Goal: Task Accomplishment & Management: Manage account settings

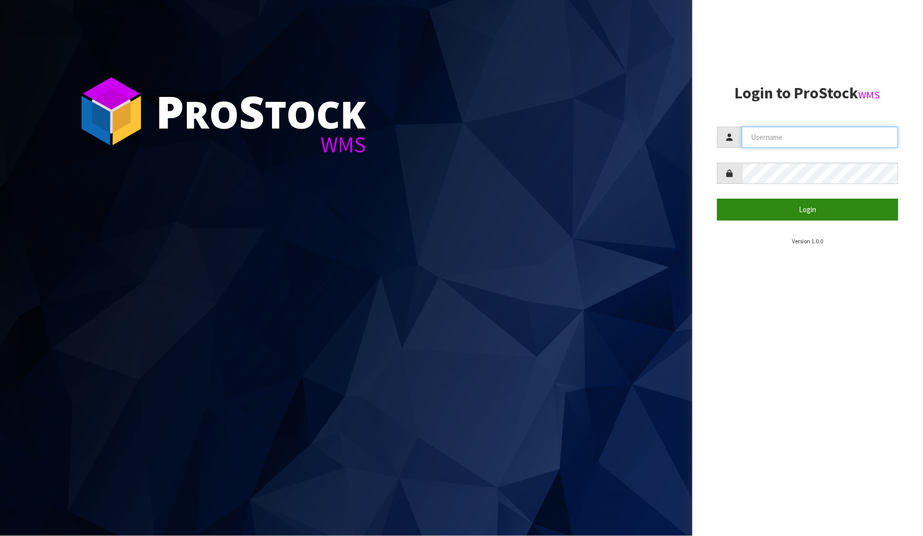
type input "[PERSON_NAME]"
click at [843, 205] on button "Login" at bounding box center [807, 209] width 181 height 21
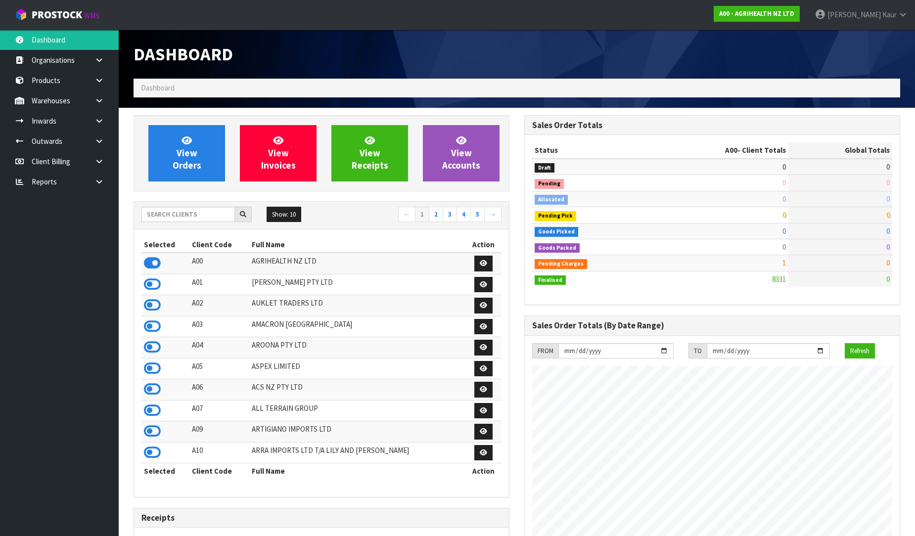
scroll to position [749, 391]
click at [169, 214] on input "text" at bounding box center [187, 214] width 93 height 15
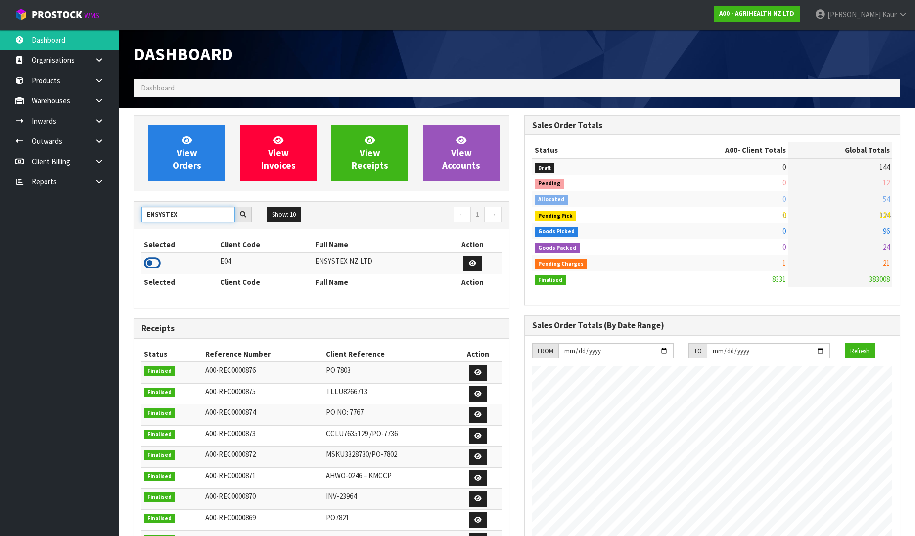
type input "ENSYSTEX"
click at [149, 260] on icon at bounding box center [152, 263] width 17 height 15
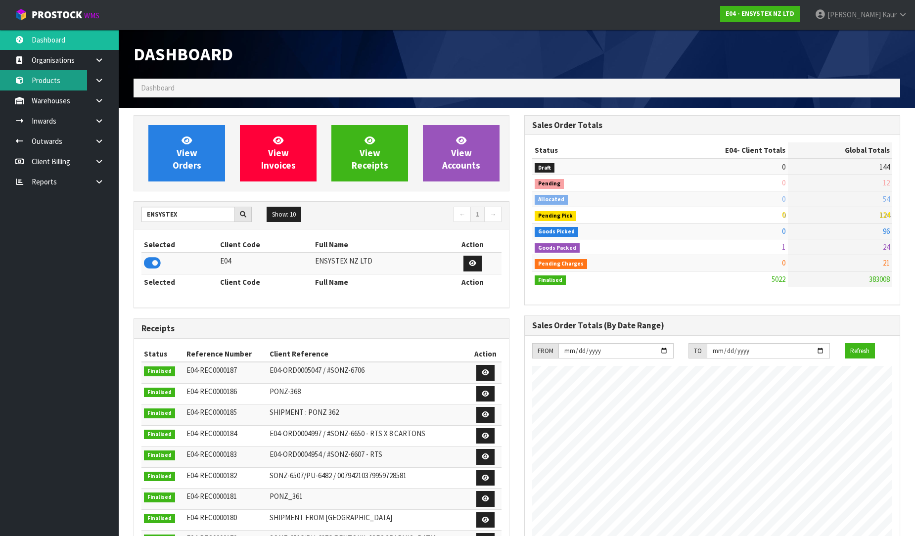
click at [63, 73] on link "Products" at bounding box center [59, 80] width 119 height 20
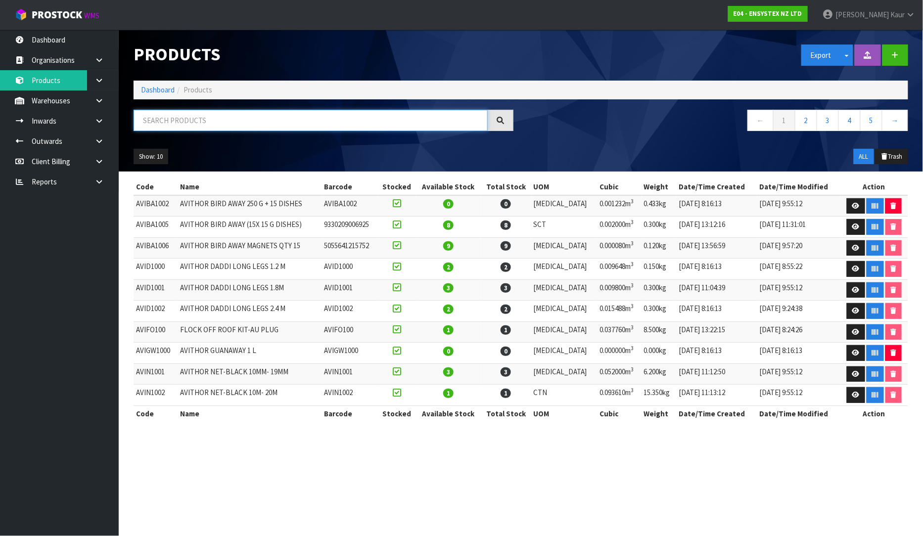
click at [172, 117] on input "text" at bounding box center [310, 120] width 354 height 21
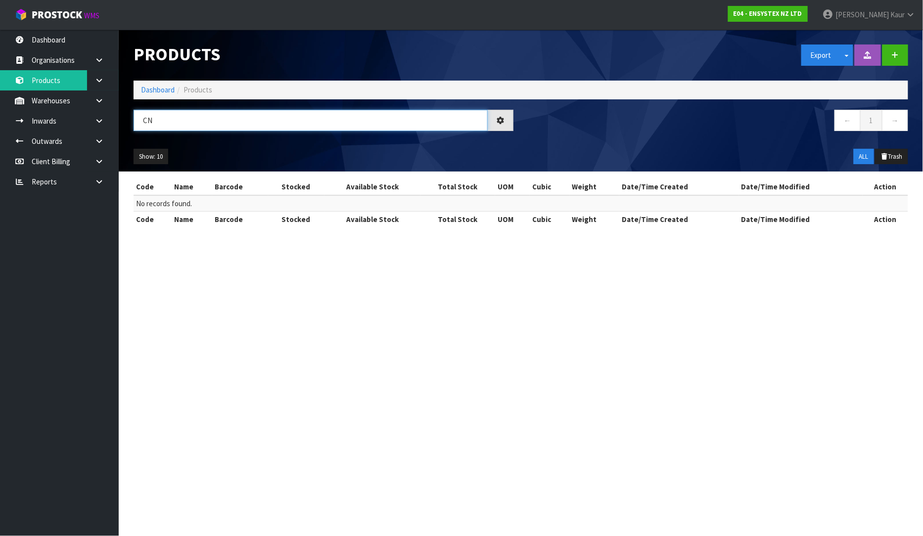
type input "C"
type input "PLUNG"
drag, startPoint x: 170, startPoint y: 121, endPoint x: 90, endPoint y: 135, distance: 81.5
click at [90, 135] on body "Toggle navigation ProStock WMS E04 - ENSYSTEX NZ LTD [PERSON_NAME] Logout Dashb…" at bounding box center [461, 268] width 923 height 536
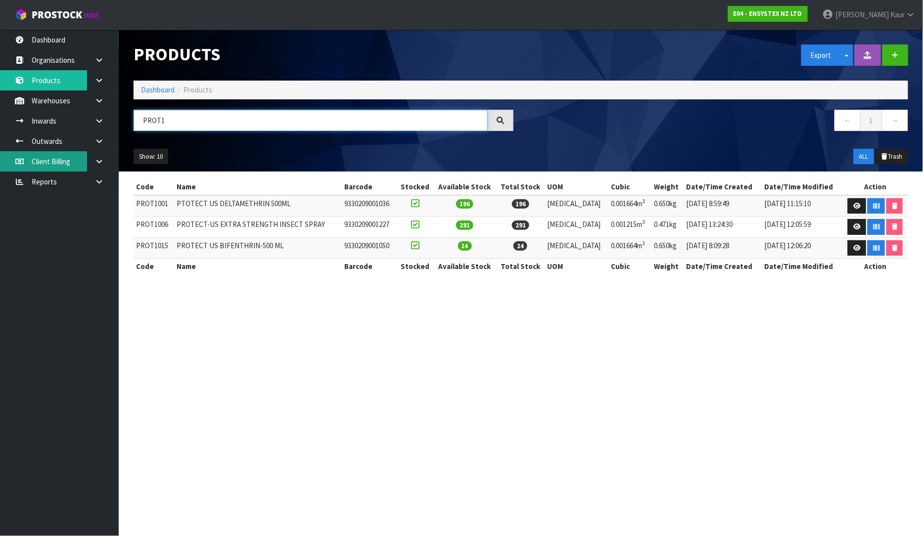
type input "PROT1"
drag, startPoint x: 186, startPoint y: 121, endPoint x: 130, endPoint y: 119, distance: 55.9
click at [130, 119] on div "PROT1" at bounding box center [323, 124] width 395 height 29
paste input "RAGTO1000"
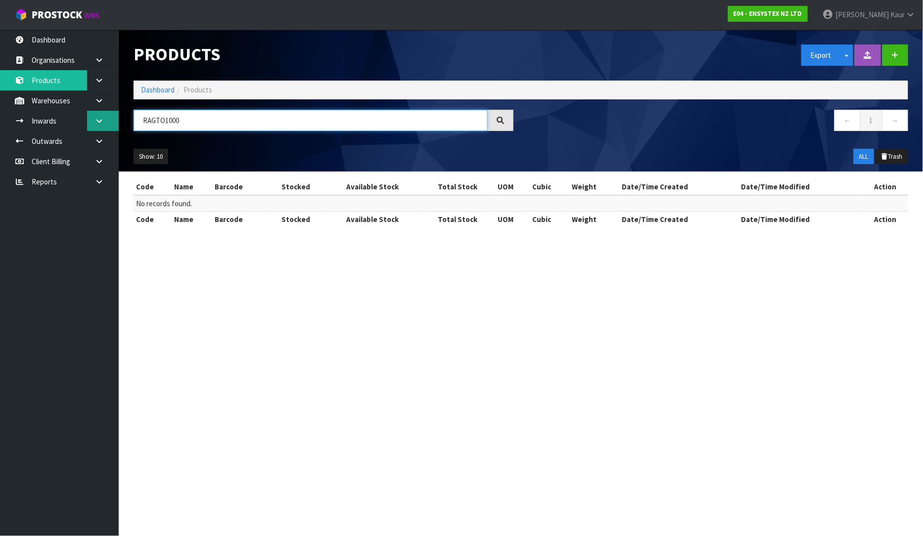
type input "RAGTO1000"
click at [102, 125] on link at bounding box center [103, 121] width 32 height 20
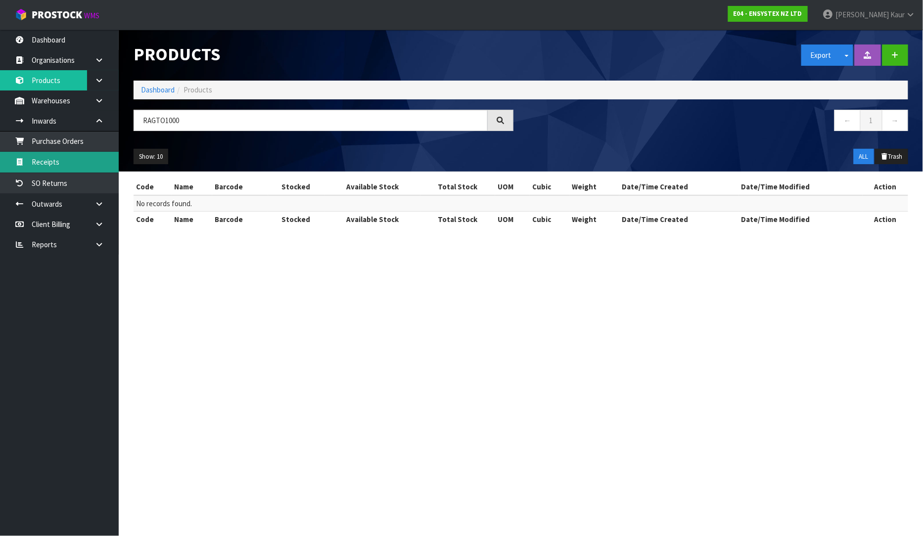
click at [84, 163] on link "Receipts" at bounding box center [59, 162] width 119 height 20
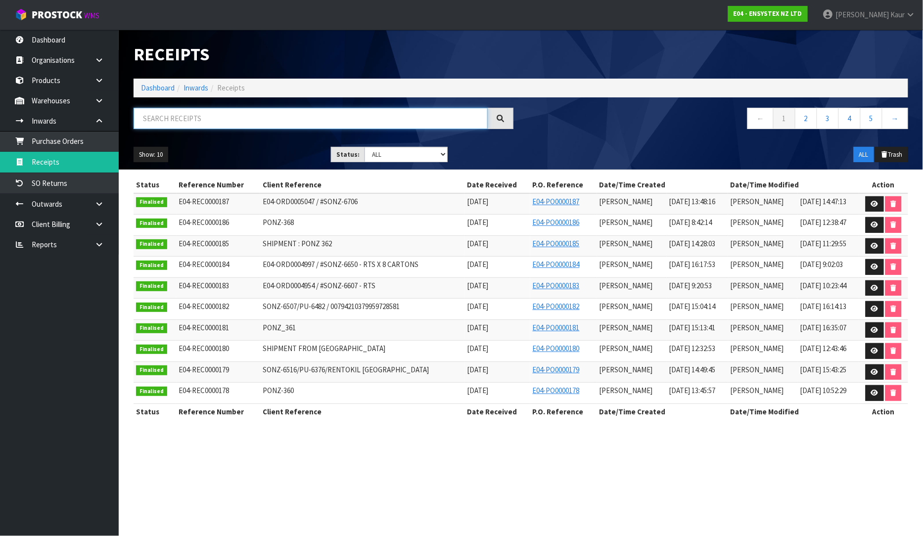
click at [204, 120] on input "text" at bounding box center [310, 118] width 354 height 21
paste input "RAGTO1000"
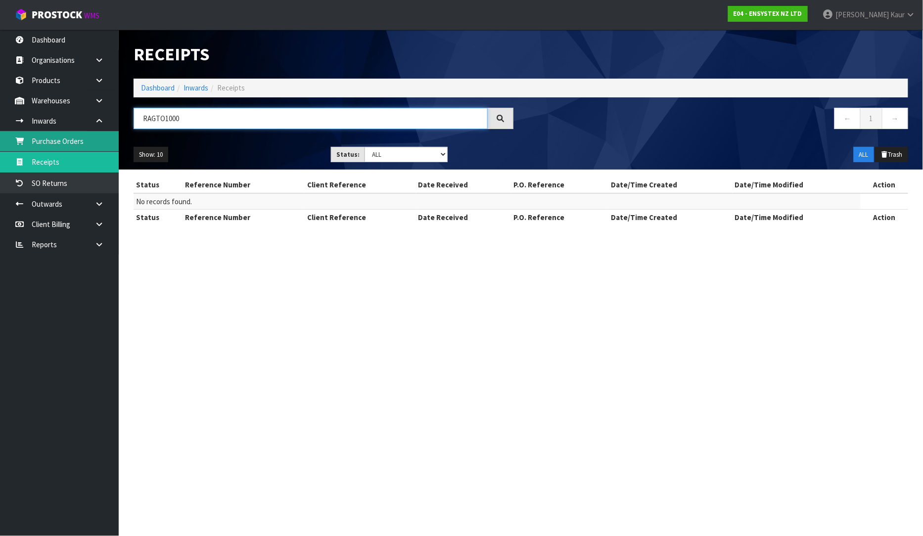
type input "RAGTO1000"
click at [81, 147] on link "Purchase Orders" at bounding box center [59, 141] width 119 height 20
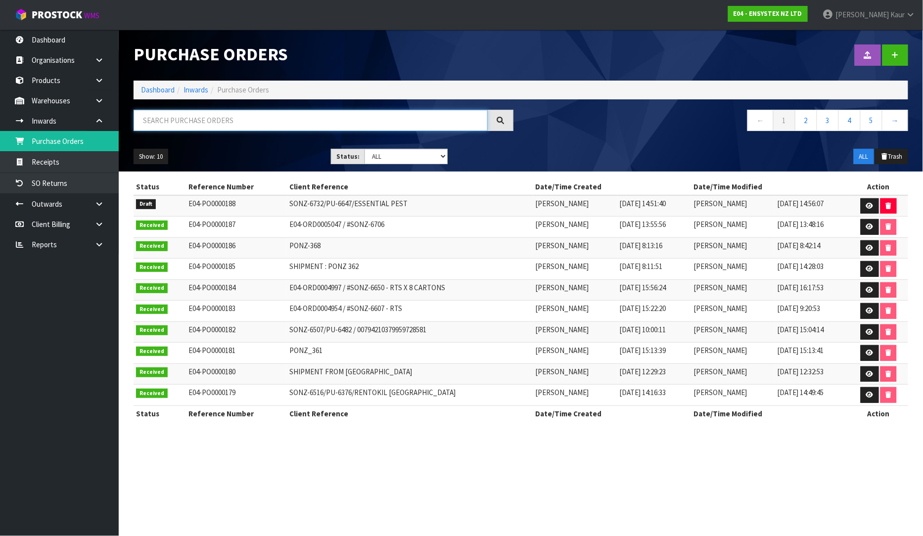
click at [178, 114] on input "text" at bounding box center [310, 120] width 354 height 21
paste input "RAGTO1000"
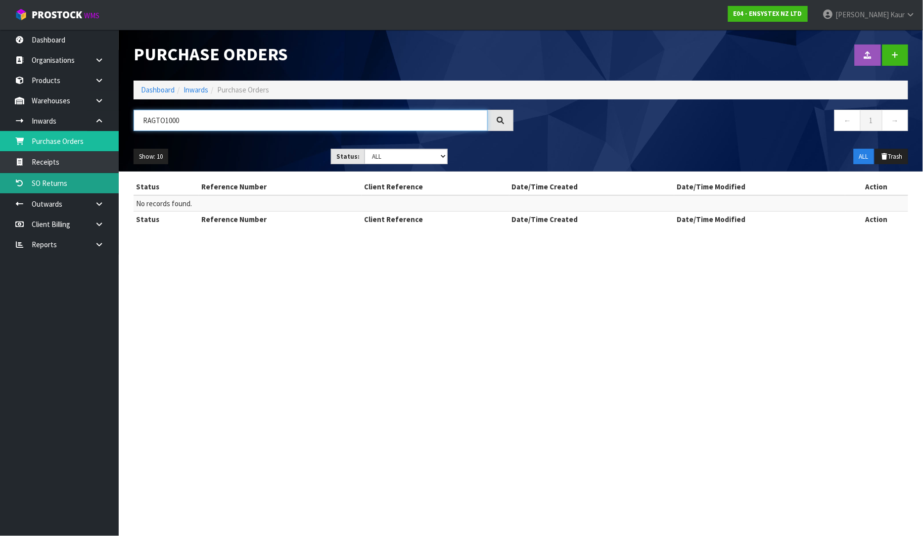
type input "RAGTO1000"
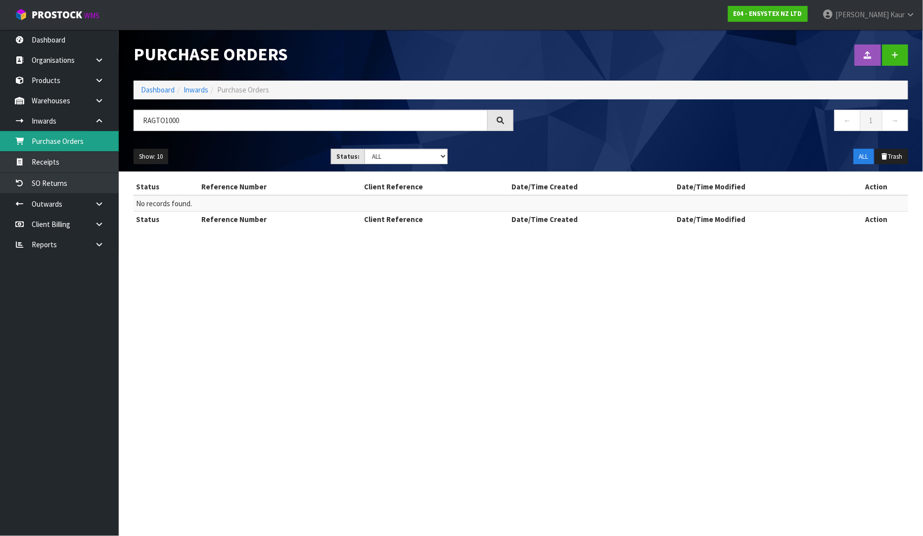
click at [84, 138] on link "Purchase Orders" at bounding box center [59, 141] width 119 height 20
click at [107, 165] on link "Receipts" at bounding box center [59, 162] width 119 height 20
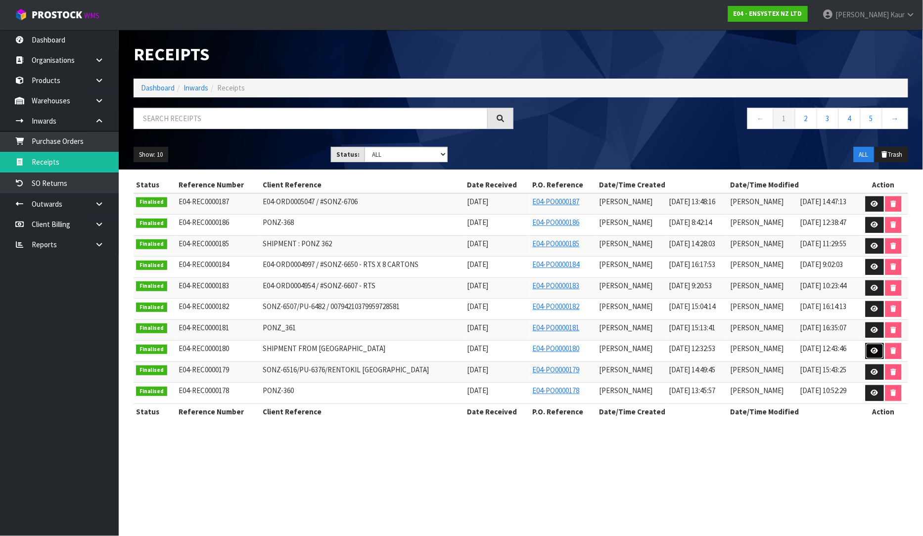
click at [873, 350] on icon at bounding box center [874, 351] width 7 height 6
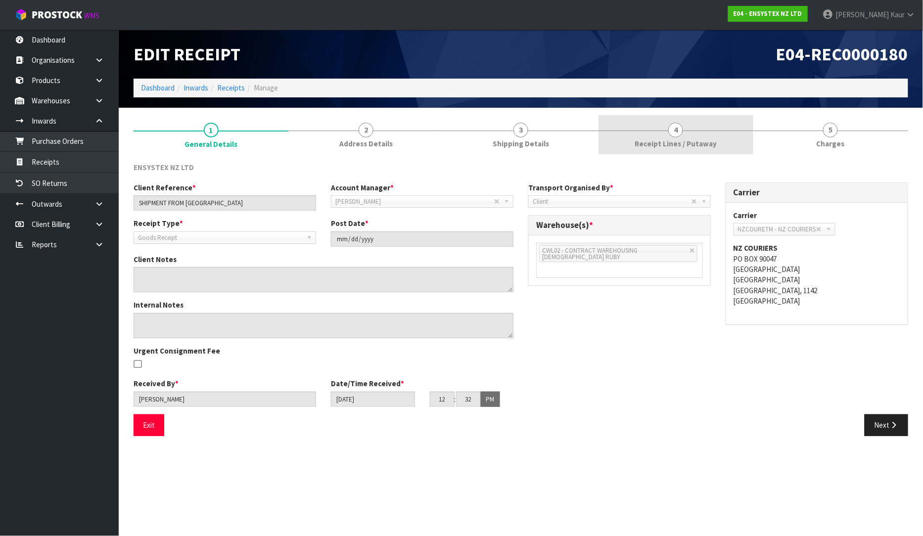
click at [687, 142] on span "Receipt Lines / Putaway" at bounding box center [675, 143] width 82 height 10
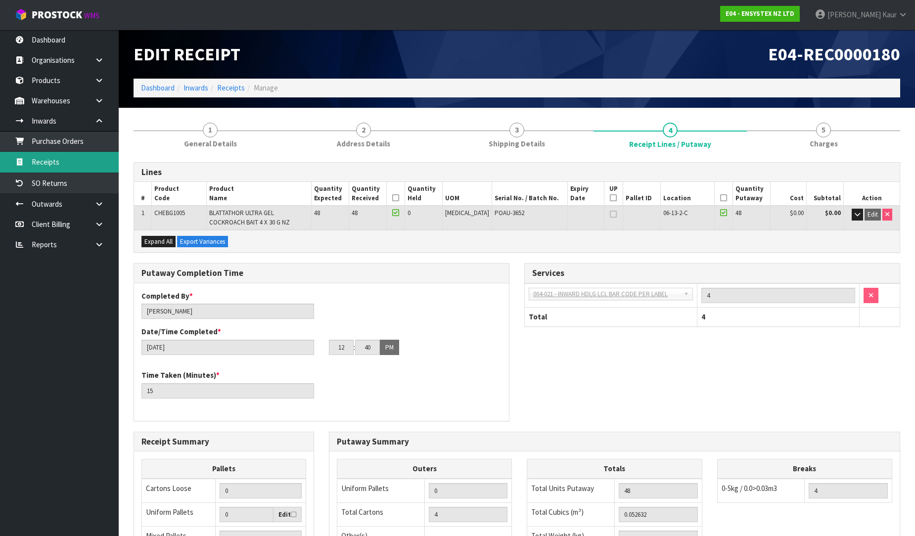
click at [89, 167] on link "Receipts" at bounding box center [59, 162] width 119 height 20
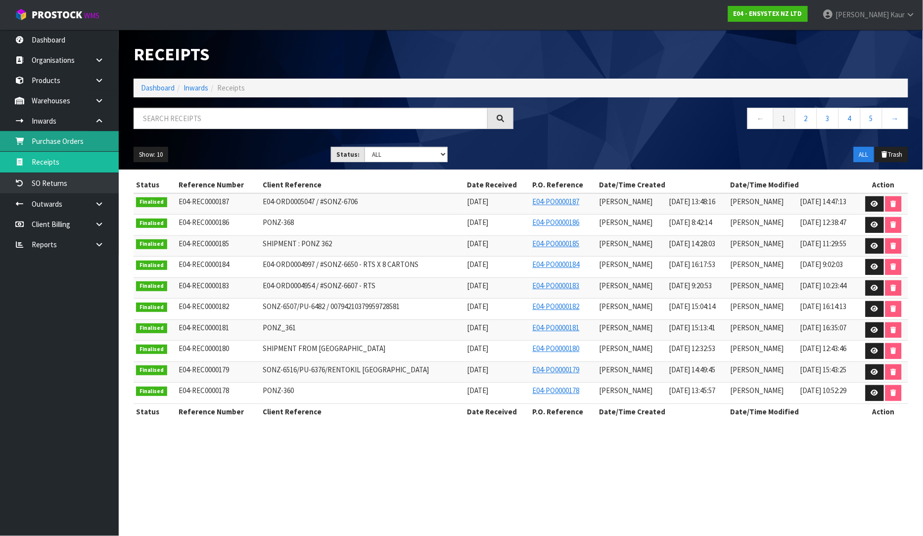
click at [41, 134] on link "Purchase Orders" at bounding box center [59, 141] width 119 height 20
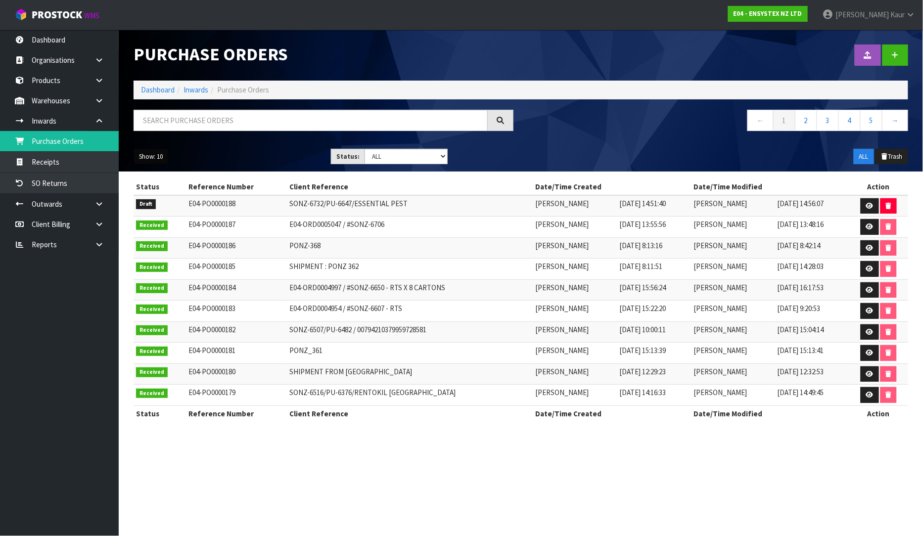
click at [147, 152] on button "Show: 10" at bounding box center [150, 157] width 35 height 16
click at [151, 198] on link "25" at bounding box center [173, 201] width 78 height 13
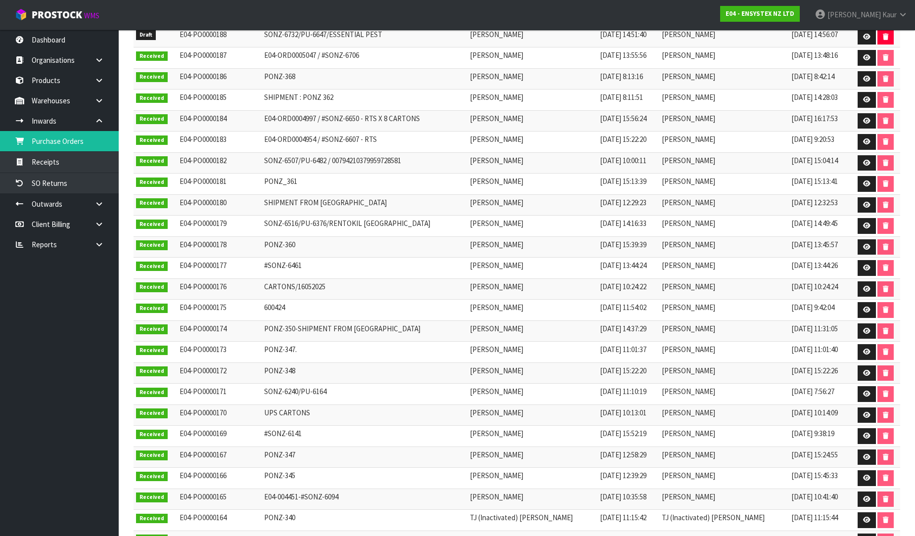
scroll to position [110, 0]
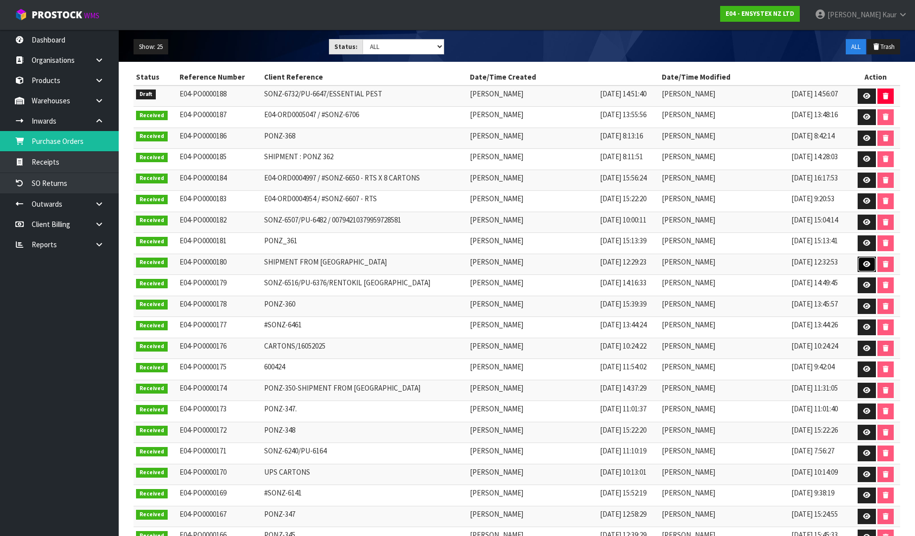
click at [864, 269] on link at bounding box center [866, 265] width 18 height 16
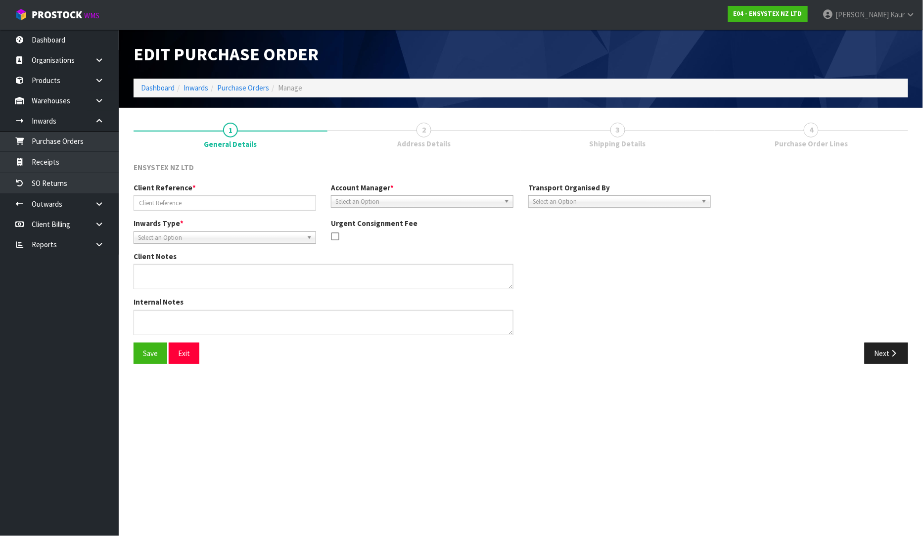
type input "SHIPMENT FROM [GEOGRAPHIC_DATA]"
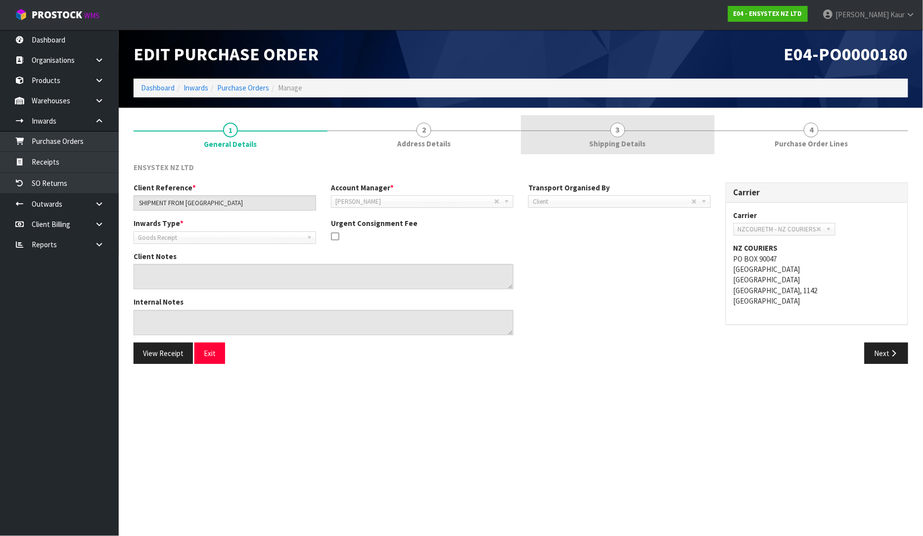
click at [623, 133] on span "3" at bounding box center [617, 130] width 15 height 15
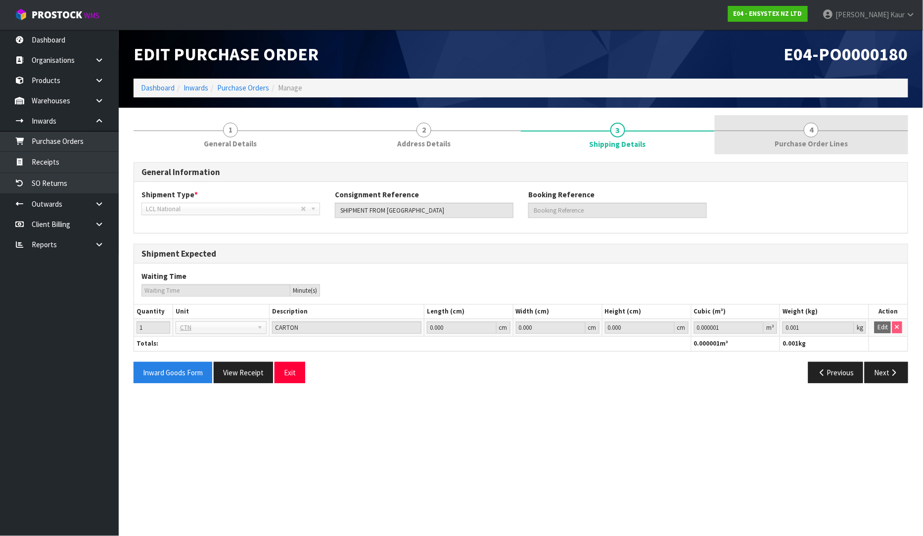
click at [834, 136] on link "4 Purchase Order Lines" at bounding box center [811, 134] width 194 height 39
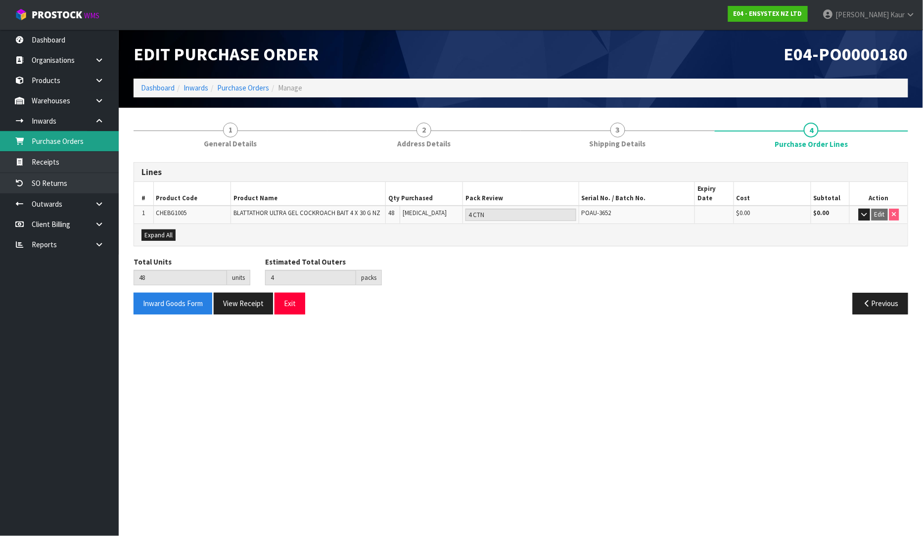
click at [68, 134] on link "Purchase Orders" at bounding box center [59, 141] width 119 height 20
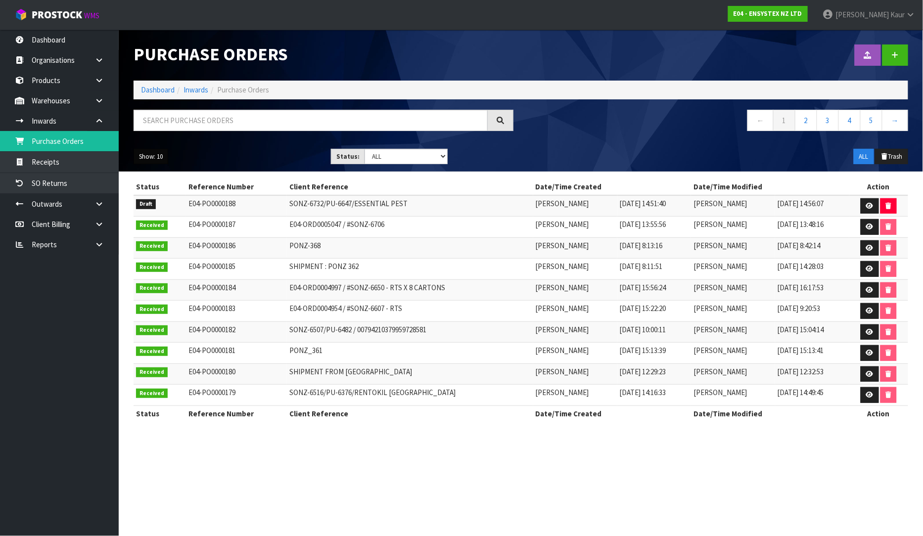
click at [150, 157] on button "Show: 10" at bounding box center [150, 157] width 35 height 16
click at [157, 198] on link "25" at bounding box center [173, 201] width 78 height 13
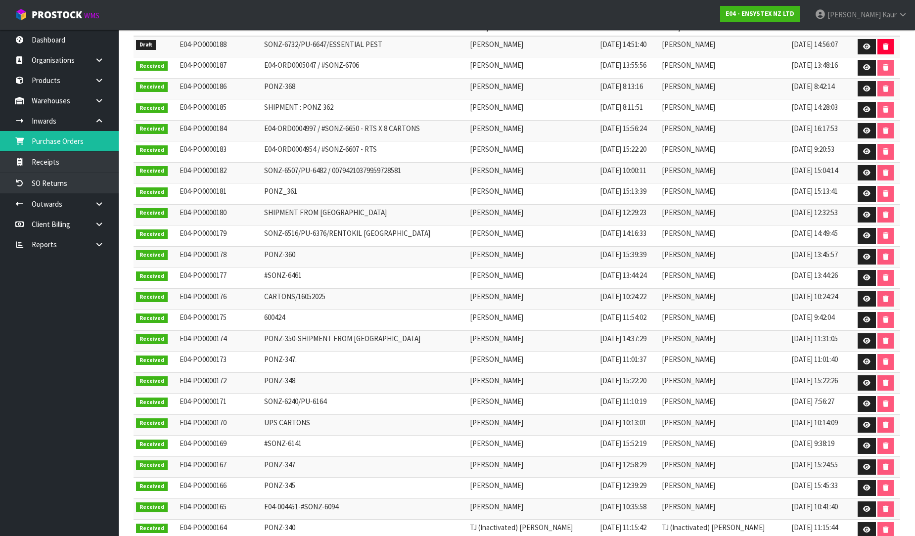
scroll to position [165, 0]
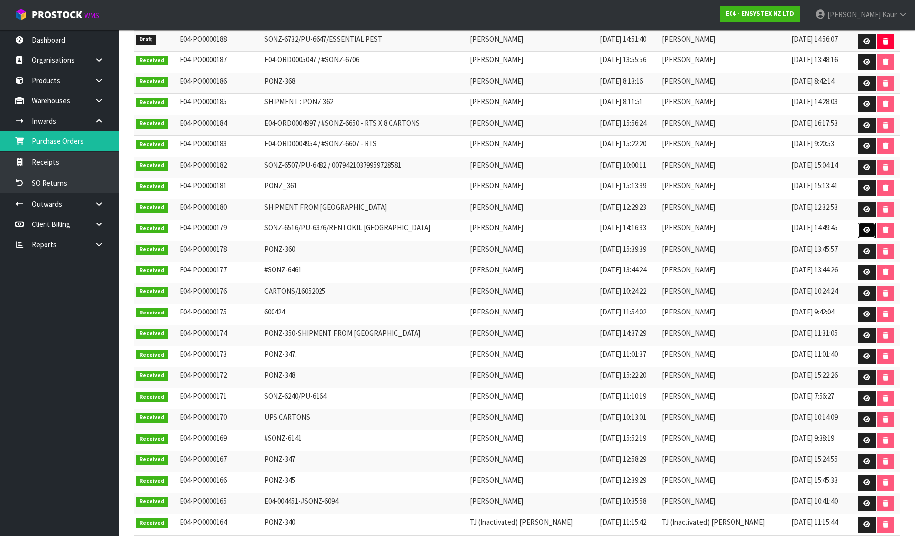
click at [866, 229] on icon at bounding box center [866, 230] width 7 height 6
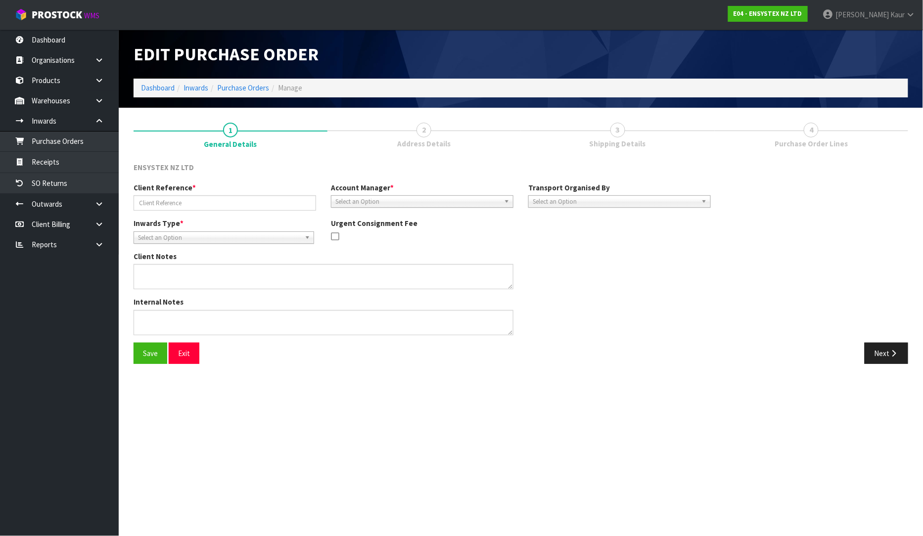
type input "SONZ-6516/PU-6376/RENTOKIL [GEOGRAPHIC_DATA]"
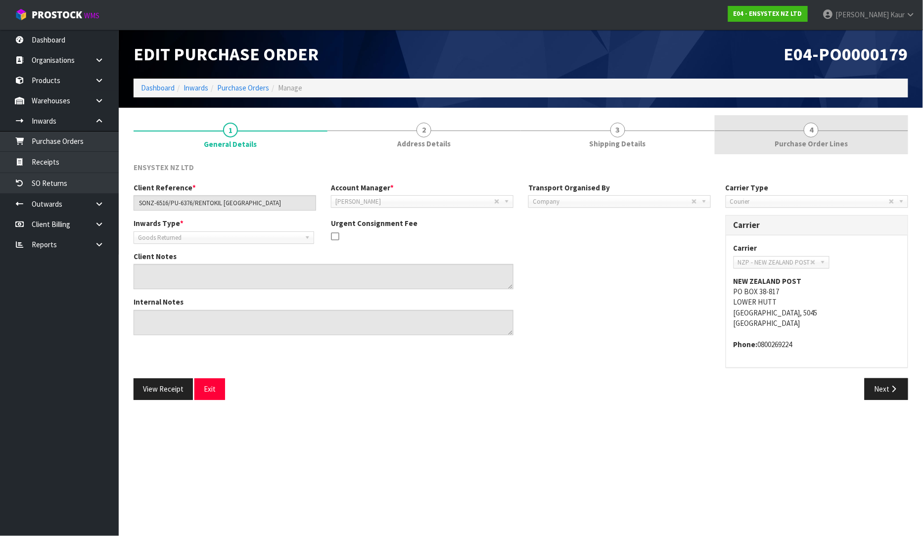
click at [777, 139] on span "Purchase Order Lines" at bounding box center [810, 143] width 73 height 10
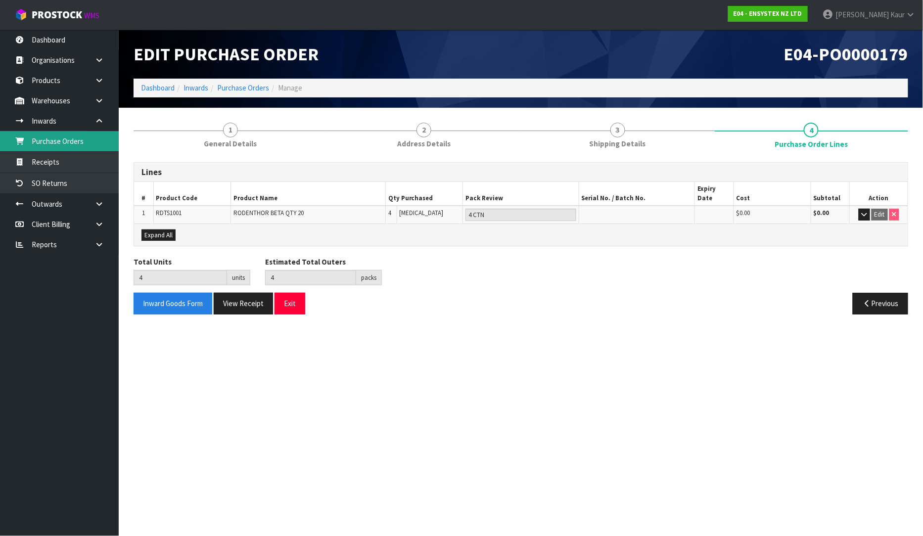
click at [69, 144] on link "Purchase Orders" at bounding box center [59, 141] width 119 height 20
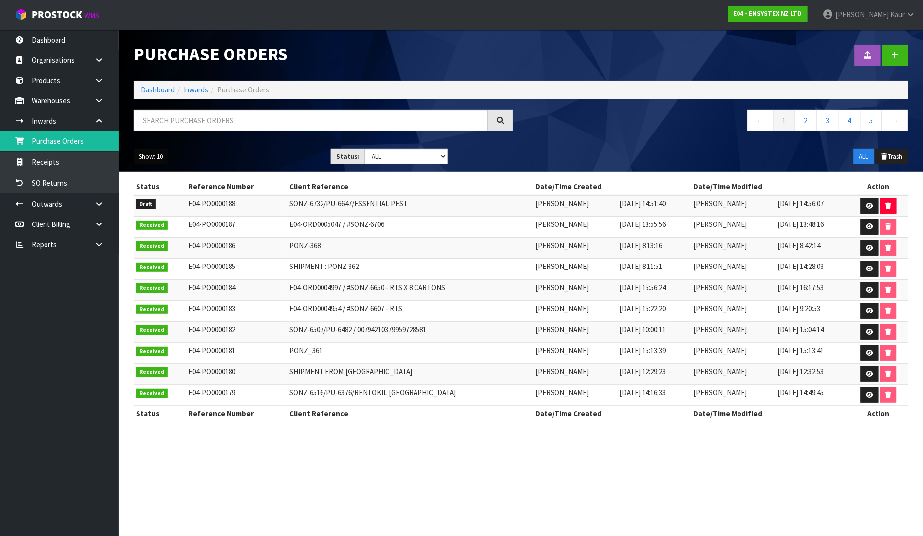
click at [162, 158] on button "Show: 10" at bounding box center [150, 157] width 35 height 16
click at [154, 206] on link "25" at bounding box center [173, 201] width 78 height 13
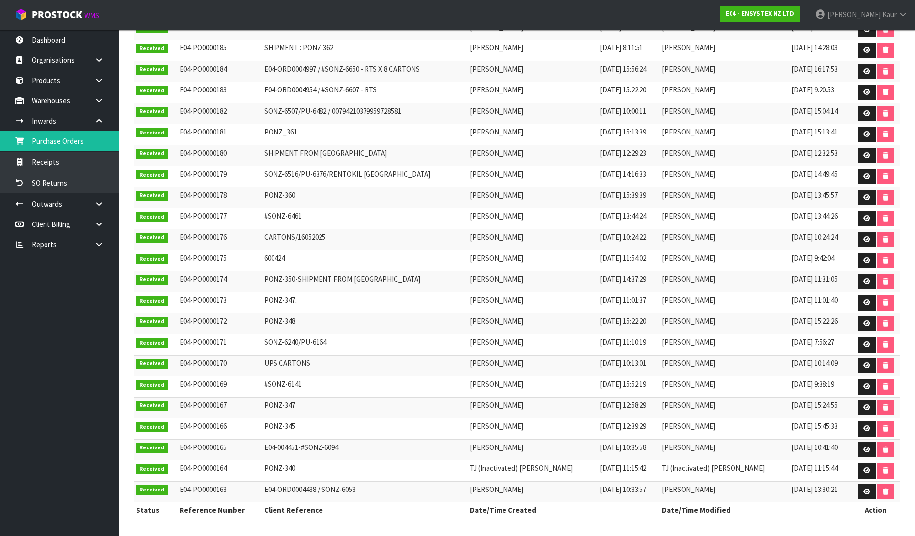
scroll to position [167, 0]
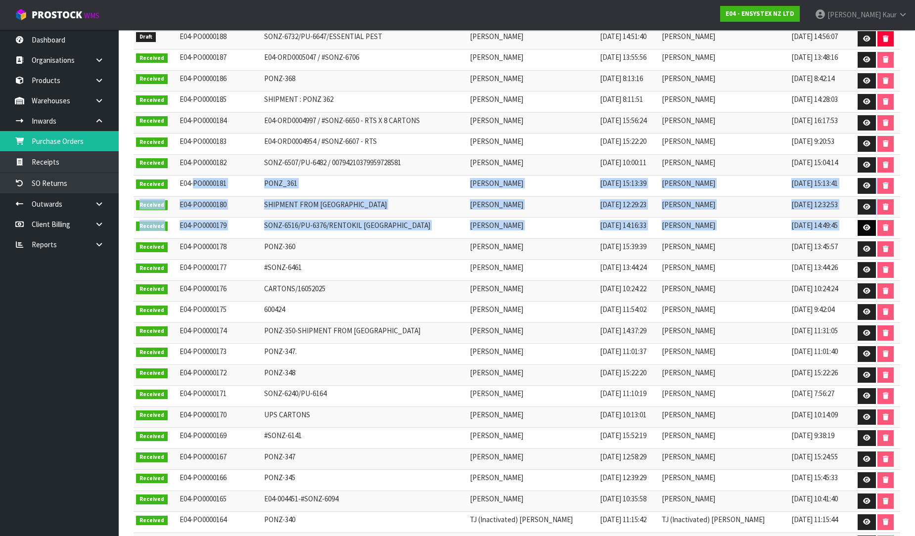
drag, startPoint x: 195, startPoint y: 182, endPoint x: 857, endPoint y: 221, distance: 663.7
click at [857, 221] on tbody "Draft E04-PO0000188 SONZ-6732/PU-6647/ESSENTIAL PEST [PERSON_NAME] [DATE] 14:51…" at bounding box center [516, 291] width 766 height 526
click at [863, 188] on icon at bounding box center [866, 185] width 7 height 6
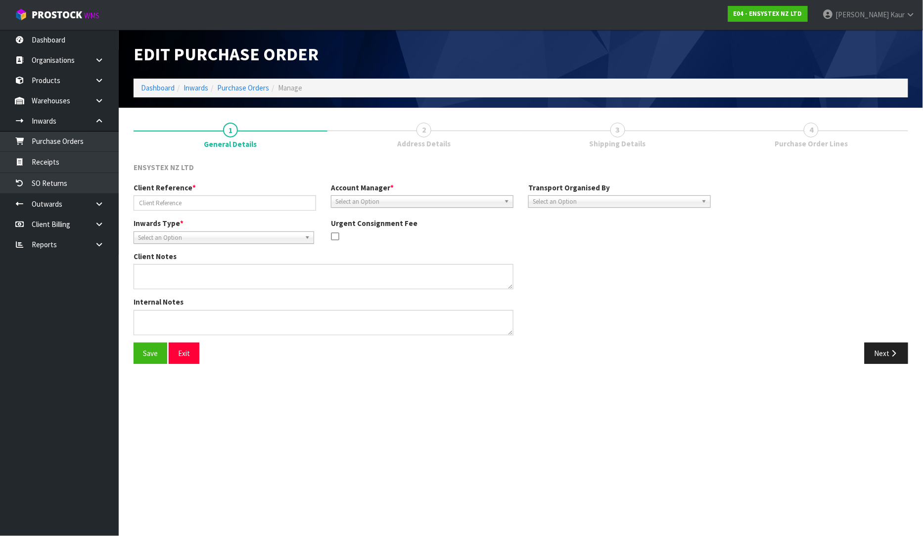
type input "PONZ_361"
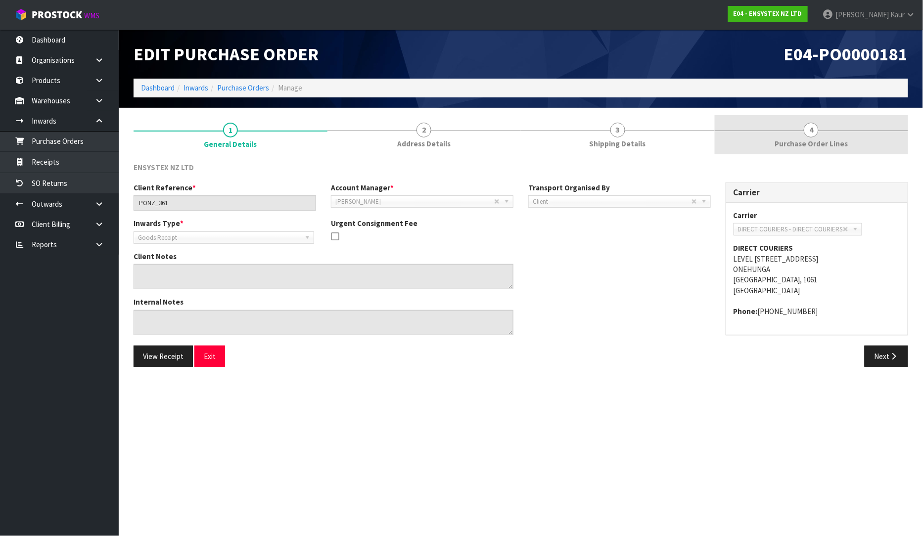
click at [799, 139] on span "Purchase Order Lines" at bounding box center [810, 143] width 73 height 10
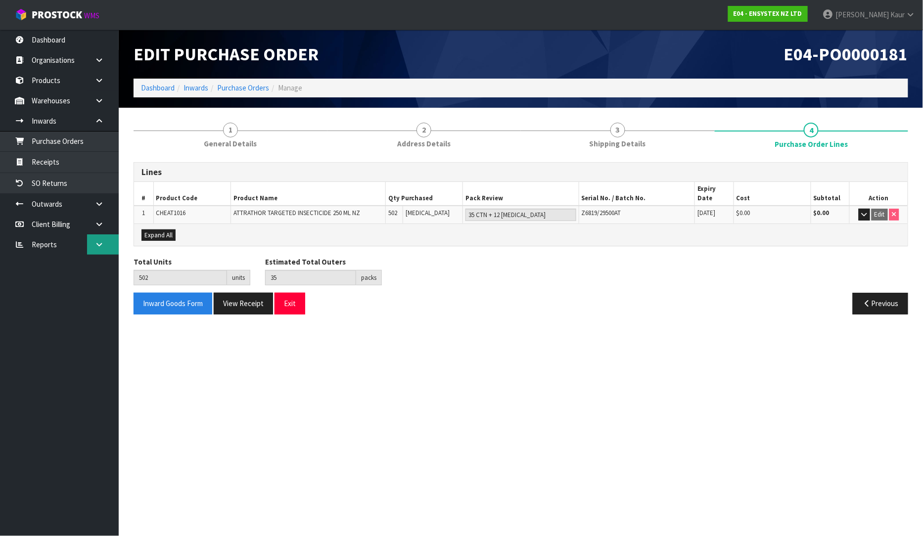
click at [94, 250] on link at bounding box center [103, 244] width 32 height 20
click at [55, 283] on link "CWL" at bounding box center [59, 286] width 119 height 20
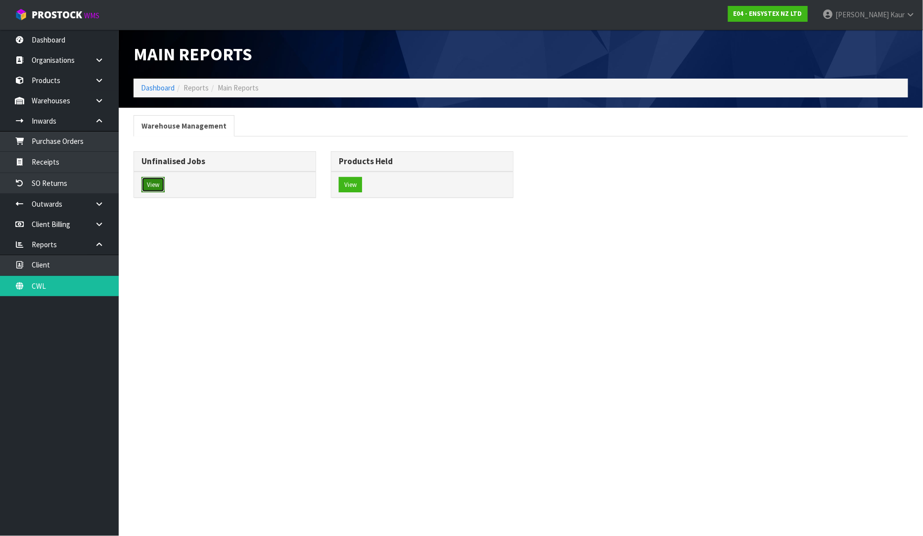
click at [150, 179] on button "View" at bounding box center [152, 185] width 23 height 16
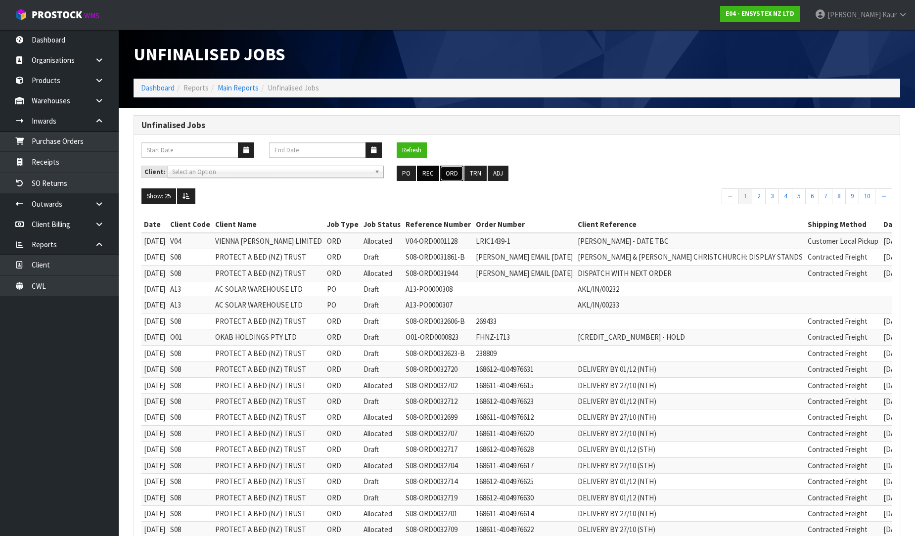
click at [440, 170] on button "ORD" at bounding box center [451, 174] width 23 height 16
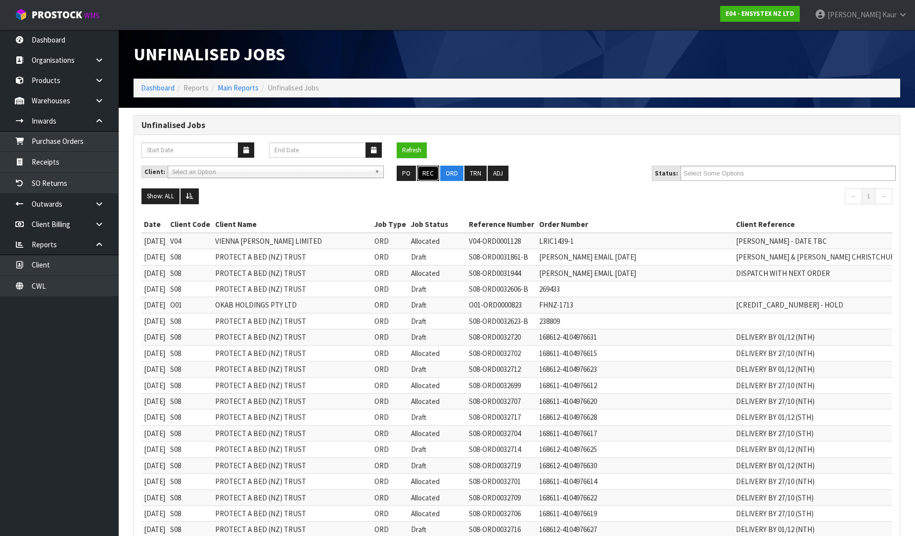
click at [426, 167] on button "REC" at bounding box center [428, 174] width 22 height 16
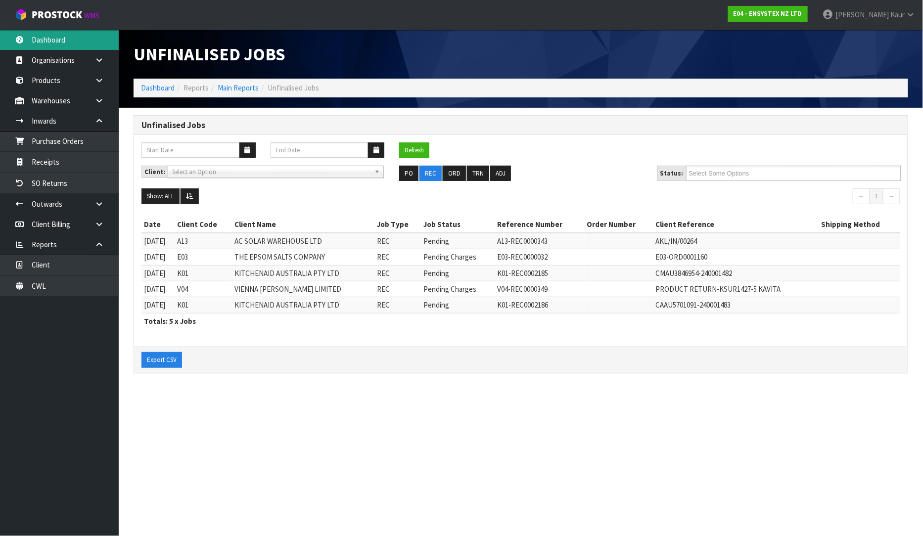
click at [61, 42] on link "Dashboard" at bounding box center [59, 40] width 119 height 20
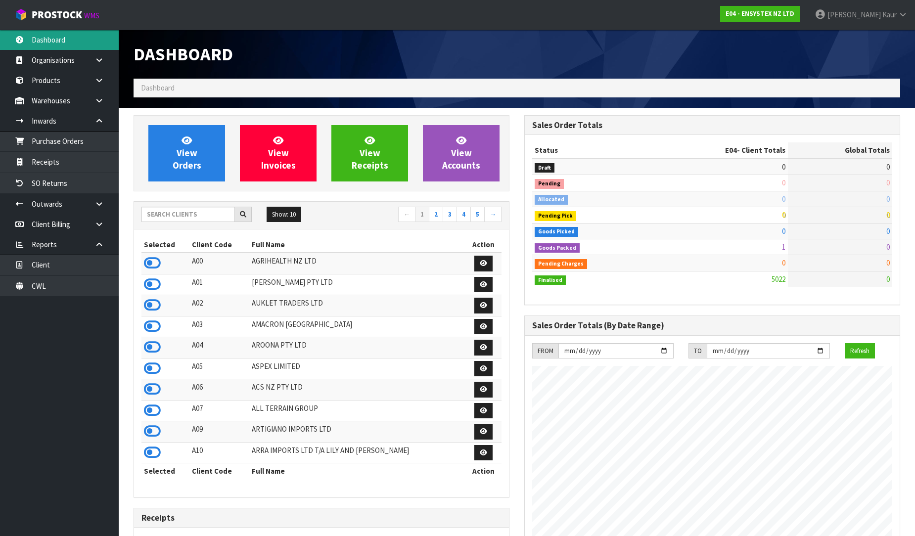
scroll to position [749, 391]
click at [164, 216] on input "text" at bounding box center [187, 214] width 93 height 15
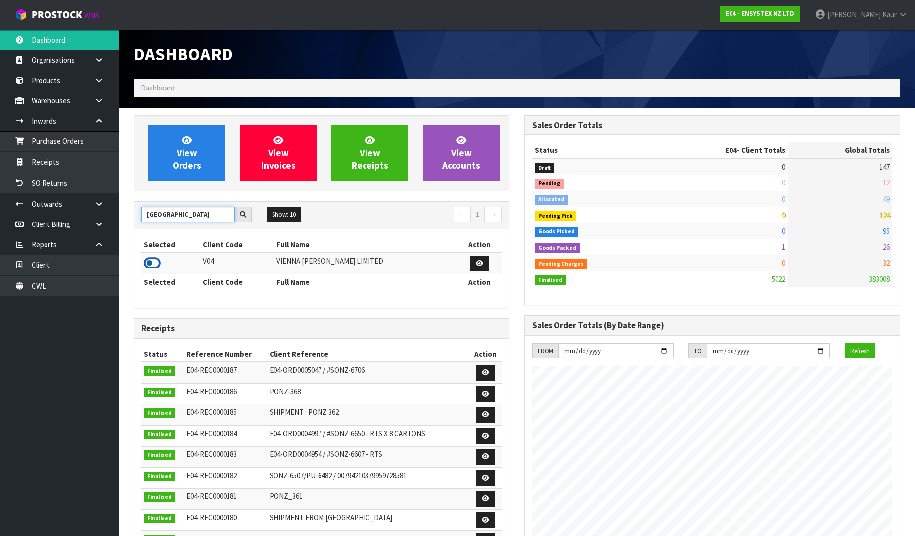
type input "[GEOGRAPHIC_DATA]"
click at [149, 263] on icon at bounding box center [152, 263] width 17 height 15
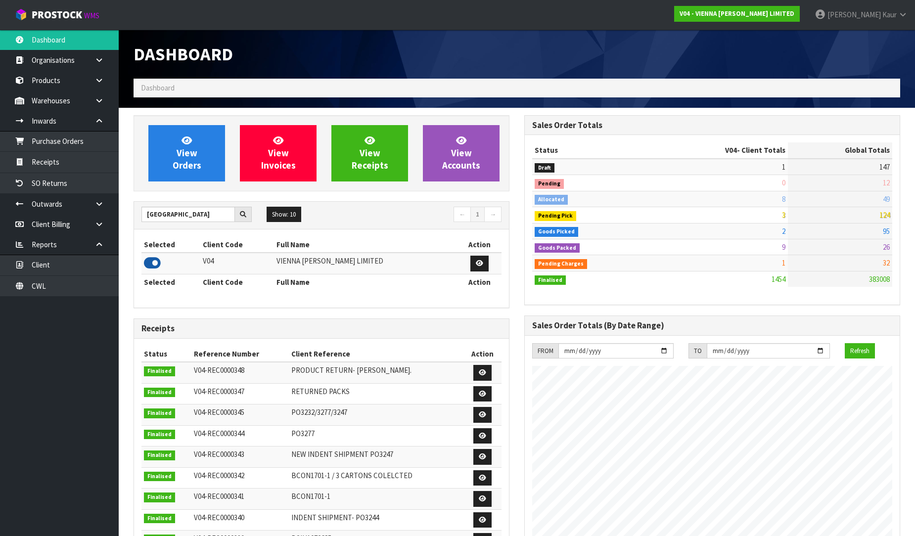
scroll to position [782, 391]
click at [89, 166] on link "Receipts" at bounding box center [59, 162] width 119 height 20
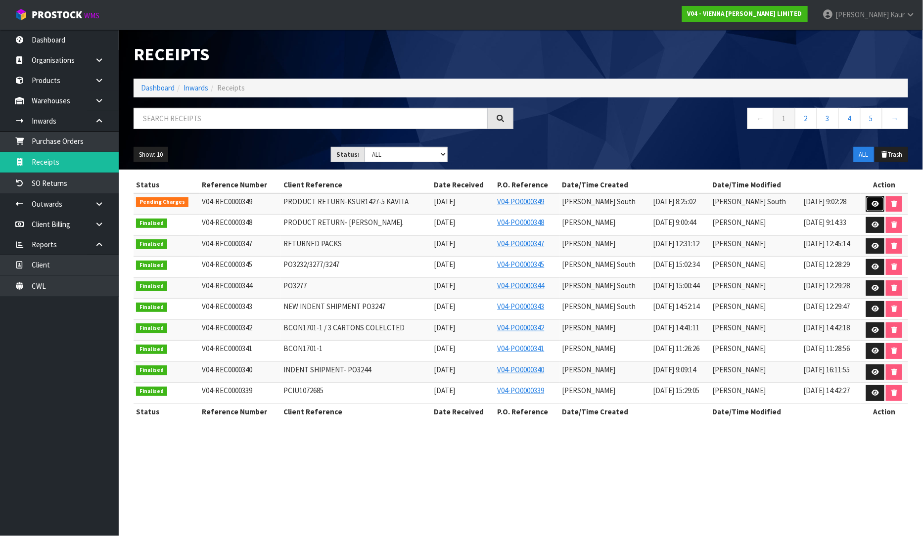
click at [876, 204] on icon at bounding box center [874, 204] width 7 height 6
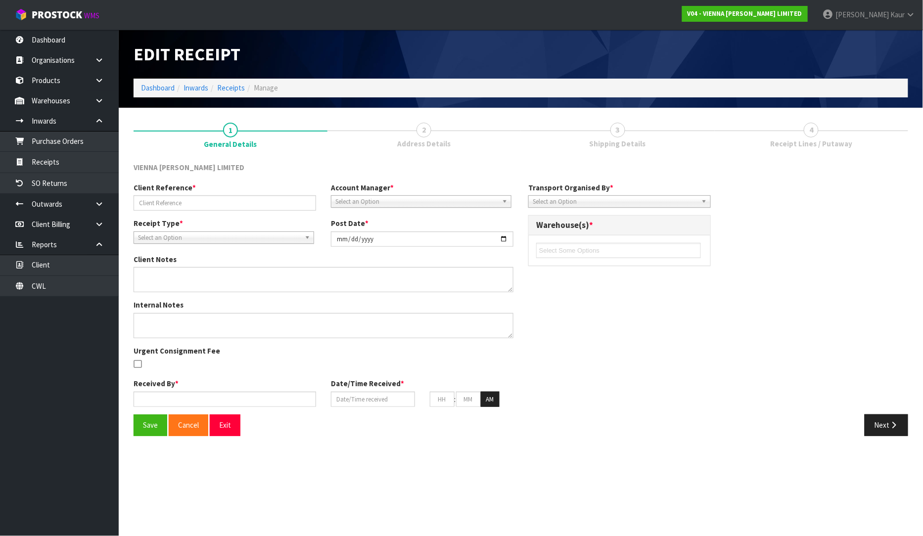
type input "PRODUCT RETURN-KSUR1427-5 KAVITA"
type input "[DATE]"
type input "[PERSON_NAME] South"
type input "[DATE]"
type input "01"
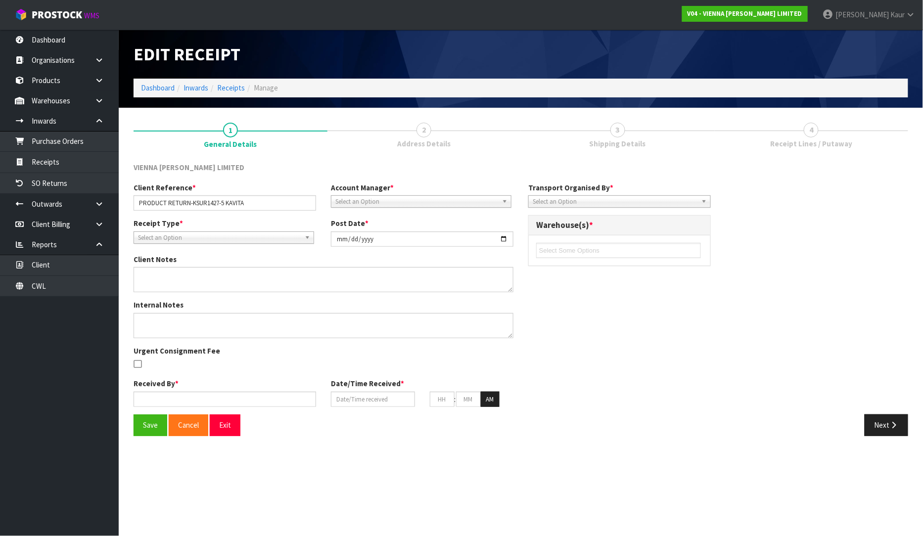
type input "00"
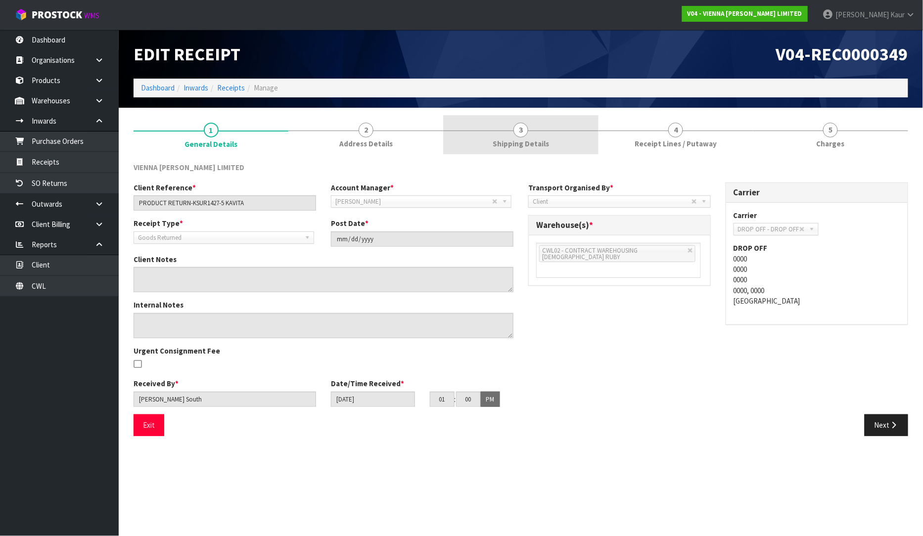
click at [527, 142] on span "Shipping Details" at bounding box center [520, 143] width 56 height 10
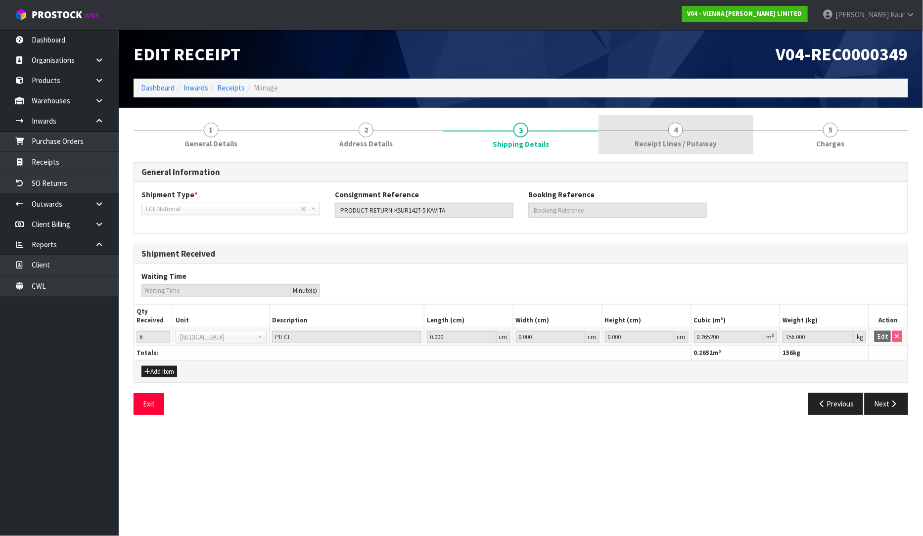
click at [628, 146] on link "4 Receipt Lines / Putaway" at bounding box center [675, 134] width 155 height 39
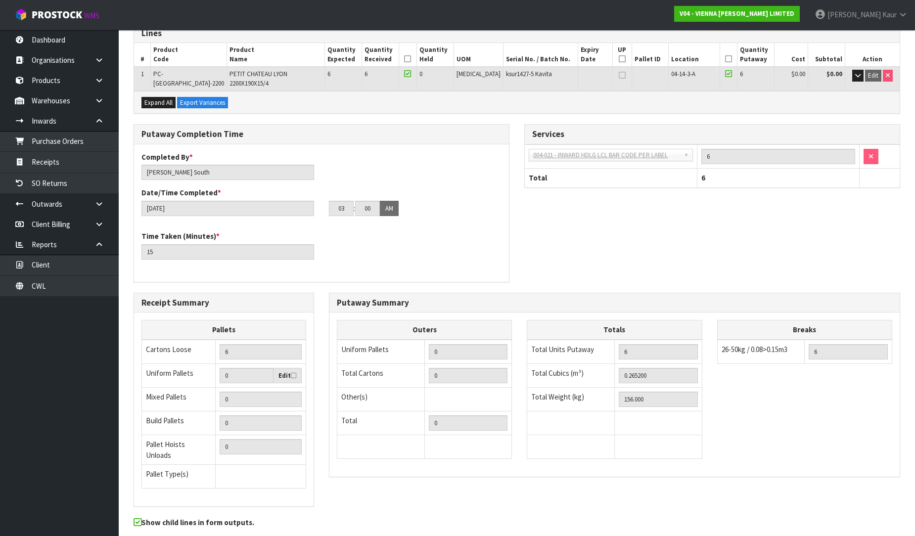
scroll to position [166, 0]
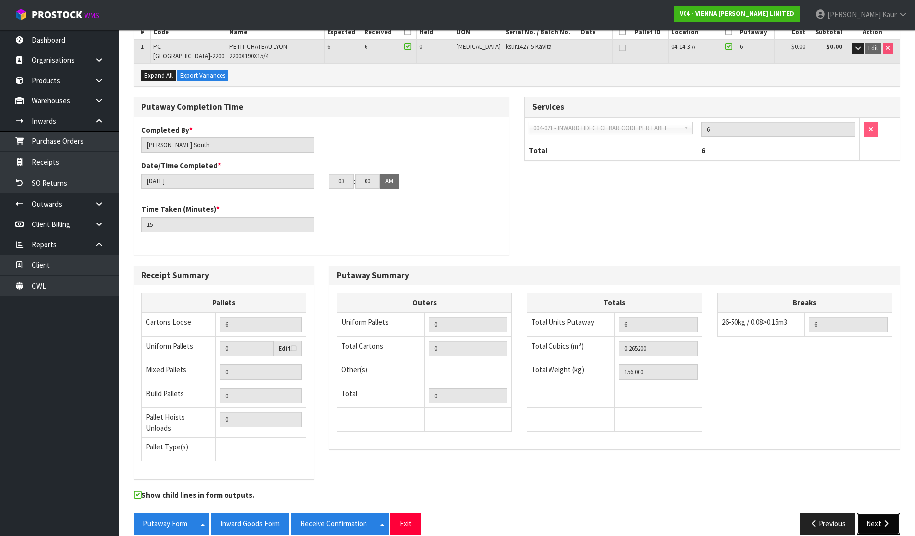
click at [869, 514] on button "Next" at bounding box center [878, 523] width 44 height 21
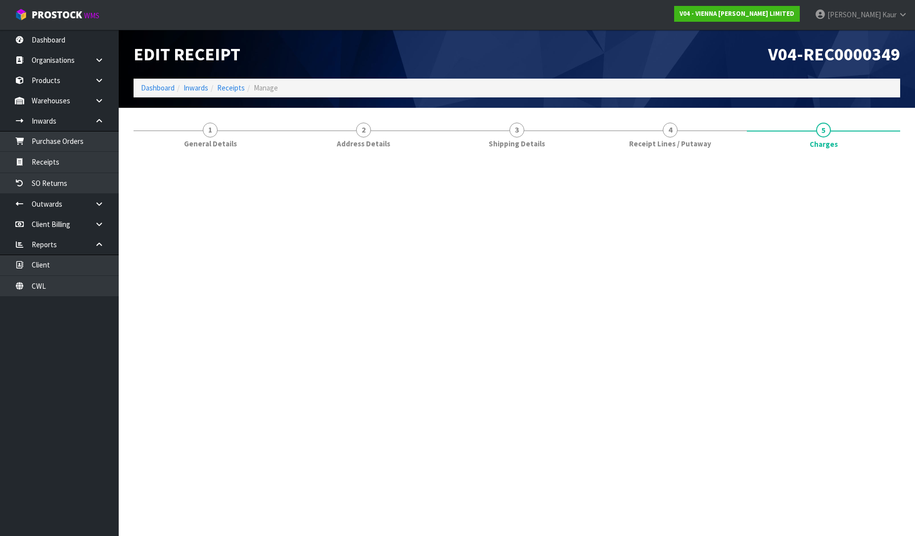
scroll to position [0, 0]
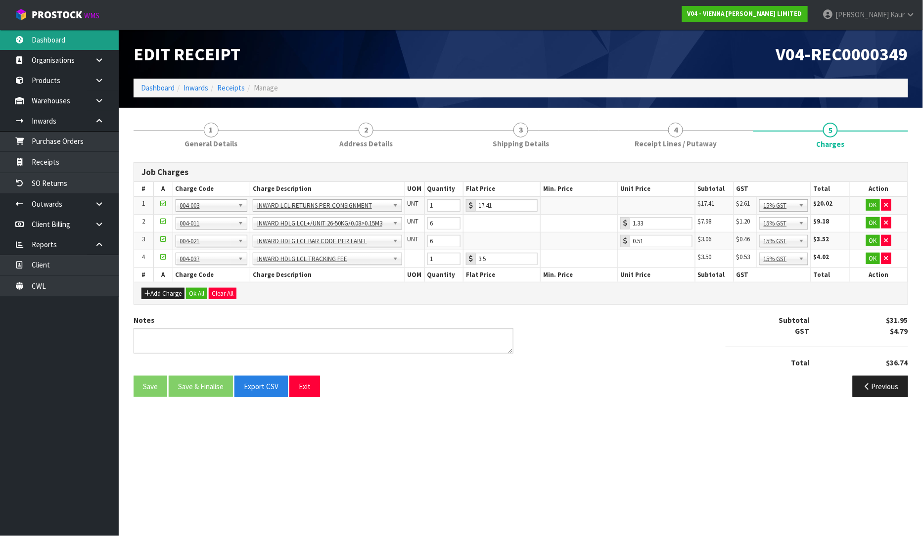
click at [46, 43] on link "Dashboard" at bounding box center [59, 40] width 119 height 20
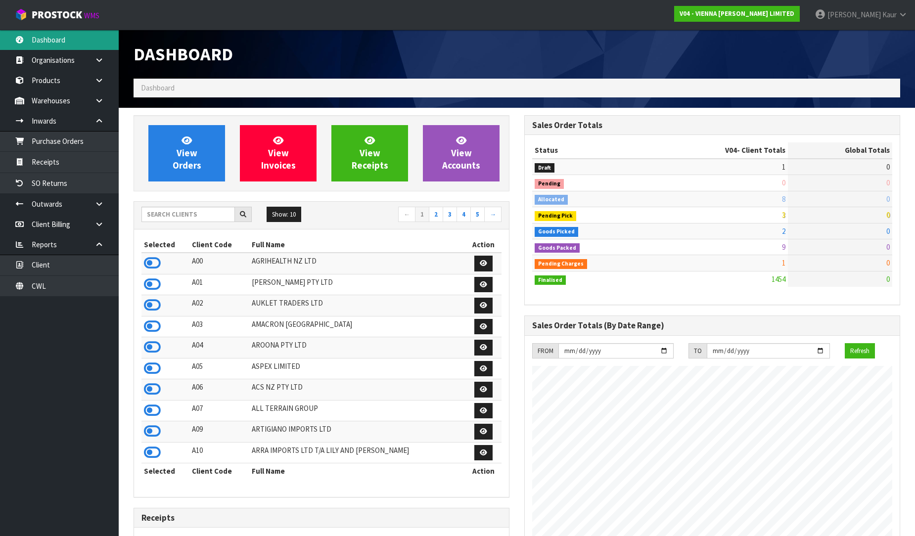
scroll to position [782, 391]
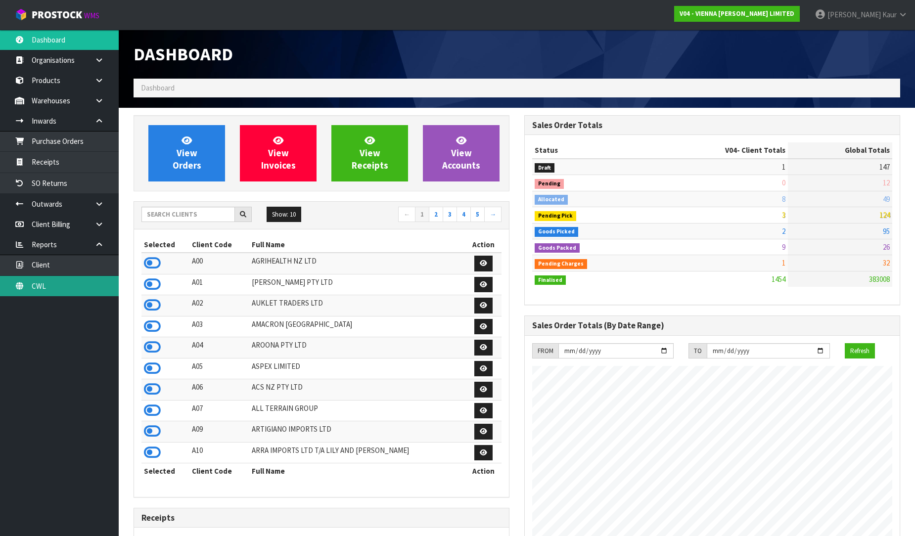
drag, startPoint x: 48, startPoint y: 292, endPoint x: 122, endPoint y: 261, distance: 79.5
click at [48, 292] on link "CWL" at bounding box center [59, 286] width 119 height 20
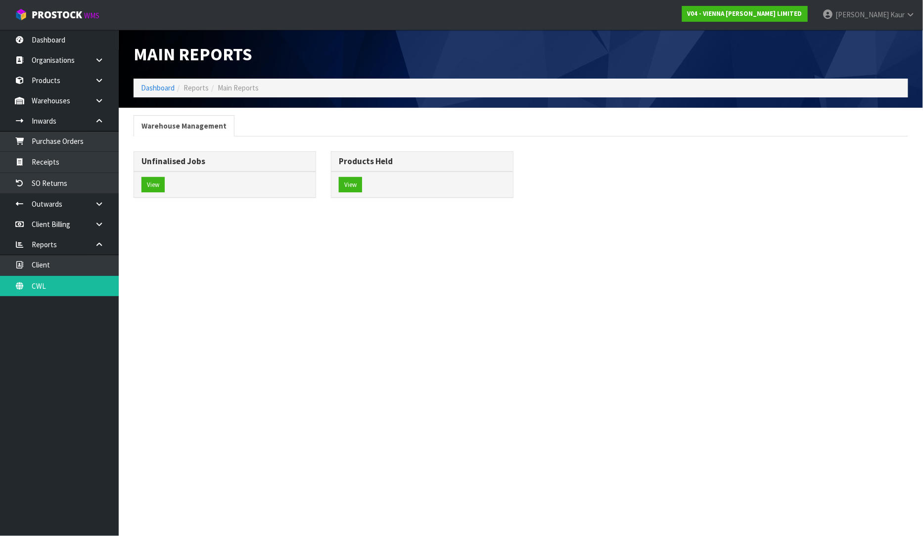
click at [150, 194] on div "View" at bounding box center [224, 185] width 181 height 26
click at [154, 187] on button "View" at bounding box center [152, 185] width 23 height 16
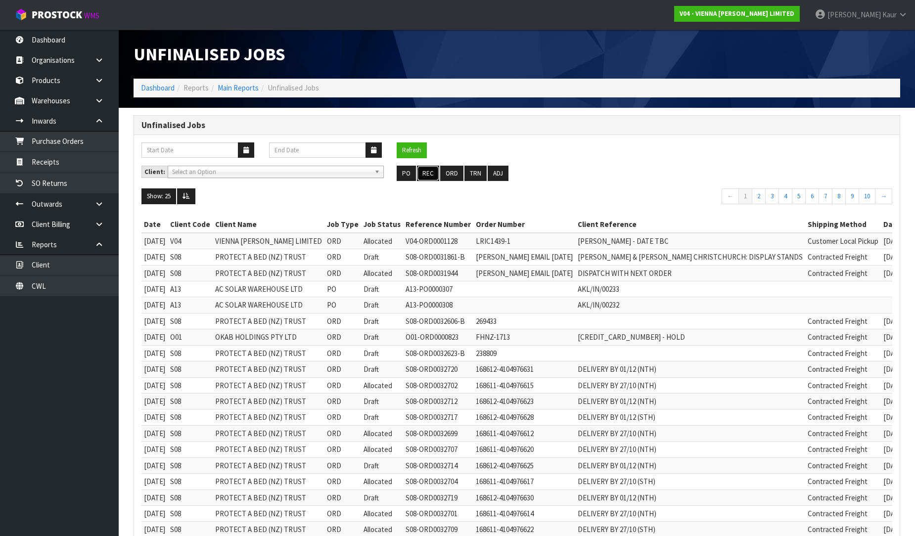
click at [427, 176] on button "REC" at bounding box center [428, 174] width 22 height 16
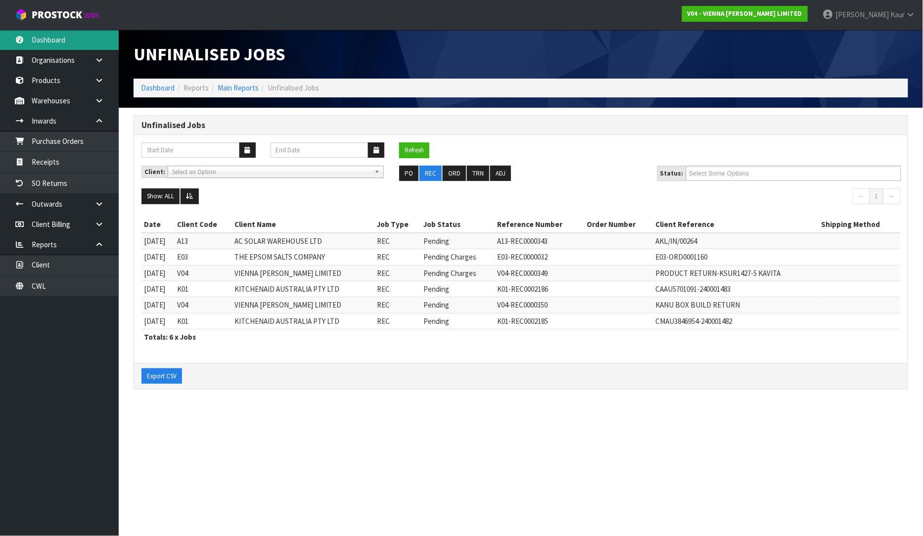
click at [80, 35] on link "Dashboard" at bounding box center [59, 40] width 119 height 20
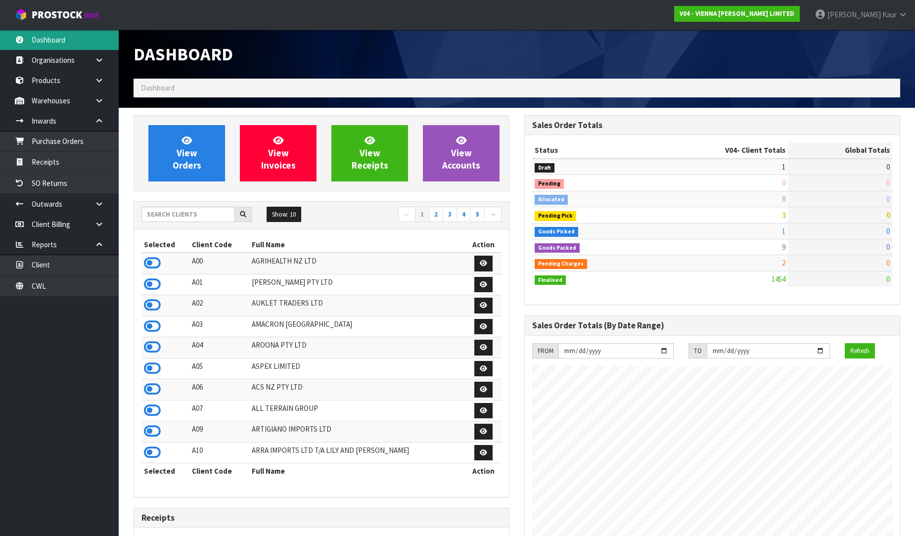
scroll to position [782, 391]
click at [763, 50] on div "Dashboard" at bounding box center [516, 54] width 781 height 49
click at [193, 217] on input "text" at bounding box center [187, 214] width 93 height 15
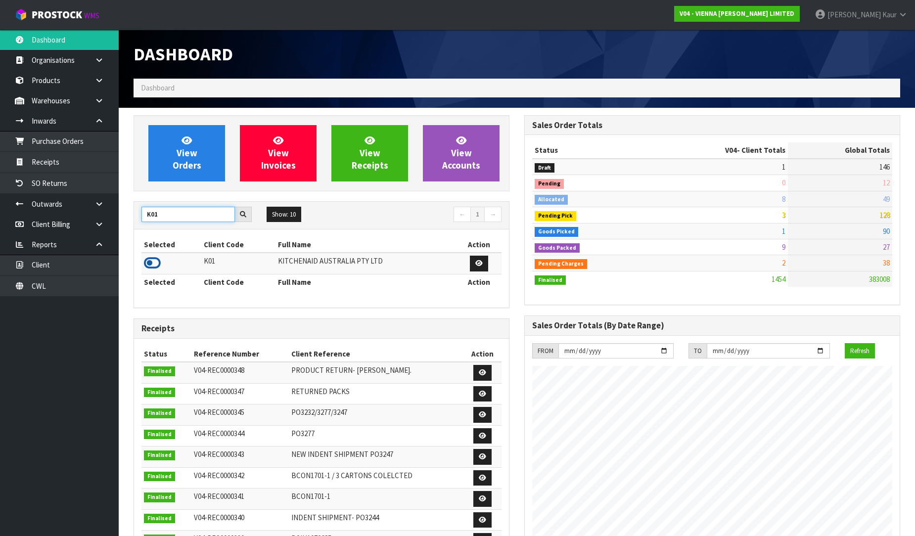
type input "K01"
click at [150, 261] on icon at bounding box center [152, 263] width 17 height 15
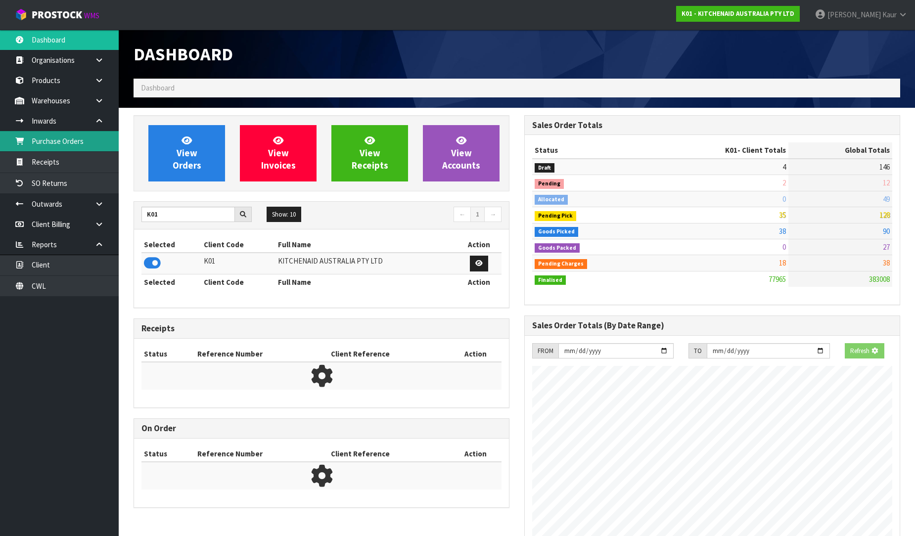
scroll to position [749, 391]
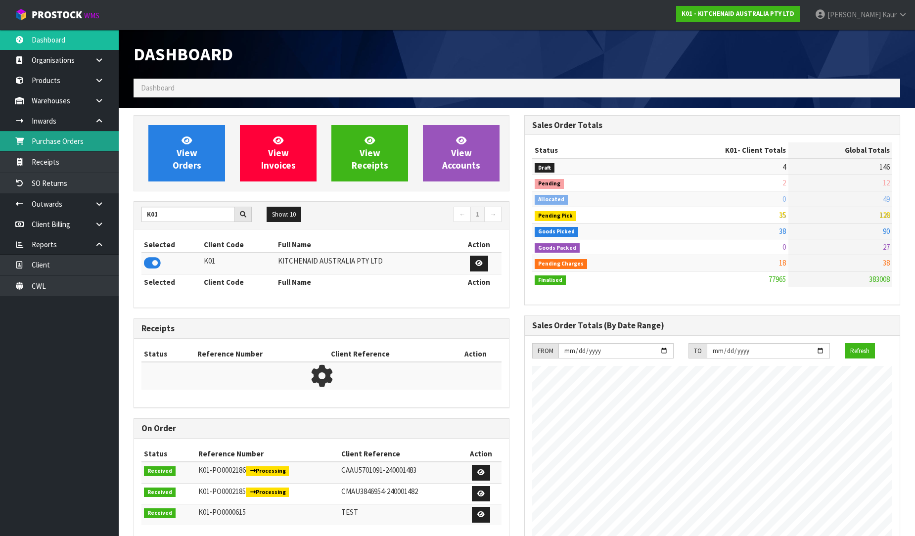
click at [48, 139] on link "Purchase Orders" at bounding box center [59, 141] width 119 height 20
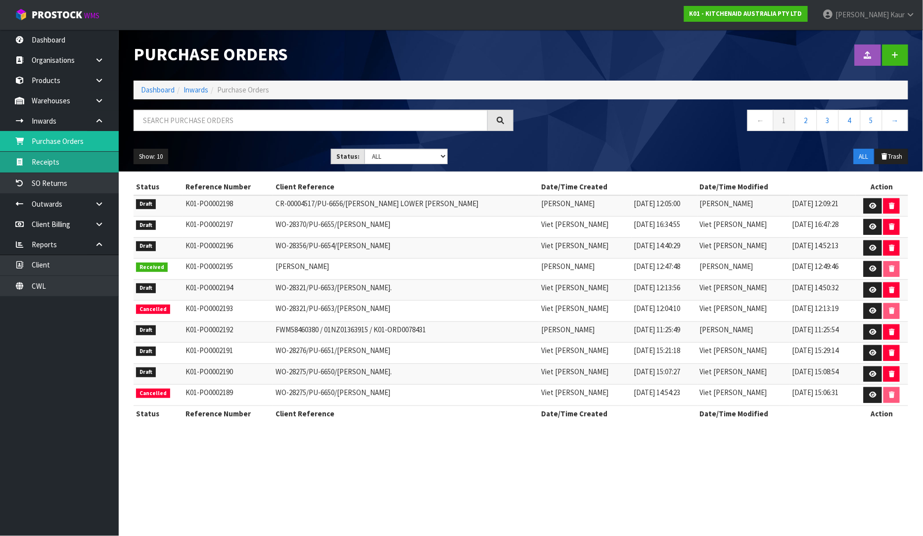
click at [27, 156] on link "Receipts" at bounding box center [59, 162] width 119 height 20
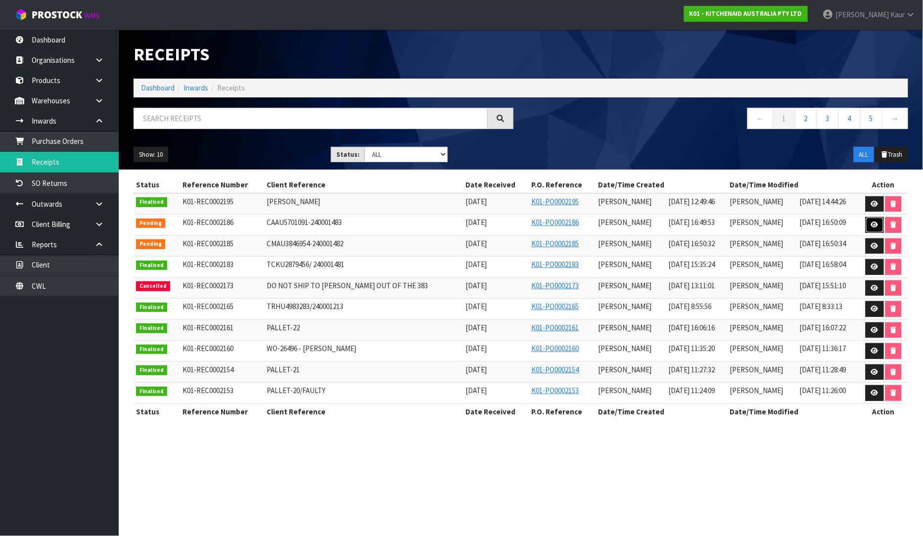
click at [871, 221] on icon at bounding box center [874, 224] width 7 height 6
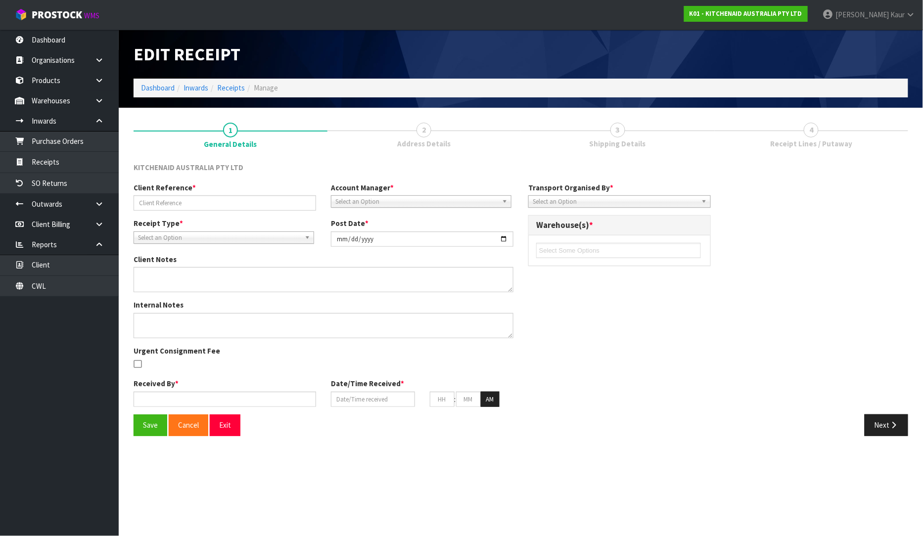
type input "CAAU5701091-240001483"
type input "[DATE]"
type input "[PERSON_NAME]"
type input "[DATE]"
type input "04"
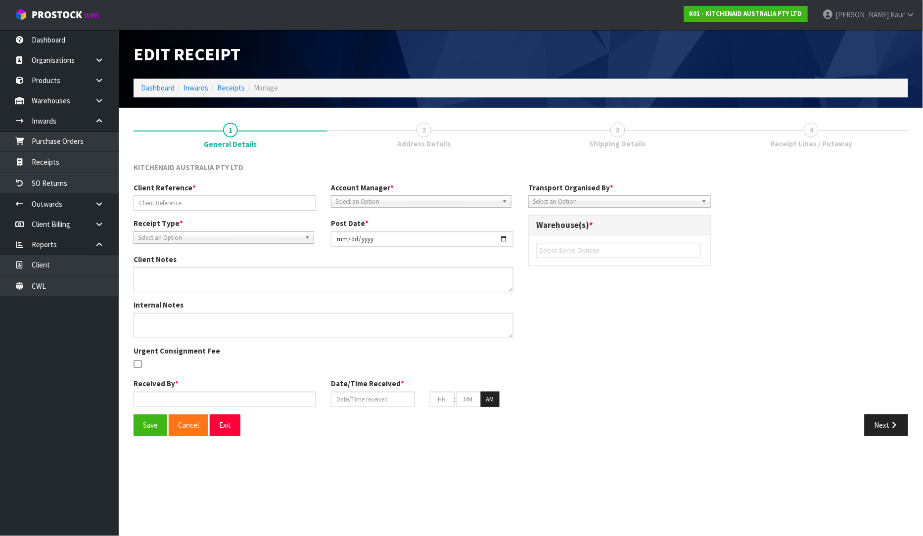
type input "49"
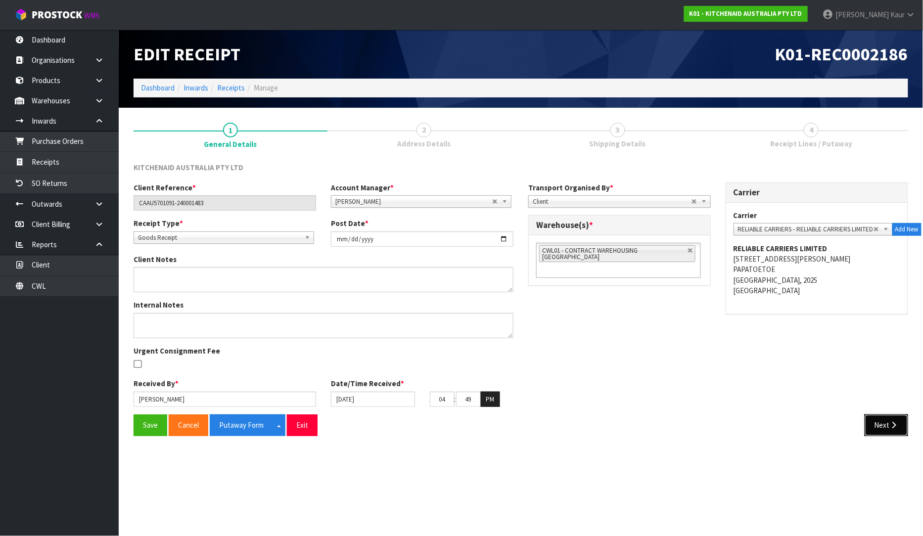
click at [884, 424] on button "Next" at bounding box center [886, 424] width 44 height 21
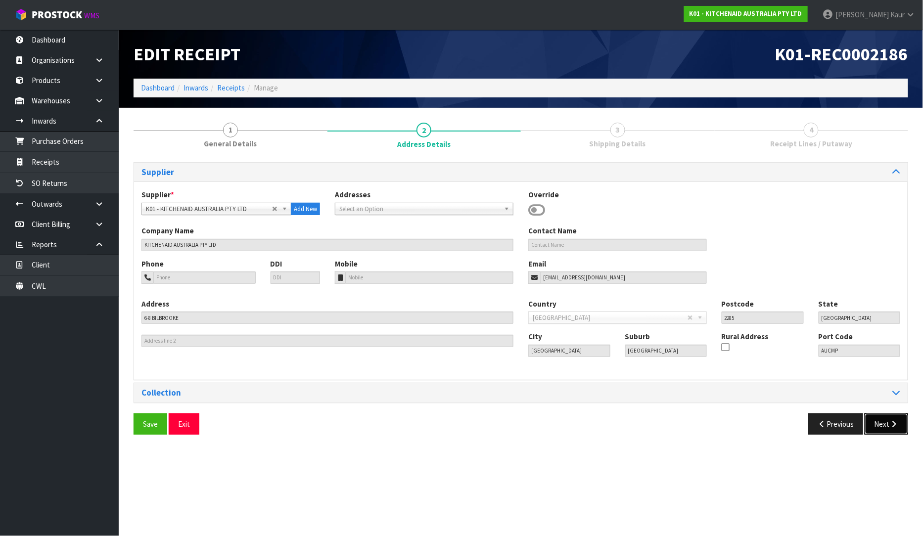
click at [885, 422] on button "Next" at bounding box center [886, 423] width 44 height 21
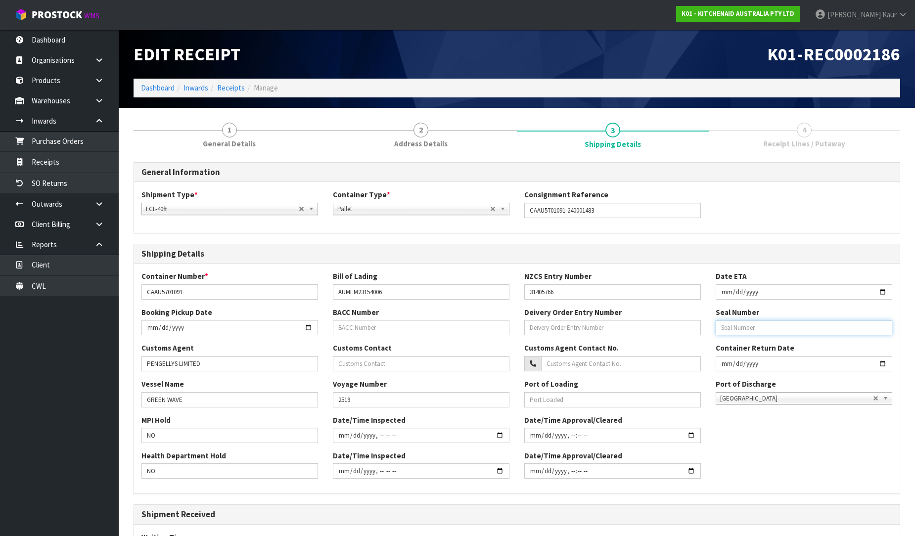
click at [759, 329] on input "text" at bounding box center [803, 327] width 176 height 15
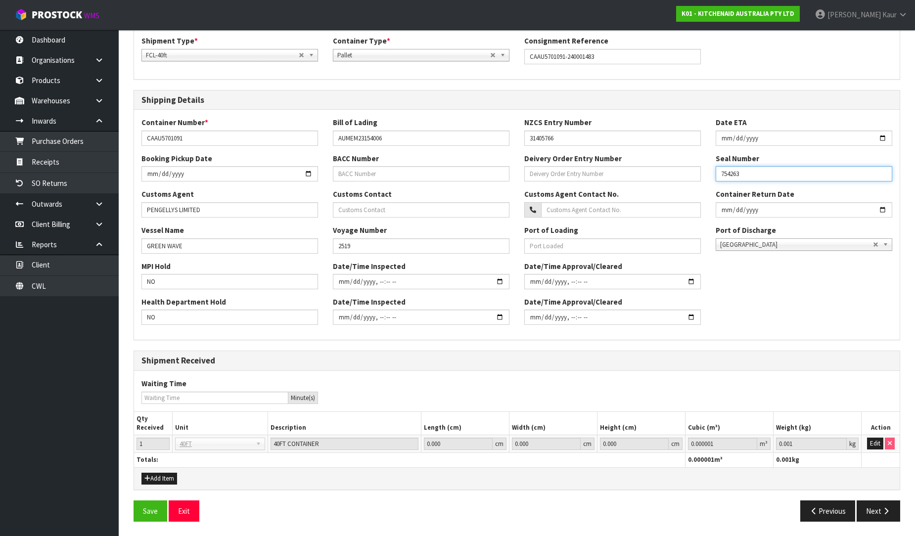
scroll to position [154, 0]
type input "754263"
click at [149, 507] on button "Save" at bounding box center [150, 510] width 34 height 21
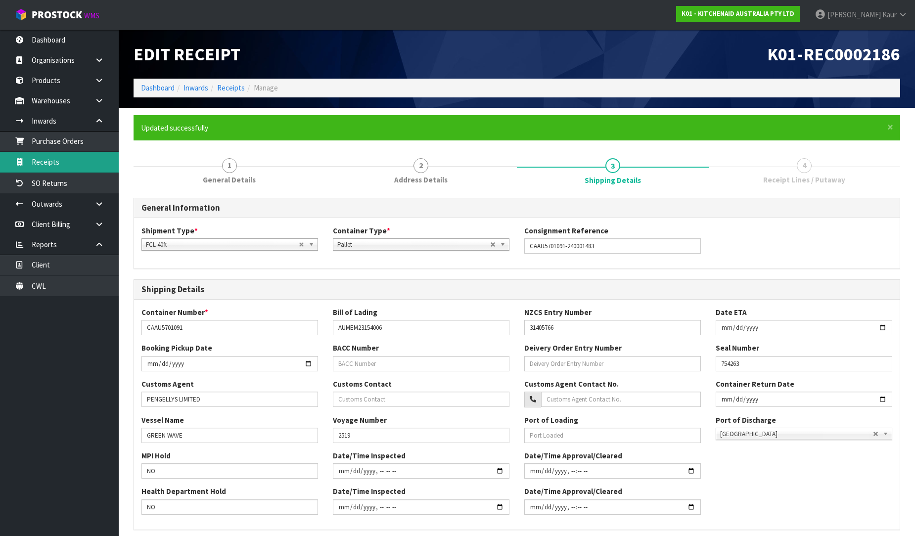
click at [62, 164] on link "Receipts" at bounding box center [59, 162] width 119 height 20
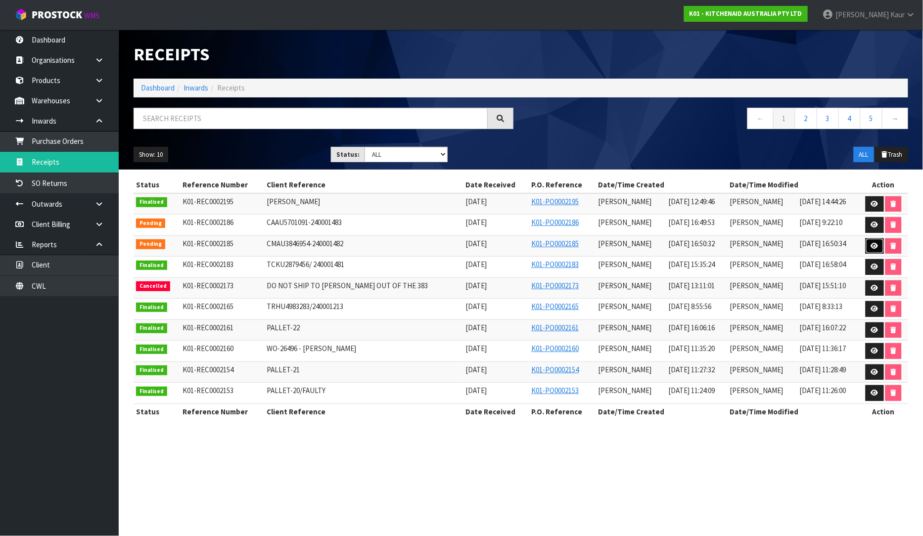
click at [869, 246] on link at bounding box center [874, 246] width 18 height 16
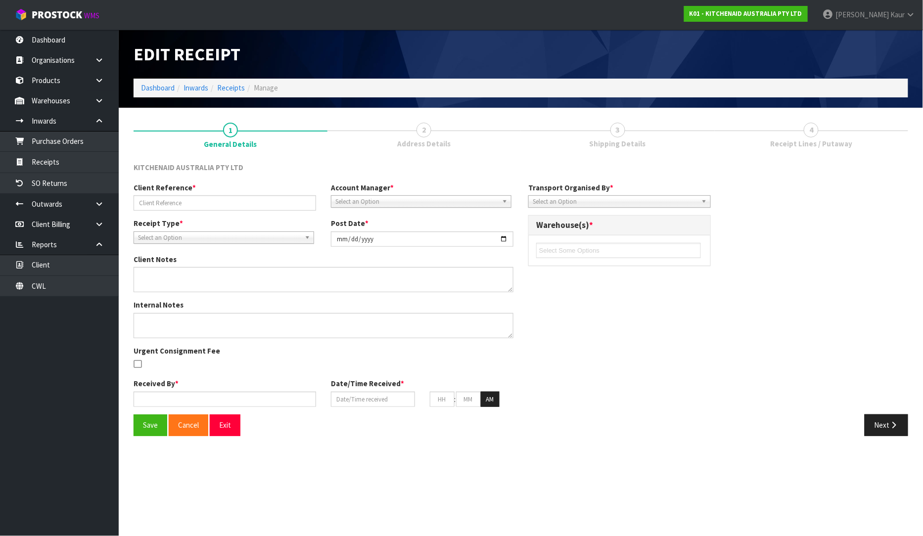
type input "CMAU3846954-240001482"
type input "[DATE]"
type input "[PERSON_NAME]"
type input "[DATE]"
type input "04"
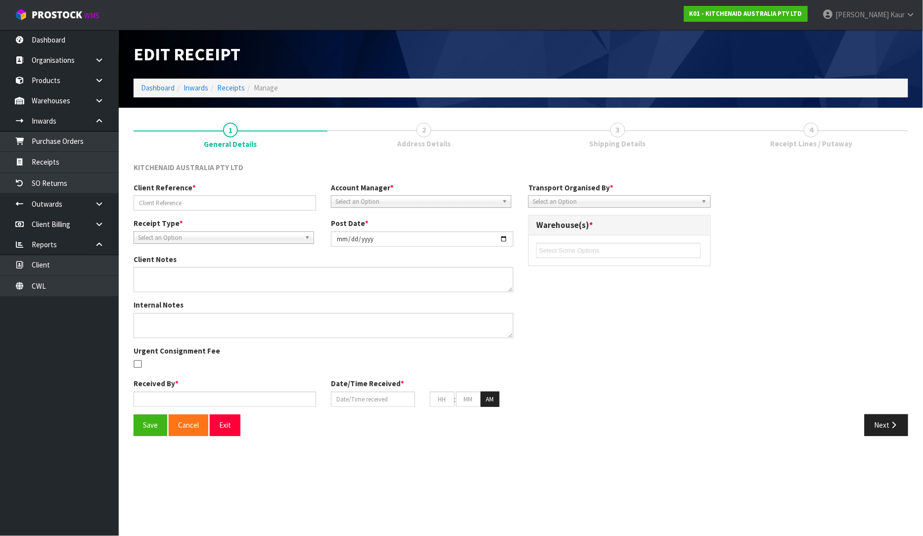
type input "50"
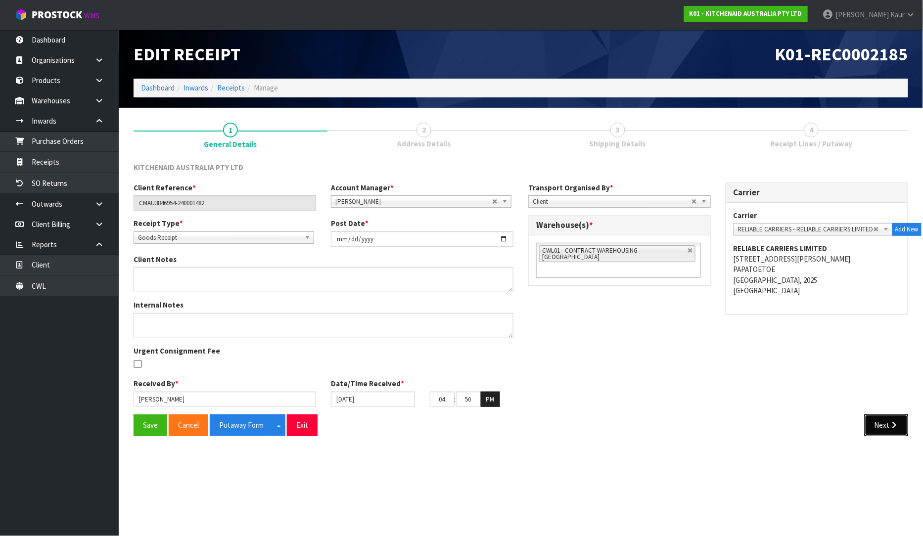
click at [877, 424] on button "Next" at bounding box center [886, 424] width 44 height 21
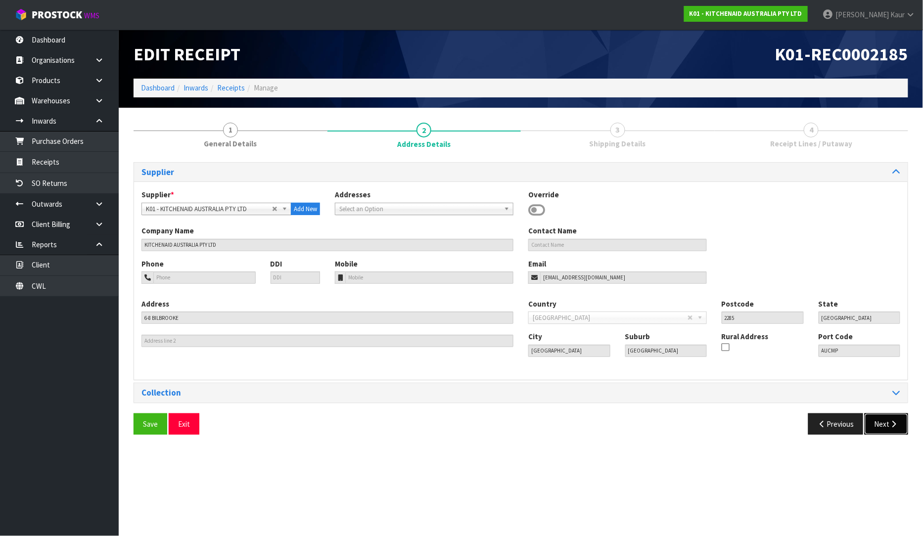
click at [877, 424] on button "Next" at bounding box center [886, 423] width 44 height 21
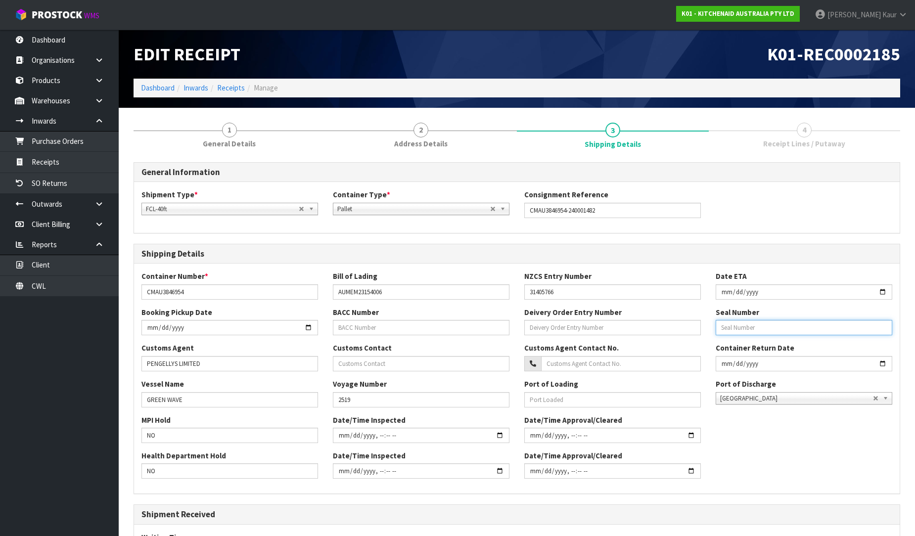
click at [771, 329] on input "text" at bounding box center [803, 327] width 176 height 15
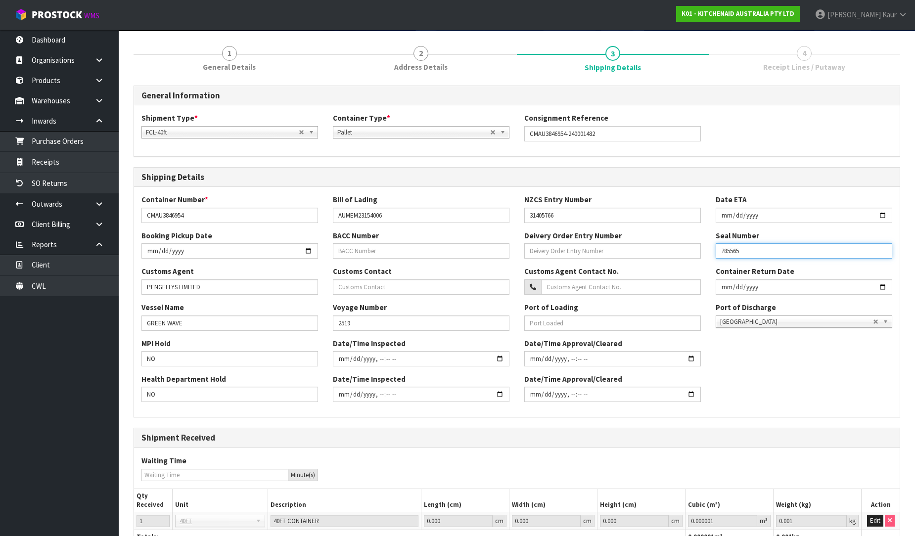
scroll to position [154, 0]
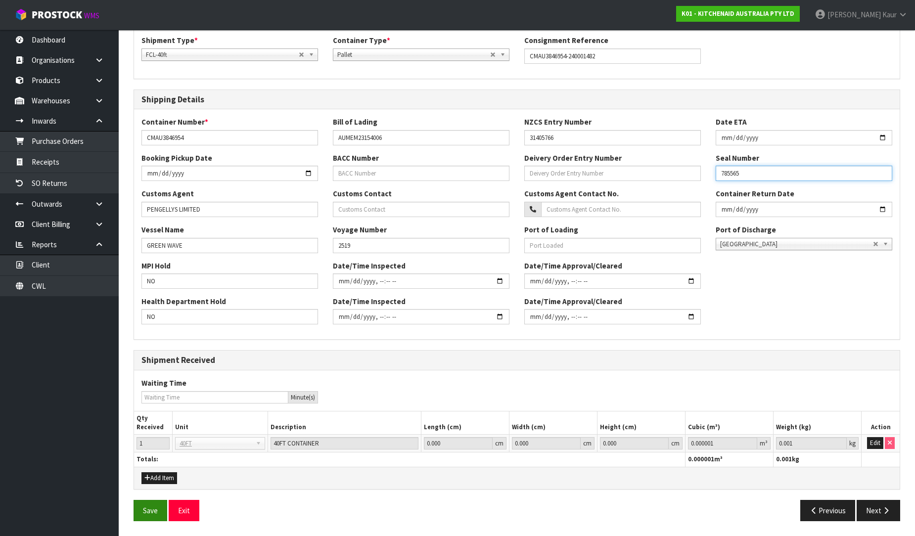
type input "785565"
click at [153, 512] on button "Save" at bounding box center [150, 510] width 34 height 21
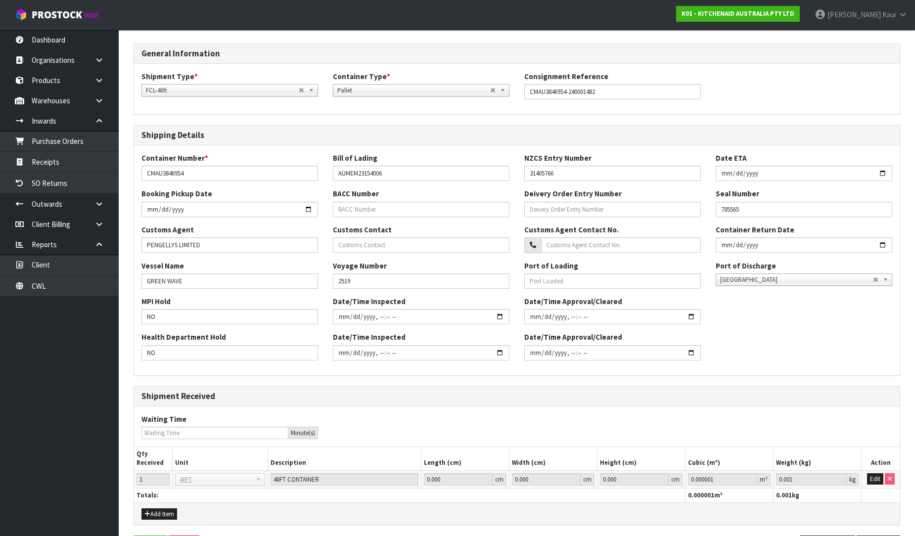
scroll to position [0, 0]
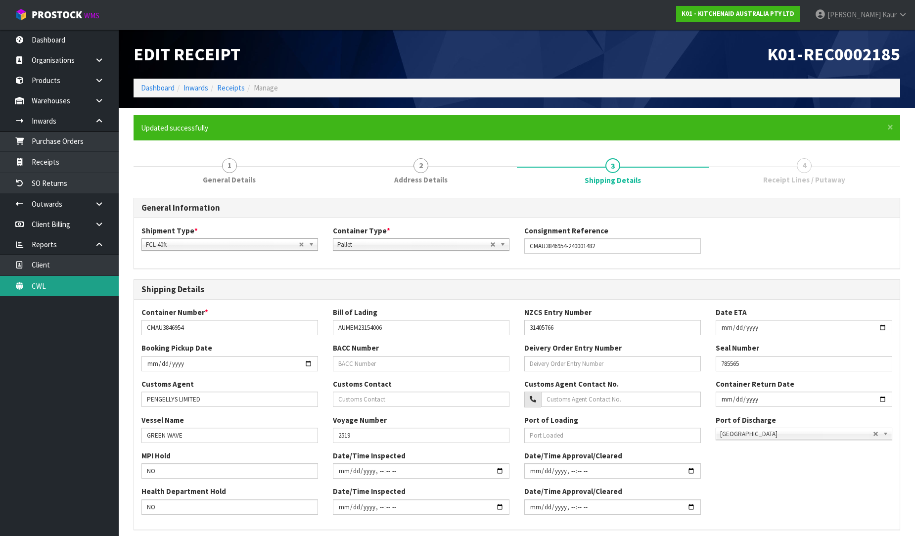
click at [81, 288] on link "CWL" at bounding box center [59, 286] width 119 height 20
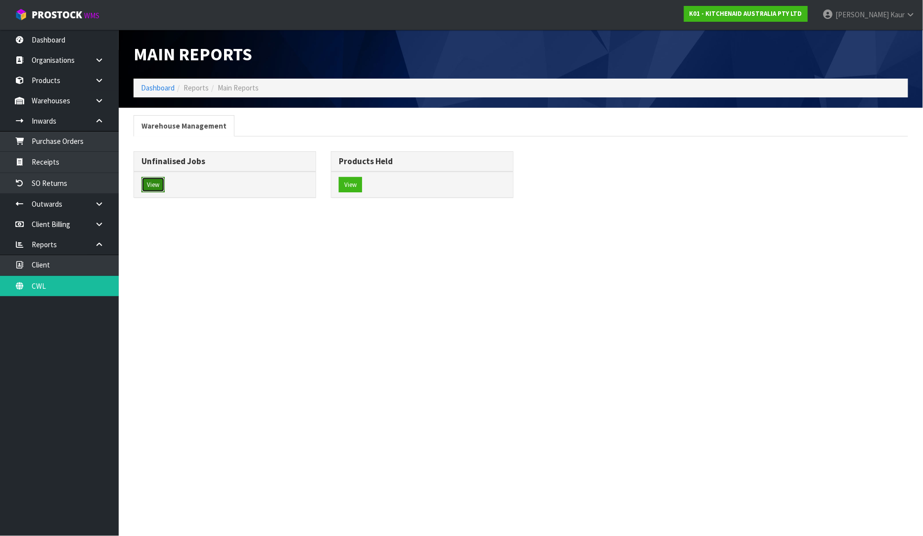
click at [157, 183] on button "View" at bounding box center [152, 185] width 23 height 16
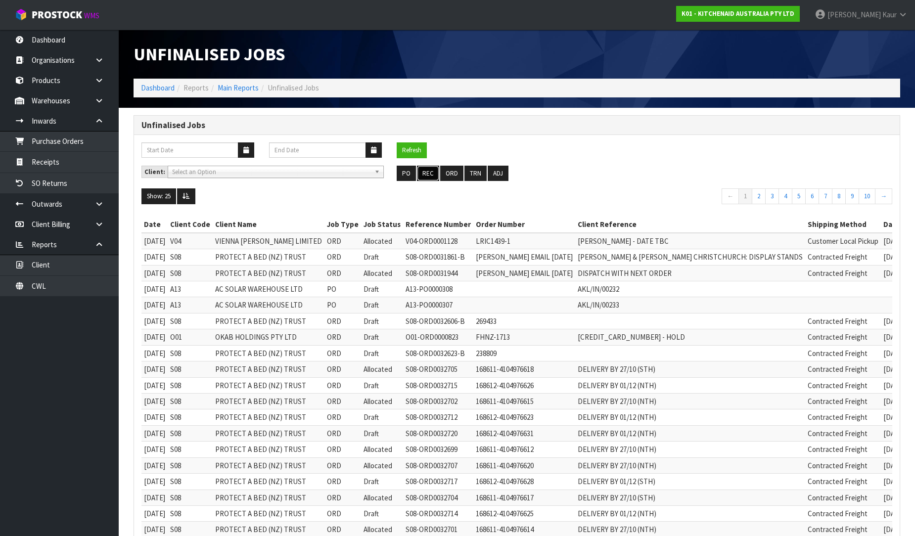
click at [423, 177] on button "REC" at bounding box center [428, 174] width 22 height 16
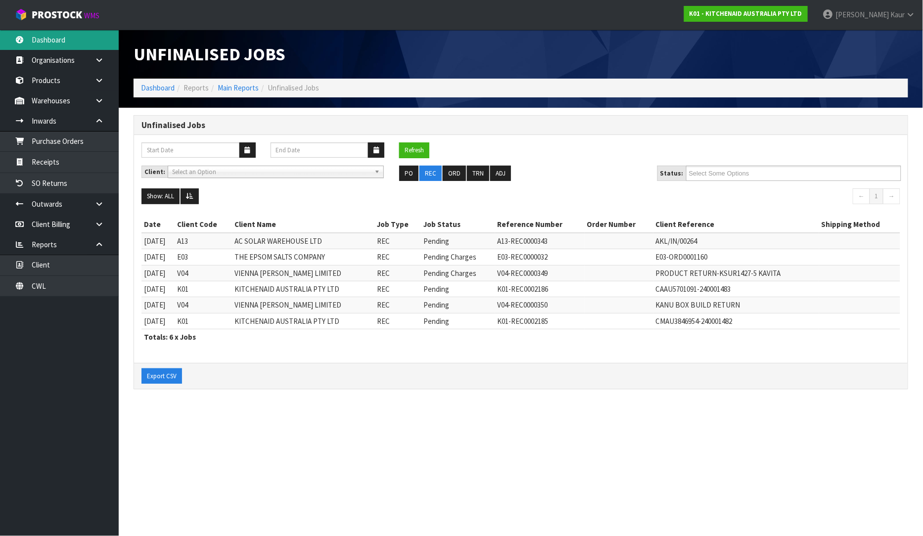
click at [43, 41] on link "Dashboard" at bounding box center [59, 40] width 119 height 20
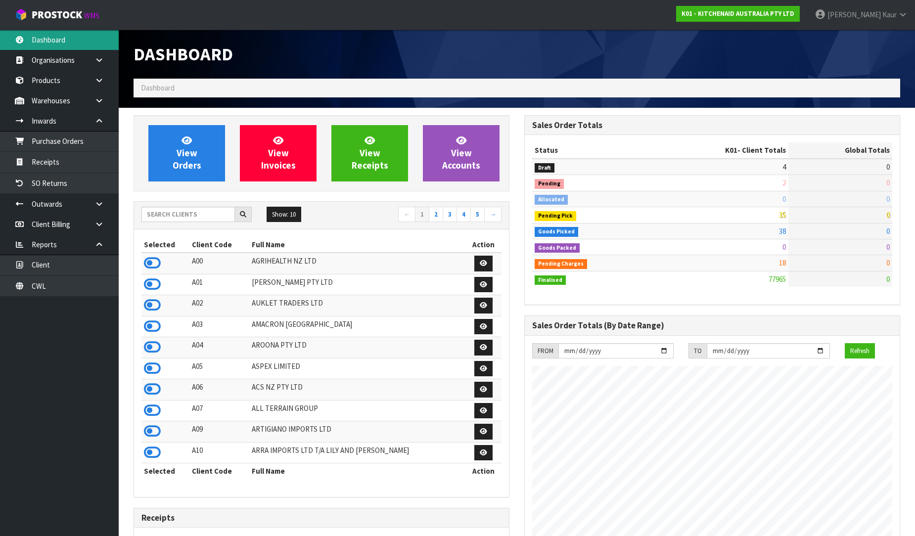
scroll to position [749, 391]
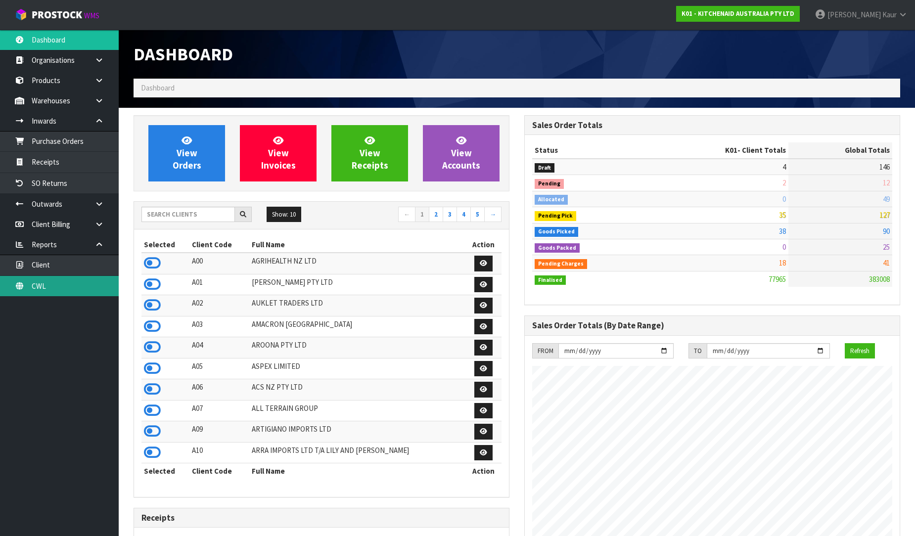
click at [78, 283] on link "CWL" at bounding box center [59, 286] width 119 height 20
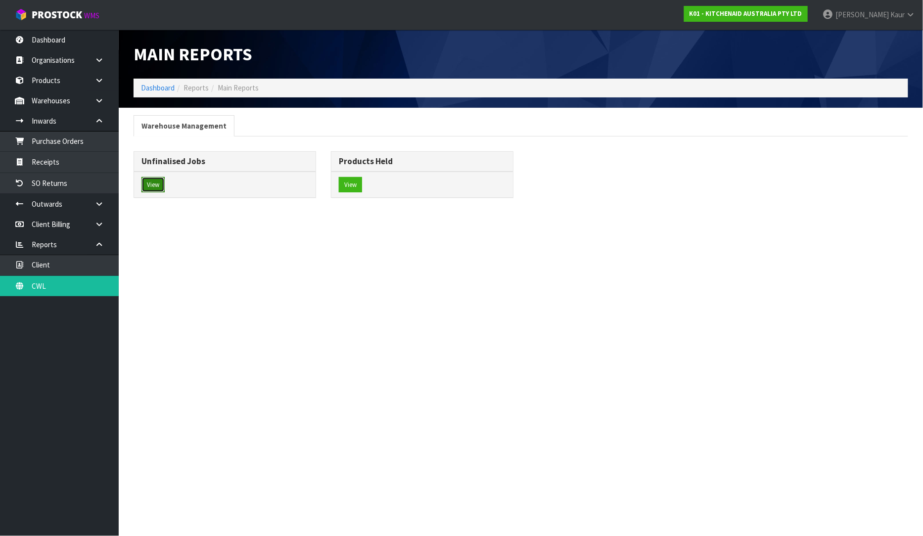
click at [158, 183] on button "View" at bounding box center [152, 185] width 23 height 16
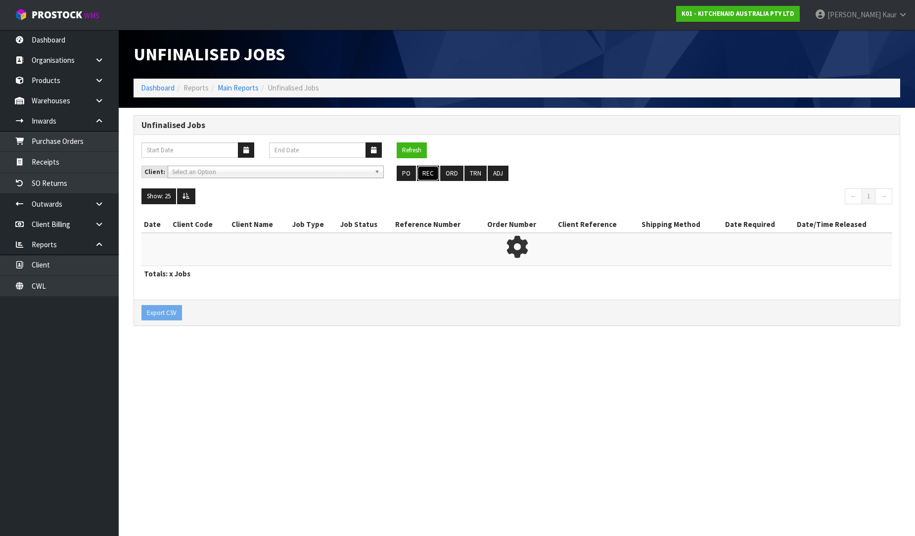
click at [436, 166] on button "REC" at bounding box center [428, 174] width 22 height 16
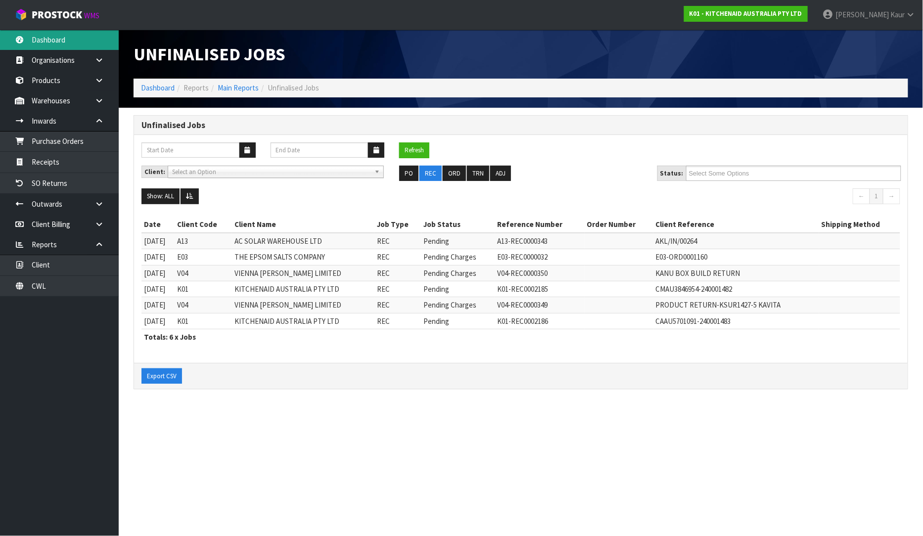
click at [77, 41] on link "Dashboard" at bounding box center [59, 40] width 119 height 20
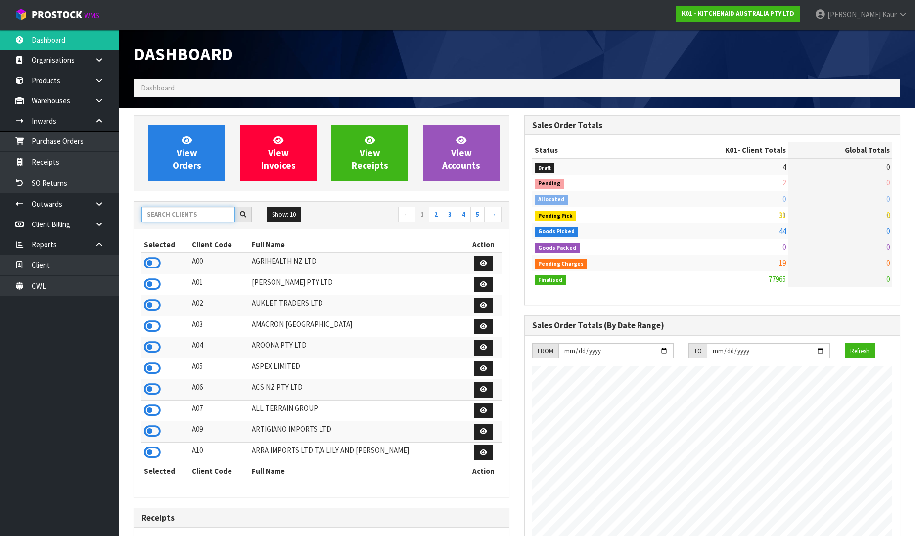
scroll to position [749, 391]
click at [174, 211] on input "text" at bounding box center [187, 214] width 93 height 15
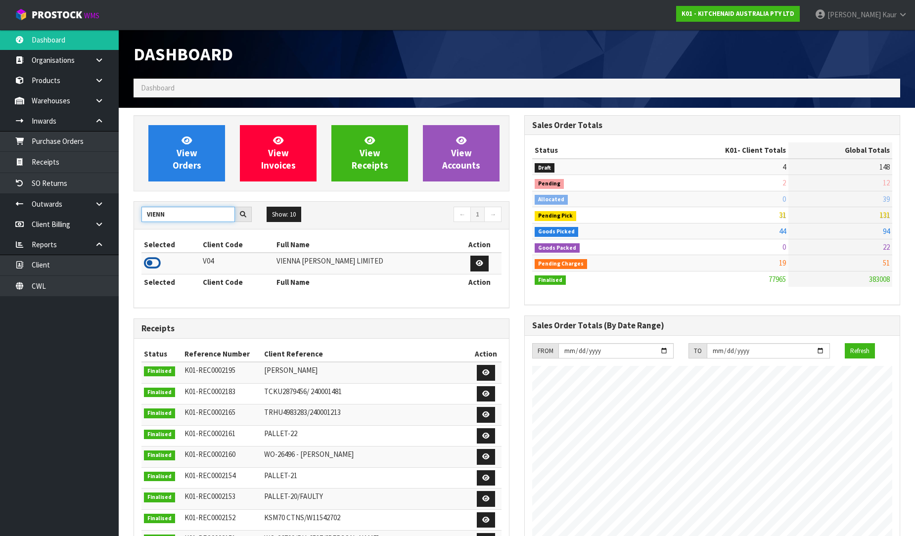
type input "VIENN"
click at [154, 267] on icon at bounding box center [152, 263] width 17 height 15
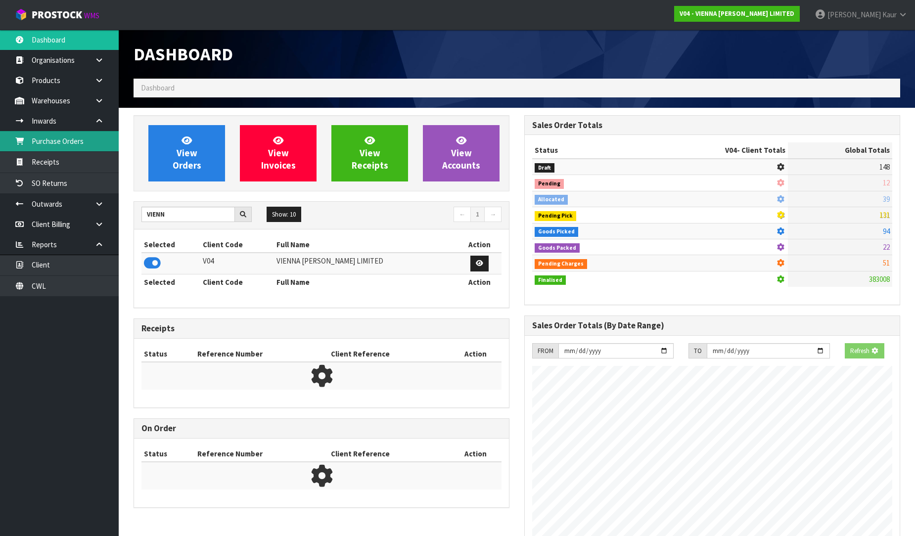
scroll to position [782, 391]
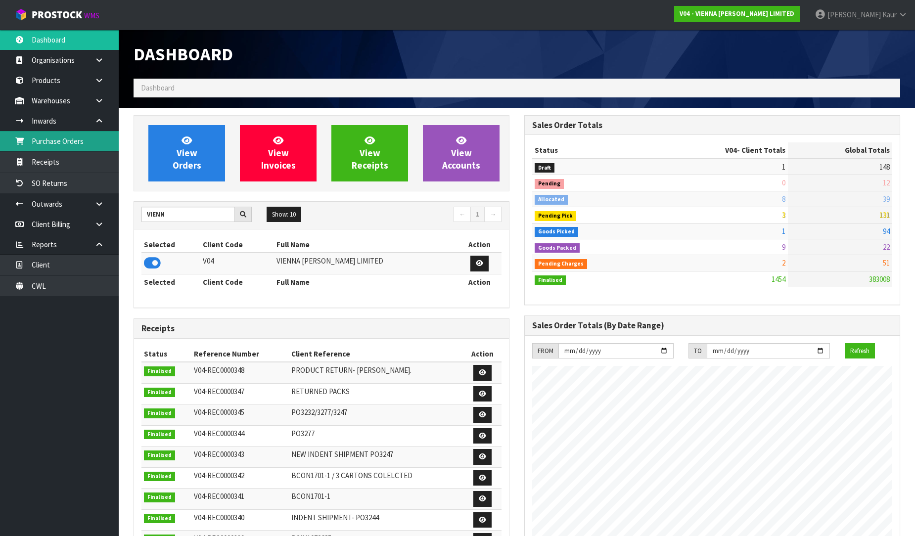
click at [22, 150] on link "Purchase Orders" at bounding box center [59, 141] width 119 height 20
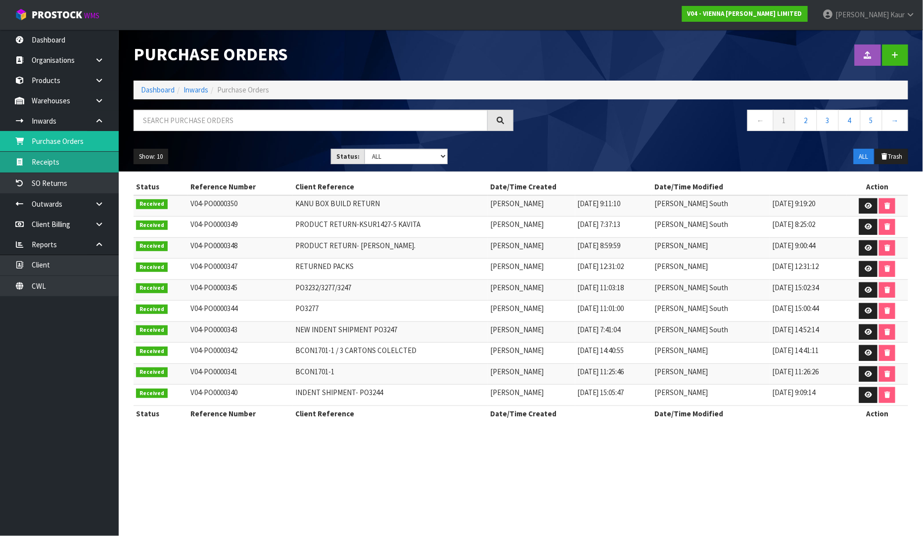
click at [42, 162] on link "Receipts" at bounding box center [59, 162] width 119 height 20
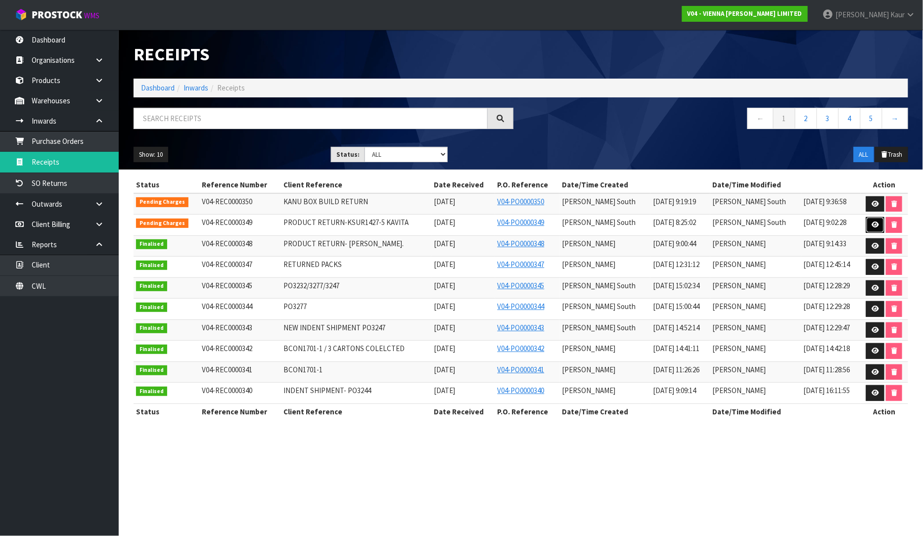
click at [876, 226] on link at bounding box center [875, 225] width 18 height 16
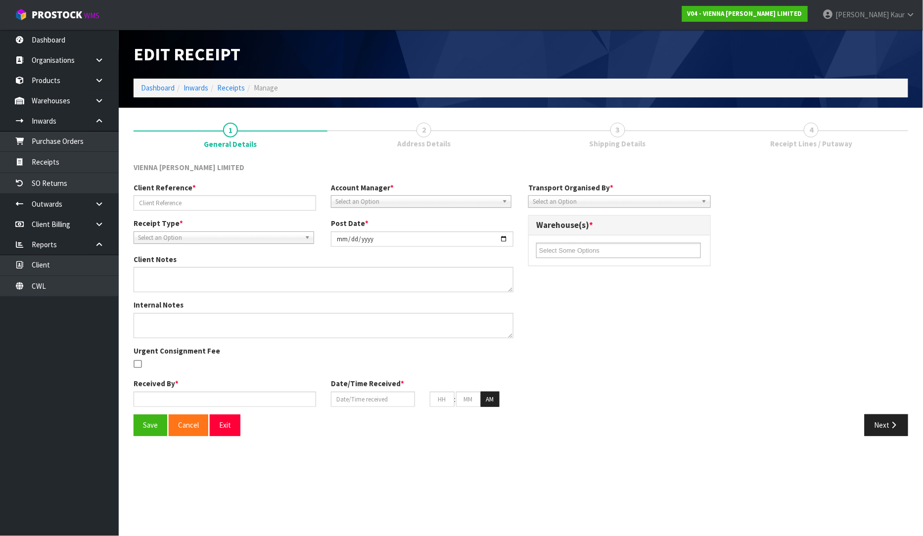
type input "PRODUCT RETURN-KSUR1427-5 KAVITA"
type input "[DATE]"
type input "[PERSON_NAME] South"
type input "[DATE]"
type input "01"
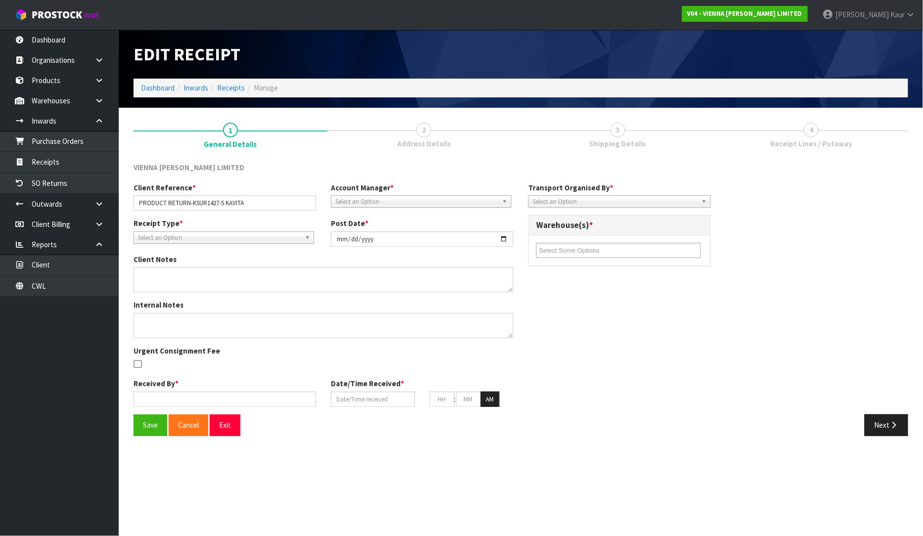
type input "00"
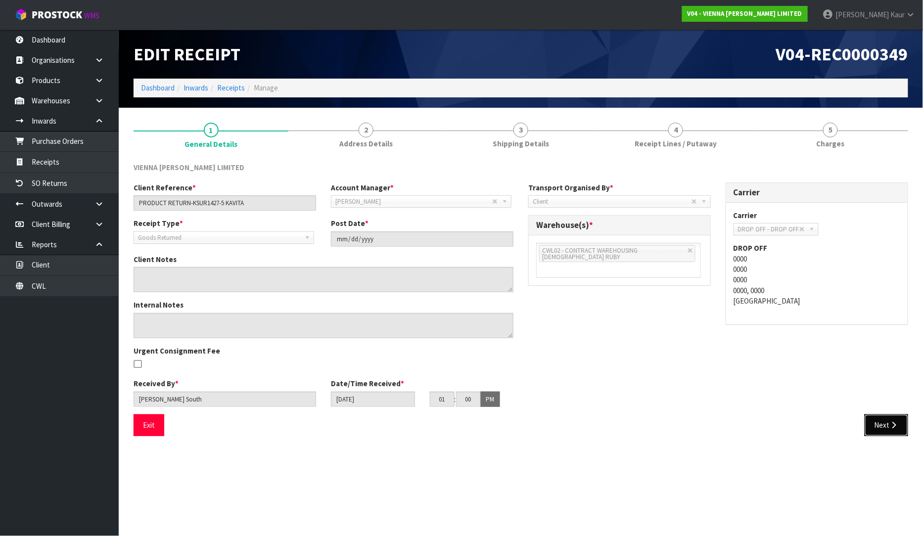
click at [902, 428] on button "Next" at bounding box center [886, 424] width 44 height 21
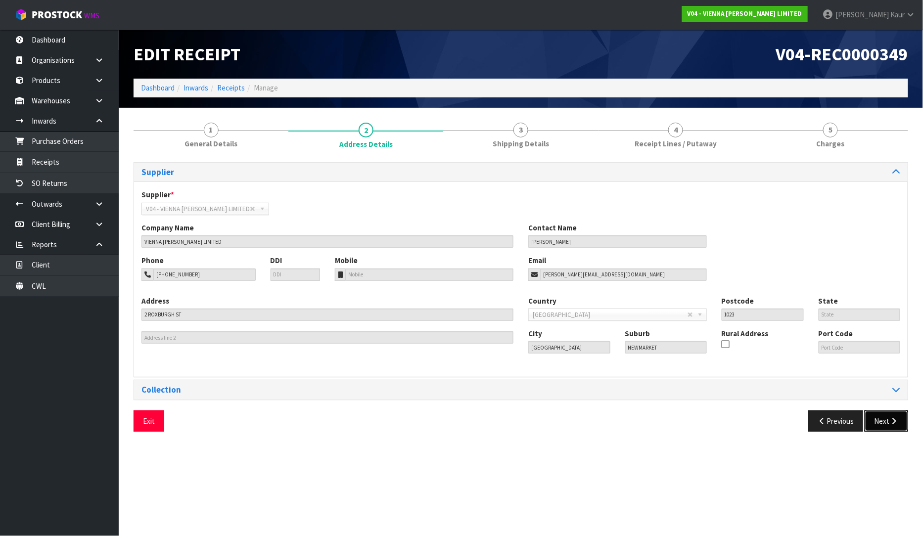
click at [891, 423] on icon "button" at bounding box center [893, 420] width 9 height 7
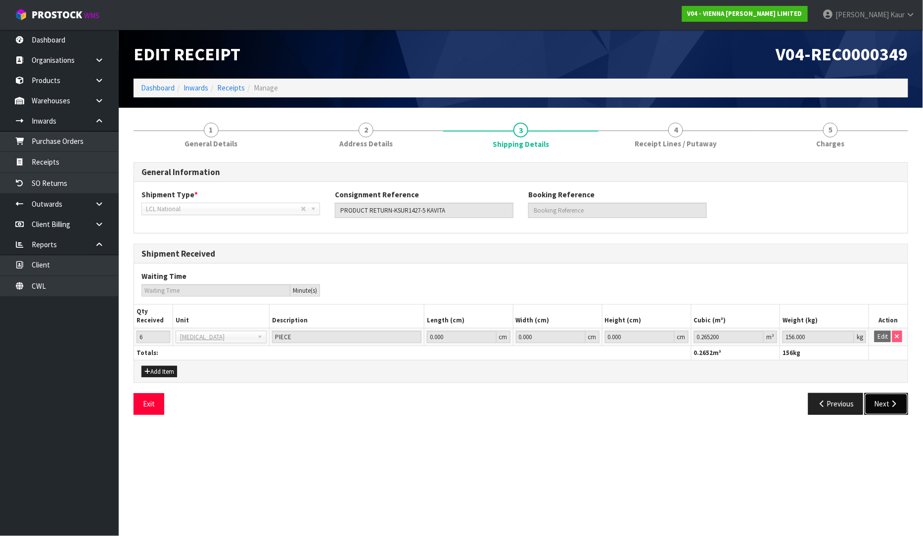
click at [879, 404] on button "Next" at bounding box center [886, 403] width 44 height 21
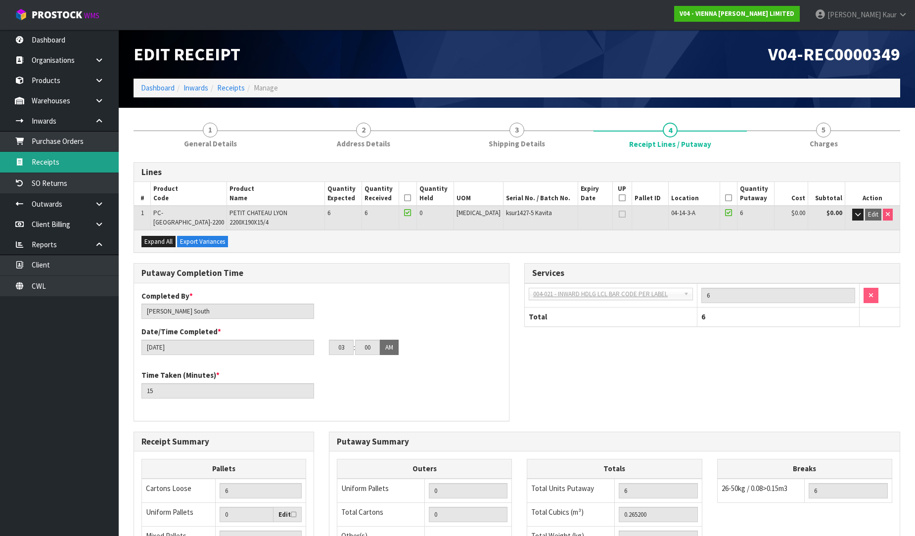
click at [68, 162] on link "Receipts" at bounding box center [59, 162] width 119 height 20
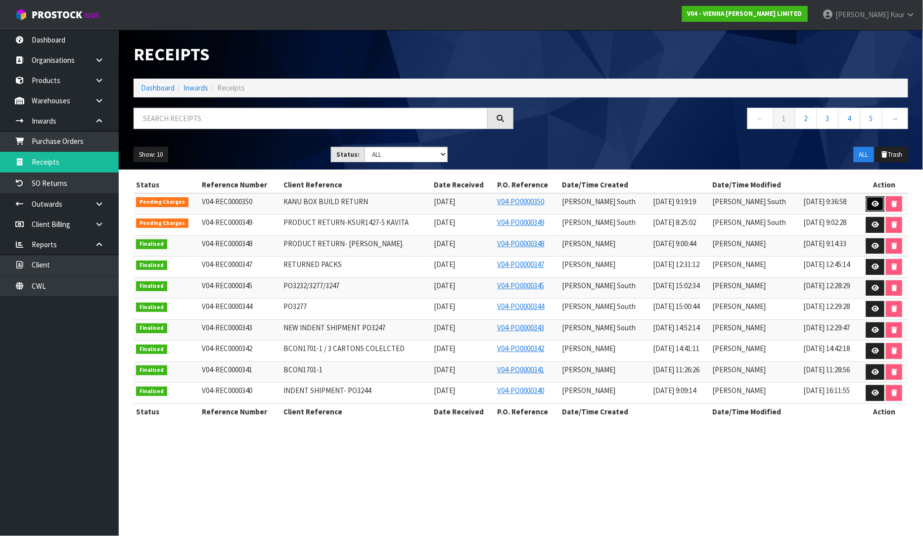
click at [872, 201] on icon at bounding box center [874, 204] width 7 height 6
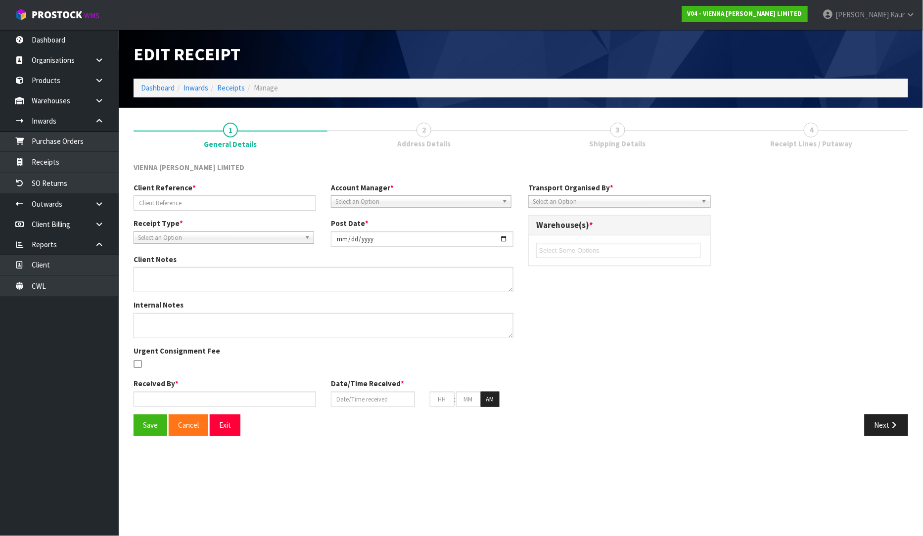
type input "KANU BOX BUILD RETURN"
type input "[DATE]"
type input "[PERSON_NAME] South"
type input "[DATE]"
type input "12"
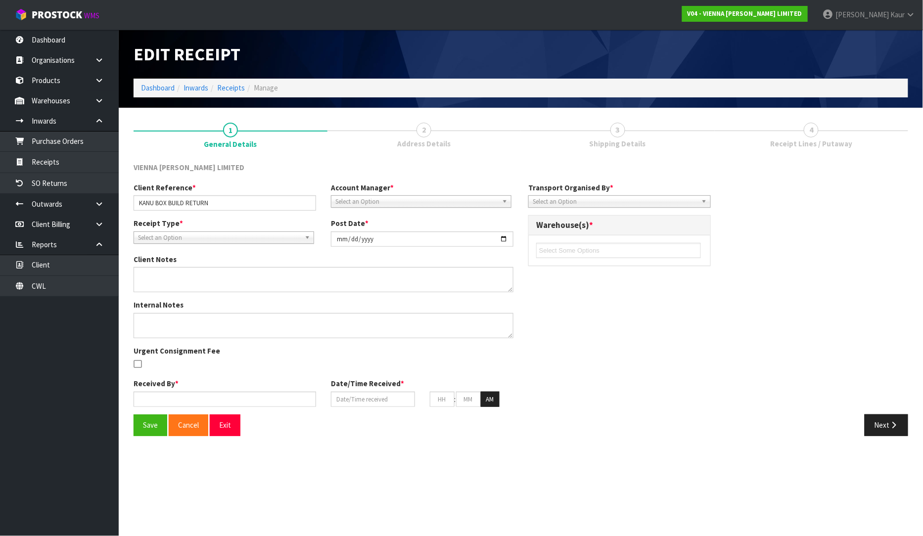
type input "00"
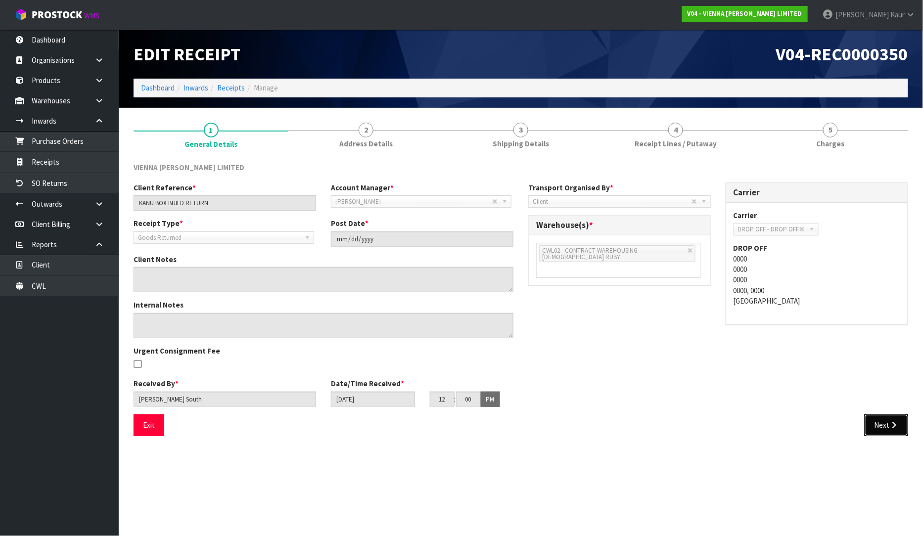
click at [881, 428] on button "Next" at bounding box center [886, 424] width 44 height 21
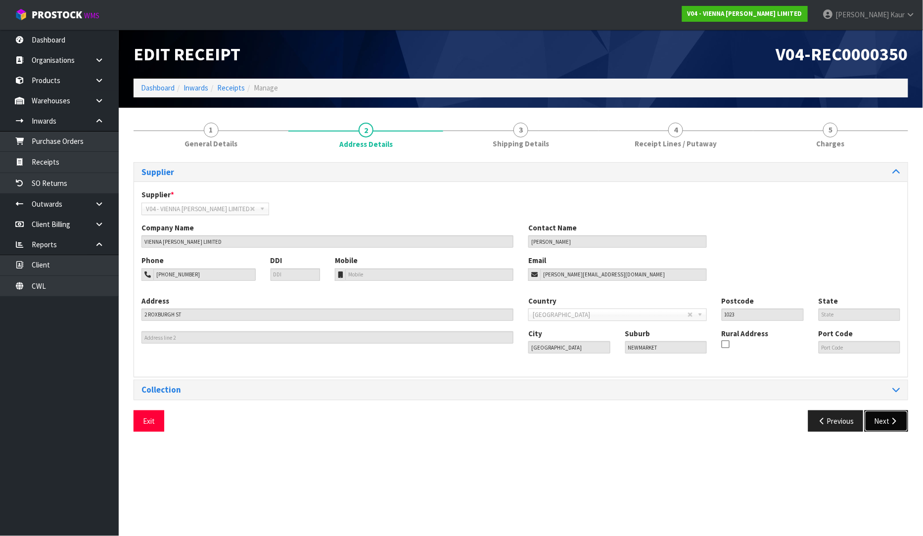
click at [881, 428] on button "Next" at bounding box center [886, 420] width 44 height 21
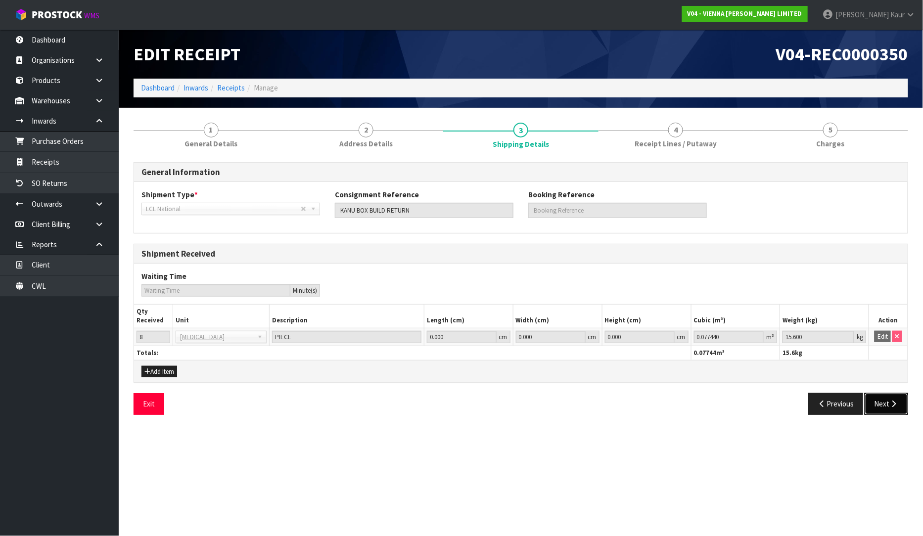
click at [885, 398] on button "Next" at bounding box center [886, 403] width 44 height 21
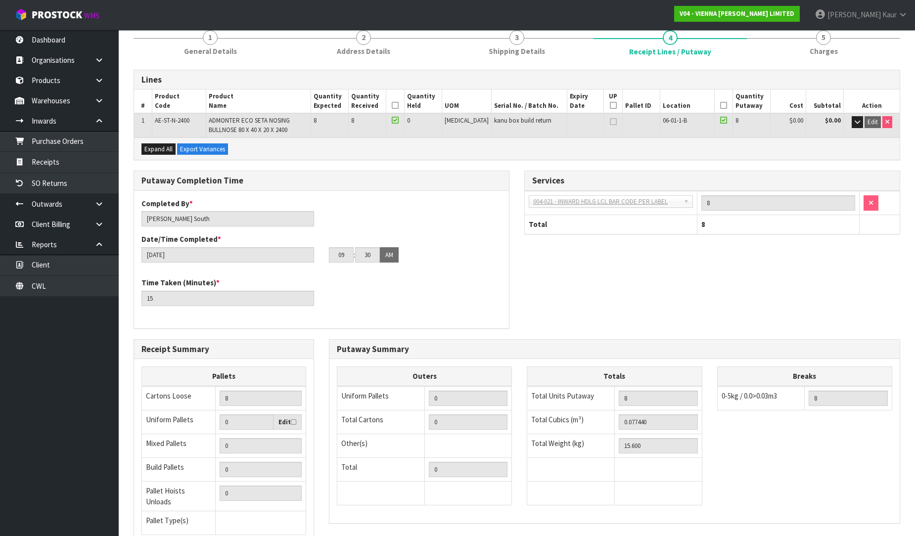
scroll to position [173, 0]
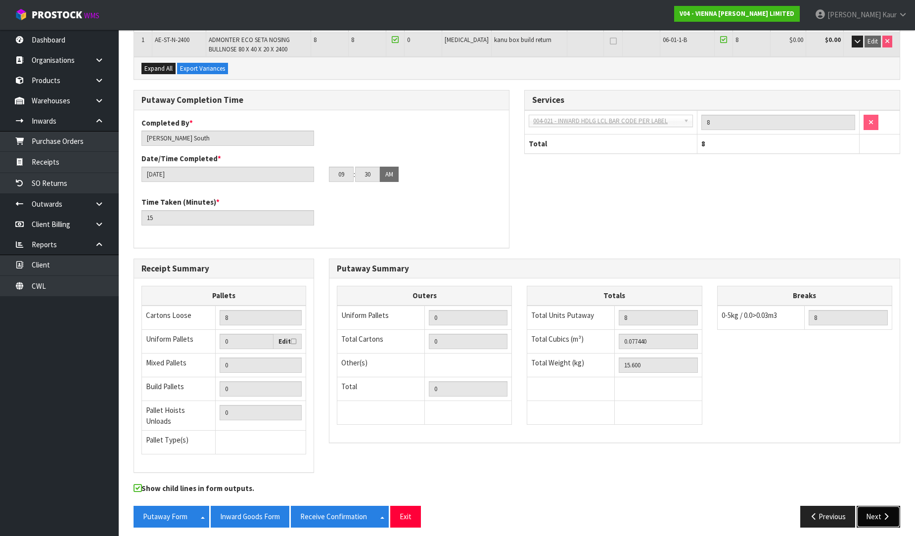
click at [878, 506] on button "Next" at bounding box center [878, 516] width 44 height 21
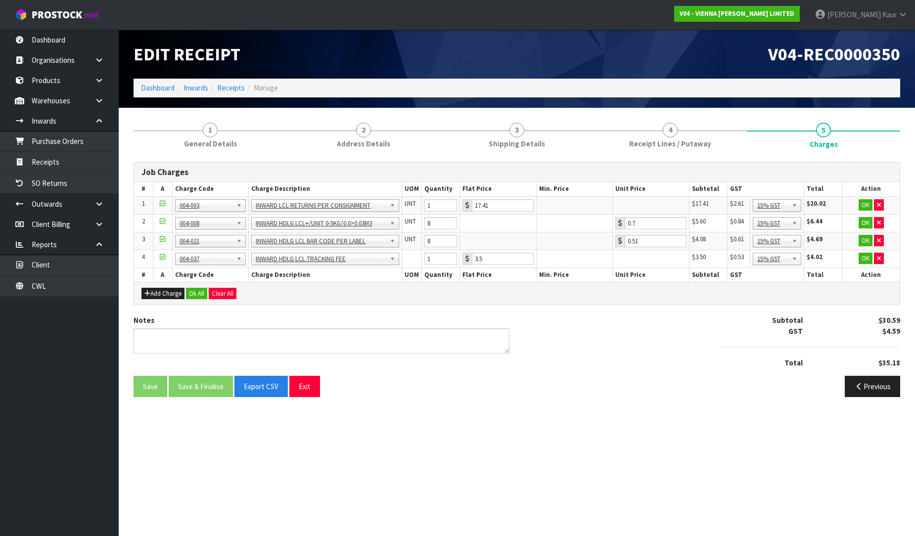
scroll to position [0, 0]
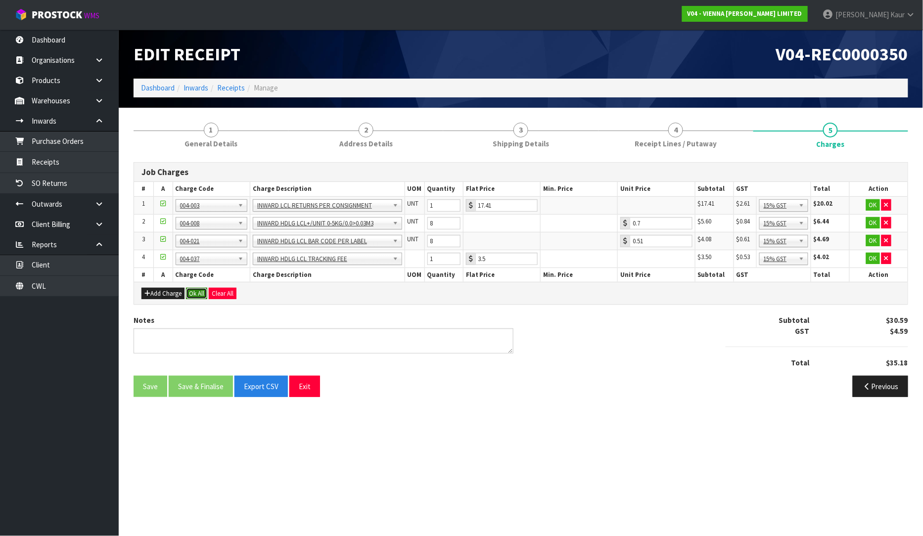
click at [199, 289] on button "Ok All" at bounding box center [196, 294] width 21 height 12
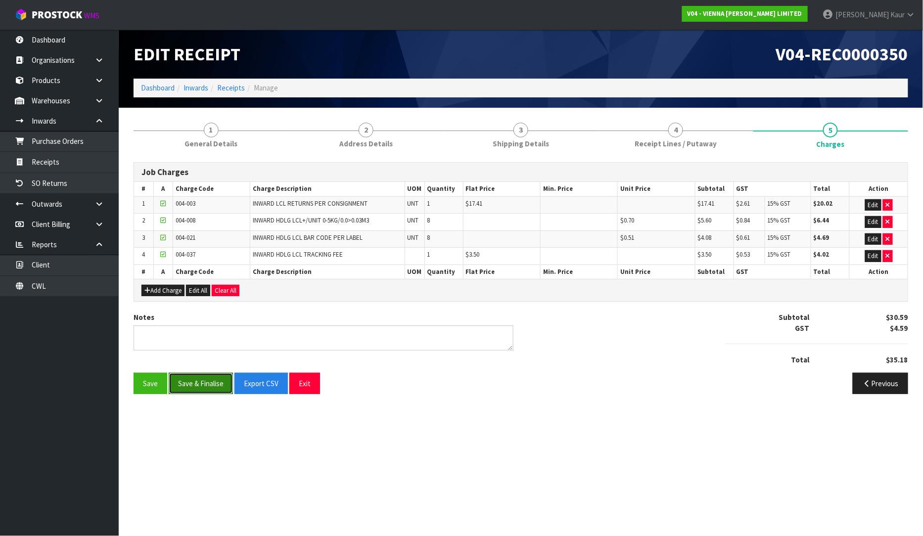
click at [190, 387] on button "Save & Finalise" at bounding box center [201, 383] width 64 height 21
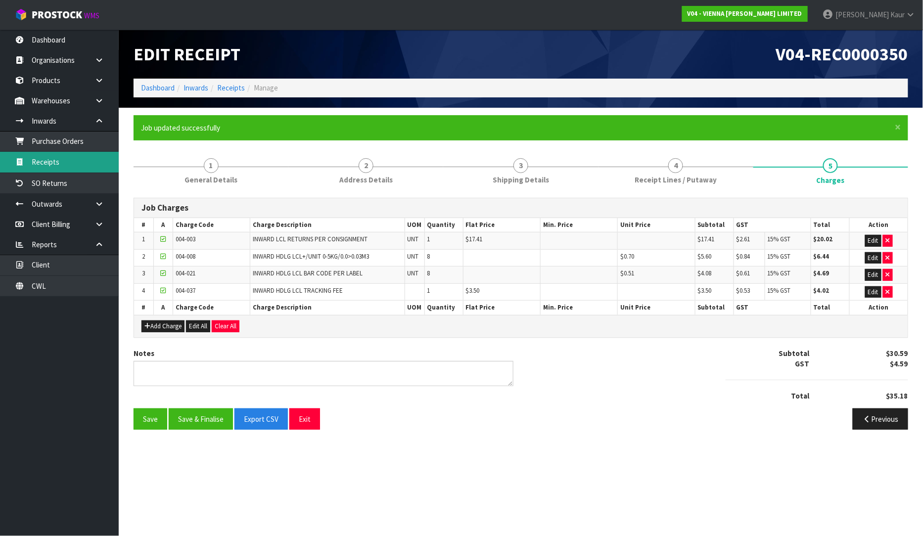
click at [58, 157] on link "Receipts" at bounding box center [59, 162] width 119 height 20
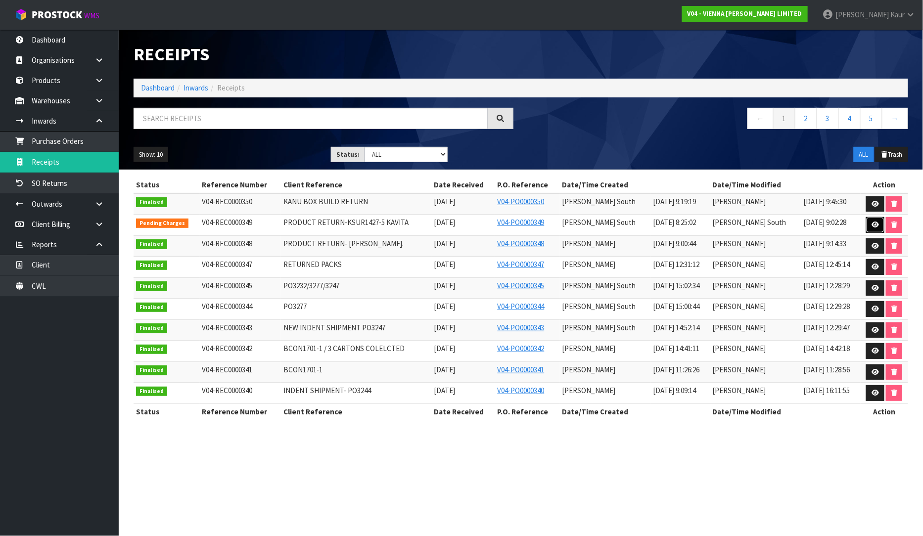
click at [871, 226] on icon at bounding box center [874, 224] width 7 height 6
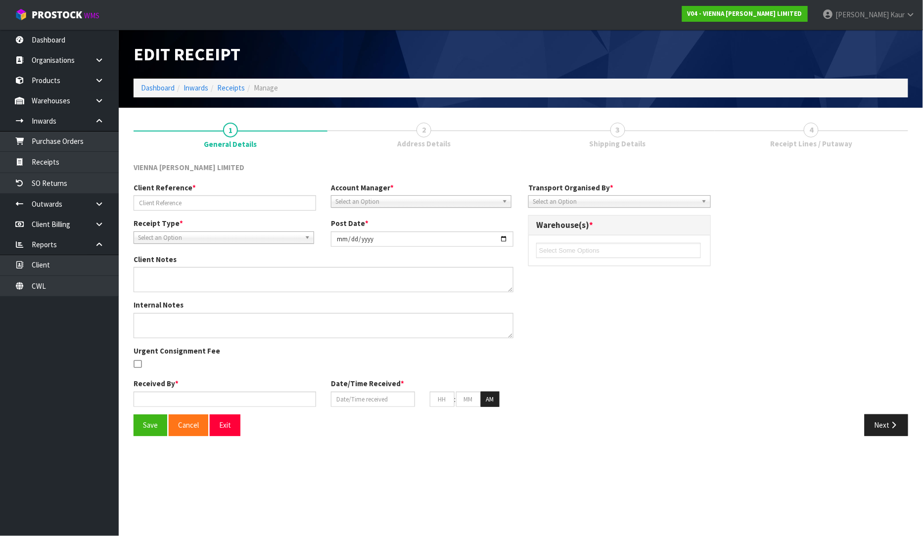
type input "PRODUCT RETURN-KSUR1427-5 KAVITA"
type input "[DATE]"
type input "[PERSON_NAME] South"
type input "[DATE]"
type input "01"
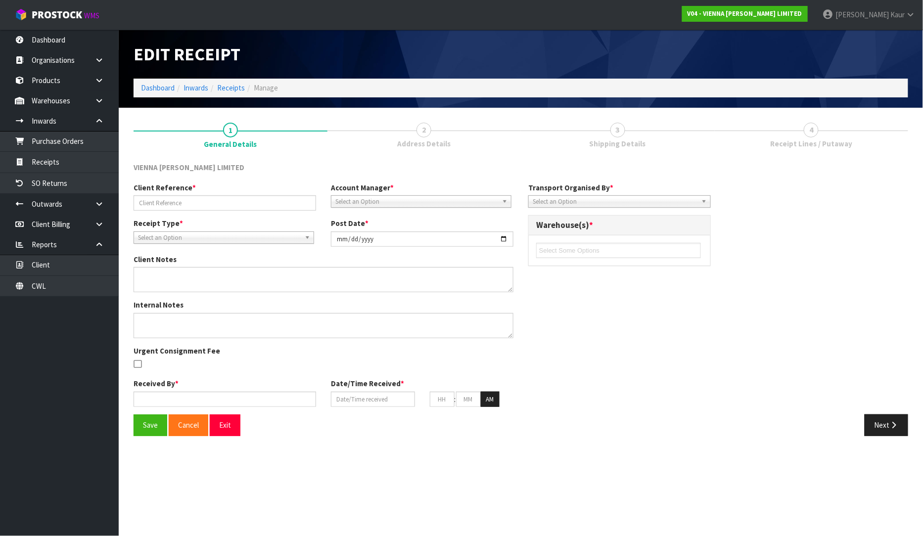
type input "00"
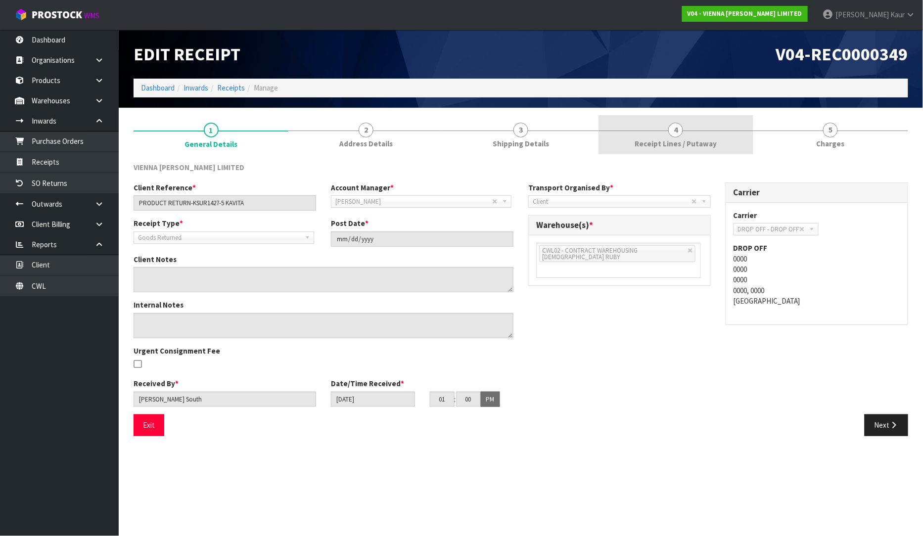
click at [671, 146] on span "Receipt Lines / Putaway" at bounding box center [675, 143] width 82 height 10
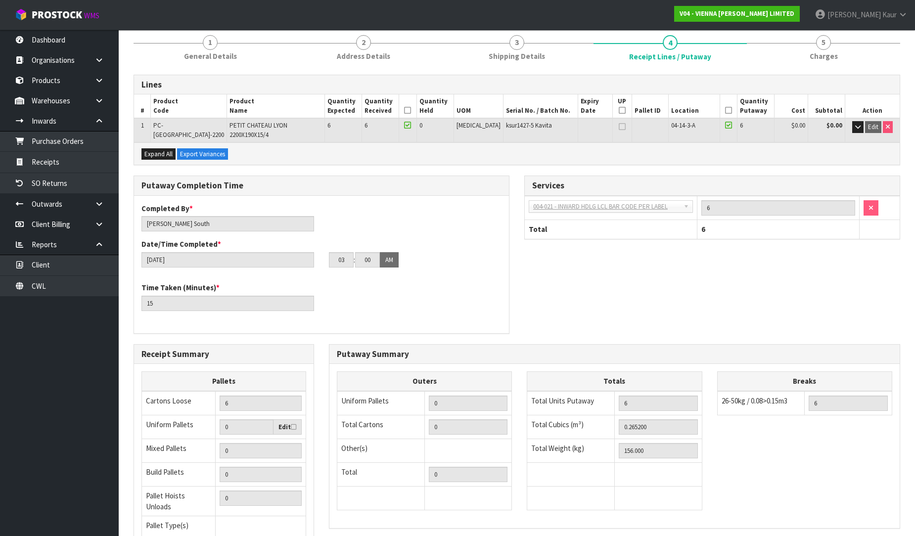
scroll to position [166, 0]
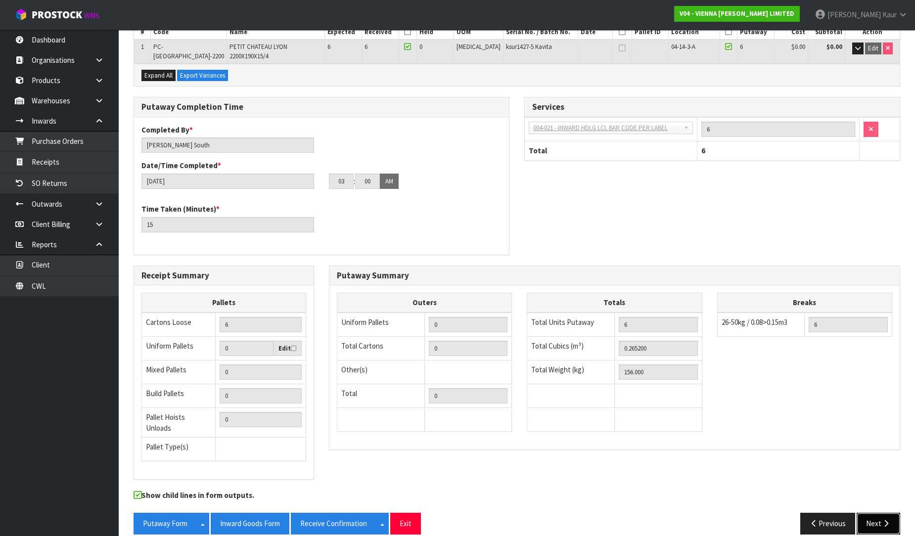
drag, startPoint x: 883, startPoint y: 512, endPoint x: 882, endPoint y: 501, distance: 11.4
click at [883, 520] on icon "button" at bounding box center [885, 523] width 9 height 7
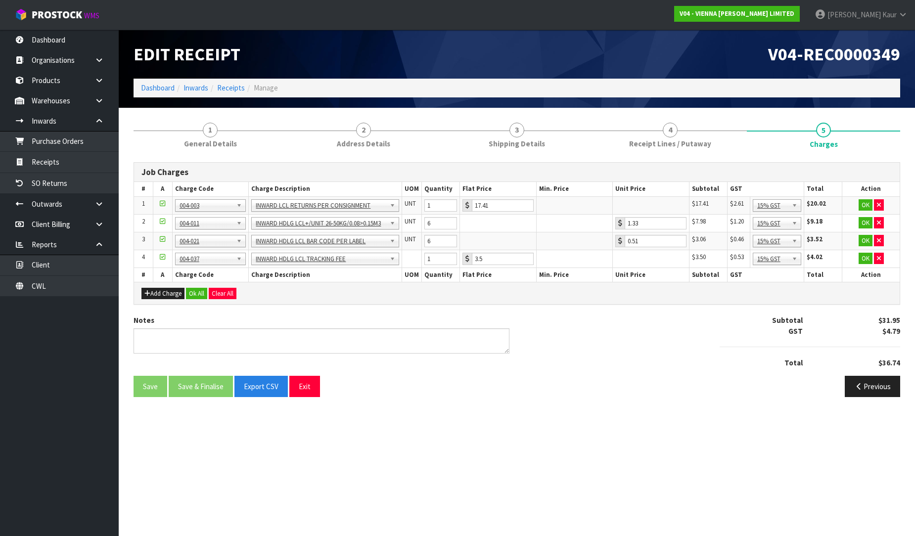
scroll to position [0, 0]
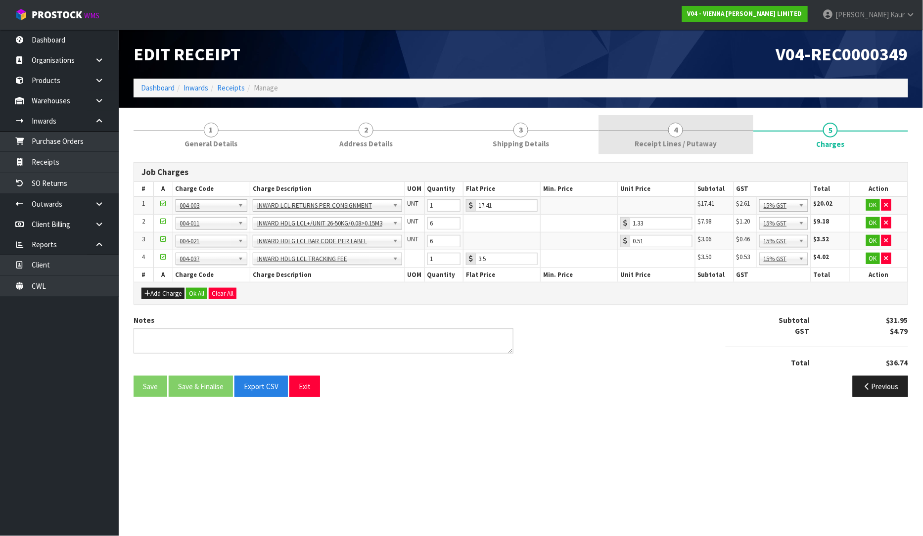
click at [668, 132] on link "4 Receipt Lines / Putaway" at bounding box center [675, 134] width 155 height 39
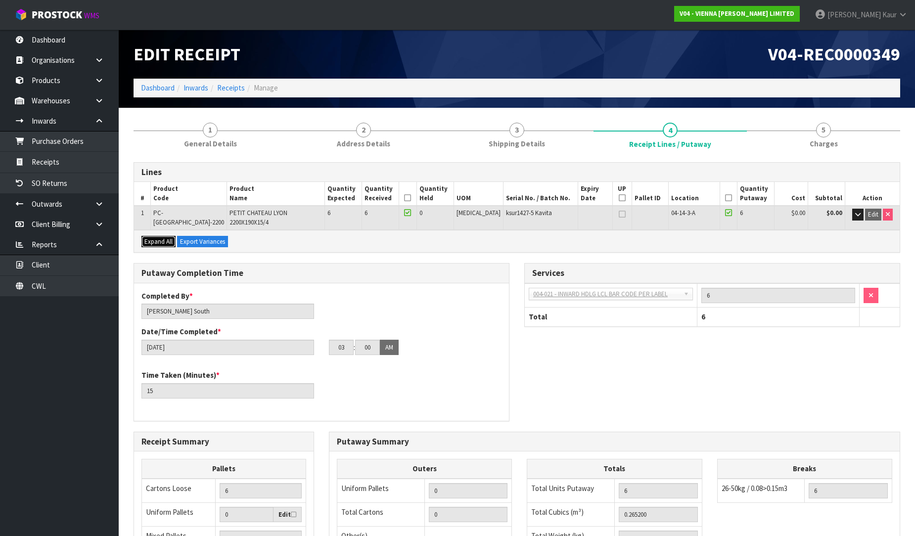
click at [146, 237] on span "Expand All" at bounding box center [158, 241] width 28 height 8
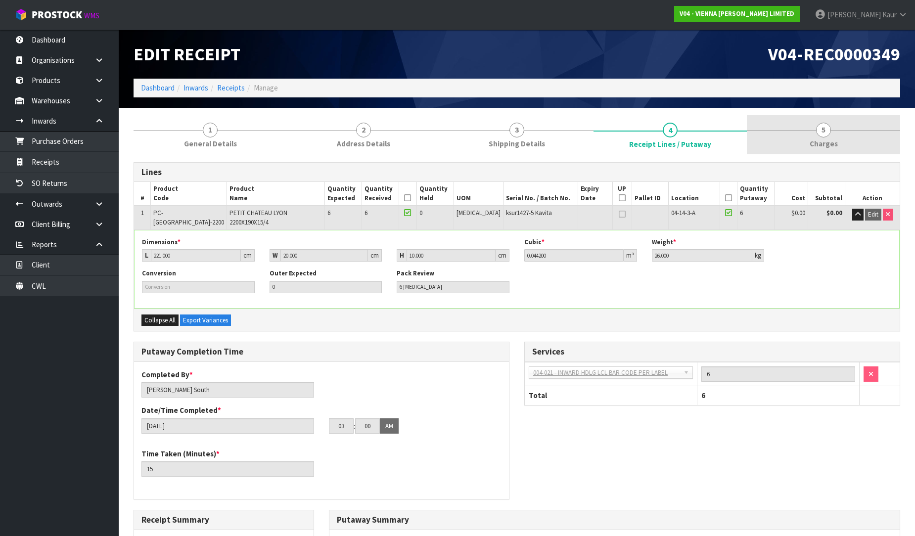
click at [816, 134] on link "5 [GEOGRAPHIC_DATA]" at bounding box center [823, 134] width 153 height 39
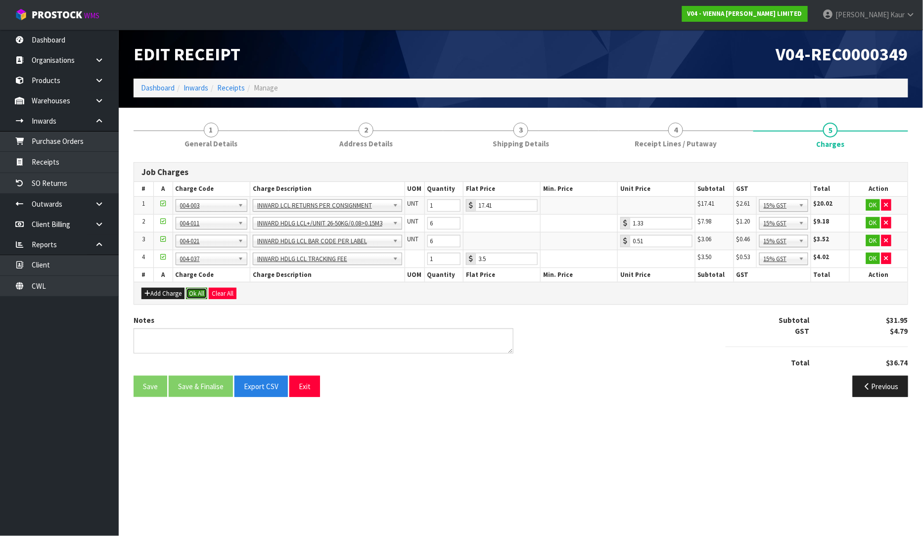
click at [199, 293] on button "Ok All" at bounding box center [196, 294] width 21 height 12
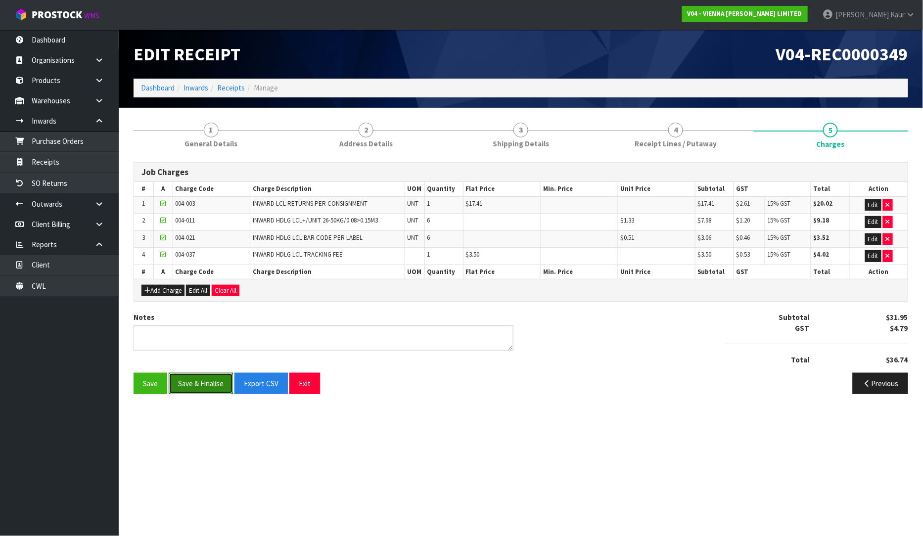
click at [201, 388] on button "Save & Finalise" at bounding box center [201, 383] width 64 height 21
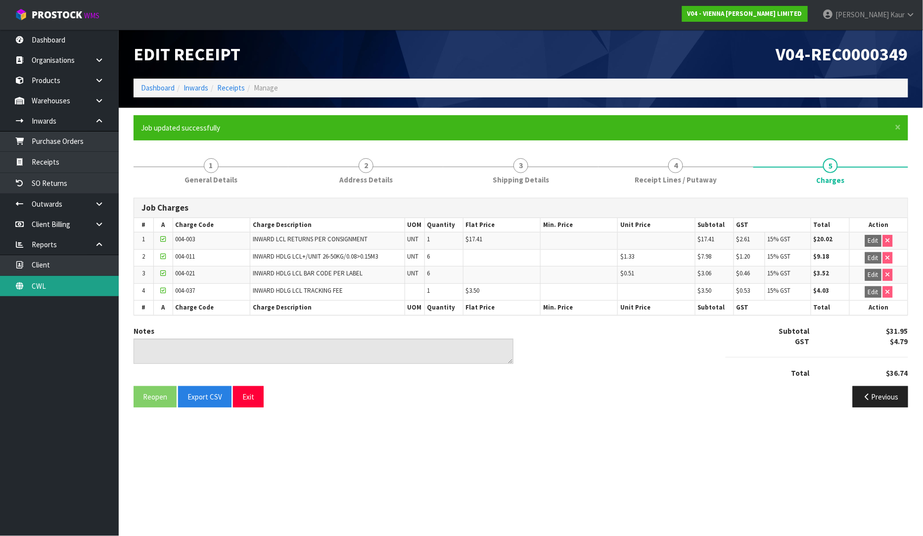
click at [49, 288] on link "CWL" at bounding box center [59, 286] width 119 height 20
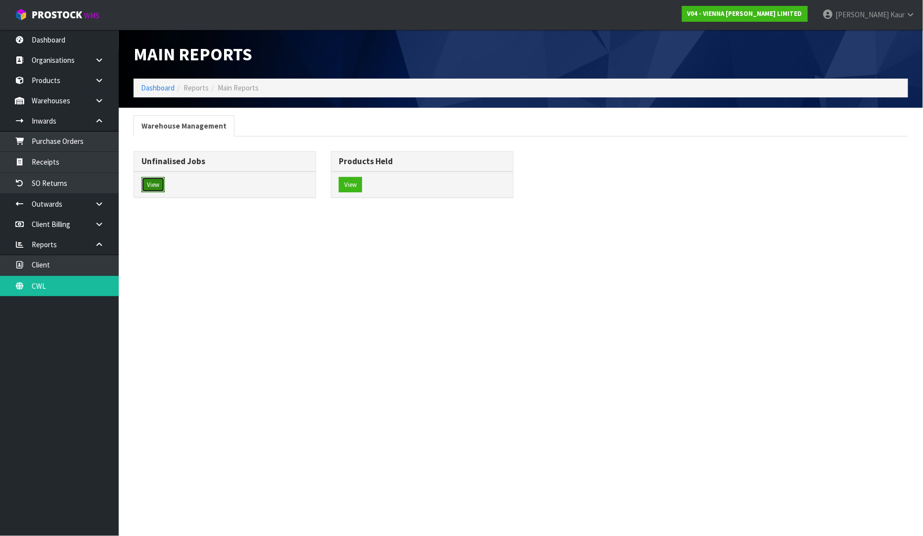
click at [150, 180] on button "View" at bounding box center [152, 185] width 23 height 16
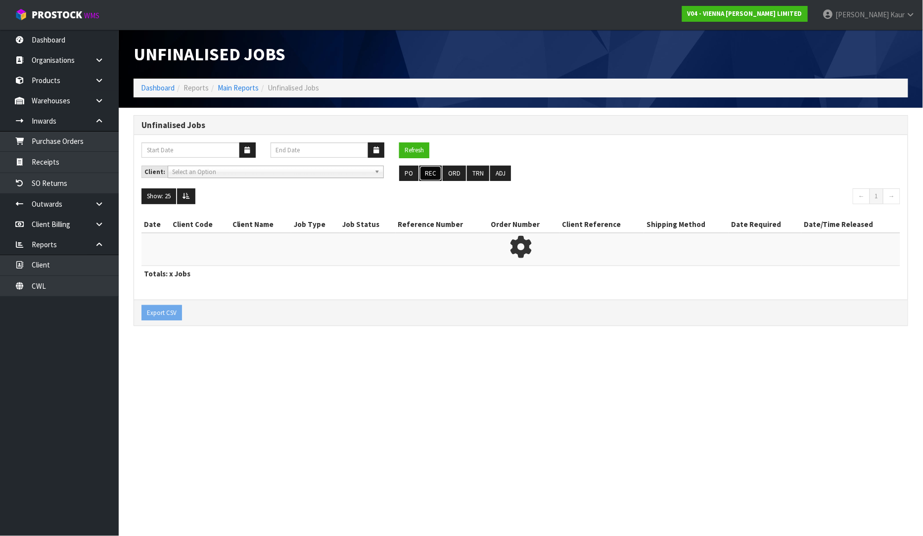
click at [422, 173] on button "REC" at bounding box center [430, 174] width 22 height 16
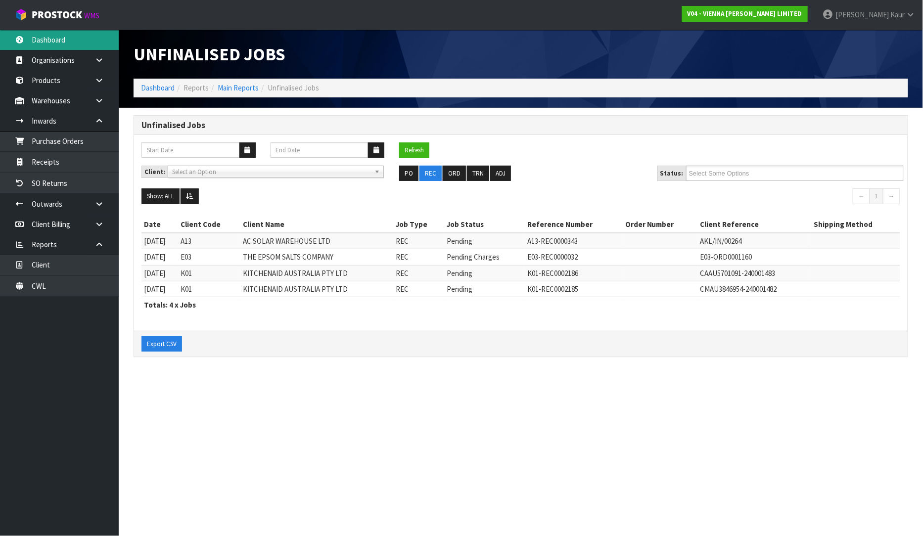
click at [69, 41] on link "Dashboard" at bounding box center [59, 40] width 119 height 20
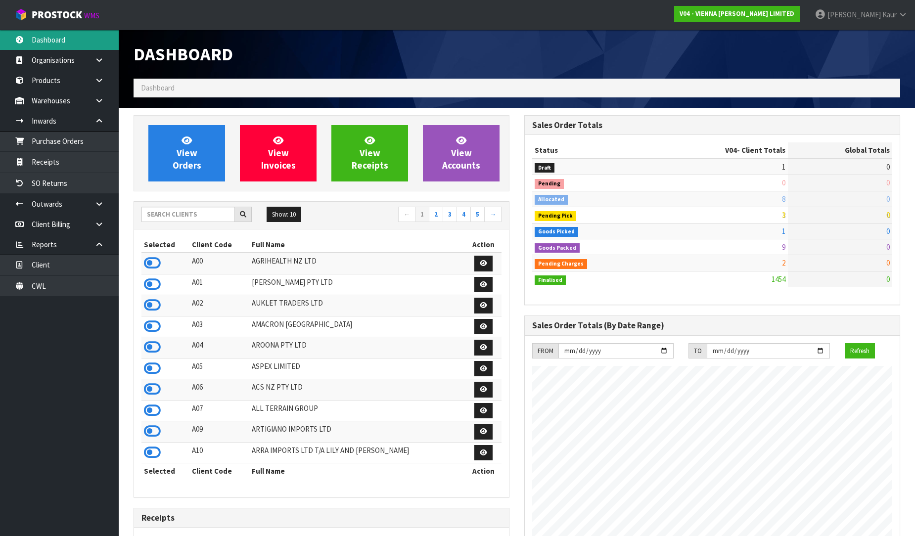
scroll to position [782, 391]
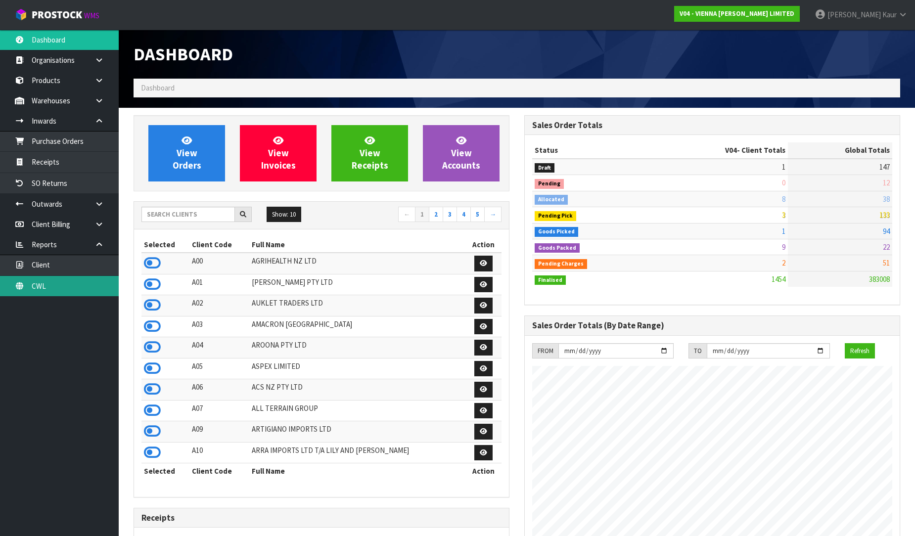
click at [42, 282] on link "CWL" at bounding box center [59, 286] width 119 height 20
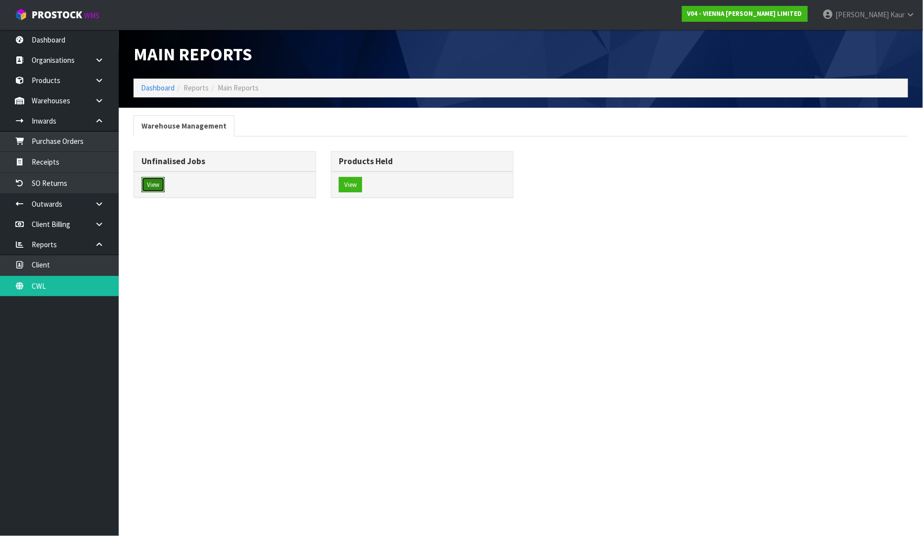
click at [159, 188] on button "View" at bounding box center [152, 185] width 23 height 16
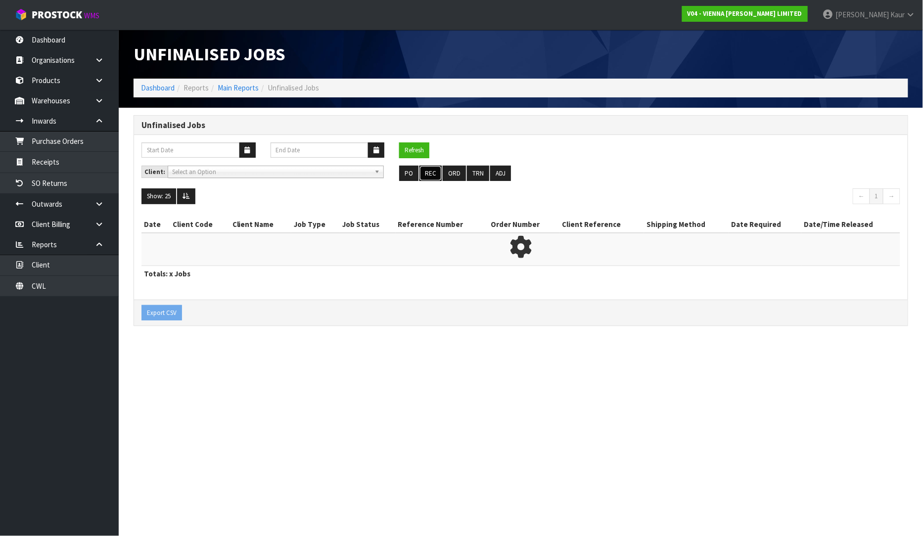
click at [426, 171] on button "REC" at bounding box center [430, 174] width 22 height 16
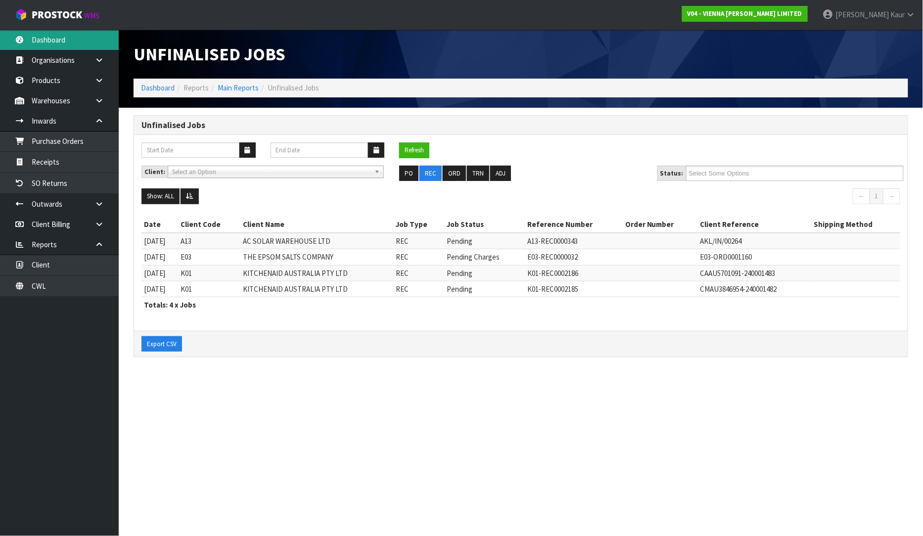
click at [46, 43] on link "Dashboard" at bounding box center [59, 40] width 119 height 20
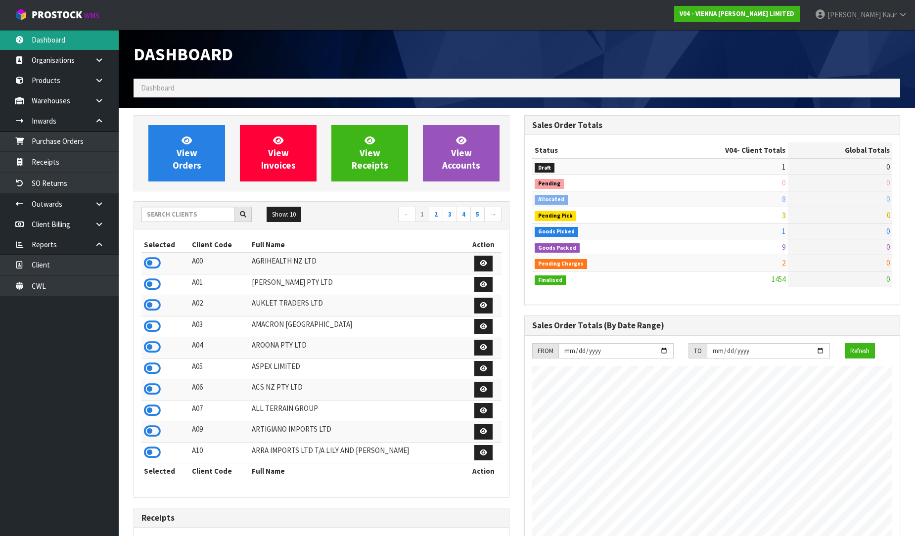
scroll to position [792, 391]
click at [198, 213] on input "text" at bounding box center [187, 214] width 93 height 15
click at [211, 214] on input "text" at bounding box center [187, 214] width 93 height 15
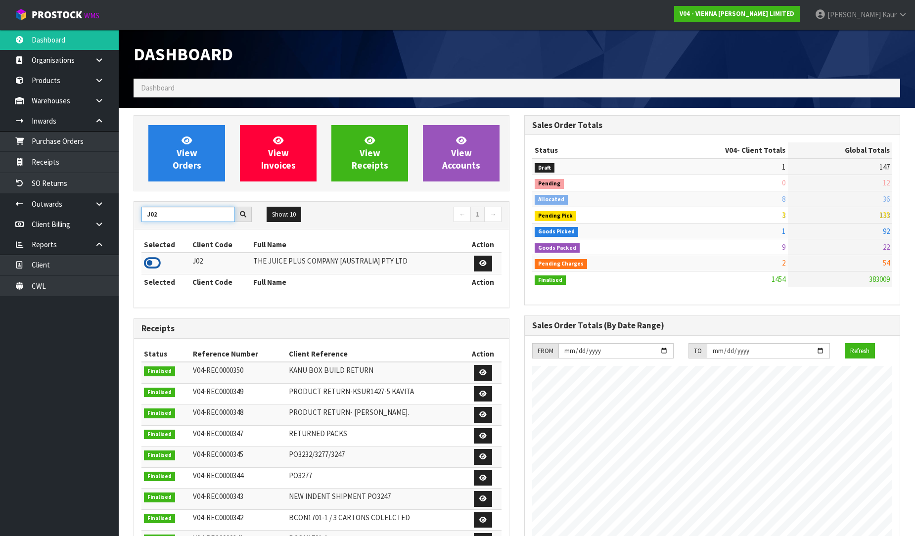
type input "J02"
click at [156, 264] on icon at bounding box center [152, 263] width 17 height 15
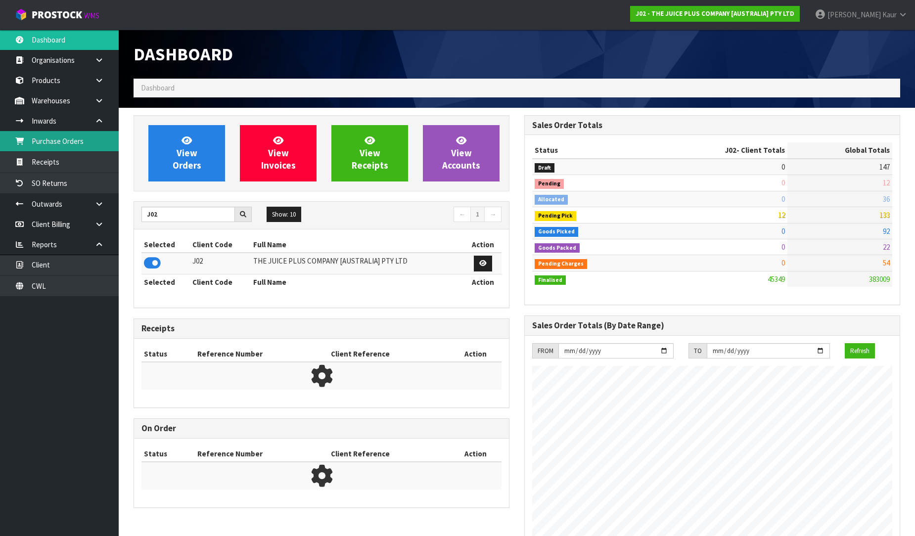
scroll to position [749, 391]
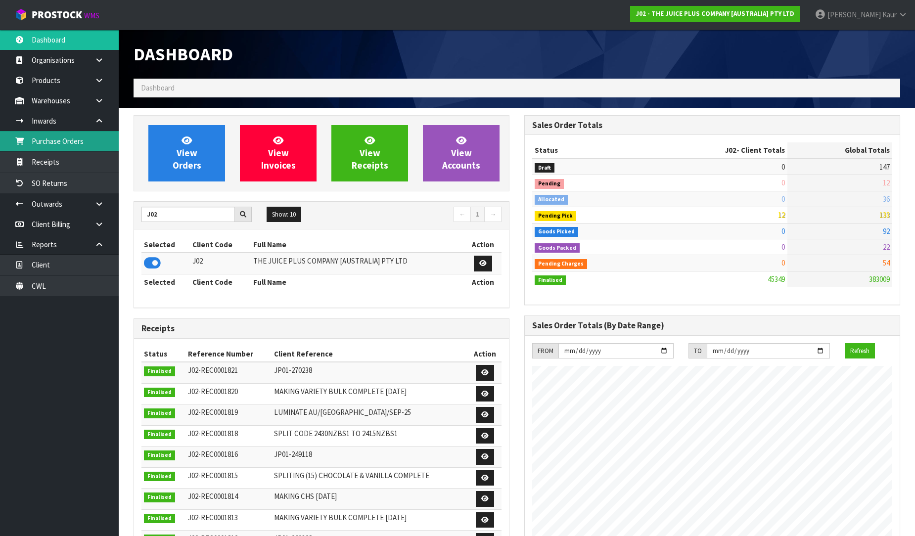
click at [89, 136] on link "Purchase Orders" at bounding box center [59, 141] width 119 height 20
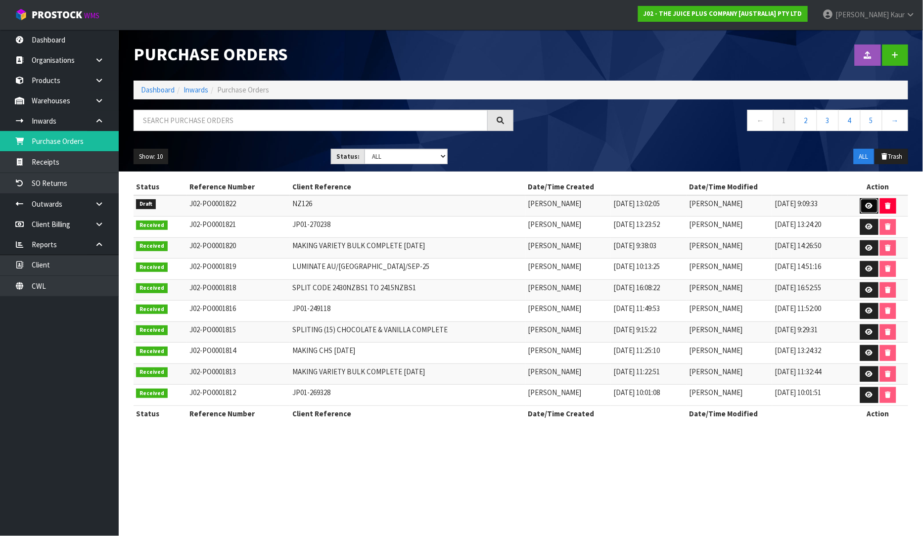
click at [870, 205] on icon at bounding box center [868, 206] width 7 height 6
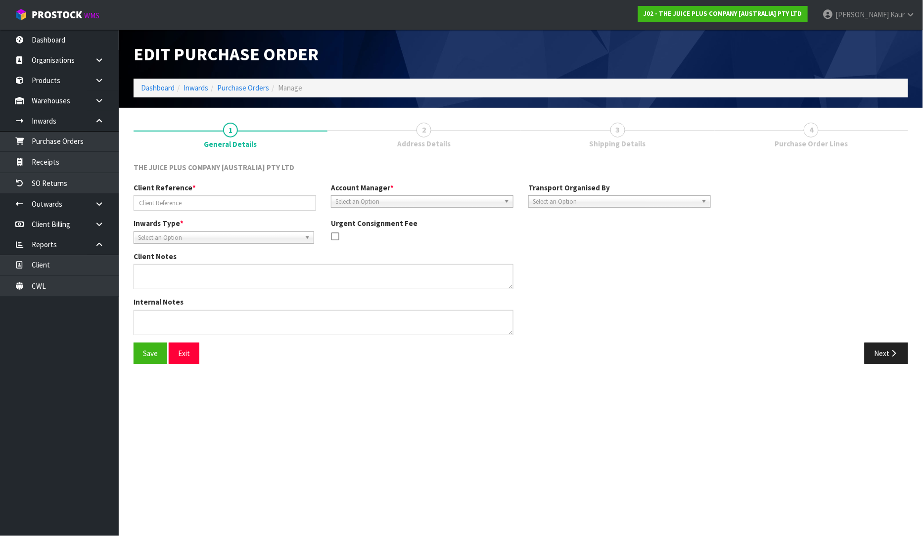
type input "NZ126"
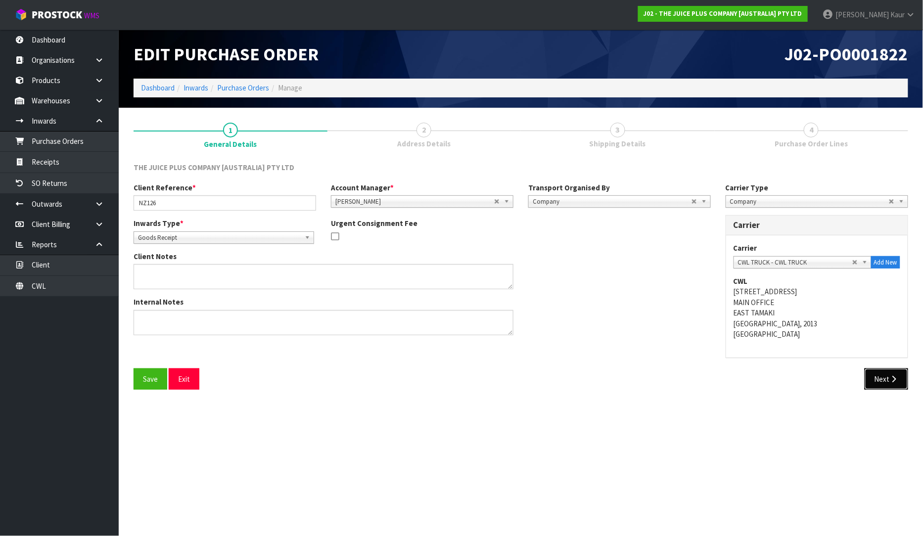
click at [882, 371] on button "Next" at bounding box center [886, 378] width 44 height 21
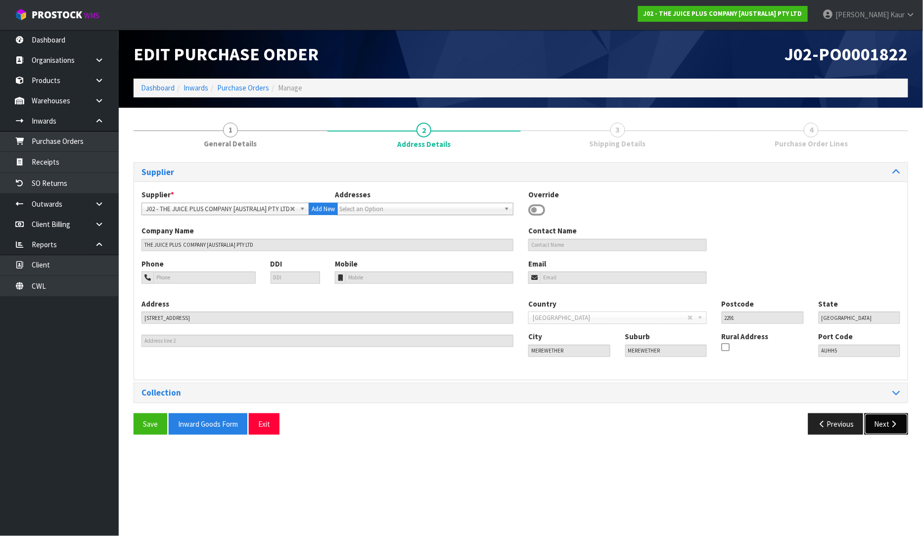
click at [879, 421] on button "Next" at bounding box center [886, 423] width 44 height 21
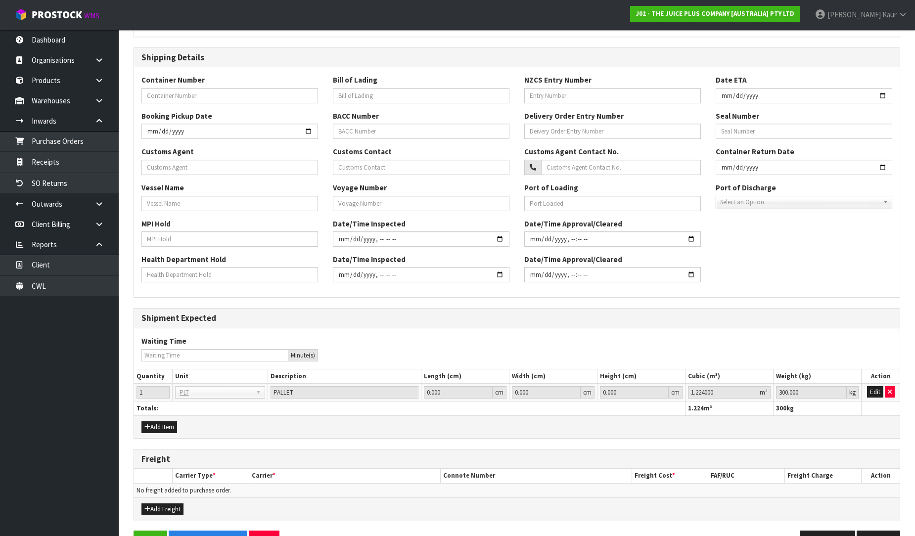
scroll to position [227, 0]
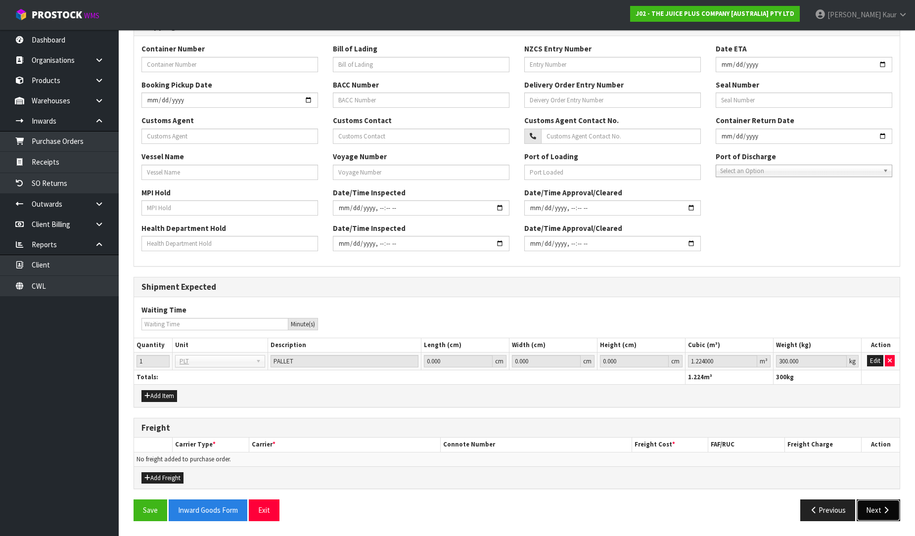
click at [878, 512] on button "Next" at bounding box center [878, 509] width 44 height 21
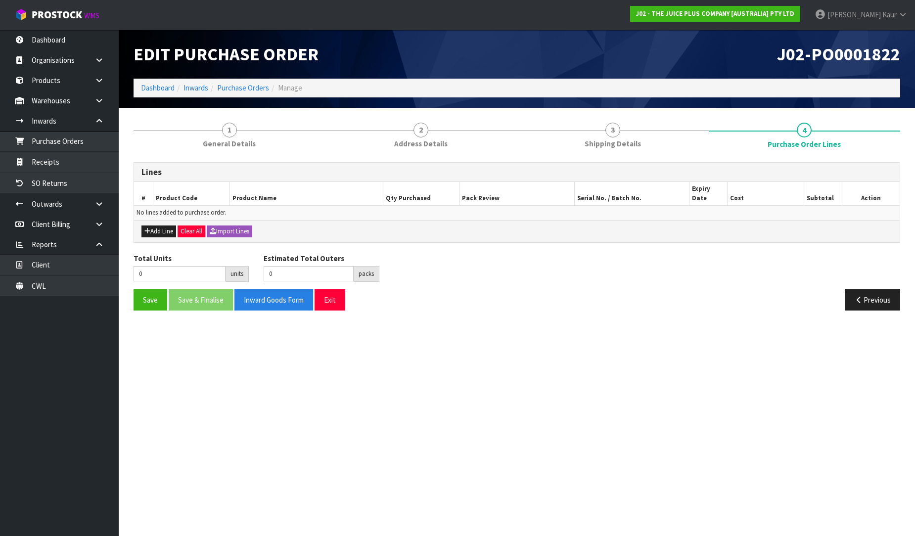
scroll to position [0, 0]
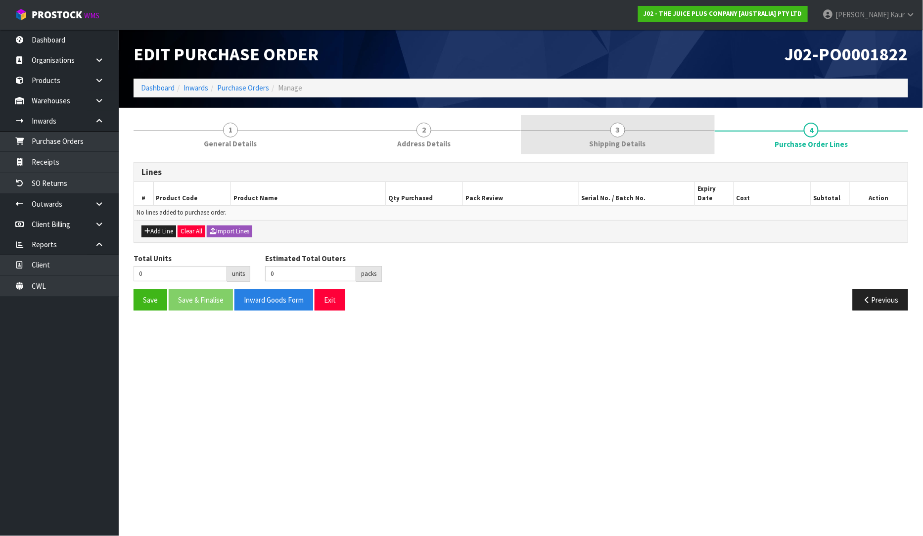
click at [603, 134] on link "3 Shipping Details" at bounding box center [618, 134] width 194 height 39
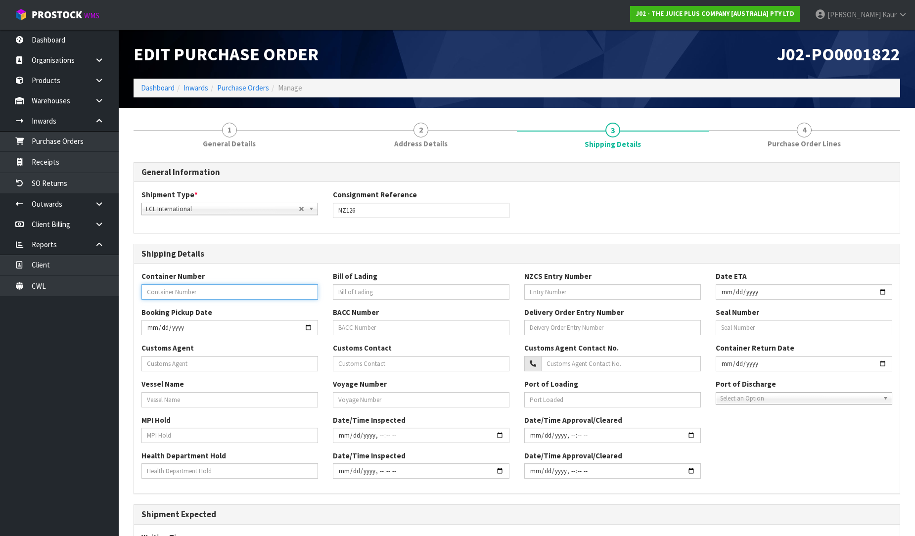
click at [203, 290] on input "text" at bounding box center [229, 291] width 176 height 15
paste input "MRSU7263601"
type input "MRSU7263601"
click at [228, 362] on input "text" at bounding box center [229, 363] width 176 height 15
paste input "GO LOGISTICS (NZ) LIMITED"
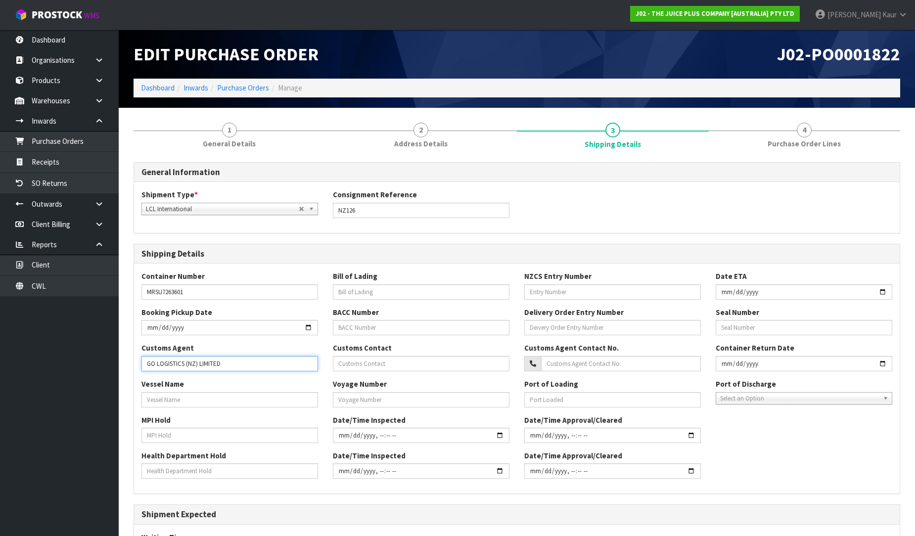
type input "GO LOGISTICS (NZ) LIMITED"
click at [176, 402] on input "text" at bounding box center [229, 399] width 176 height 15
paste input "MAERSK RIO [GEOGRAPHIC_DATA]"
type input "MAERSK RIO [GEOGRAPHIC_DATA]"
click at [564, 393] on input "text" at bounding box center [612, 399] width 176 height 15
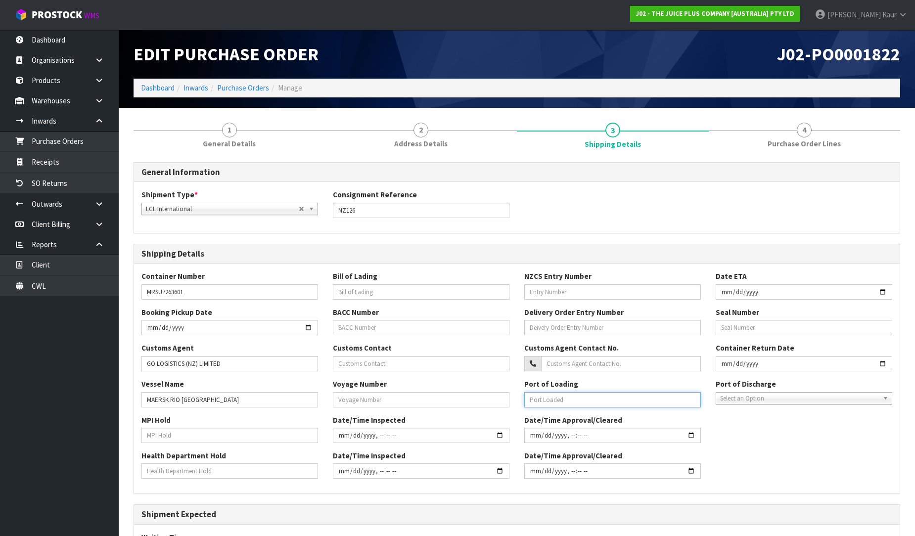
paste input "[GEOGRAPHIC_DATA]"
type input "[GEOGRAPHIC_DATA]"
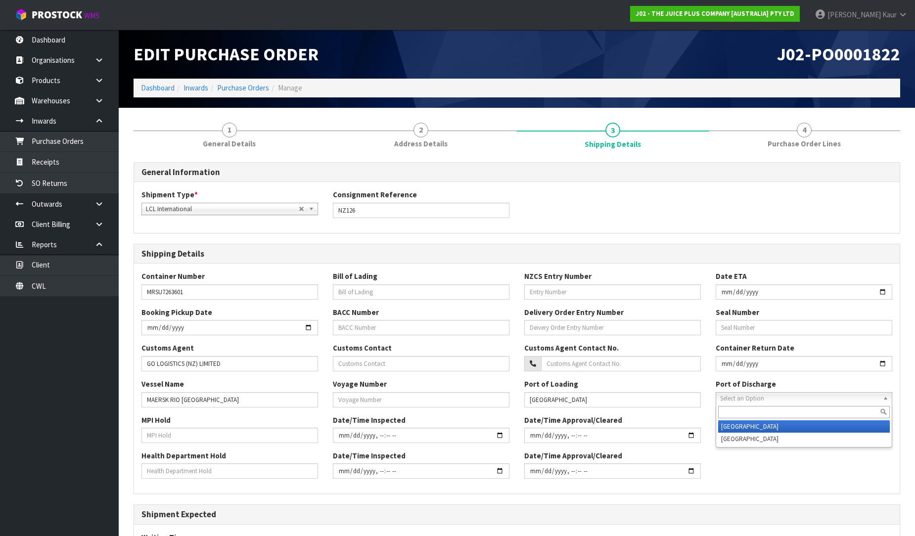
click at [748, 396] on span "Select an Option" at bounding box center [799, 399] width 159 height 12
click at [740, 439] on li "[GEOGRAPHIC_DATA]" at bounding box center [804, 439] width 172 height 12
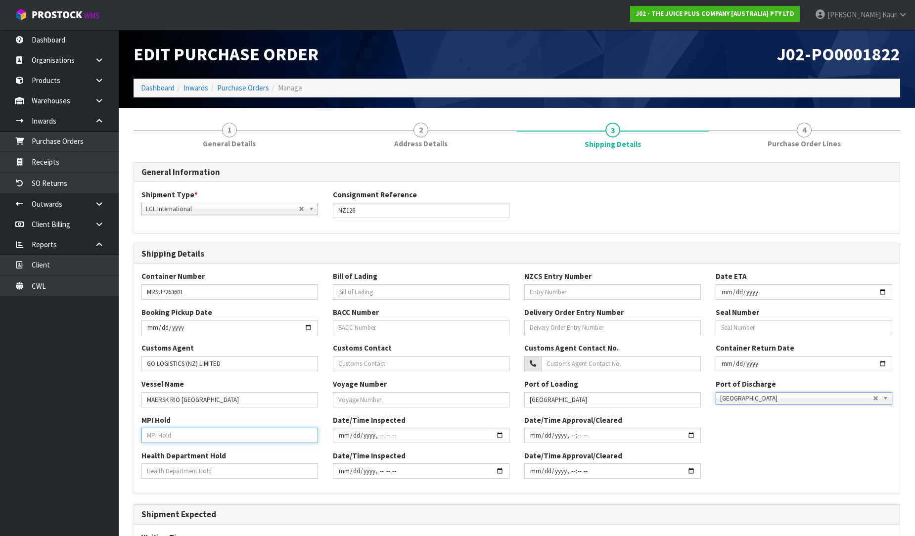
click at [185, 436] on input "text" at bounding box center [229, 435] width 176 height 15
type input "NO"
click at [167, 466] on input "text" at bounding box center [229, 470] width 176 height 15
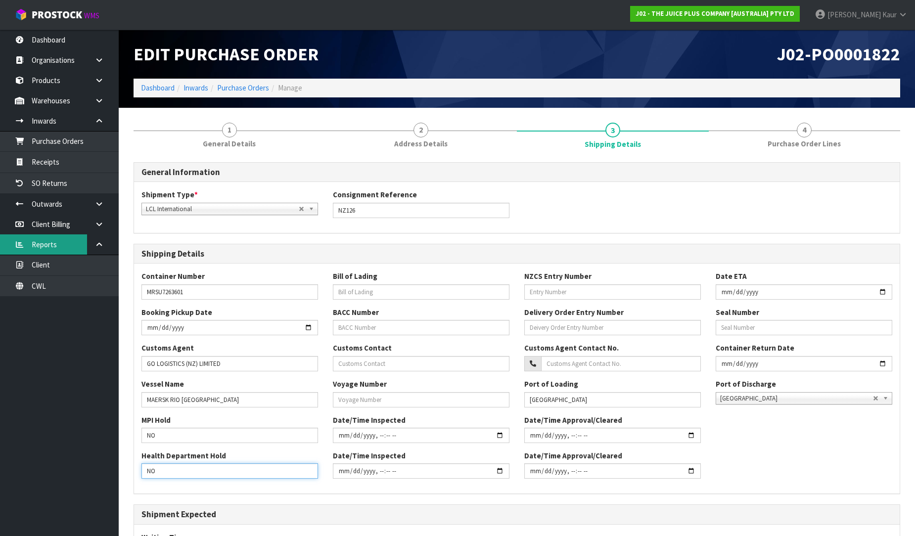
type input "NO"
click at [352, 397] on input "text" at bounding box center [421, 399] width 176 height 15
paste input "535S"
type input "535S"
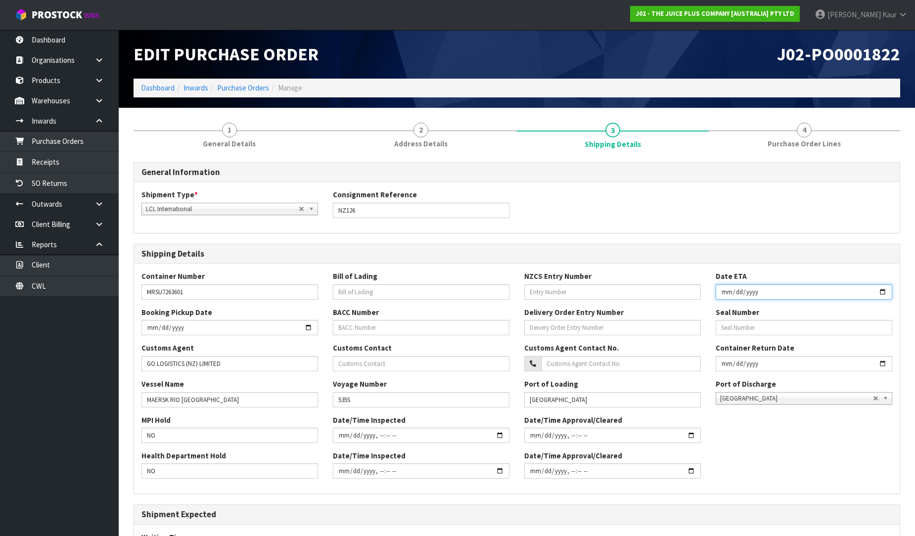
click at [727, 293] on input "date" at bounding box center [803, 291] width 176 height 15
type input "[DATE]"
click at [268, 315] on div "Booking Pickup Date" at bounding box center [229, 321] width 191 height 28
click at [423, 298] on input "text" at bounding box center [421, 291] width 176 height 15
paste input "AUSYDAS4002442"
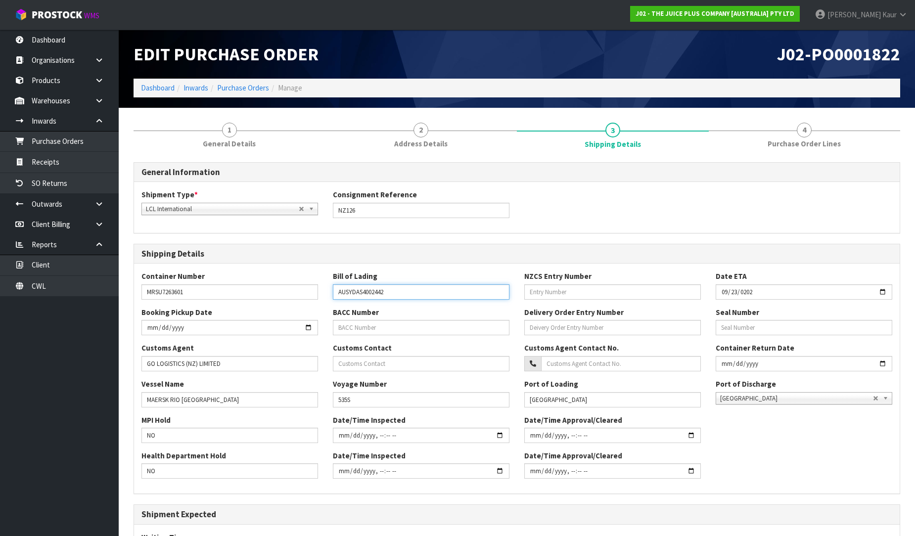
type input "AUSYDAS4002442"
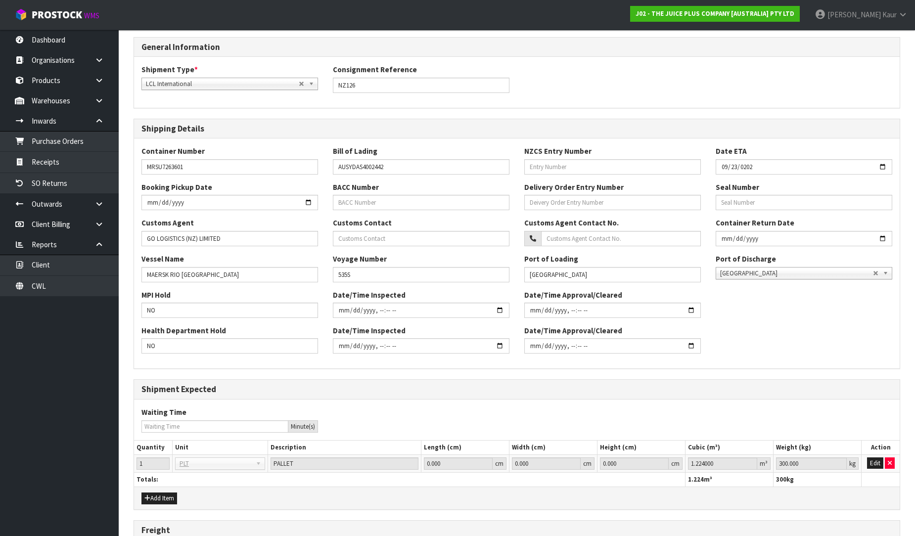
scroll to position [227, 0]
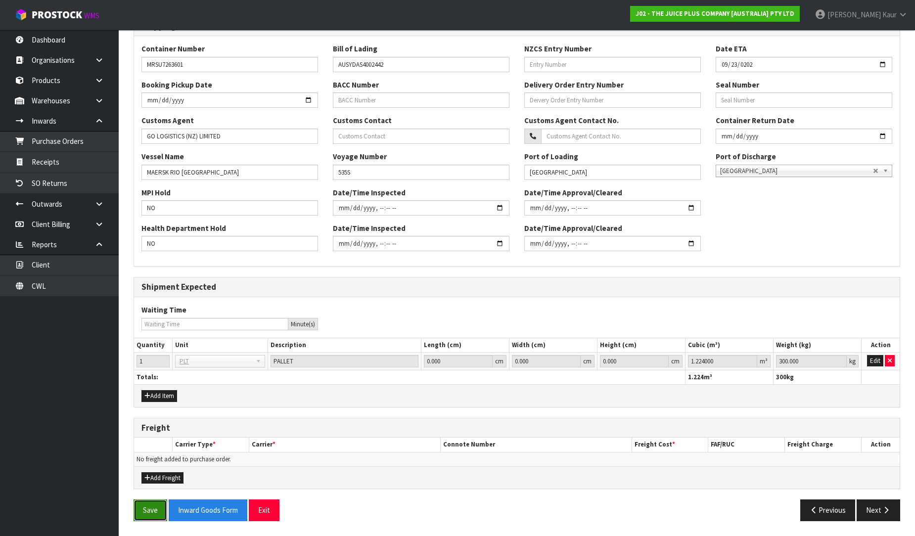
click at [154, 507] on button "Save" at bounding box center [150, 509] width 34 height 21
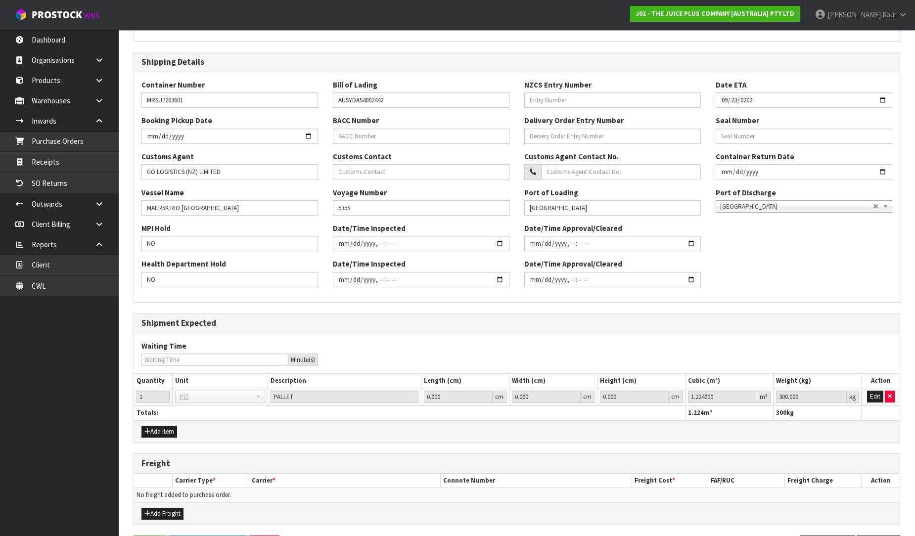
scroll to position [0, 0]
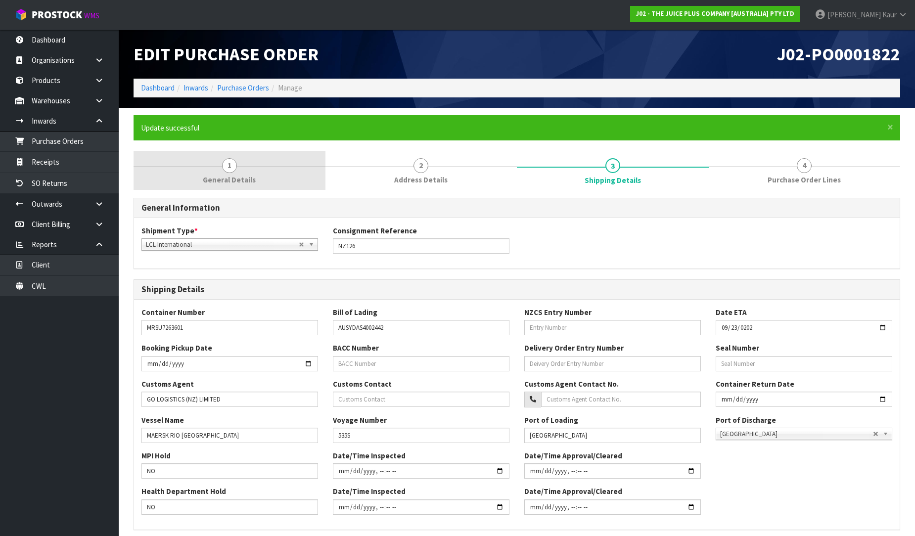
click at [241, 175] on span "General Details" at bounding box center [229, 180] width 53 height 10
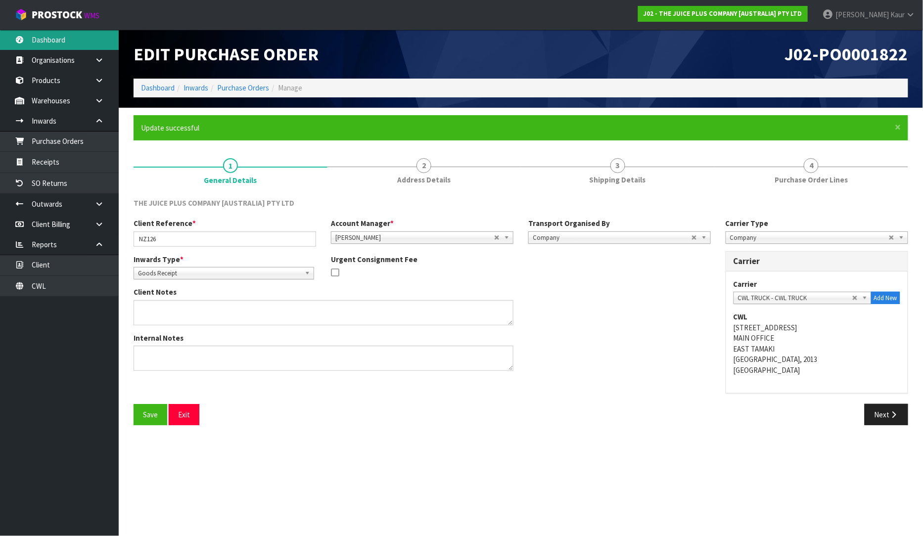
click at [29, 43] on link "Dashboard" at bounding box center [59, 40] width 119 height 20
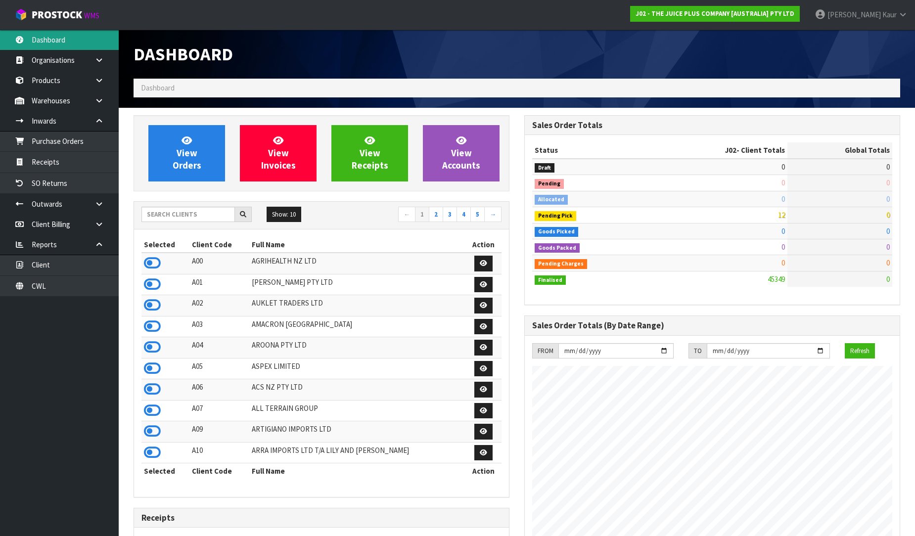
scroll to position [749, 391]
click at [188, 218] on input "text" at bounding box center [187, 214] width 93 height 15
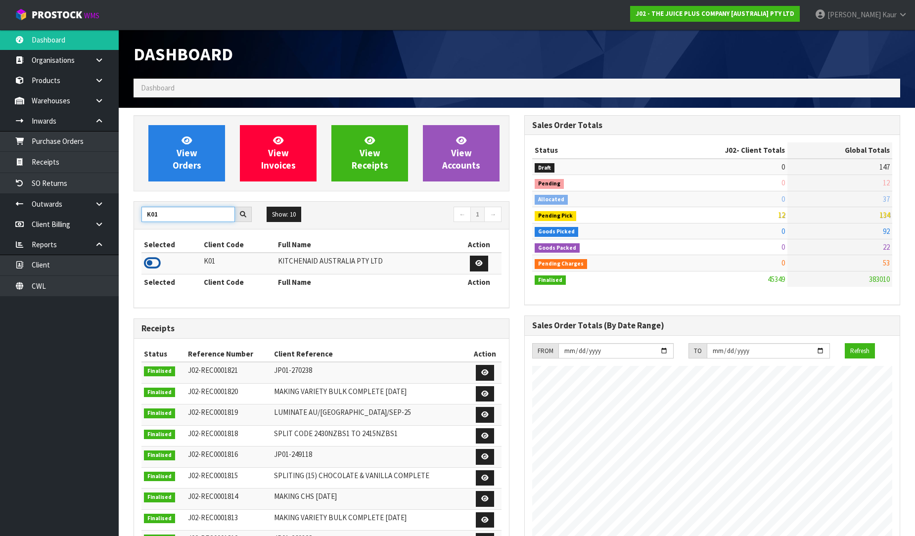
type input "K01"
click at [146, 265] on icon at bounding box center [152, 263] width 17 height 15
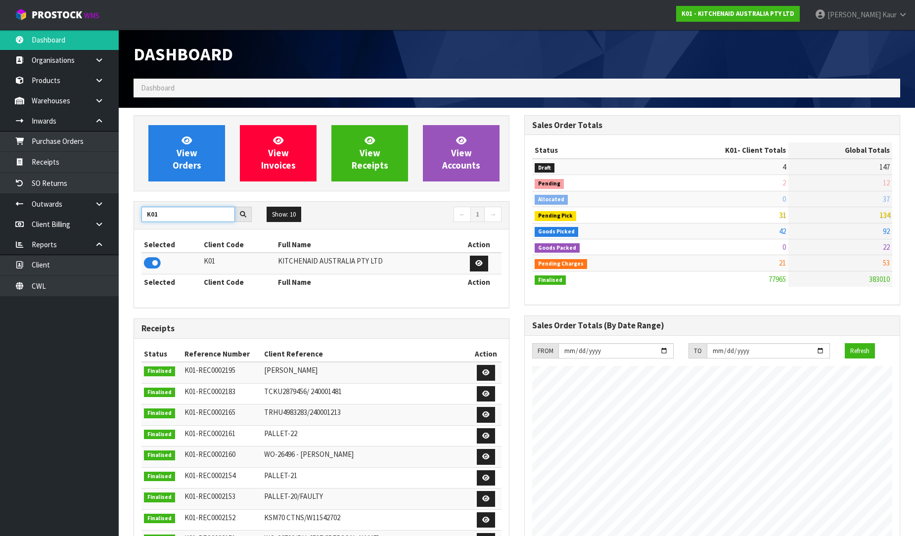
drag, startPoint x: 165, startPoint y: 216, endPoint x: 125, endPoint y: 214, distance: 40.1
click at [125, 214] on section "View Orders View Invoices View Receipts View Accounts K01 Show: 10 5 10 25 50 ←…" at bounding box center [517, 490] width 796 height 764
type input "DATS"
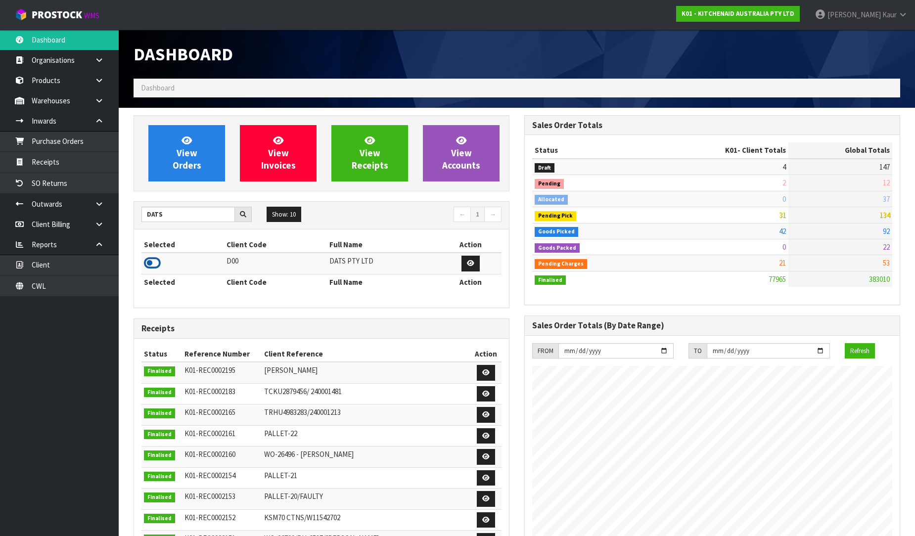
click at [152, 260] on icon at bounding box center [152, 263] width 17 height 15
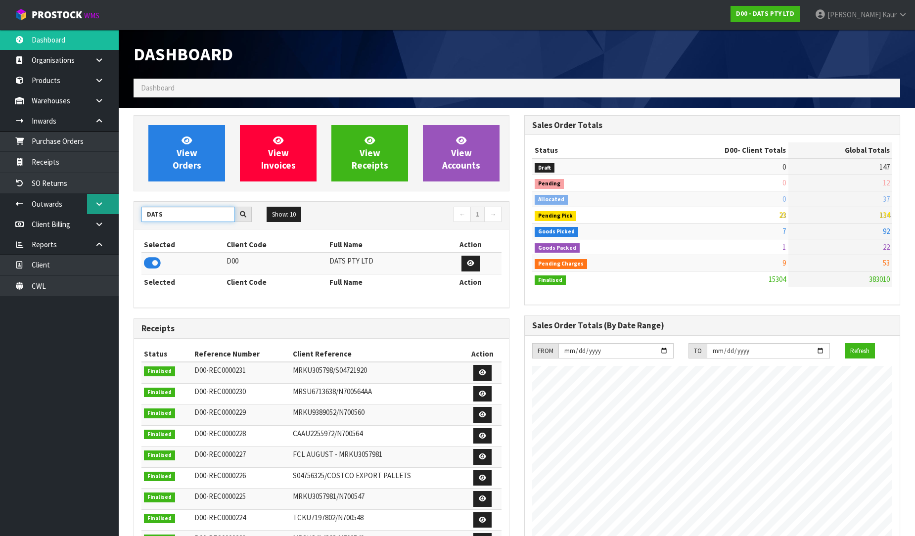
drag, startPoint x: 167, startPoint y: 213, endPoint x: 105, endPoint y: 210, distance: 61.9
click at [105, 210] on body "Toggle navigation ProStock WMS D00 - DATS PTY LTD [PERSON_NAME] Logout Dashboar…" at bounding box center [457, 268] width 915 height 536
type input "PROTECT"
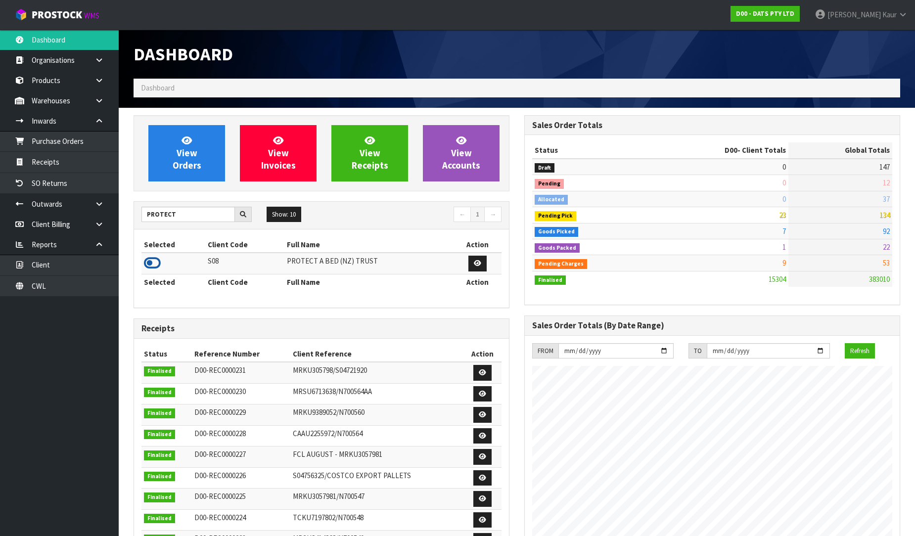
click at [157, 261] on icon at bounding box center [152, 263] width 17 height 15
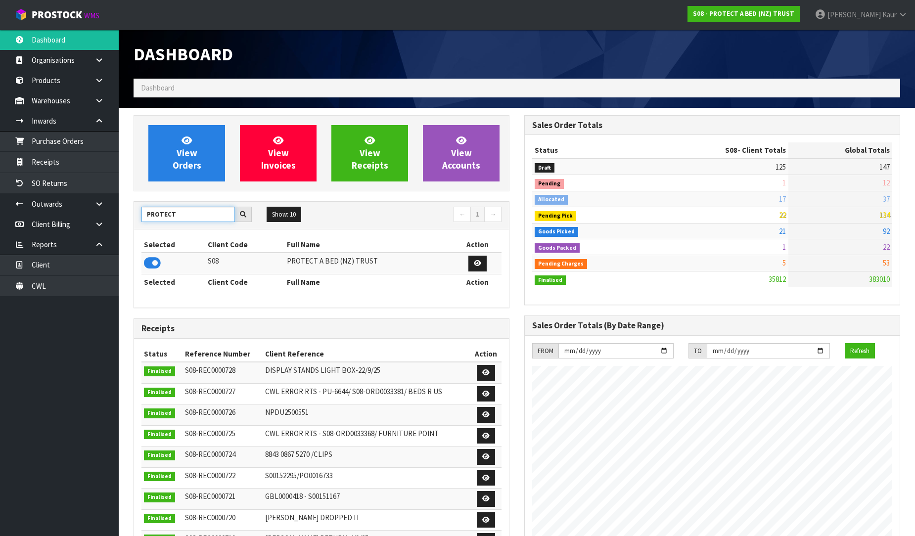
drag, startPoint x: 175, startPoint y: 213, endPoint x: 143, endPoint y: 213, distance: 31.2
click at [143, 213] on input "PROTECT" at bounding box center [187, 214] width 93 height 15
type input "SFA"
click at [150, 263] on icon at bounding box center [152, 263] width 17 height 15
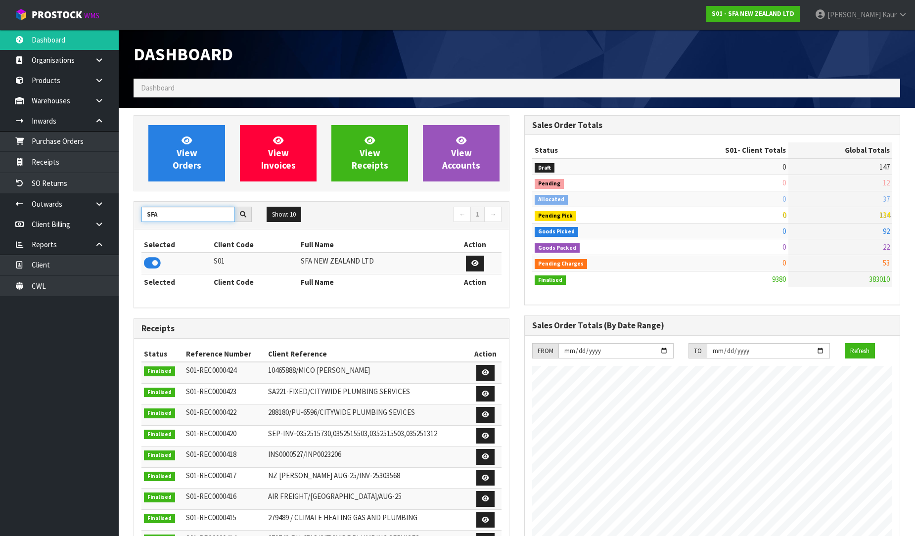
drag, startPoint x: 141, startPoint y: 220, endPoint x: 125, endPoint y: 225, distance: 17.8
click at [121, 220] on section "View Orders View Invoices View Receipts View Accounts SFA Show: 10 5 10 25 50 ←…" at bounding box center [517, 490] width 796 height 764
drag, startPoint x: 157, startPoint y: 218, endPoint x: 137, endPoint y: 216, distance: 19.4
click at [137, 216] on div "SFA" at bounding box center [196, 215] width 125 height 16
click at [152, 265] on icon at bounding box center [152, 263] width 17 height 15
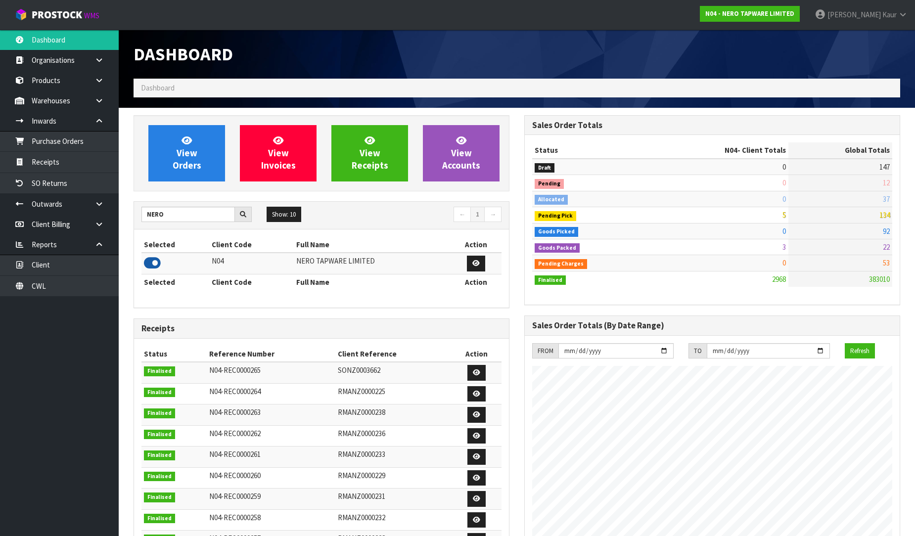
scroll to position [770, 391]
click at [173, 213] on input "NERO" at bounding box center [187, 214] width 93 height 15
type input "NEOGEN"
click at [150, 263] on icon at bounding box center [152, 263] width 17 height 15
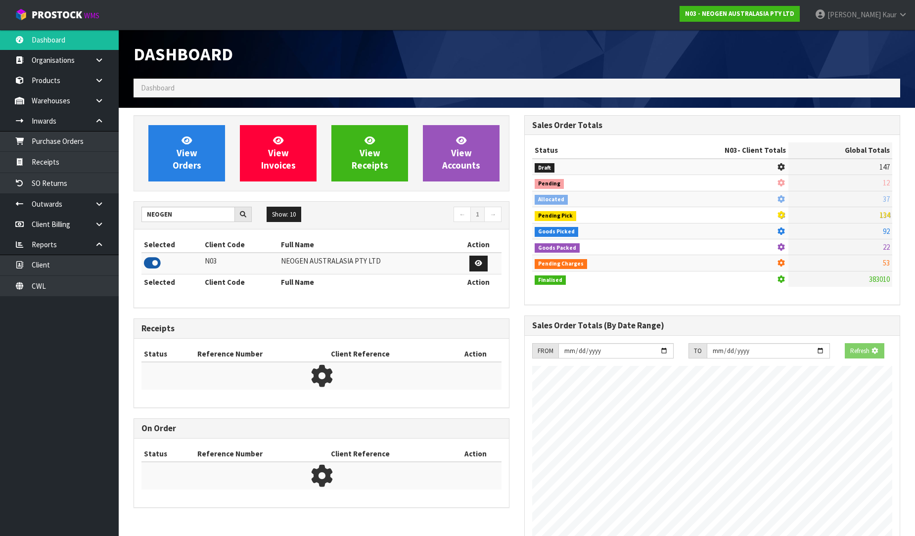
scroll to position [749, 391]
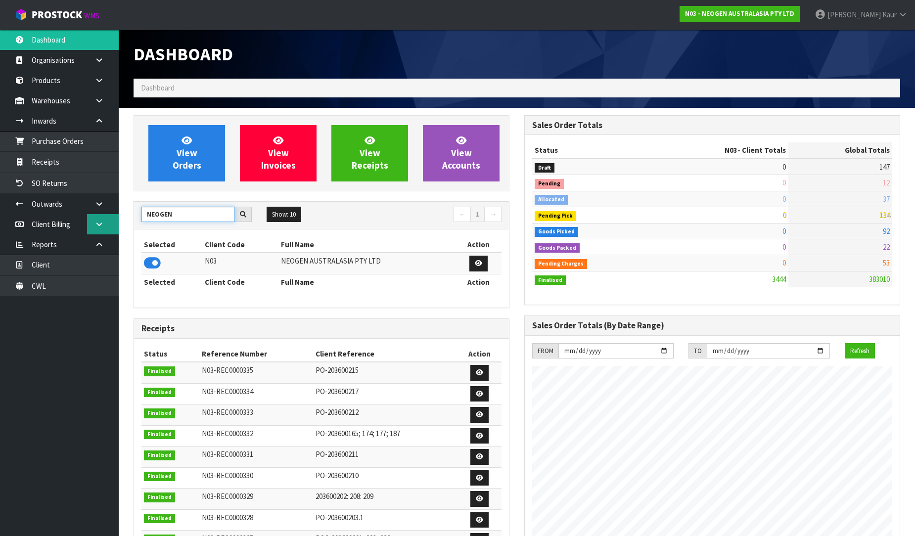
drag, startPoint x: 178, startPoint y: 216, endPoint x: 118, endPoint y: 216, distance: 60.3
click at [118, 216] on body "Toggle navigation ProStock WMS N03 - NEOGEN AUSTRALASIA PTY LTD [PERSON_NAME] L…" at bounding box center [457, 268] width 915 height 536
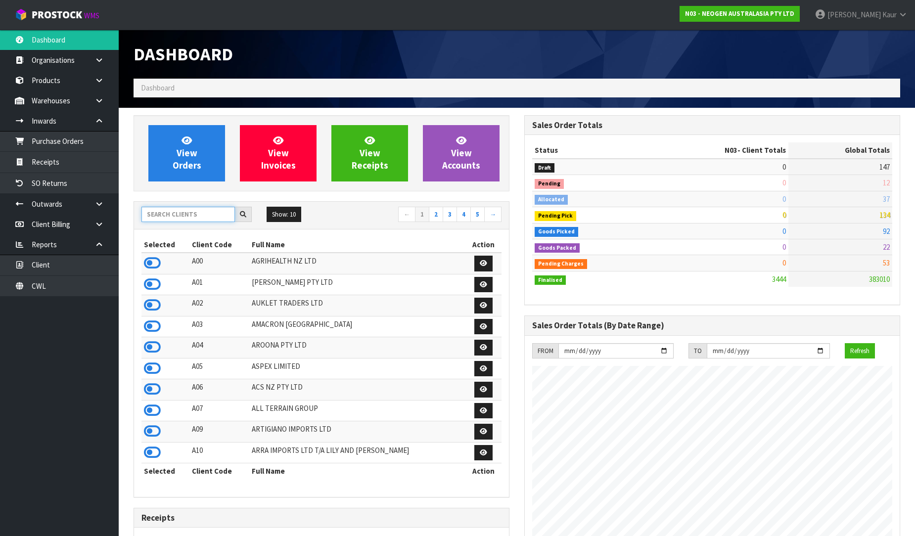
click at [175, 220] on input "text" at bounding box center [187, 214] width 93 height 15
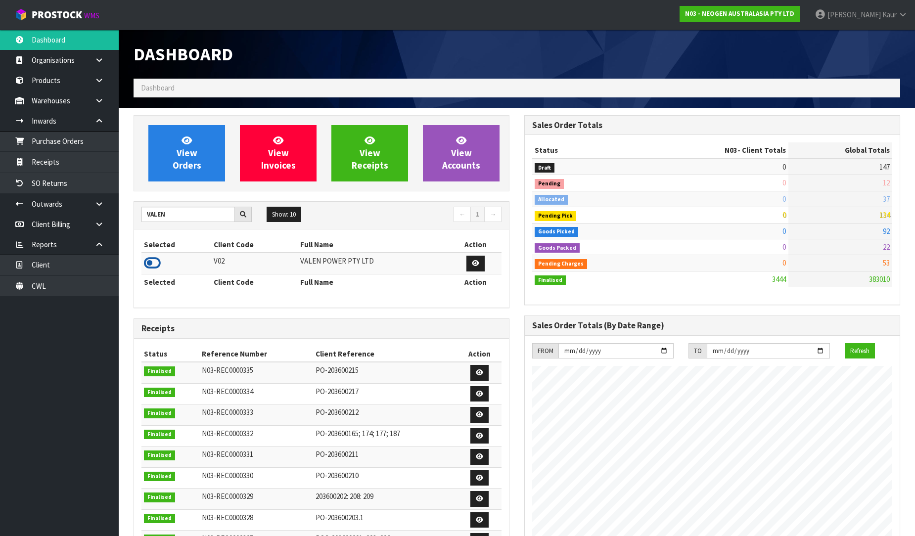
click at [146, 264] on icon at bounding box center [152, 263] width 17 height 15
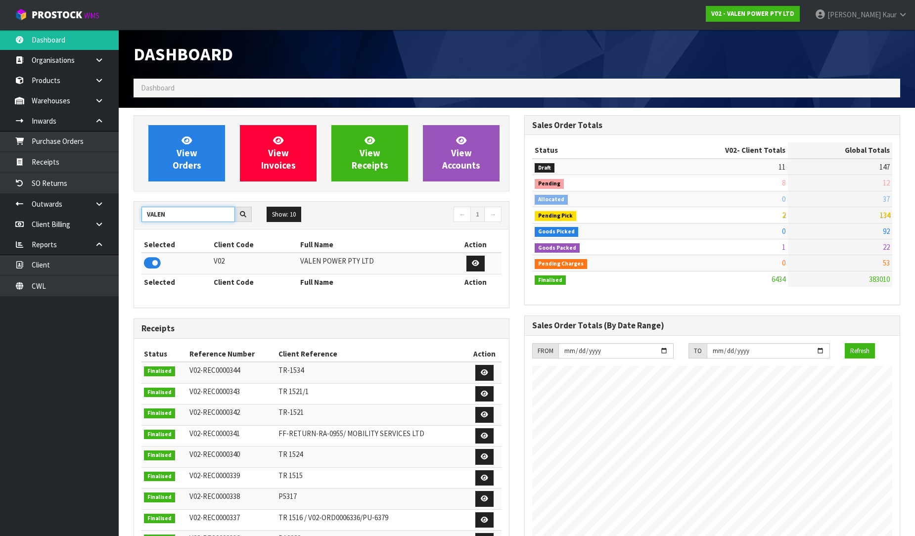
click at [171, 215] on input "VALEN" at bounding box center [187, 214] width 93 height 15
type input "VET"
click at [149, 264] on icon at bounding box center [152, 263] width 17 height 15
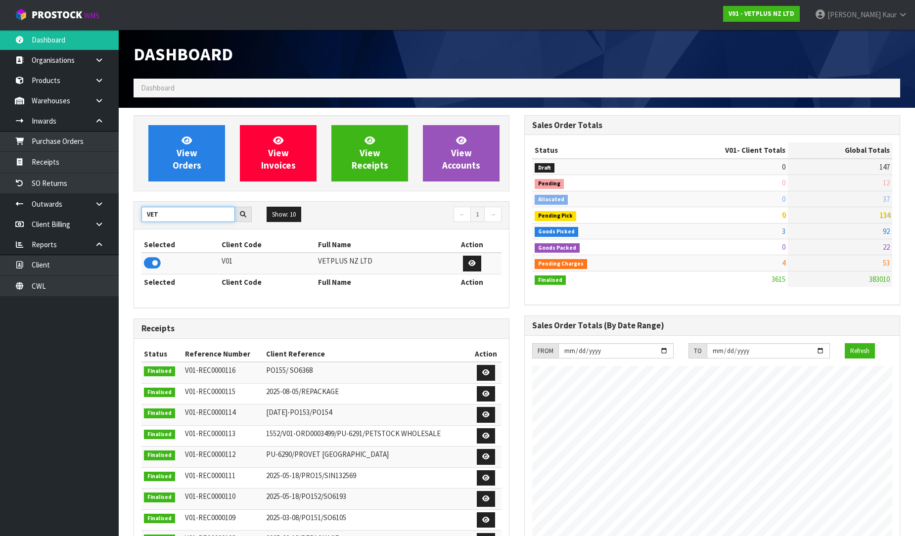
drag, startPoint x: 164, startPoint y: 216, endPoint x: 135, endPoint y: 213, distance: 28.3
click at [135, 213] on div "VET" at bounding box center [196, 215] width 125 height 16
type input "Y01"
click at [151, 264] on icon at bounding box center [152, 263] width 17 height 15
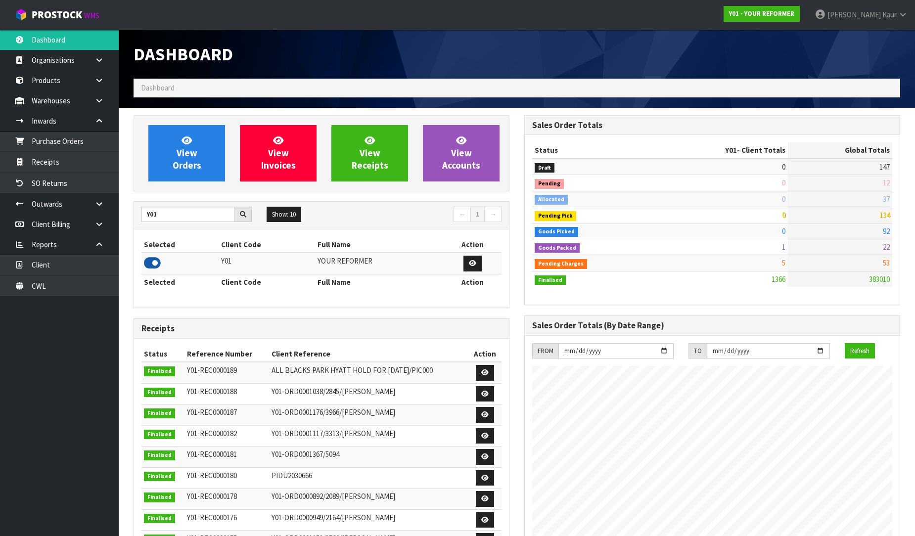
scroll to position [653, 391]
drag, startPoint x: 178, startPoint y: 219, endPoint x: 138, endPoint y: 218, distance: 40.1
click at [138, 218] on div "Y01" at bounding box center [196, 215] width 125 height 16
type input "TUFF"
click at [154, 262] on icon at bounding box center [152, 263] width 17 height 15
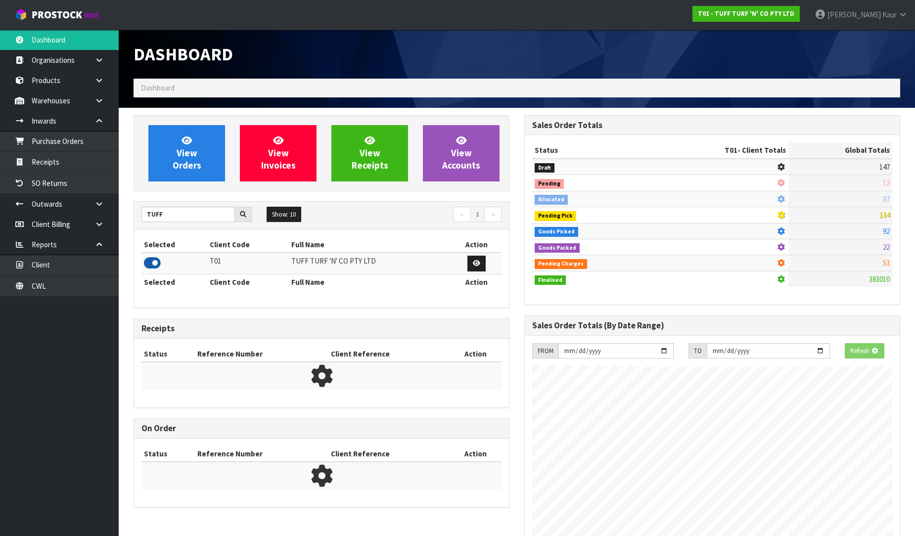
scroll to position [749, 391]
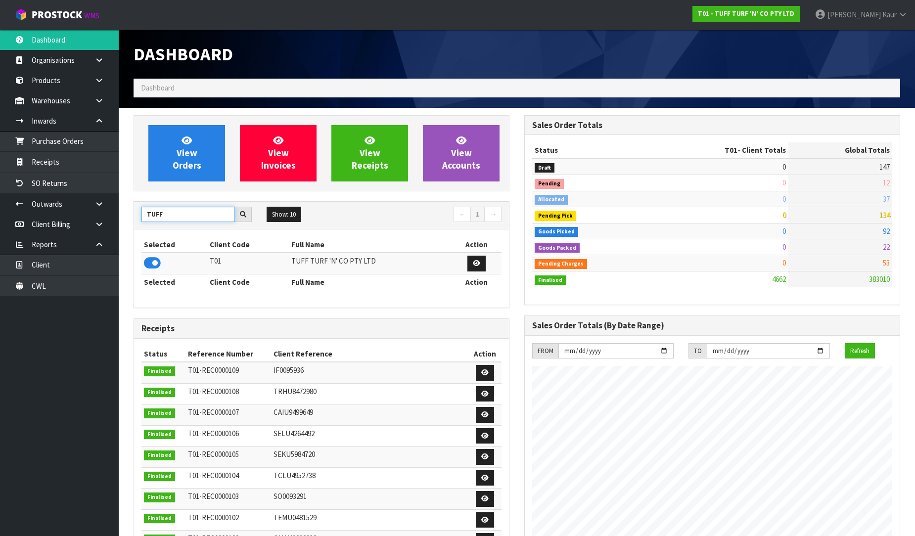
drag, startPoint x: 176, startPoint y: 219, endPoint x: 142, endPoint y: 223, distance: 34.9
click at [142, 223] on div "TUFF Show: 10 5 10 25 50 ← 1 →" at bounding box center [321, 215] width 375 height 17
type input "BABW"
click at [147, 261] on icon at bounding box center [152, 263] width 17 height 15
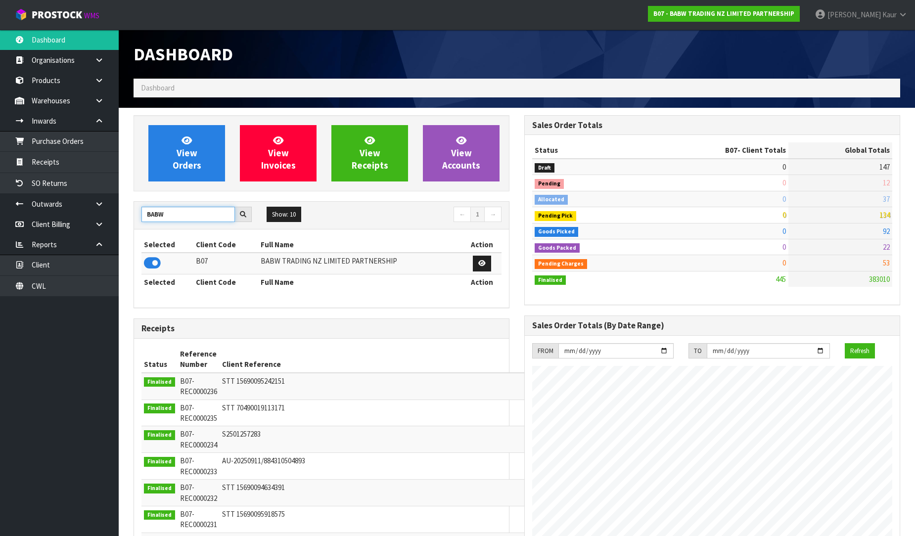
drag, startPoint x: 164, startPoint y: 218, endPoint x: 140, endPoint y: 215, distance: 23.4
click at [140, 215] on div "BABW" at bounding box center [196, 215] width 125 height 16
type input "ACS"
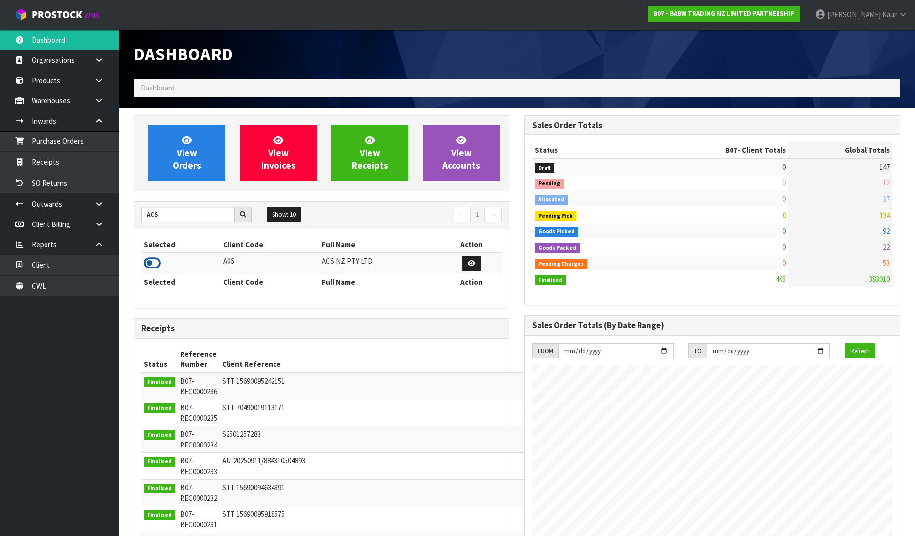
click at [152, 264] on icon at bounding box center [152, 263] width 17 height 15
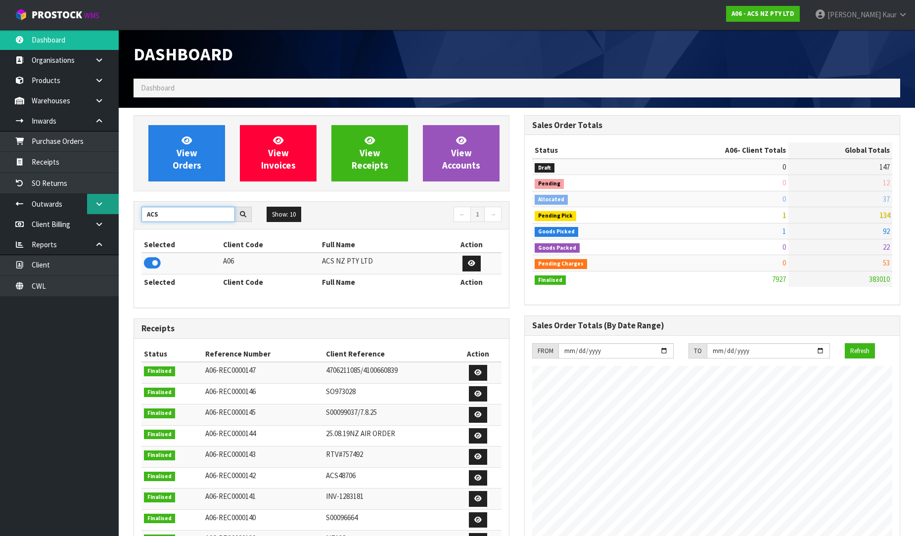
drag, startPoint x: 142, startPoint y: 212, endPoint x: 113, endPoint y: 212, distance: 29.2
click at [113, 212] on body "Toggle navigation ProStock WMS A06 - ACS NZ PTY LTD [PERSON_NAME] Logout Dashbo…" at bounding box center [457, 268] width 915 height 536
type input "RKG"
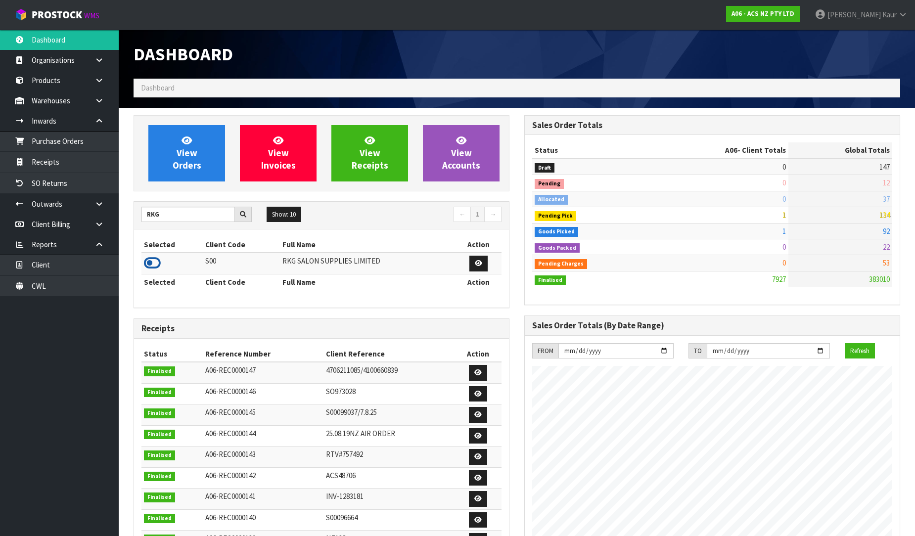
click at [148, 264] on icon at bounding box center [152, 263] width 17 height 15
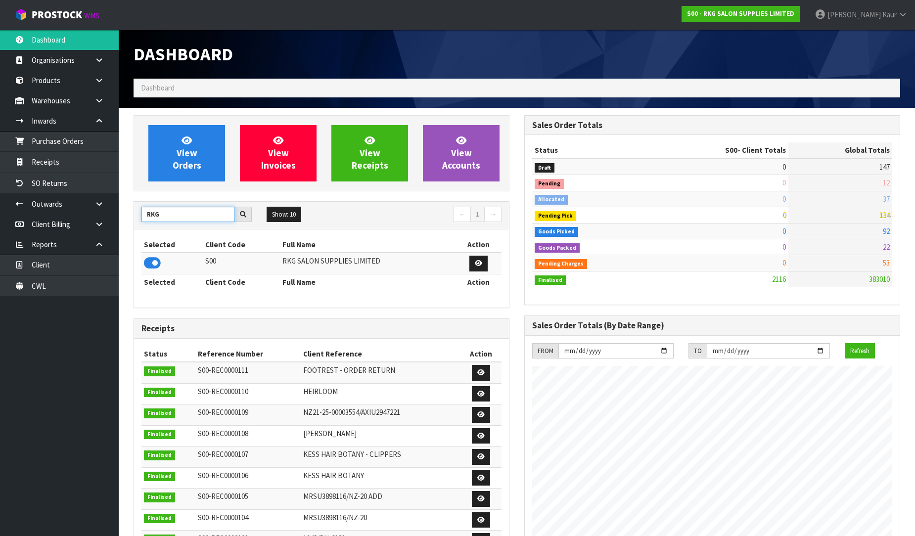
drag, startPoint x: 170, startPoint y: 215, endPoint x: 127, endPoint y: 203, distance: 45.2
click at [127, 203] on div "View Orders View Invoices View Receipts View Accounts RKG Show: 10 5 10 25 50 ←…" at bounding box center [321, 402] width 391 height 574
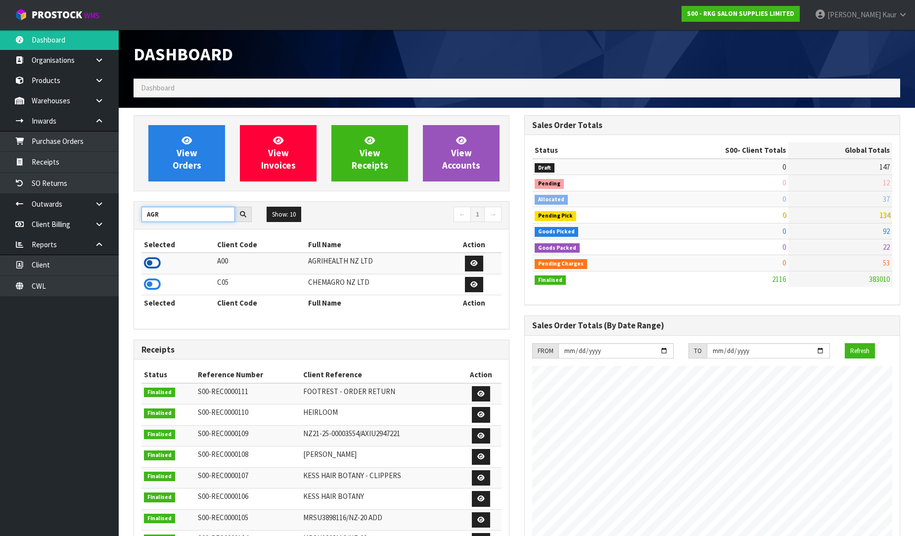
type input "AGR"
click at [153, 264] on icon at bounding box center [152, 263] width 17 height 15
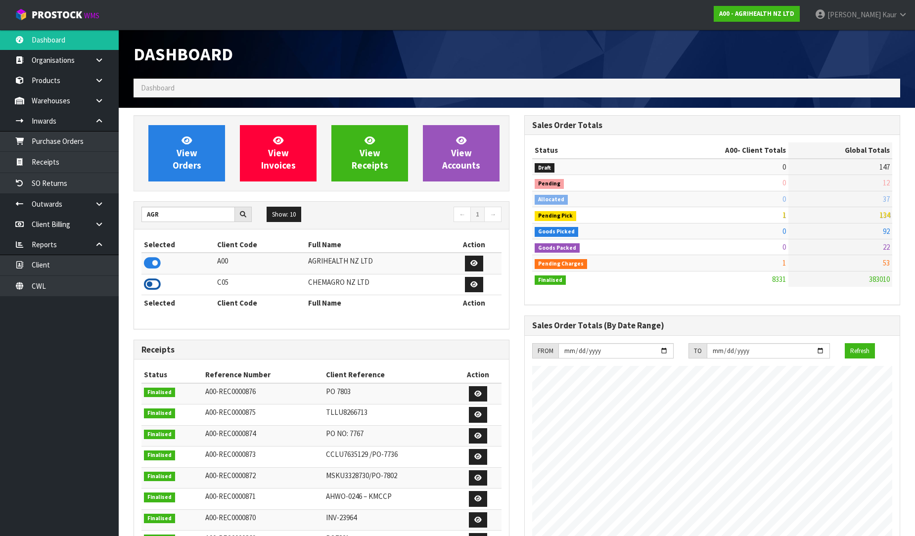
click at [149, 284] on icon at bounding box center [152, 284] width 17 height 15
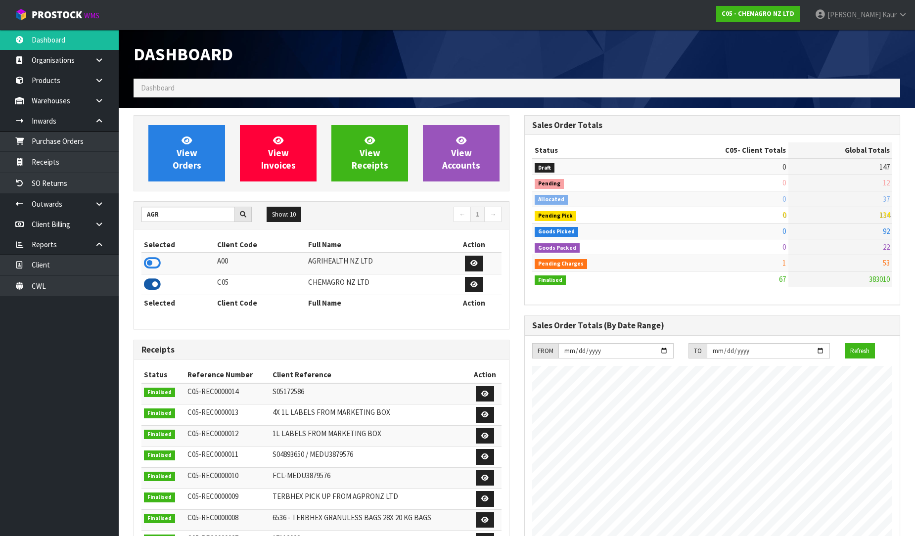
scroll to position [621, 391]
drag, startPoint x: 163, startPoint y: 214, endPoint x: 123, endPoint y: 209, distance: 40.9
click at [123, 209] on section "View Orders View Invoices View Receipts View Accounts AGR Show: 10 5 10 25 50 ←…" at bounding box center [517, 426] width 796 height 636
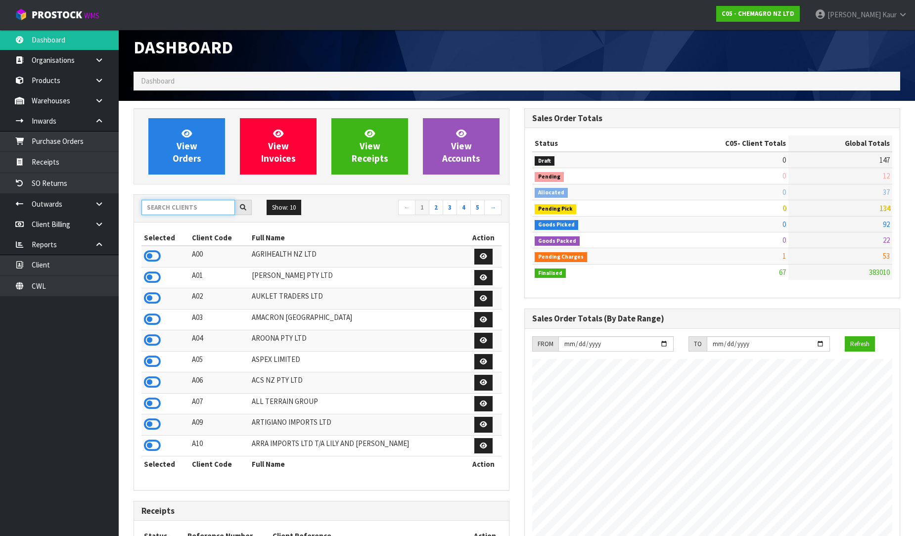
scroll to position [0, 0]
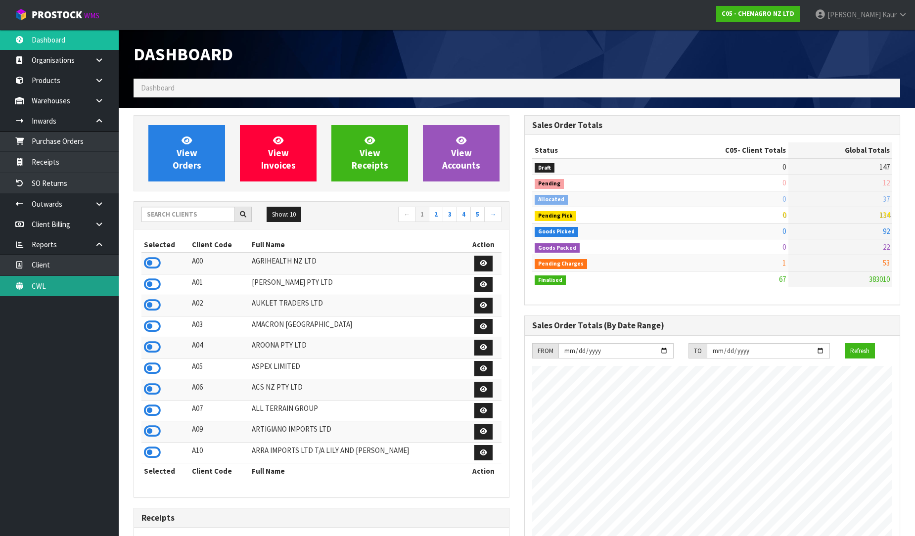
click at [77, 295] on link "CWL" at bounding box center [59, 286] width 119 height 20
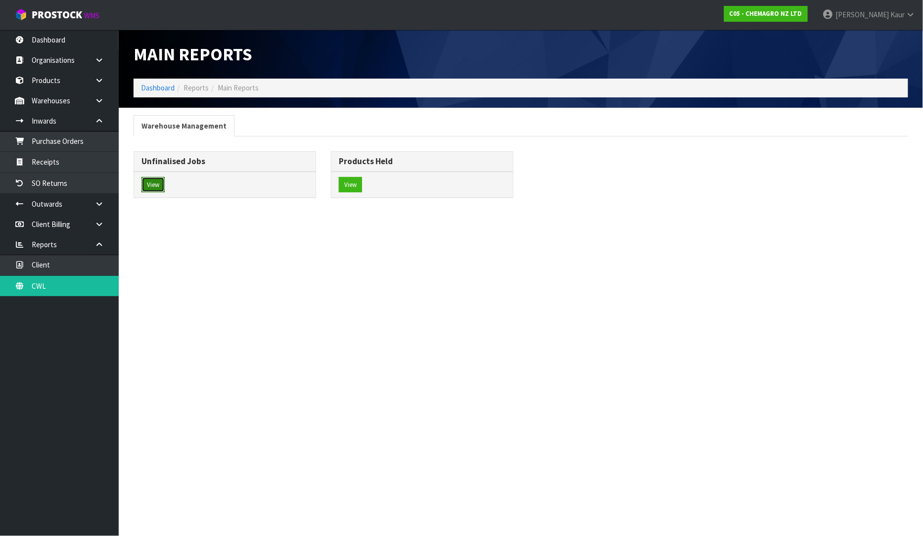
click at [157, 188] on button "View" at bounding box center [152, 185] width 23 height 16
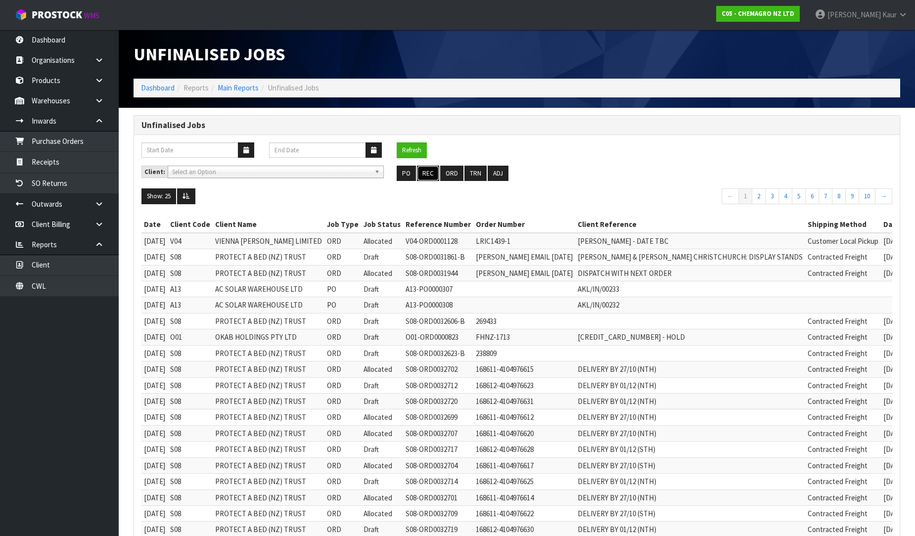
click at [431, 173] on button "REC" at bounding box center [428, 174] width 22 height 16
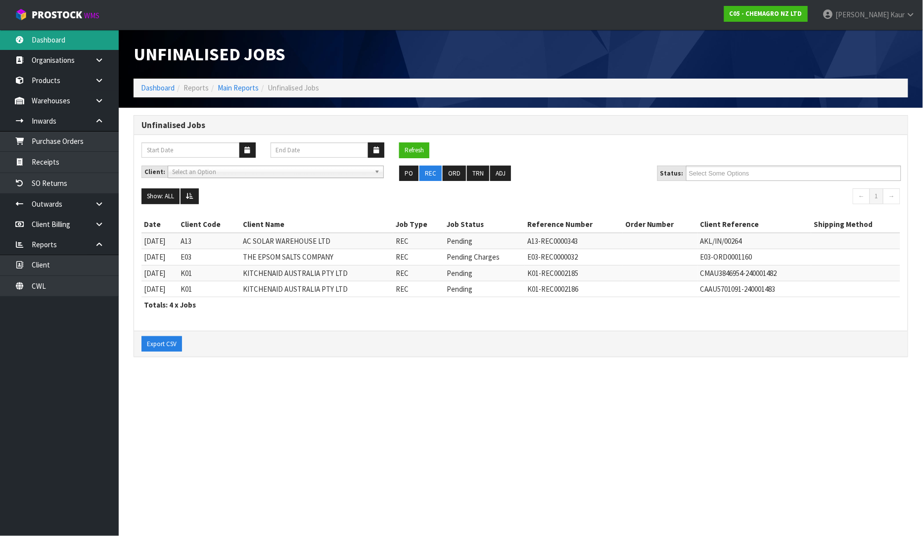
click at [66, 36] on link "Dashboard" at bounding box center [59, 40] width 119 height 20
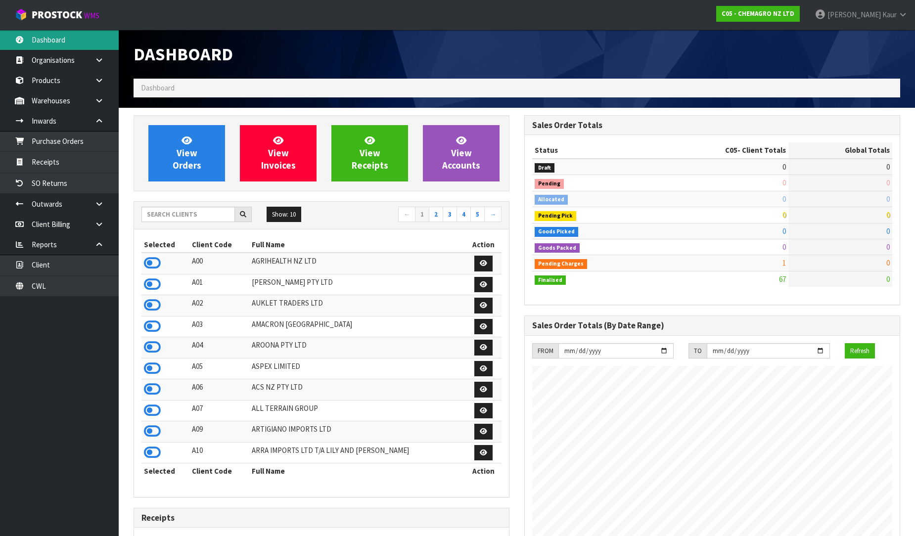
scroll to position [621, 391]
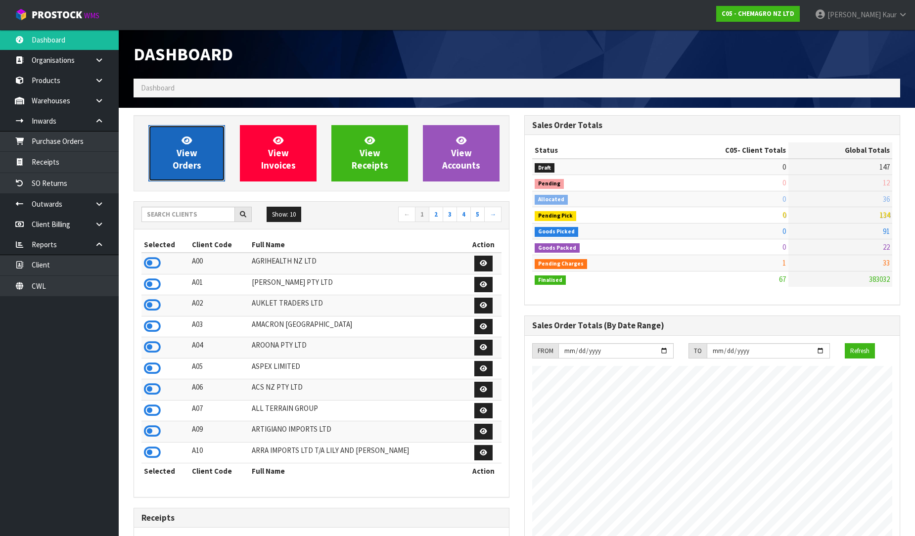
click at [176, 151] on link "View Orders" at bounding box center [186, 153] width 77 height 56
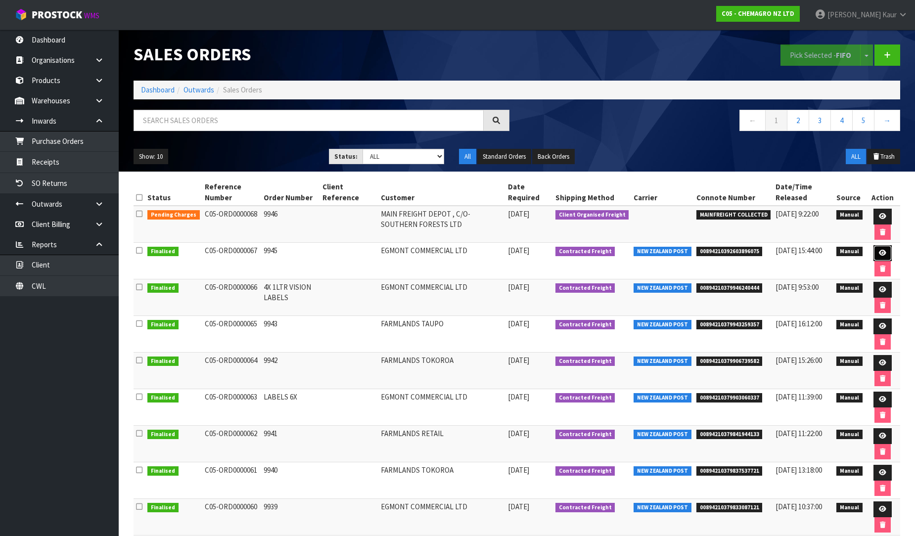
click at [880, 256] on icon at bounding box center [882, 253] width 7 height 6
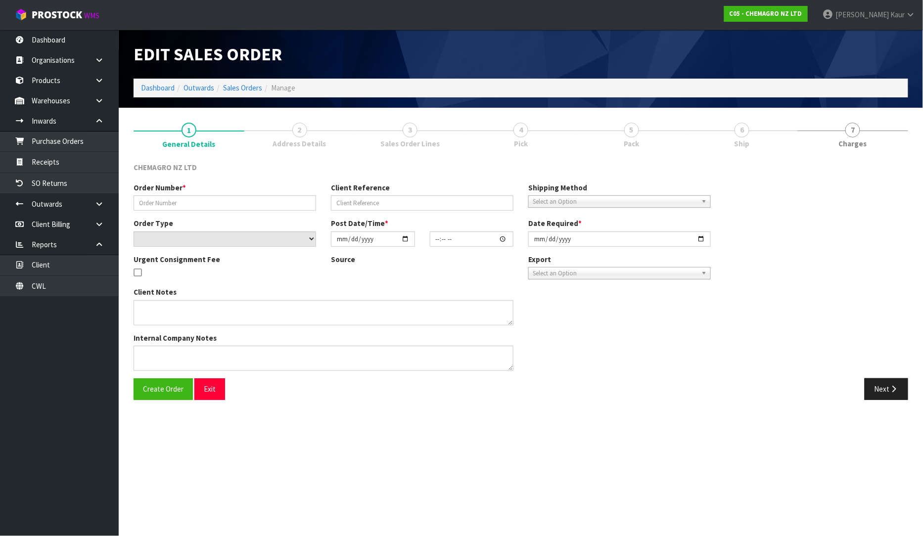
type input "9945"
select select "number:0"
type input "[DATE]"
type input "15:38:00.000"
type input "[DATE]"
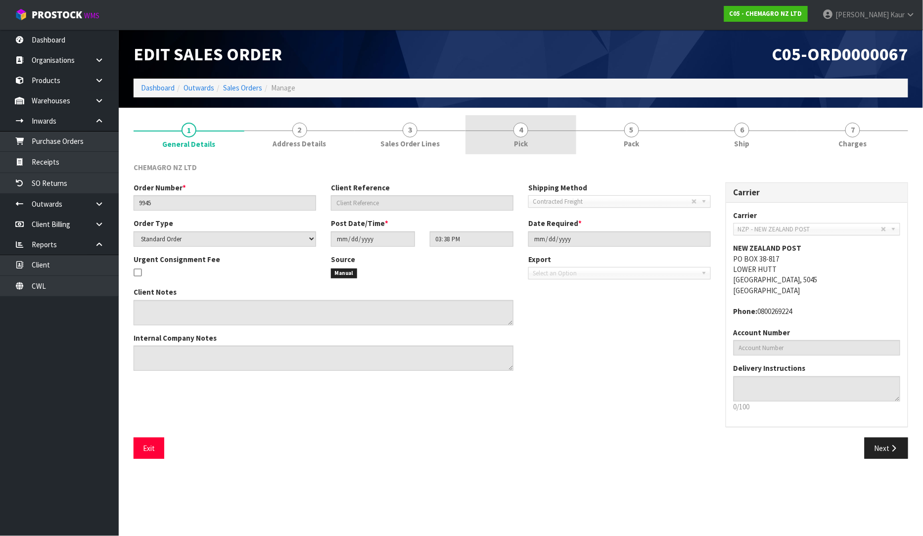
click at [530, 139] on link "4 Pick" at bounding box center [520, 134] width 111 height 39
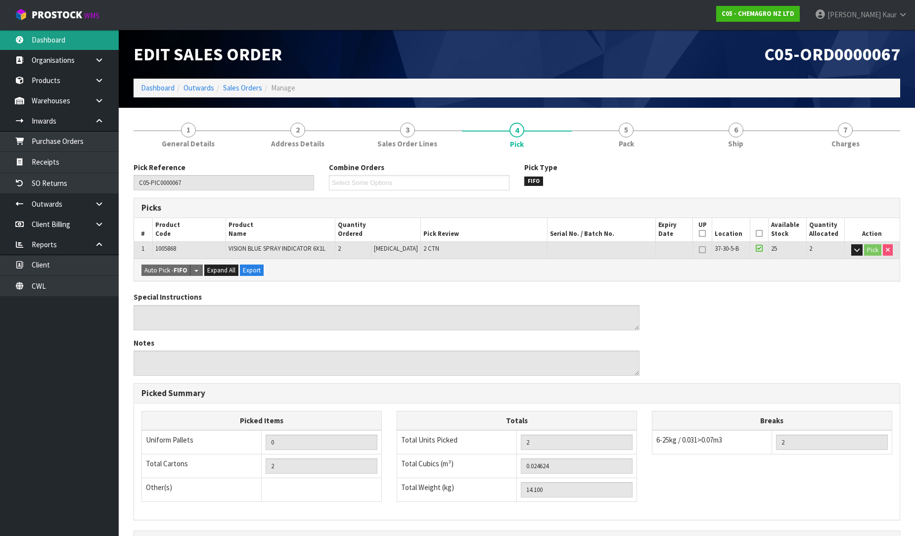
click at [66, 43] on link "Dashboard" at bounding box center [59, 40] width 119 height 20
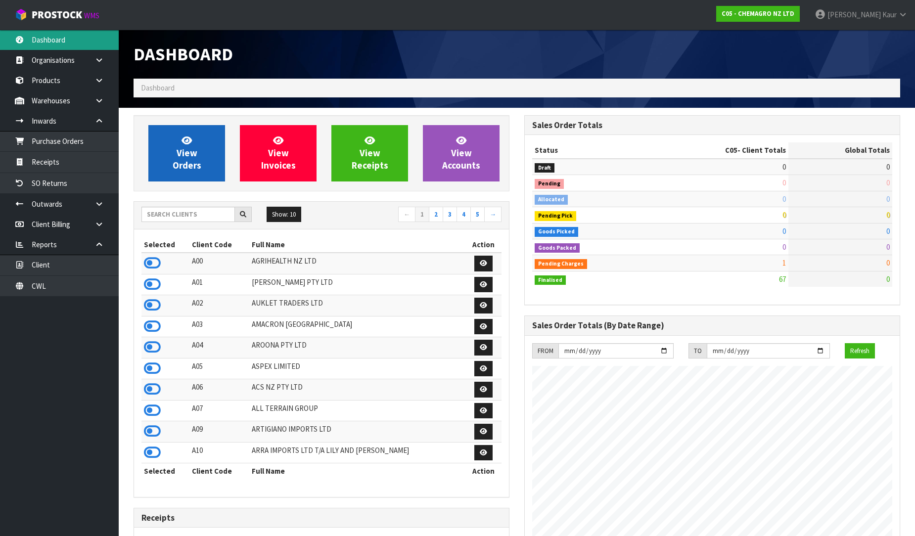
scroll to position [621, 391]
click at [180, 156] on span "View Orders" at bounding box center [187, 152] width 29 height 37
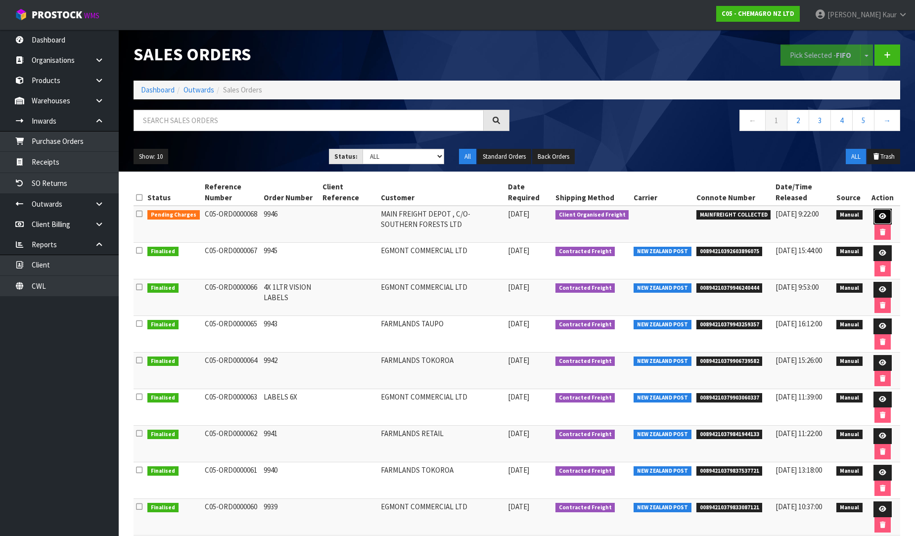
click at [882, 220] on icon at bounding box center [882, 216] width 7 height 6
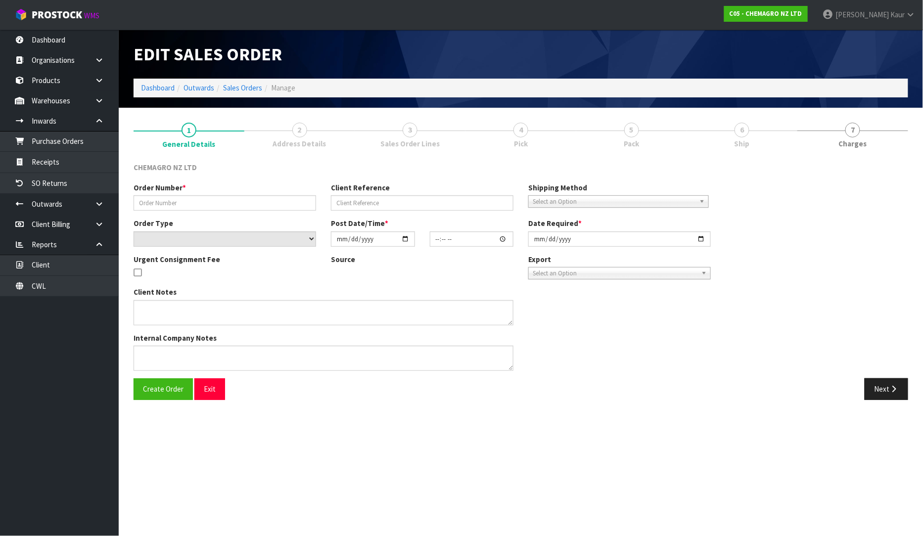
type input "9946"
select select "number:0"
type input "[DATE]"
type input "16:02:00.000"
type input "[DATE]"
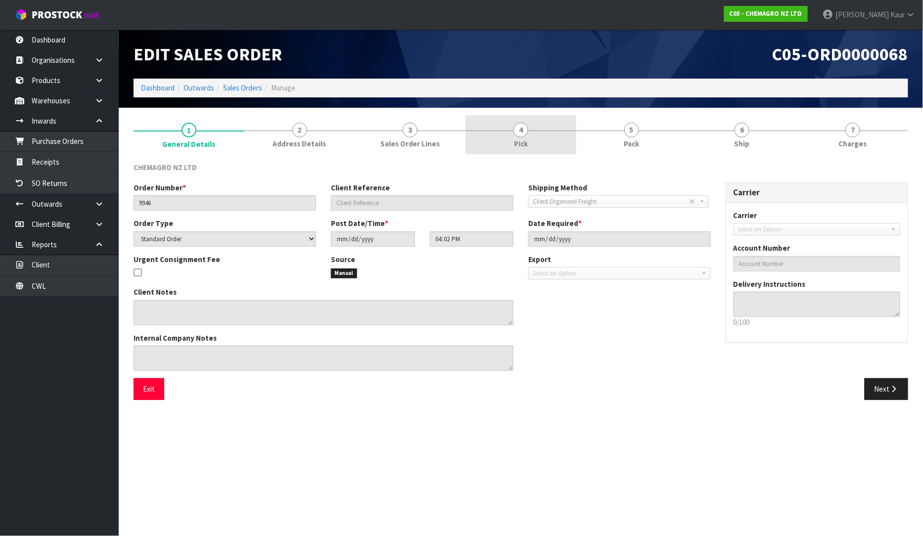
click at [539, 146] on link "4 Pick" at bounding box center [520, 134] width 111 height 39
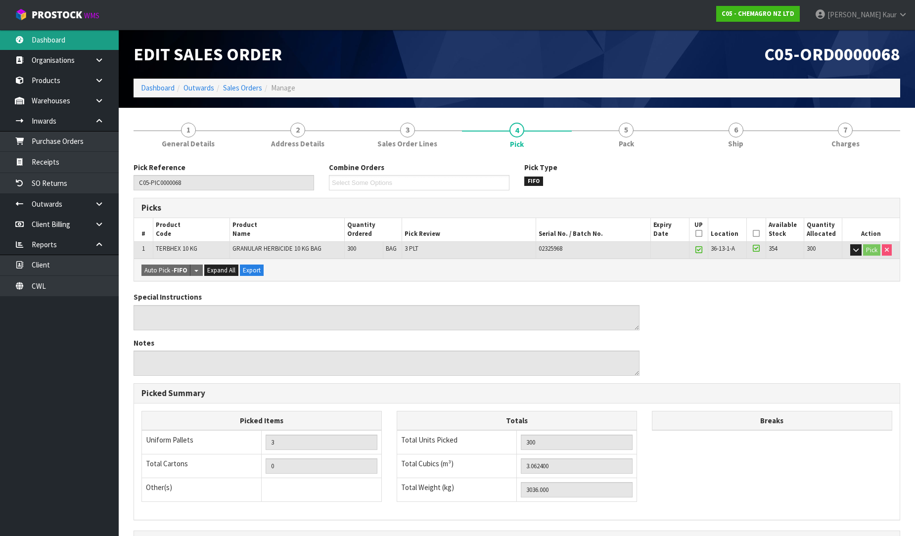
click at [53, 43] on link "Dashboard" at bounding box center [59, 40] width 119 height 20
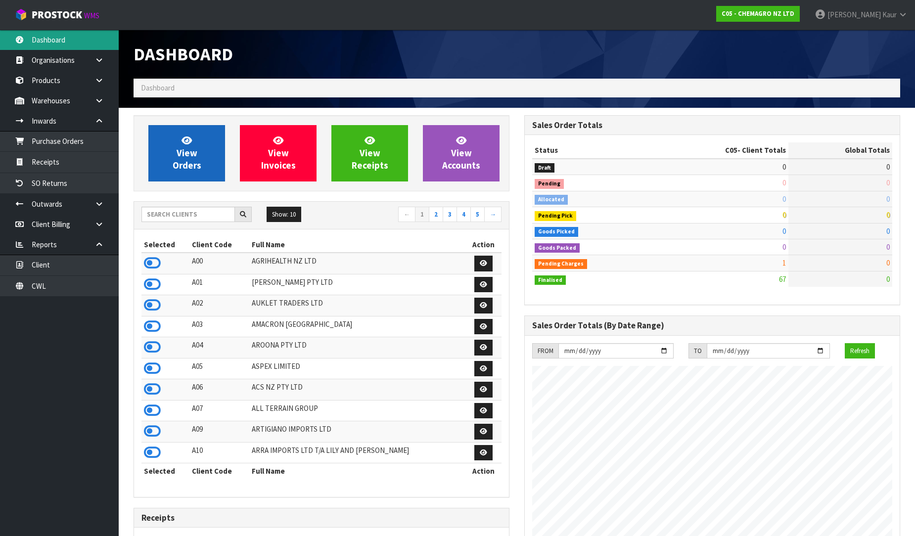
scroll to position [621, 391]
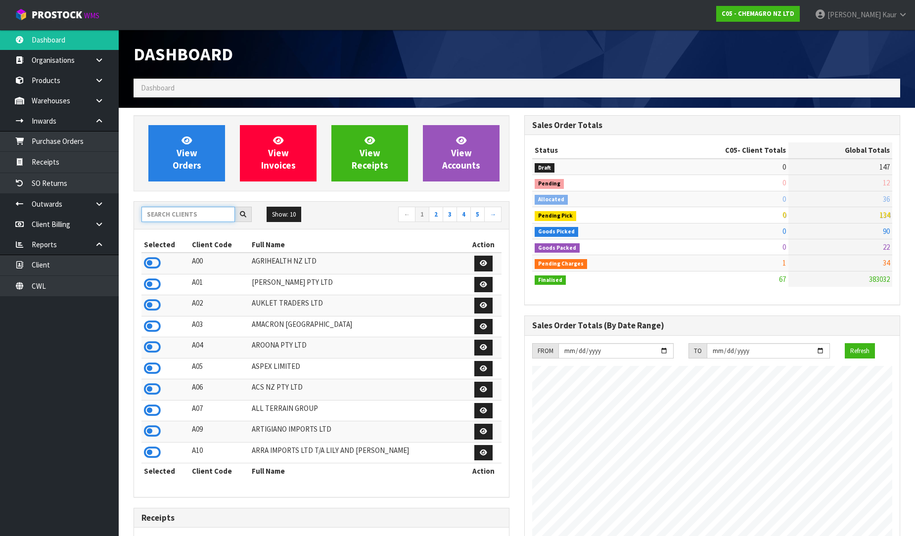
click at [174, 214] on input "text" at bounding box center [187, 214] width 93 height 15
click at [145, 332] on icon at bounding box center [152, 326] width 17 height 15
click at [181, 214] on input "text" at bounding box center [187, 214] width 93 height 15
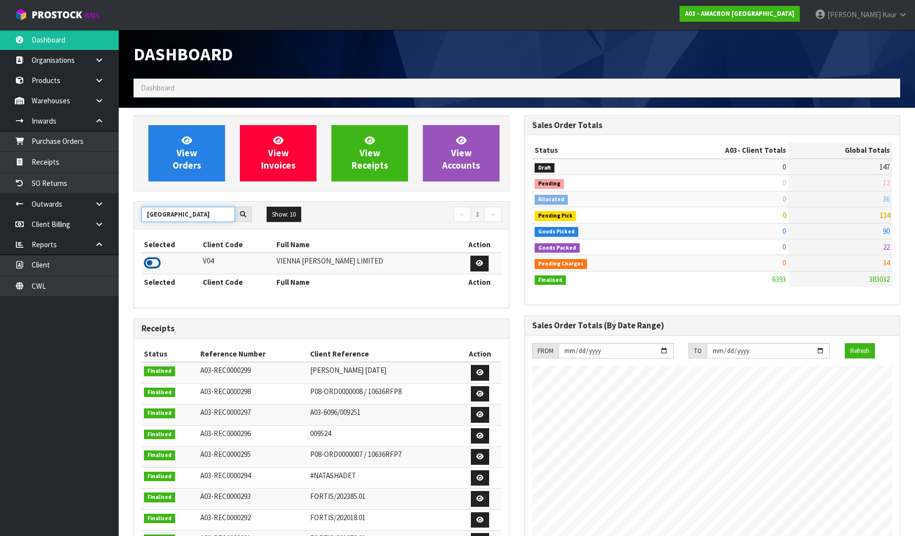
type input "[GEOGRAPHIC_DATA]"
click at [149, 261] on icon at bounding box center [152, 263] width 17 height 15
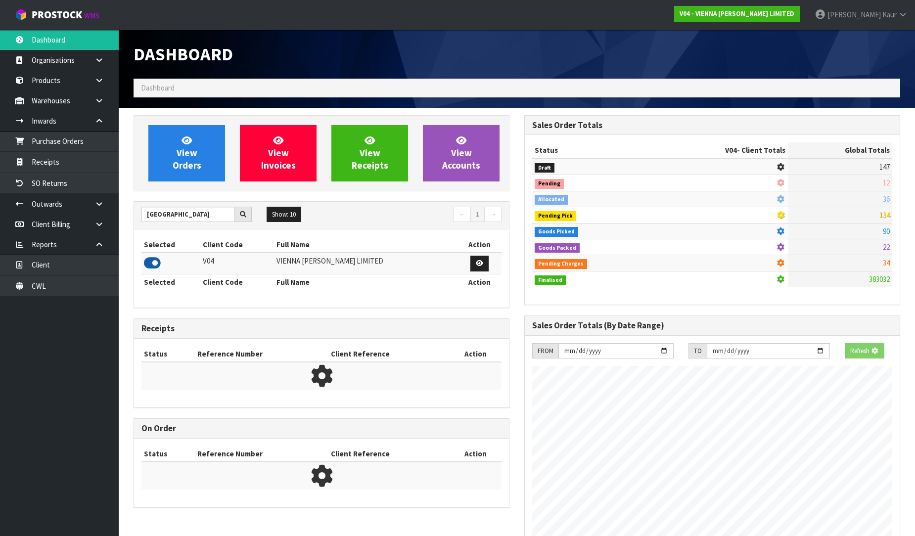
scroll to position [782, 391]
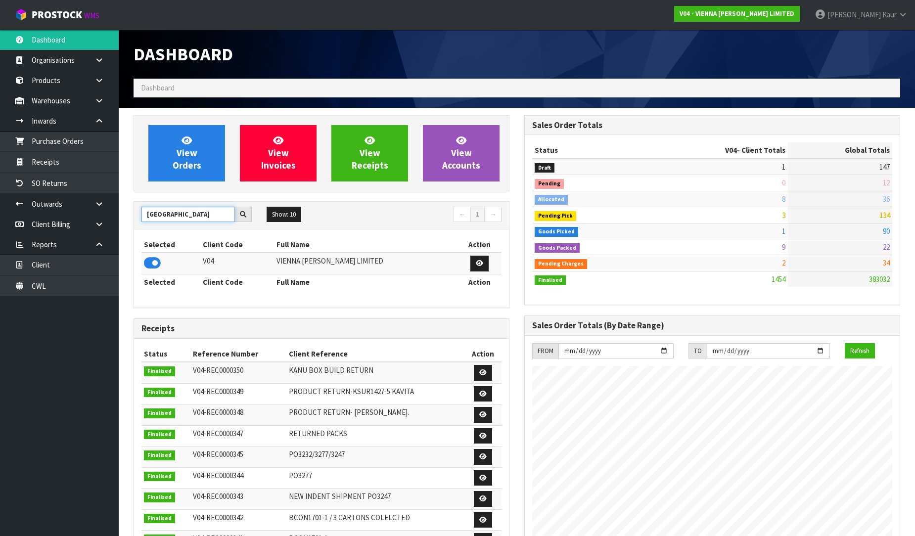
drag, startPoint x: 180, startPoint y: 216, endPoint x: 145, endPoint y: 216, distance: 34.6
click at [145, 216] on input "[GEOGRAPHIC_DATA]" at bounding box center [187, 214] width 93 height 15
type input "JGB"
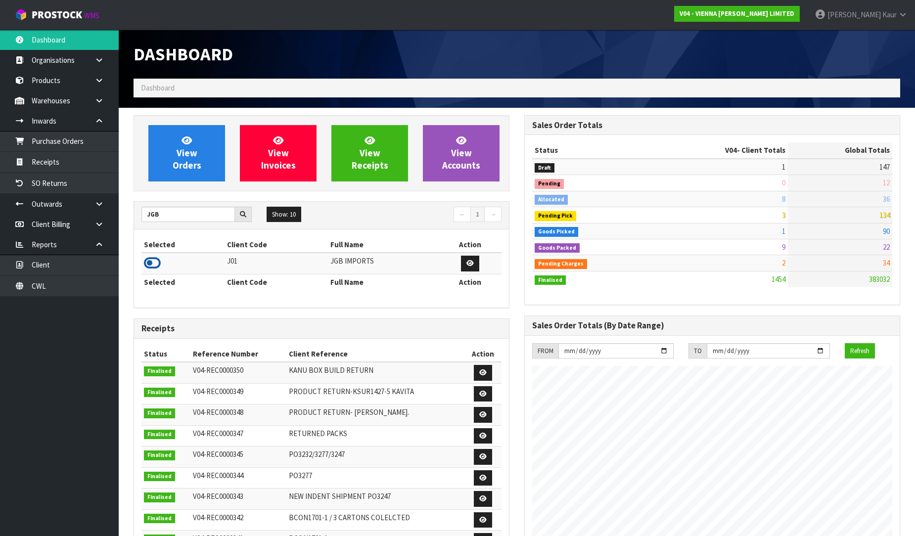
click at [156, 260] on icon at bounding box center [152, 263] width 17 height 15
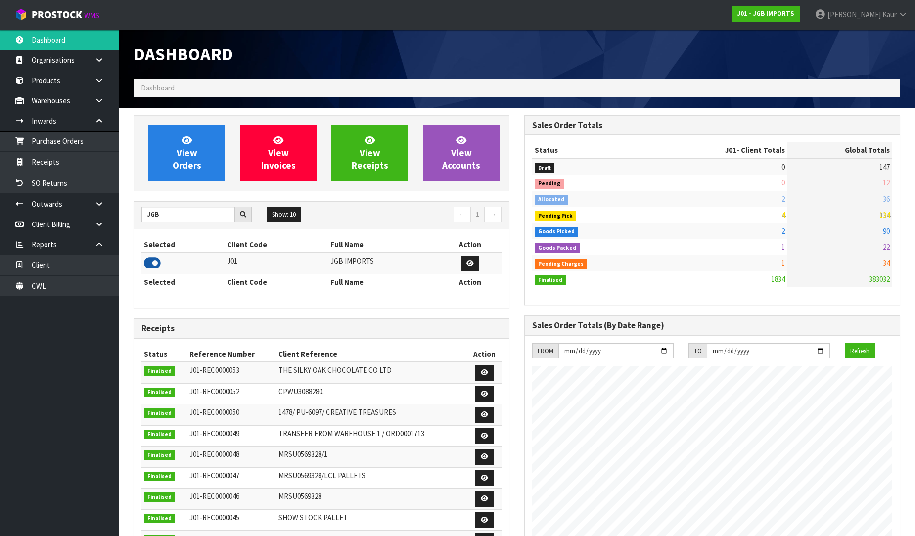
scroll to position [734, 391]
drag, startPoint x: 179, startPoint y: 217, endPoint x: 146, endPoint y: 210, distance: 33.8
click at [146, 210] on input "JGB" at bounding box center [187, 214] width 93 height 15
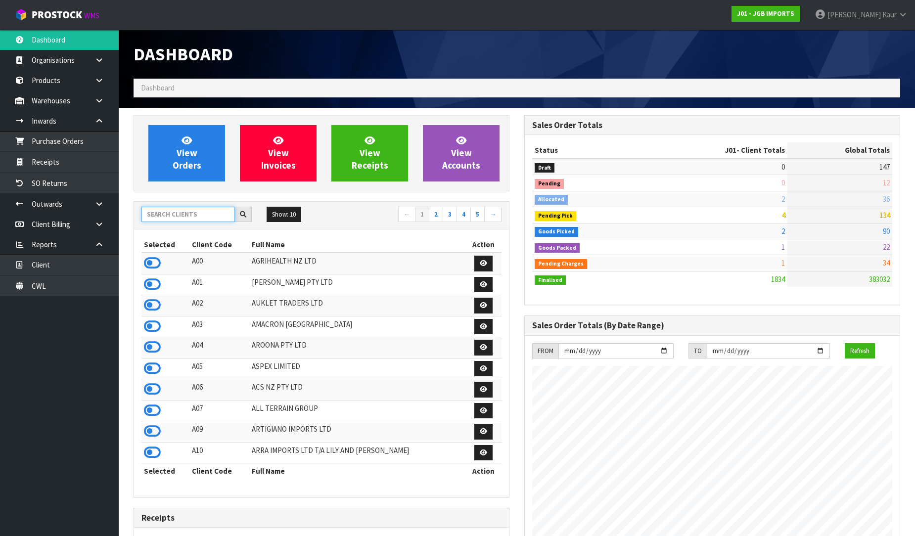
click at [185, 220] on input "text" at bounding box center [187, 214] width 93 height 15
type input "AC"
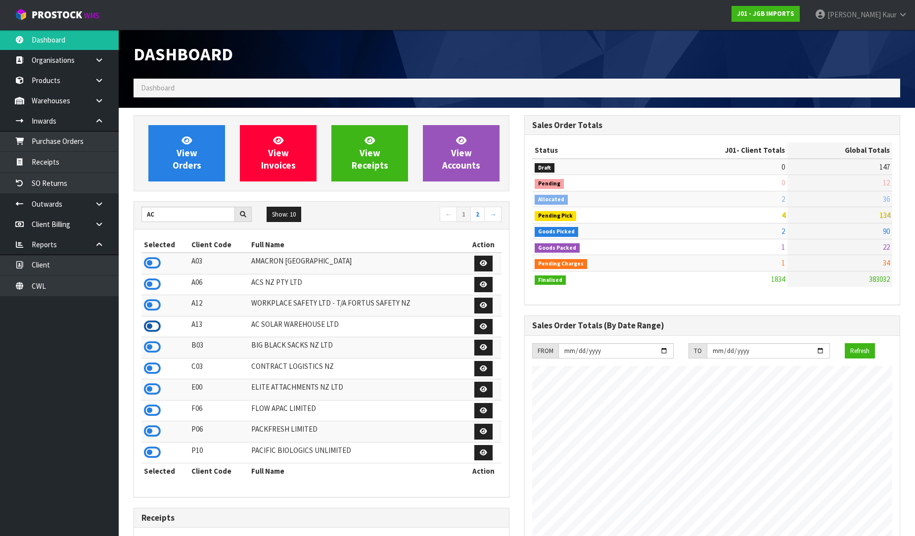
click at [155, 329] on icon at bounding box center [152, 326] width 17 height 15
drag, startPoint x: 158, startPoint y: 217, endPoint x: 141, endPoint y: 214, distance: 17.0
click at [141, 214] on input "AC" at bounding box center [187, 214] width 93 height 15
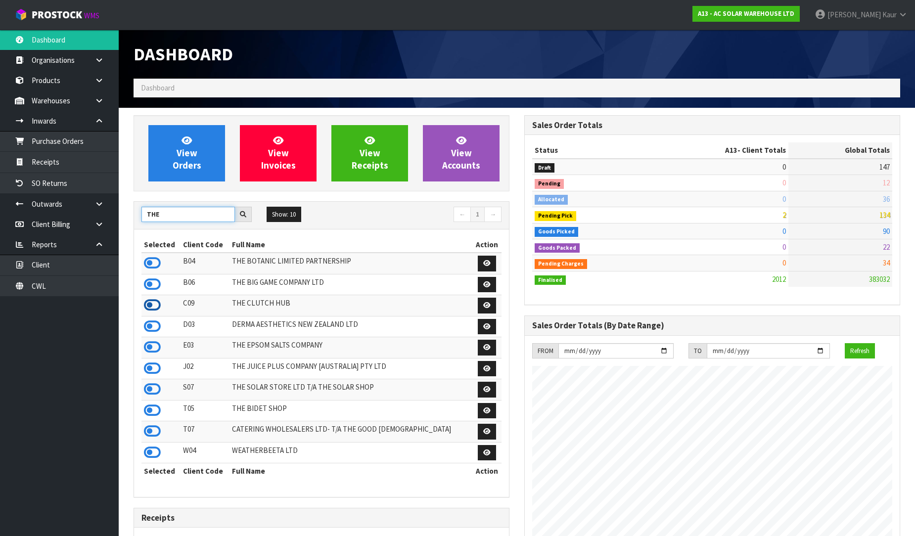
type input "THE"
click at [157, 305] on icon at bounding box center [152, 305] width 17 height 15
drag, startPoint x: 168, startPoint y: 215, endPoint x: 131, endPoint y: 210, distance: 37.9
click at [131, 210] on div "View Orders View Invoices View Receipts View Accounts THE Show: 10 5 10 25 50 ←…" at bounding box center [321, 496] width 391 height 763
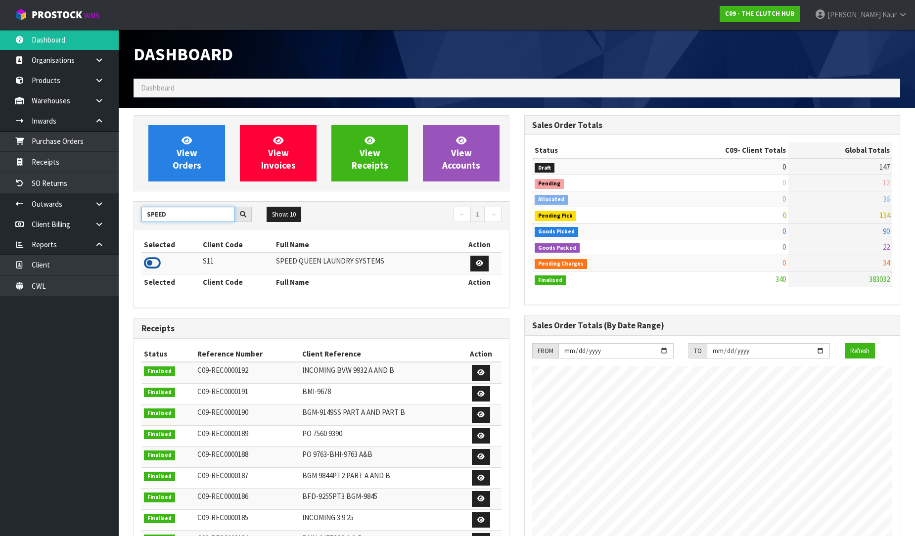
type input "SPEED"
click at [149, 268] on icon at bounding box center [152, 263] width 17 height 15
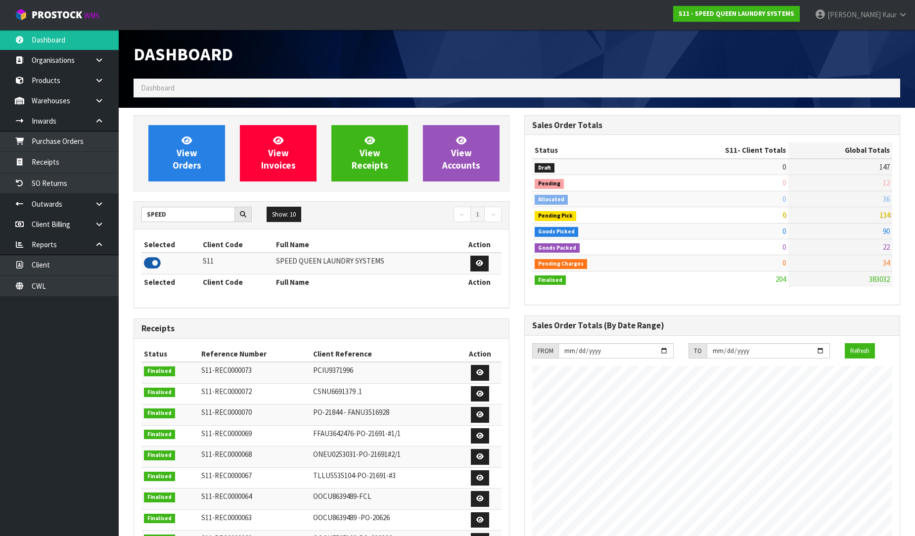
scroll to position [493781, 493996]
drag, startPoint x: 176, startPoint y: 216, endPoint x: 136, endPoint y: 217, distance: 39.1
click at [136, 217] on div "SPEED" at bounding box center [196, 215] width 125 height 16
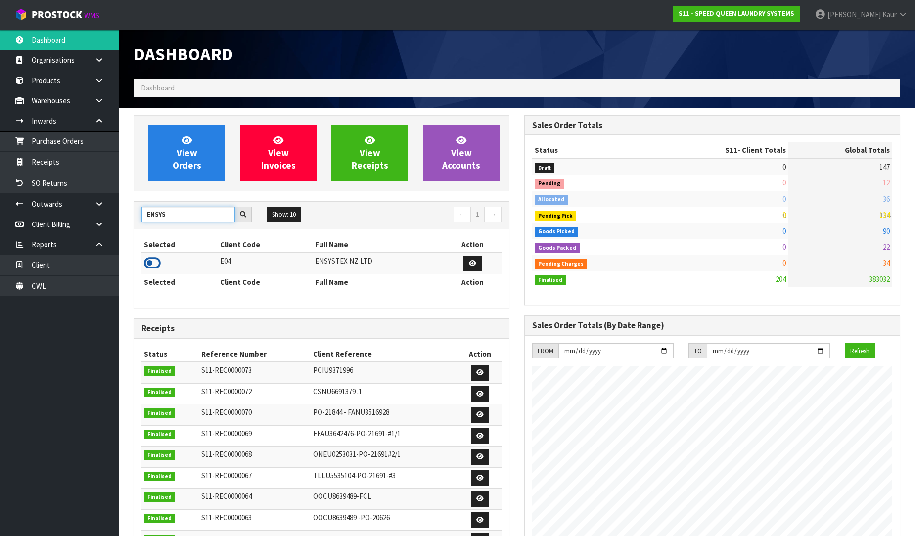
type input "ENSYS"
click at [151, 261] on icon at bounding box center [152, 263] width 17 height 15
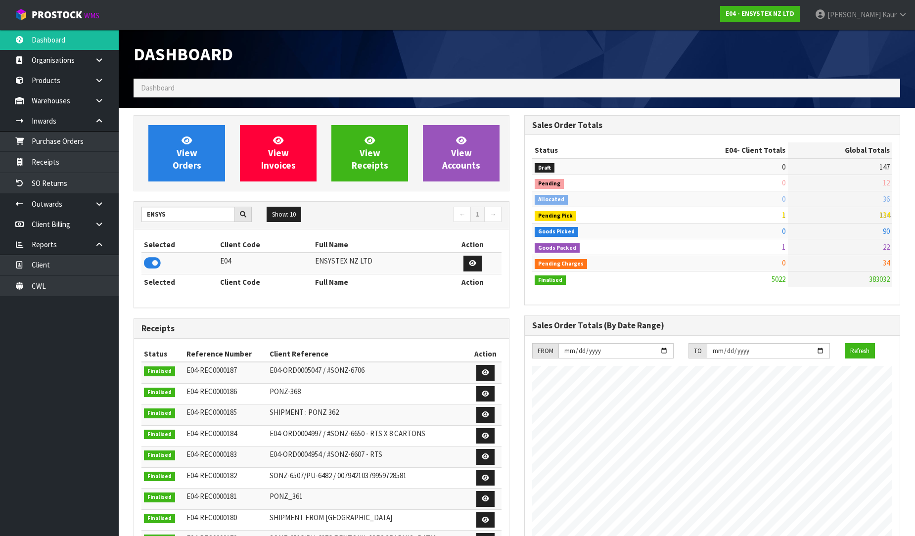
scroll to position [749, 391]
drag, startPoint x: 173, startPoint y: 218, endPoint x: 117, endPoint y: 219, distance: 56.4
click at [117, 219] on body "Toggle navigation ProStock WMS E04 - ENSYSTEX NZ LTD [PERSON_NAME] Logout Dashb…" at bounding box center [457, 268] width 915 height 536
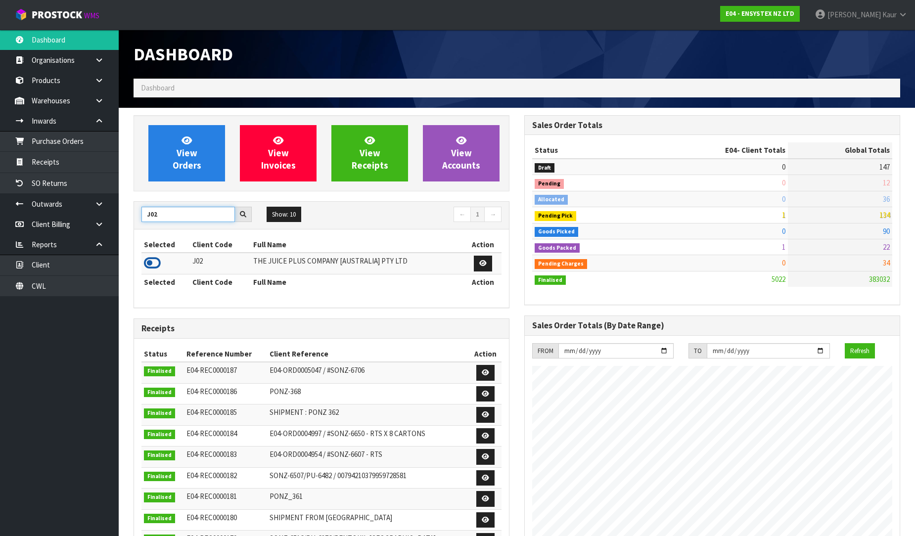
type input "J02"
click at [157, 260] on icon at bounding box center [152, 263] width 17 height 15
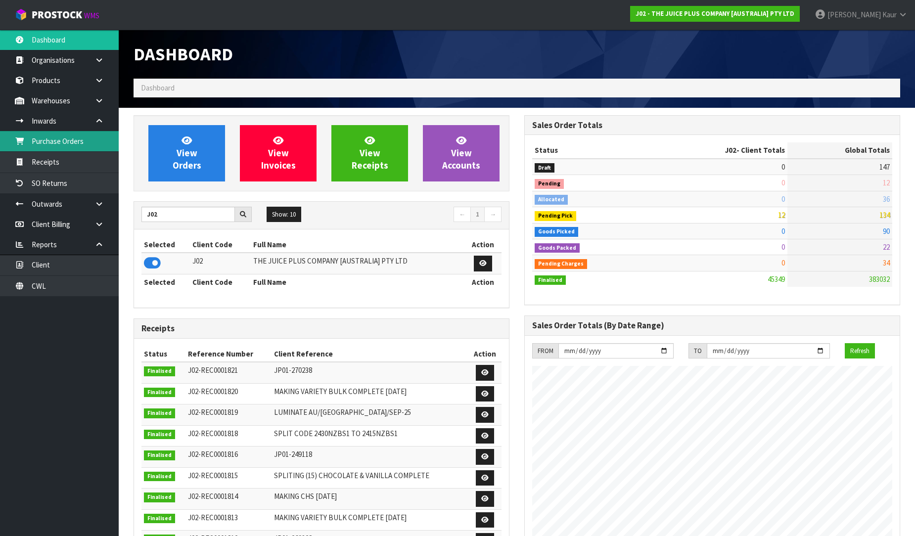
click at [63, 136] on link "Purchase Orders" at bounding box center [59, 141] width 119 height 20
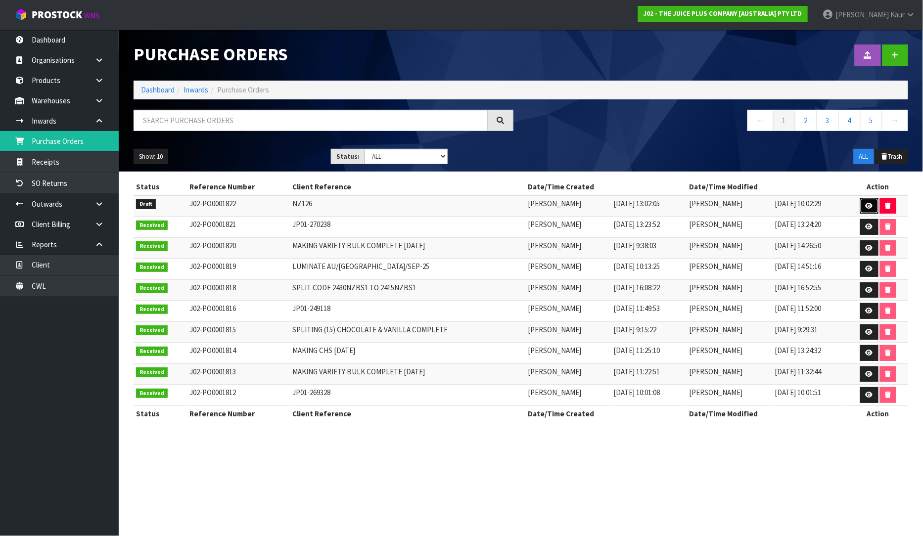
click at [872, 205] on icon at bounding box center [868, 206] width 7 height 6
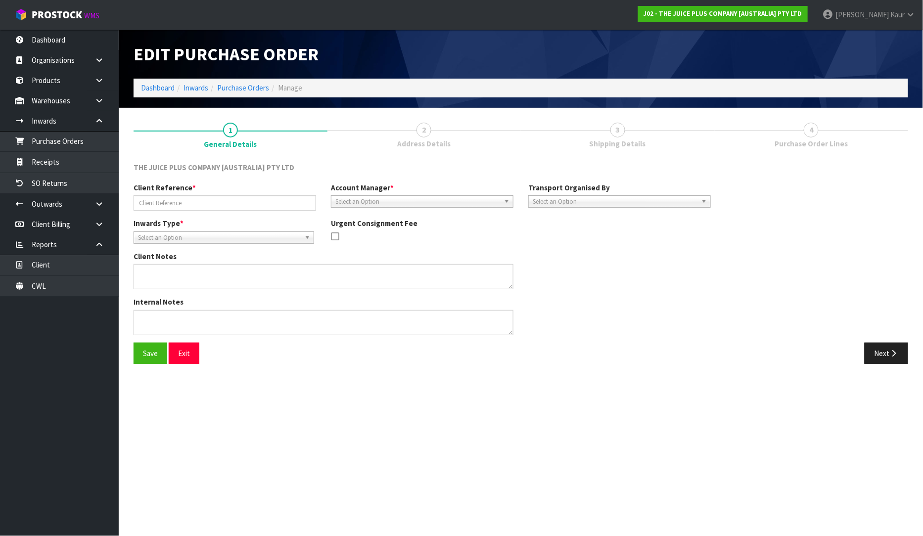
type input "NZ126"
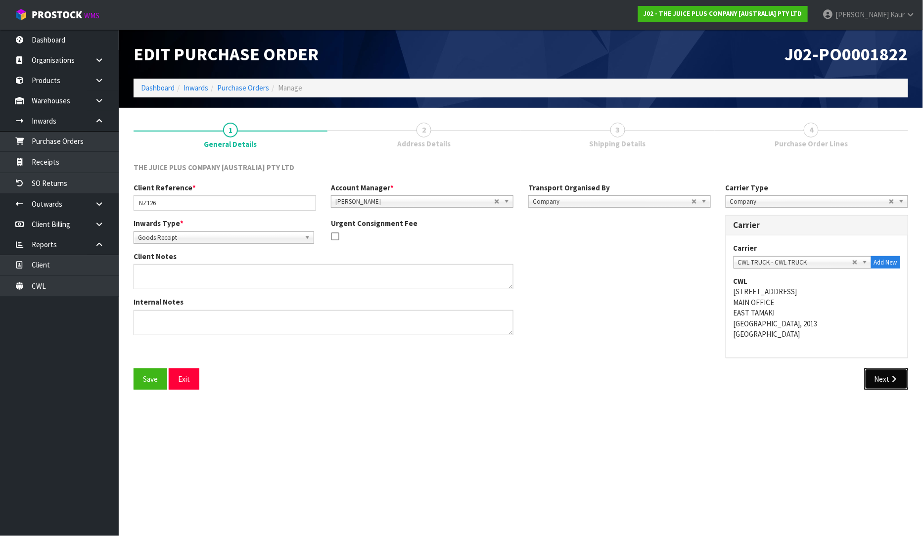
click at [884, 369] on button "Next" at bounding box center [886, 378] width 44 height 21
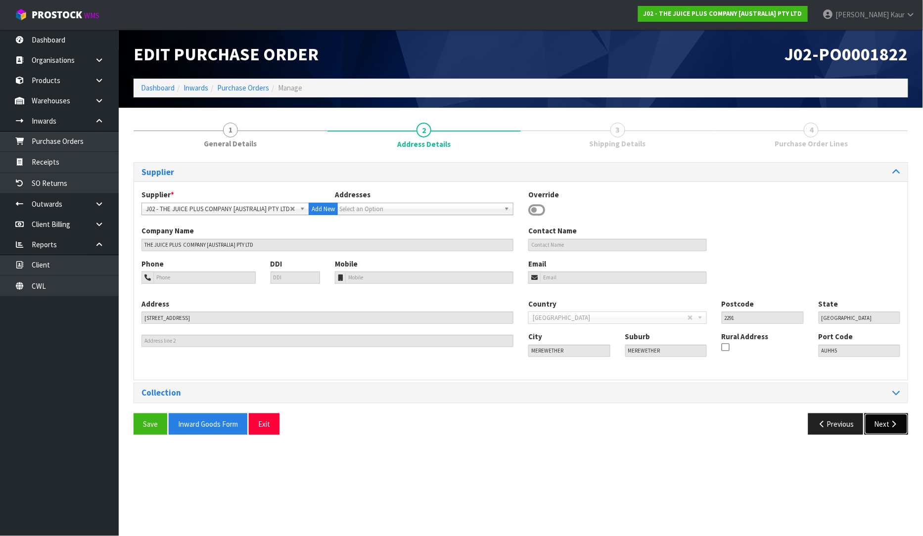
click at [890, 428] on button "Next" at bounding box center [886, 423] width 44 height 21
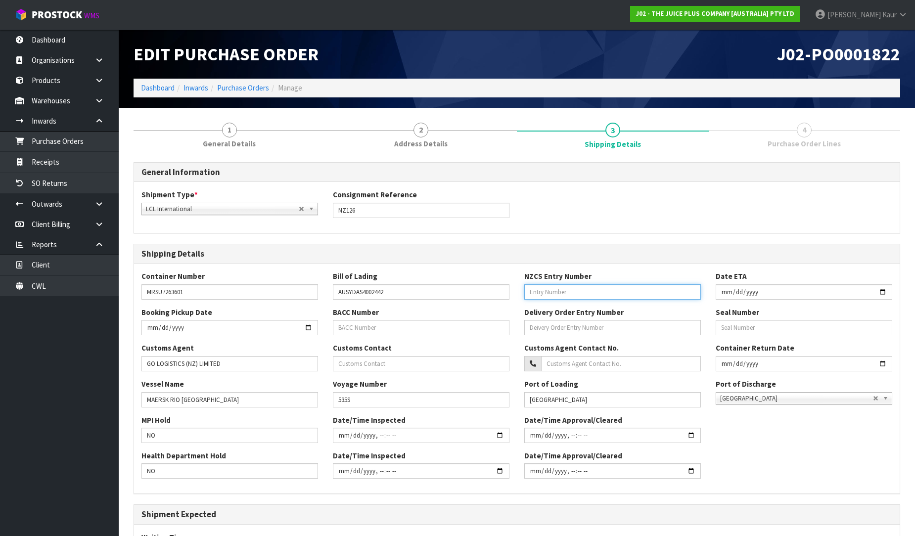
click at [571, 297] on input "text" at bounding box center [612, 291] width 176 height 15
paste input "81591434"
type input "81591434"
click at [611, 209] on div "Shipment Type * LCL National LCL International FCL-20ft FCL-40ft LCL Internatio…" at bounding box center [516, 207] width 765 height 36
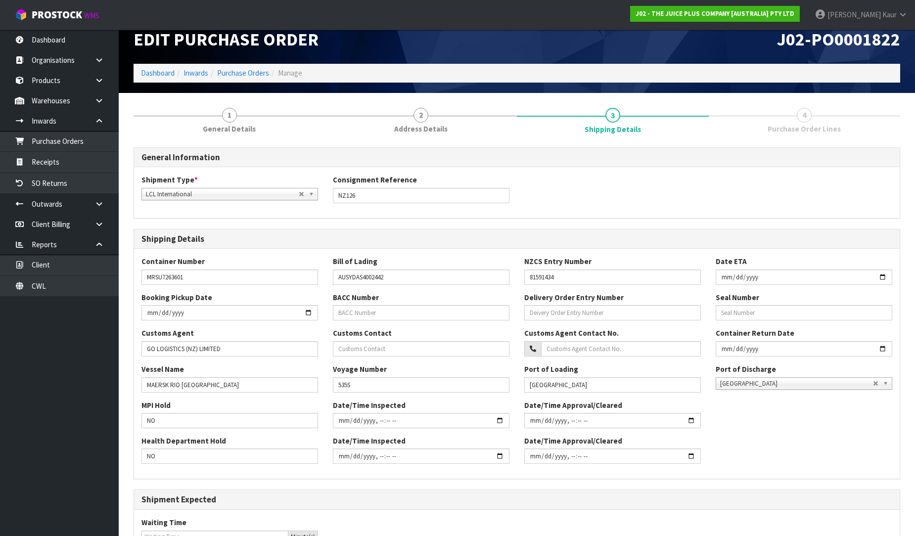
scroll to position [7, 0]
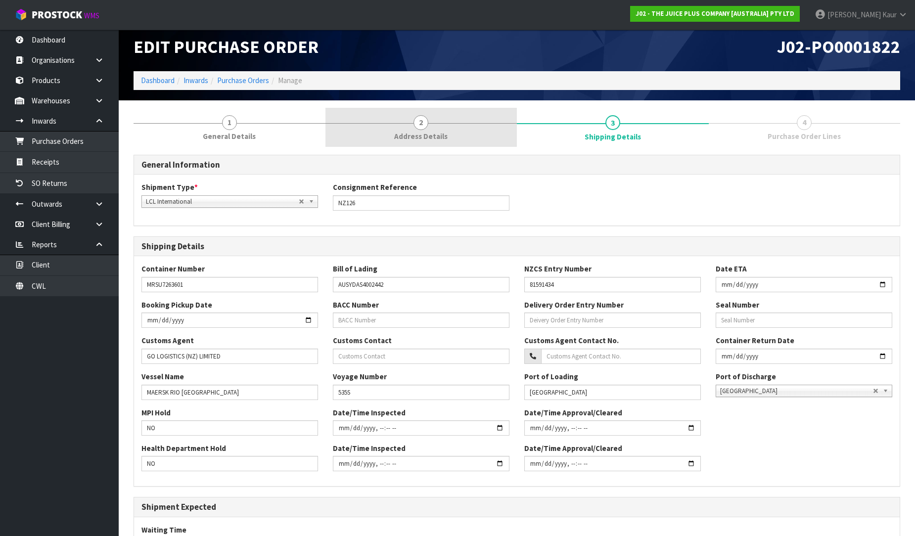
click at [404, 125] on link "2 Address Details" at bounding box center [421, 127] width 192 height 39
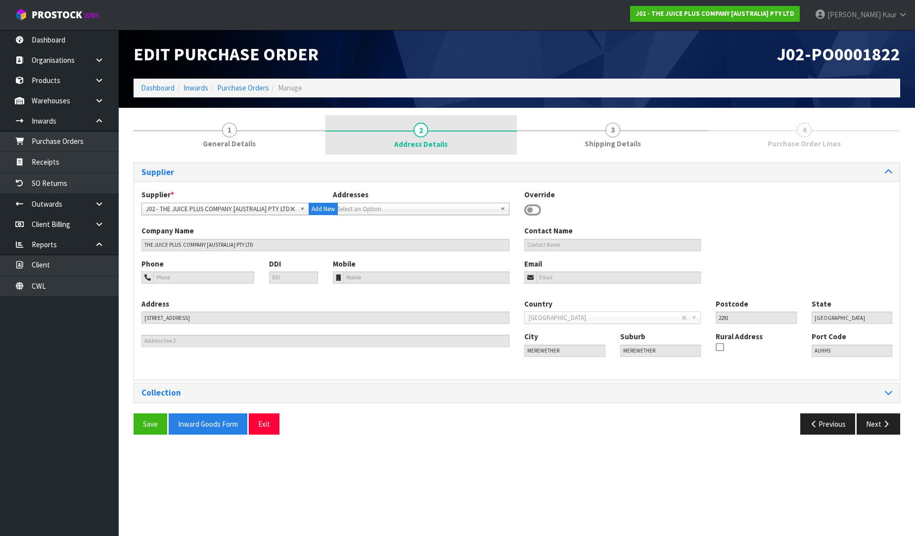
scroll to position [0, 0]
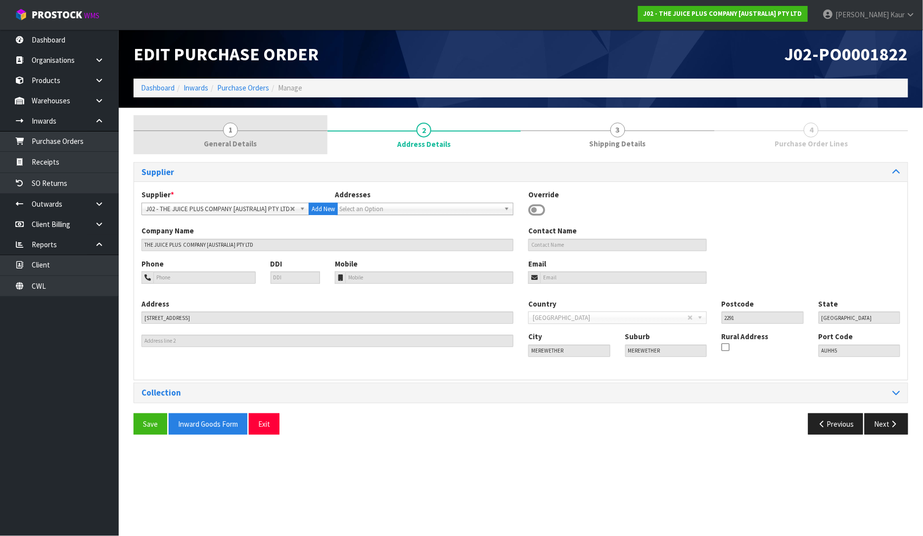
click at [216, 126] on link "1 General Details" at bounding box center [230, 134] width 194 height 39
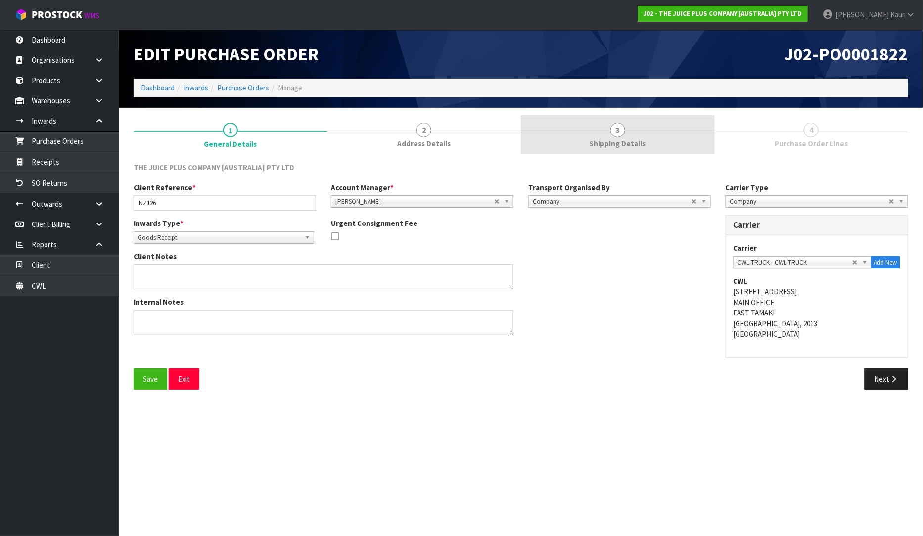
click at [627, 147] on span "Shipping Details" at bounding box center [617, 143] width 56 height 10
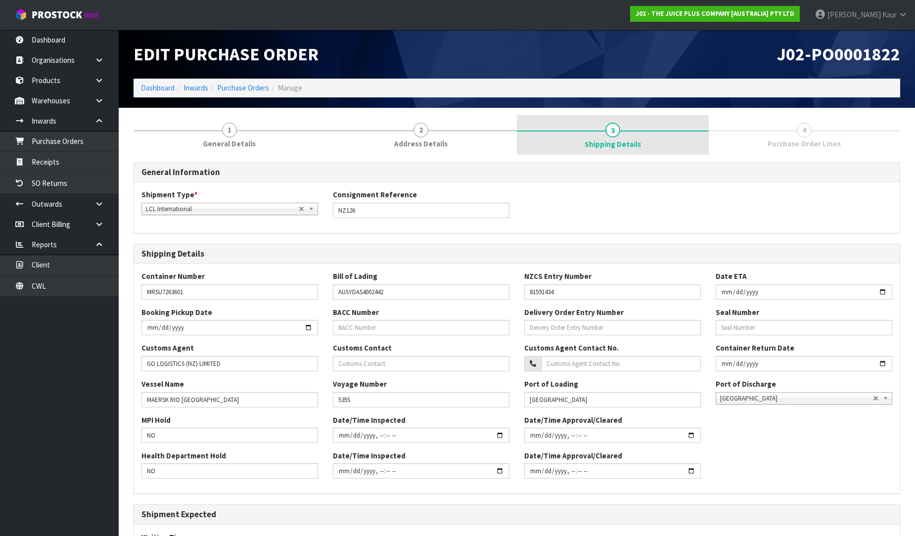
click at [615, 133] on span "3" at bounding box center [612, 130] width 15 height 15
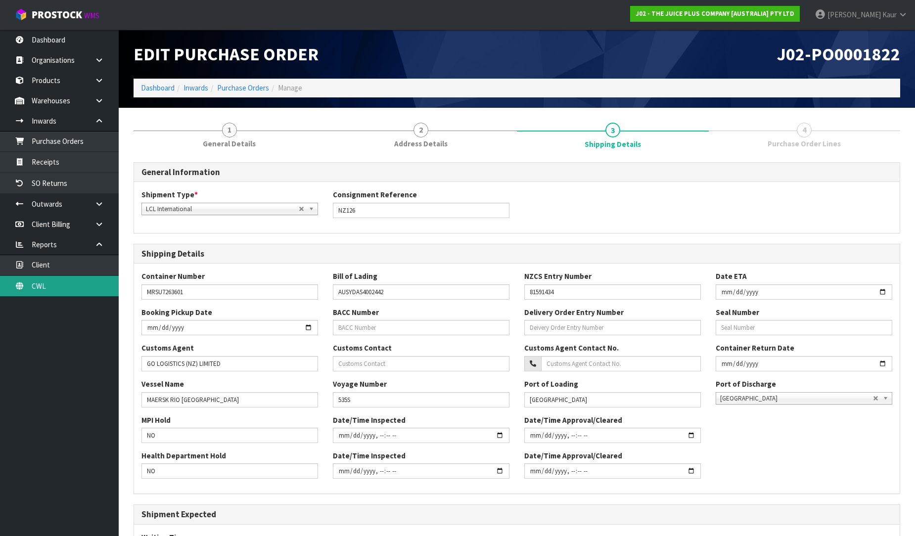
click at [42, 282] on link "CWL" at bounding box center [59, 286] width 119 height 20
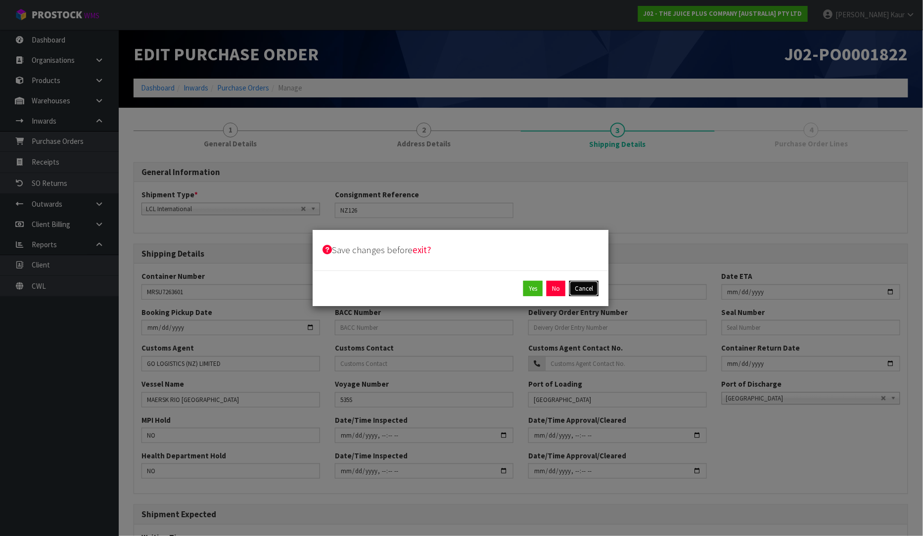
click at [594, 288] on button "Cancel" at bounding box center [583, 289] width 29 height 16
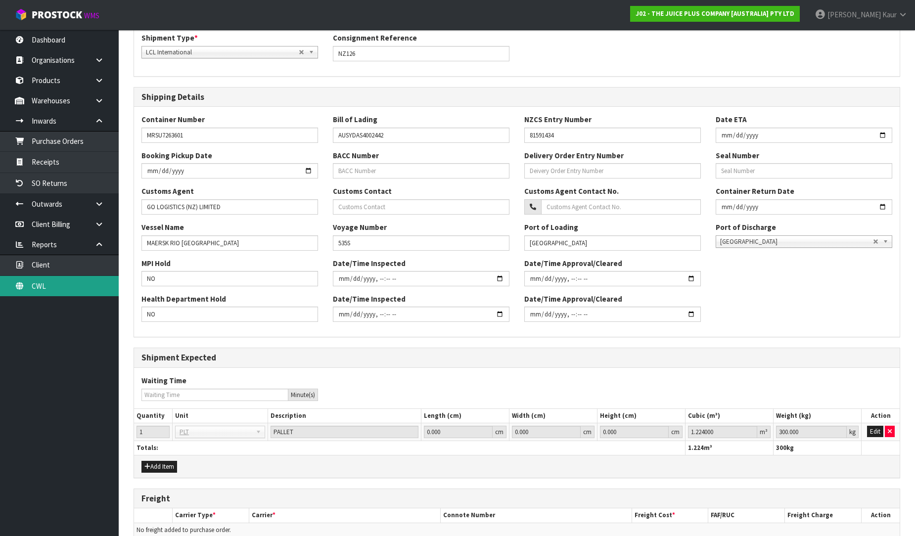
scroll to position [227, 0]
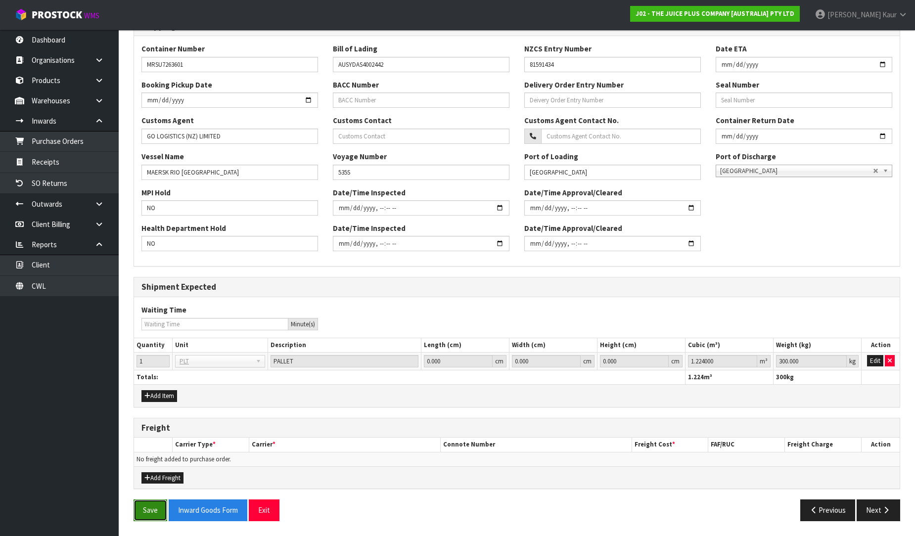
click at [139, 511] on button "Save" at bounding box center [150, 509] width 34 height 21
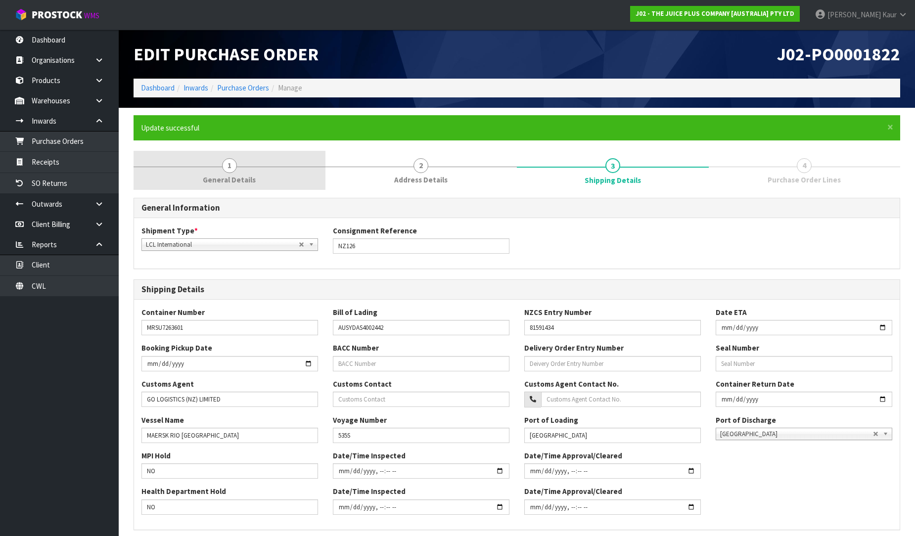
click at [241, 179] on span "General Details" at bounding box center [229, 180] width 53 height 10
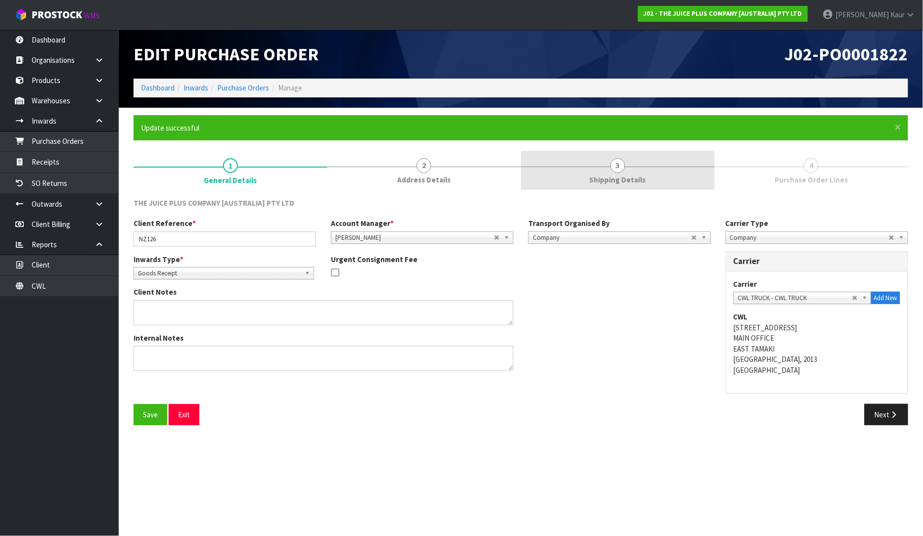
click at [625, 172] on link "3 Shipping Details" at bounding box center [618, 170] width 194 height 39
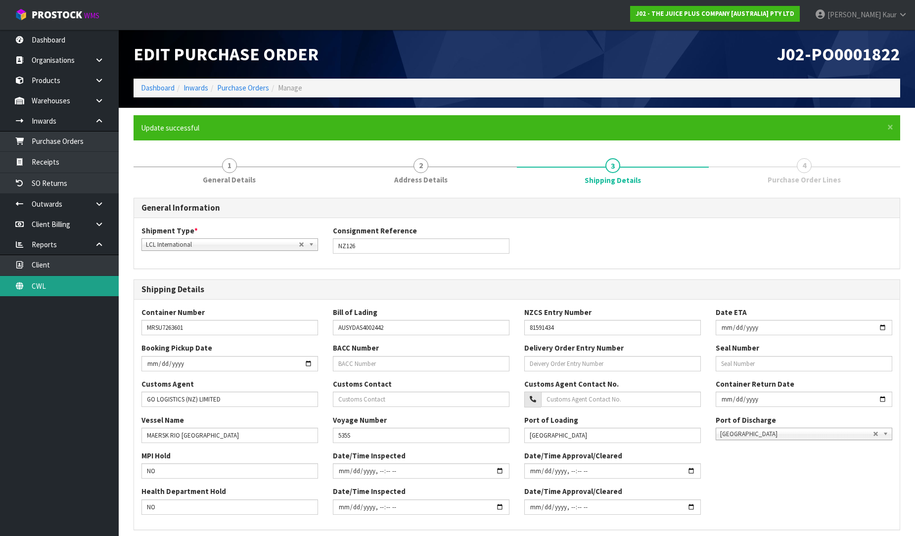
click at [60, 282] on link "CWL" at bounding box center [59, 286] width 119 height 20
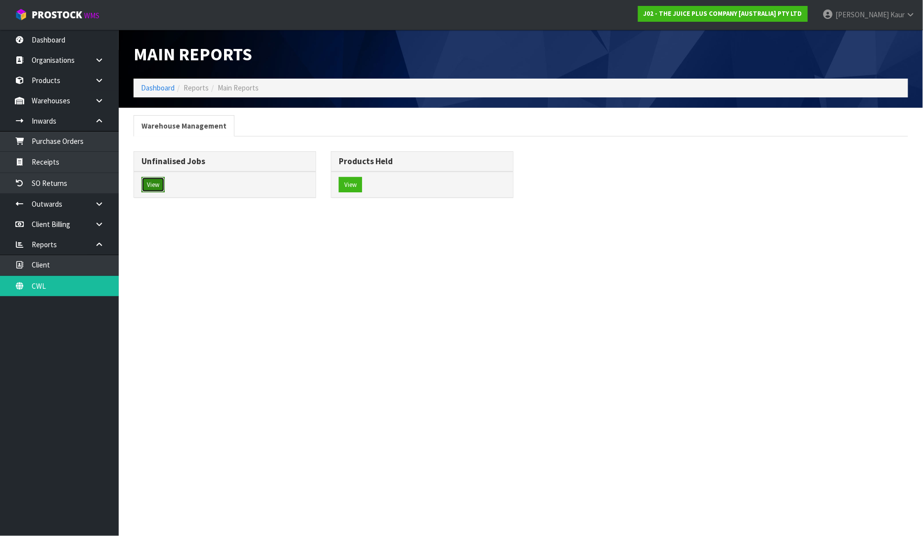
click at [150, 190] on button "View" at bounding box center [152, 185] width 23 height 16
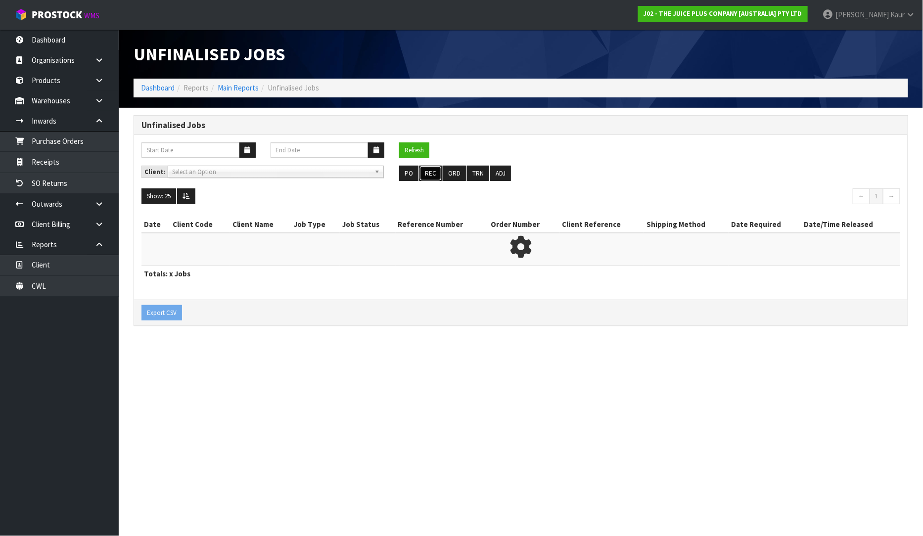
click at [428, 175] on button "REC" at bounding box center [430, 174] width 22 height 16
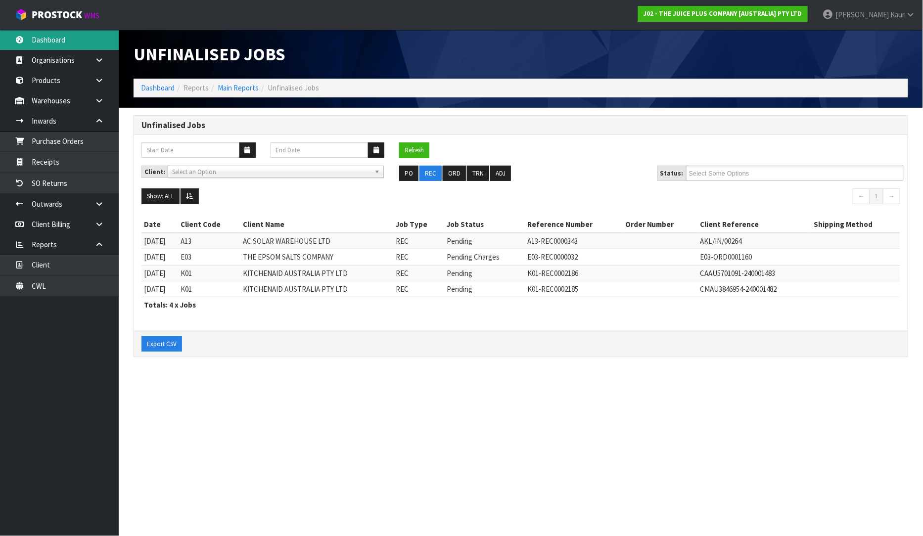
click at [61, 40] on link "Dashboard" at bounding box center [59, 40] width 119 height 20
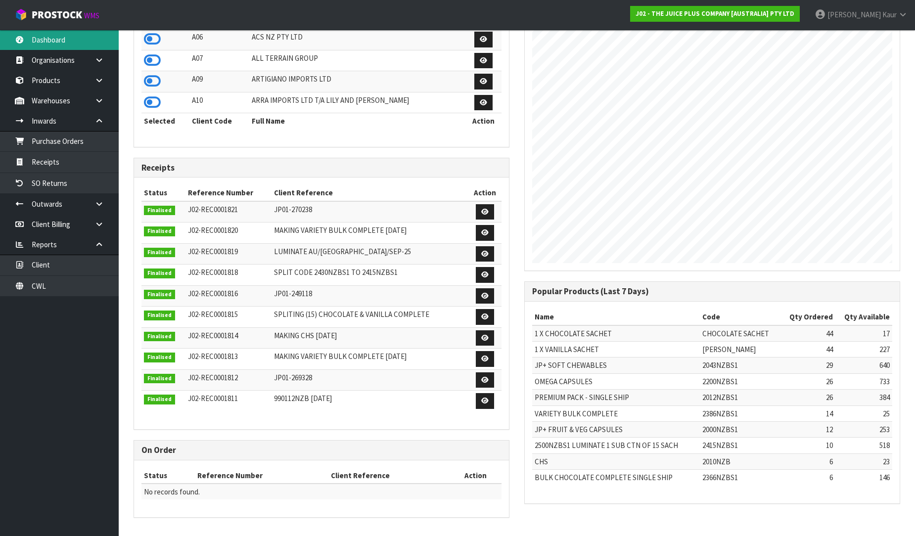
scroll to position [137, 0]
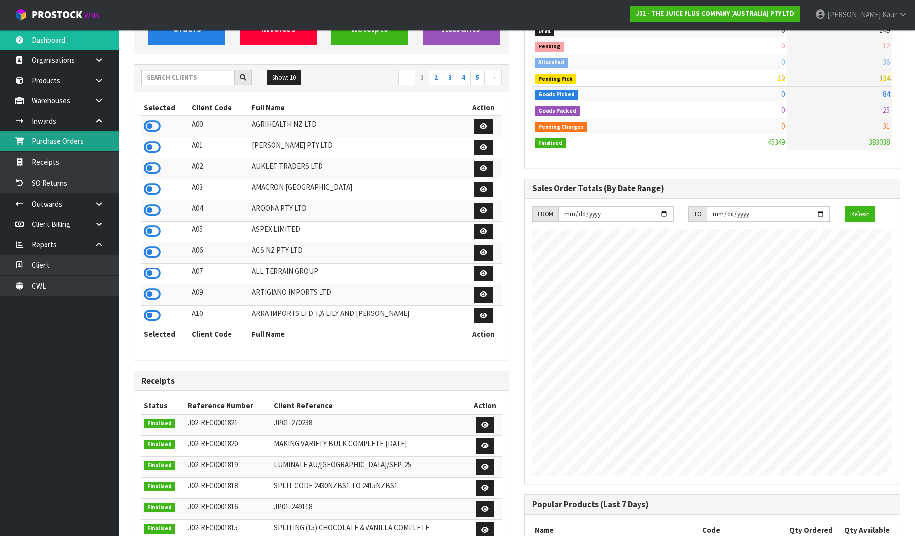
click at [50, 141] on link "Purchase Orders" at bounding box center [59, 141] width 119 height 20
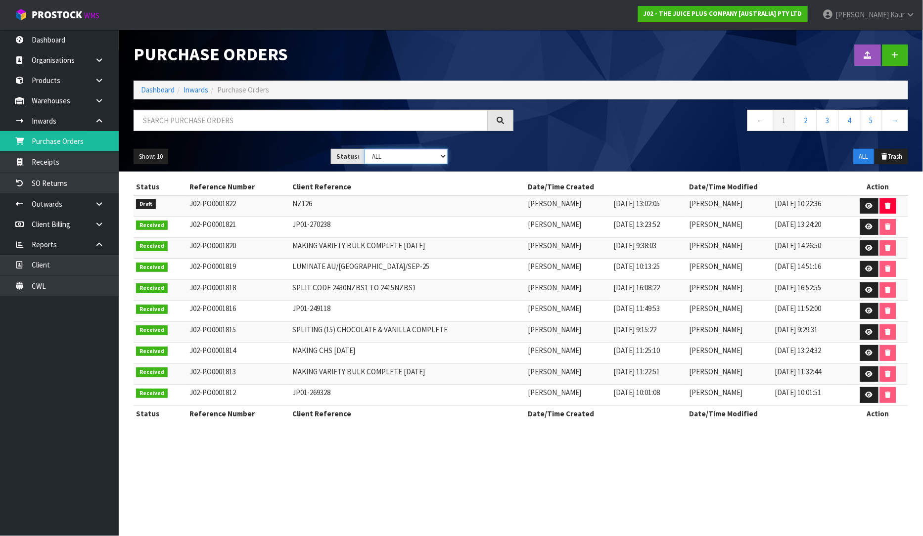
click at [442, 154] on select "Draft Pending Received Cancelled ALL" at bounding box center [405, 156] width 83 height 15
select select "string:0"
click at [364, 149] on select "Draft Pending Received Cancelled ALL" at bounding box center [405, 156] width 83 height 15
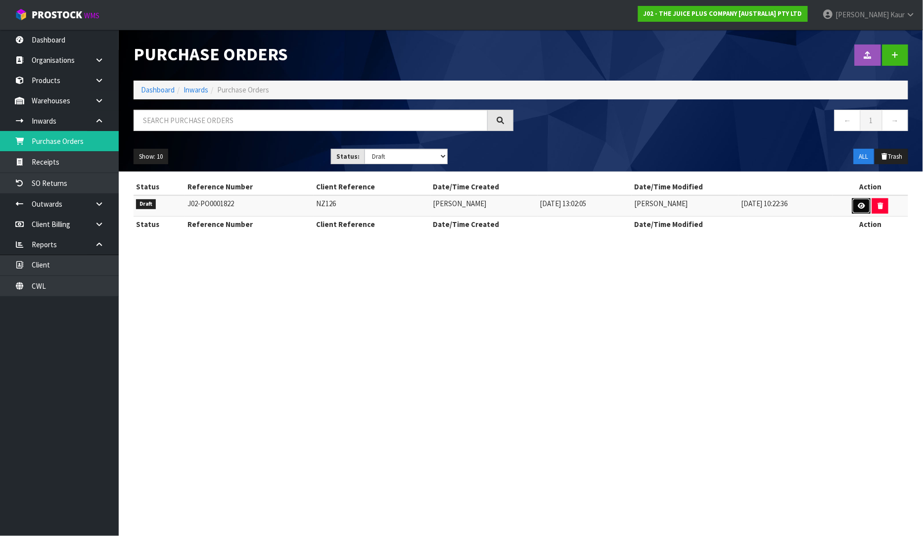
click at [862, 206] on icon at bounding box center [860, 206] width 7 height 6
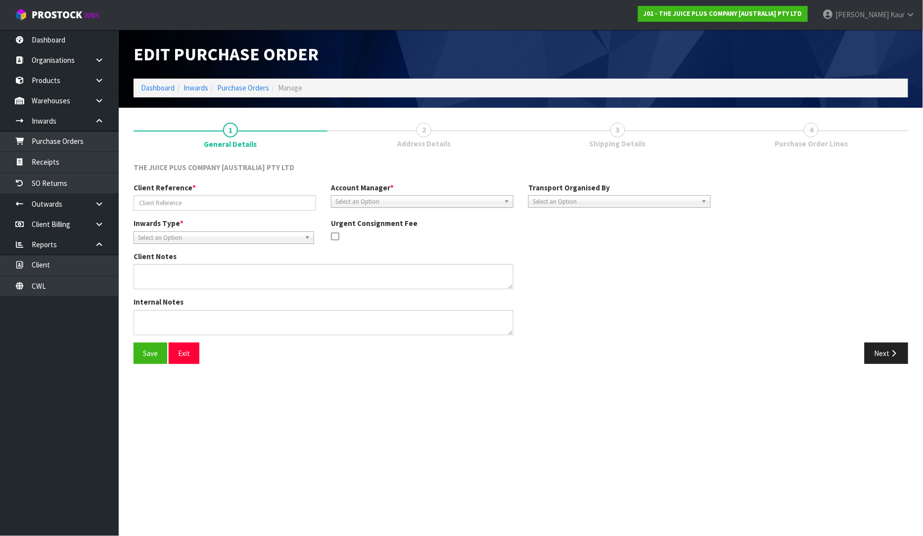
type input "NZ126"
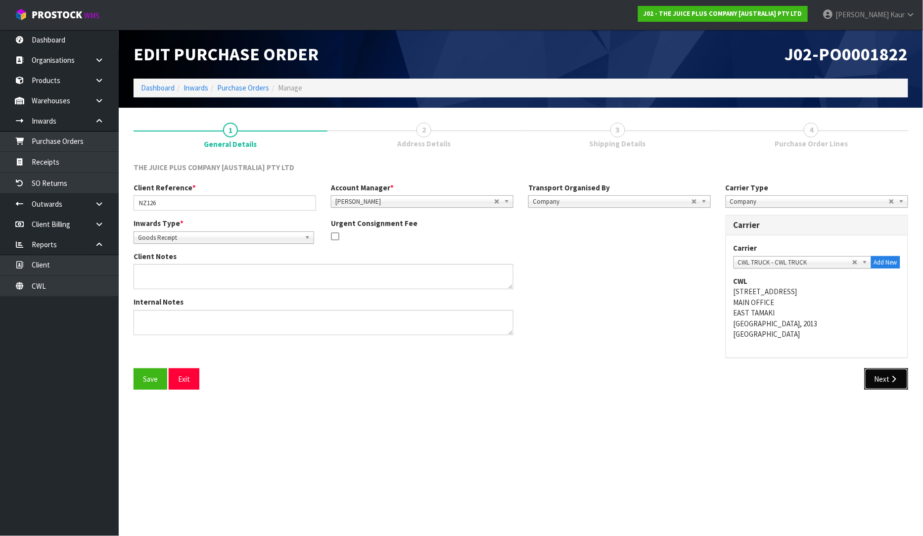
click at [876, 372] on button "Next" at bounding box center [886, 378] width 44 height 21
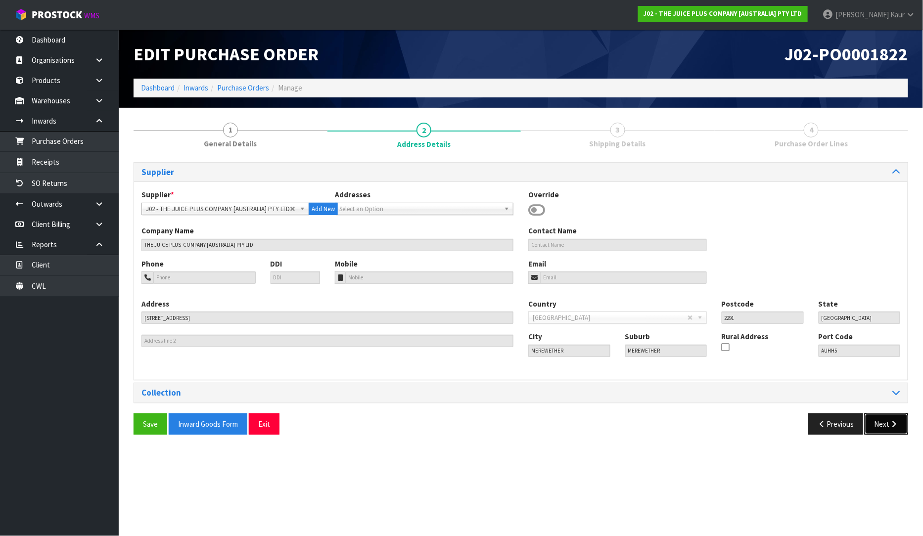
click at [882, 423] on button "Next" at bounding box center [886, 423] width 44 height 21
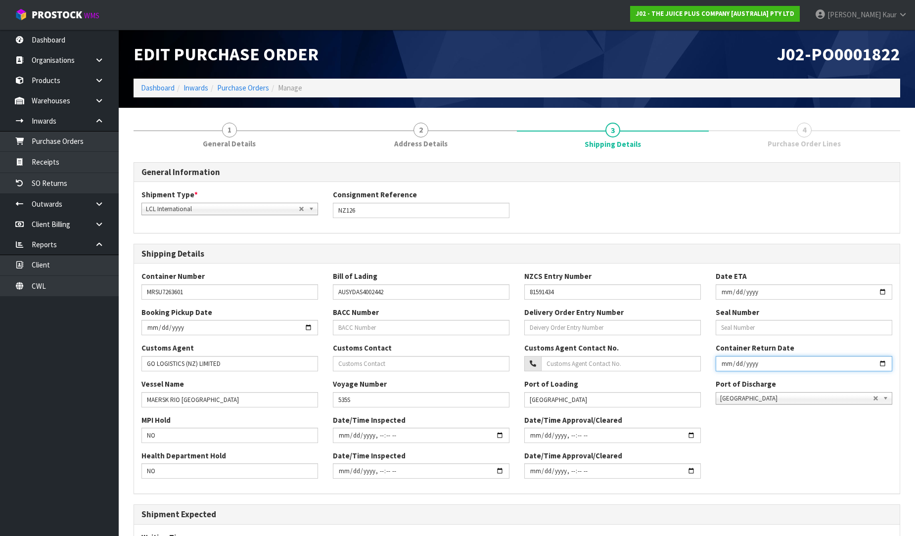
click at [730, 362] on input "date" at bounding box center [803, 363] width 176 height 15
click at [73, 40] on link "Dashboard" at bounding box center [59, 40] width 119 height 20
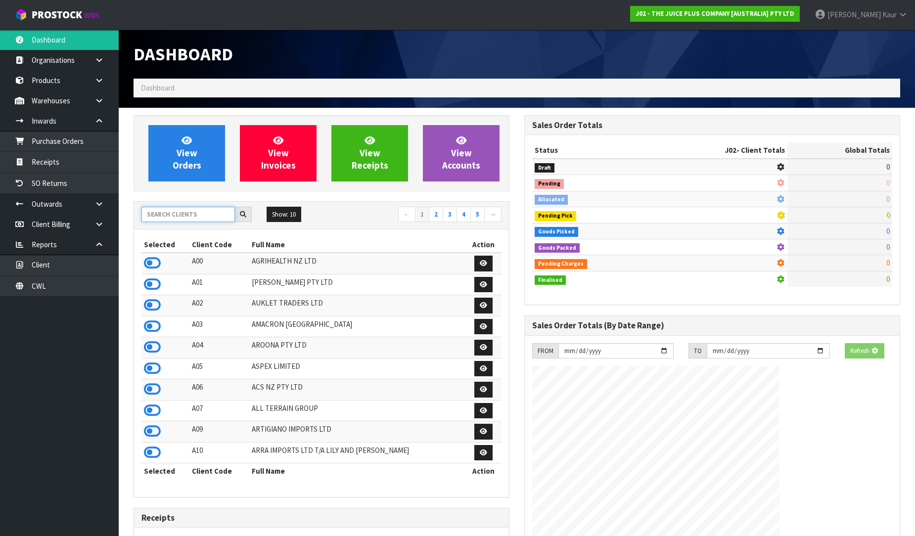
click at [163, 211] on input "text" at bounding box center [187, 214] width 93 height 15
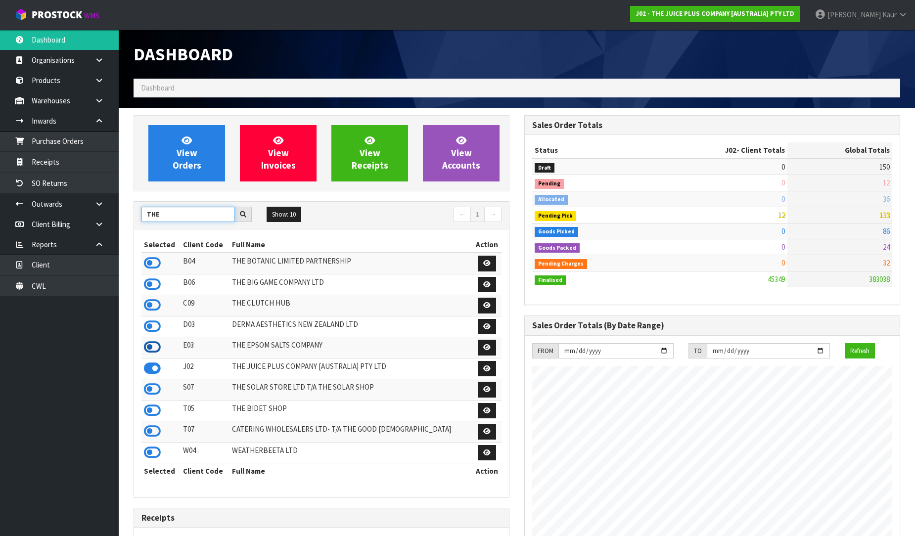
type input "THE"
click at [158, 344] on icon at bounding box center [152, 347] width 17 height 15
click at [83, 42] on link "Dashboard" at bounding box center [59, 40] width 119 height 20
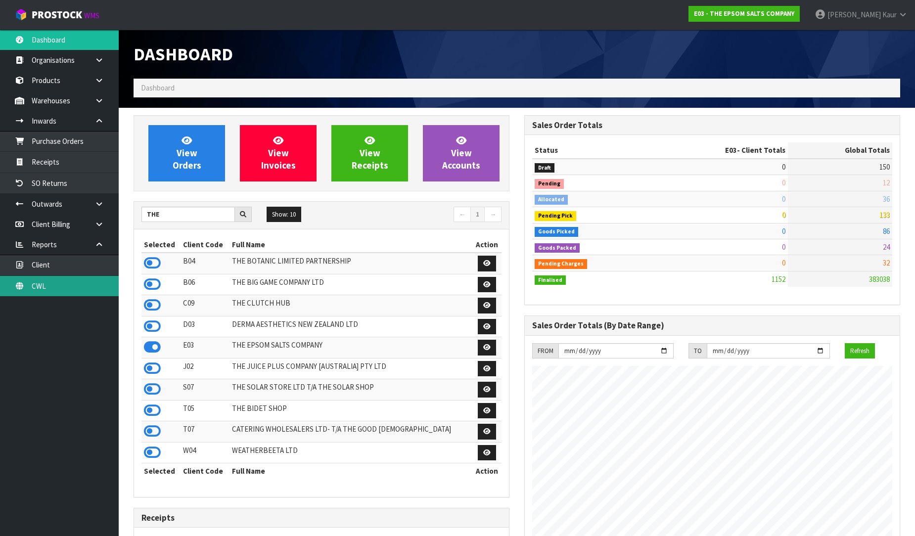
click at [38, 287] on link "CWL" at bounding box center [59, 286] width 119 height 20
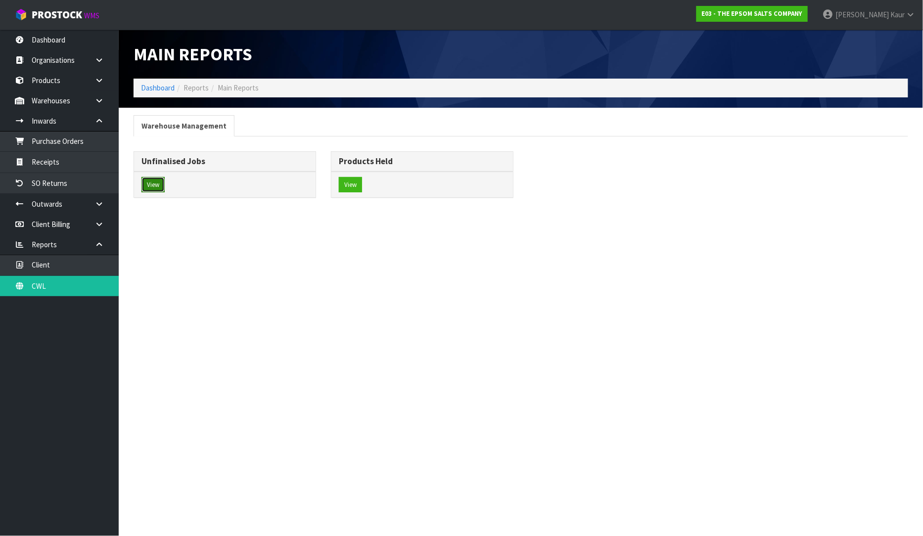
click at [163, 190] on button "View" at bounding box center [152, 185] width 23 height 16
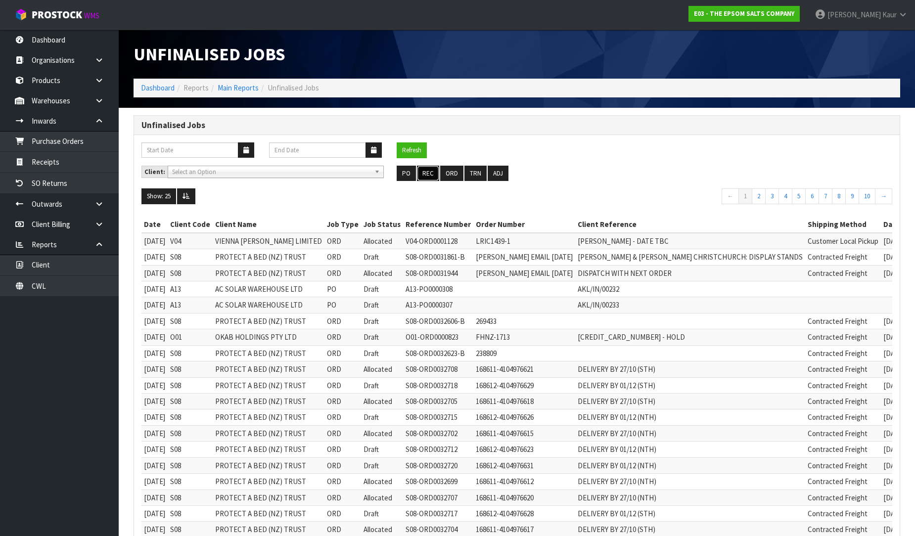
click at [428, 170] on button "REC" at bounding box center [428, 174] width 22 height 16
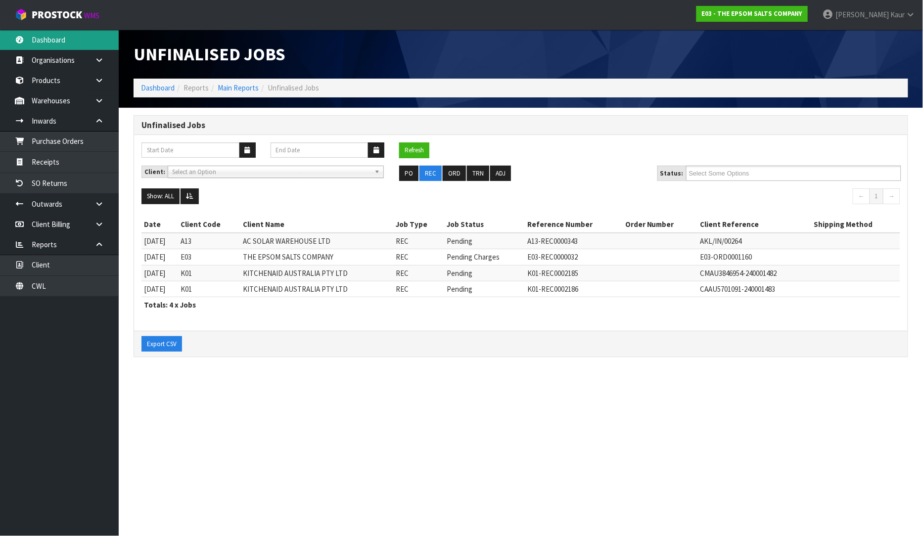
click at [67, 39] on link "Dashboard" at bounding box center [59, 40] width 119 height 20
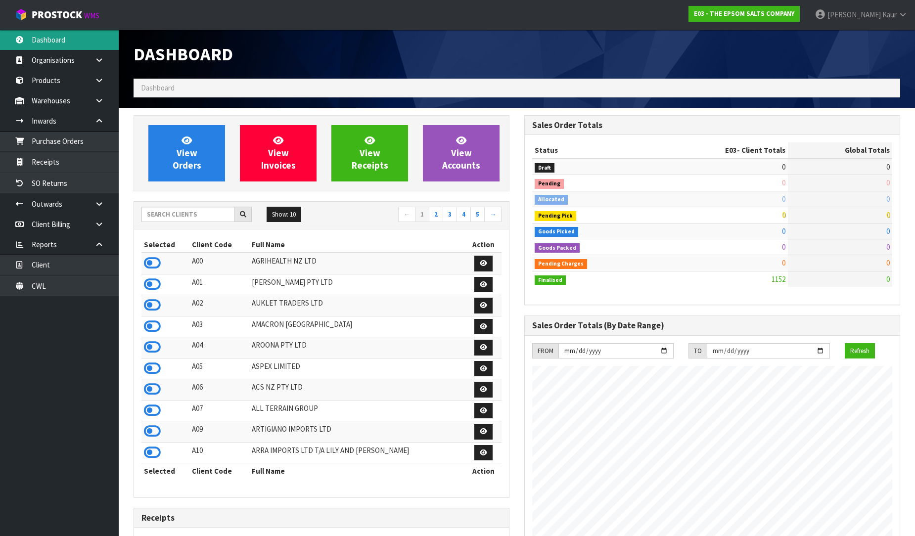
scroll to position [605, 391]
click at [157, 220] on input "text" at bounding box center [187, 214] width 93 height 15
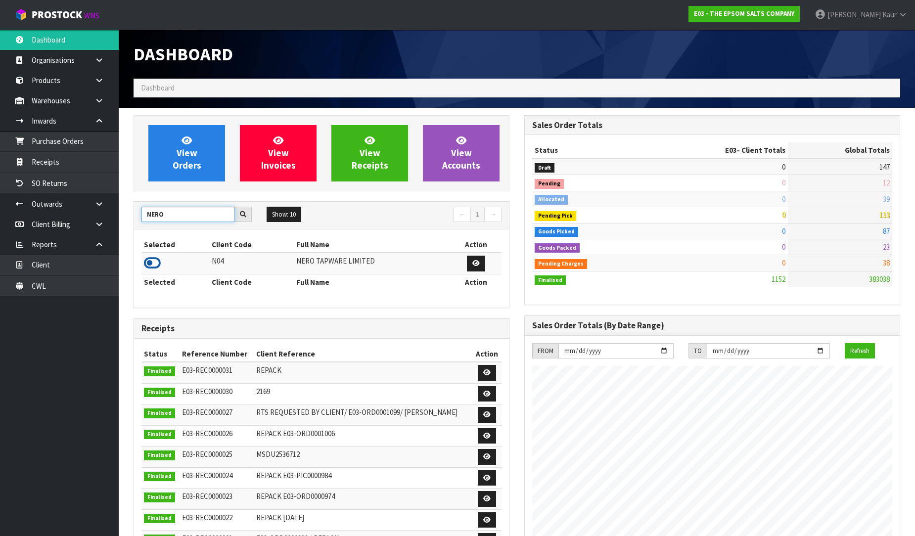
type input "NERO"
click at [150, 262] on icon at bounding box center [152, 263] width 17 height 15
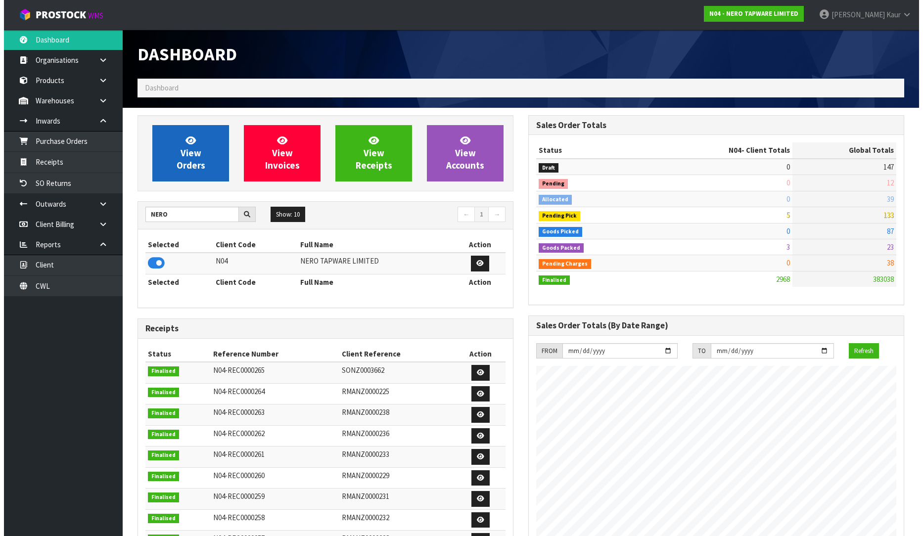
scroll to position [770, 391]
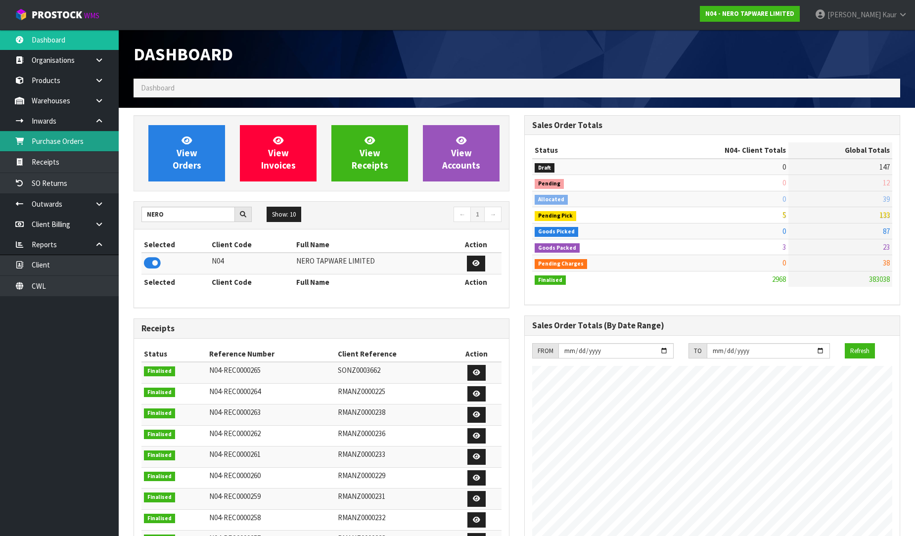
click at [31, 137] on link "Purchase Orders" at bounding box center [59, 141] width 119 height 20
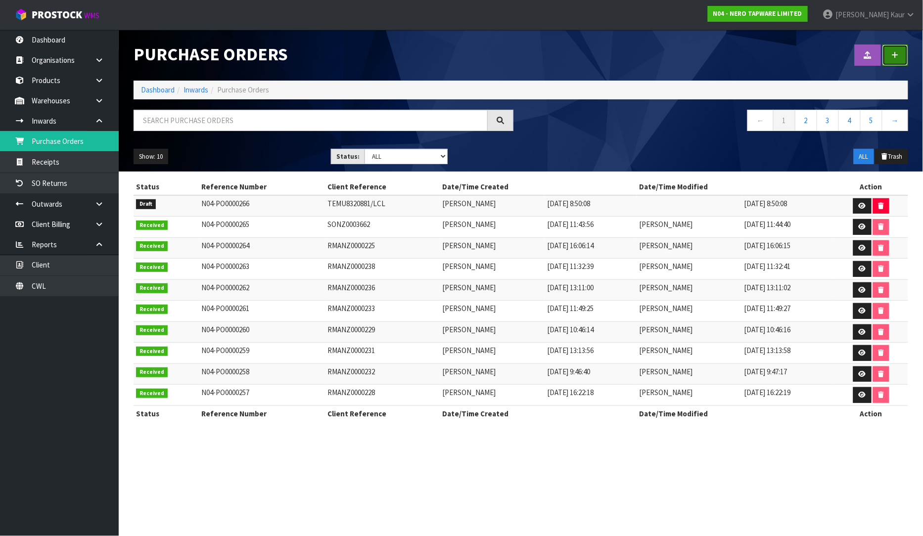
click at [903, 59] on link at bounding box center [895, 54] width 26 height 21
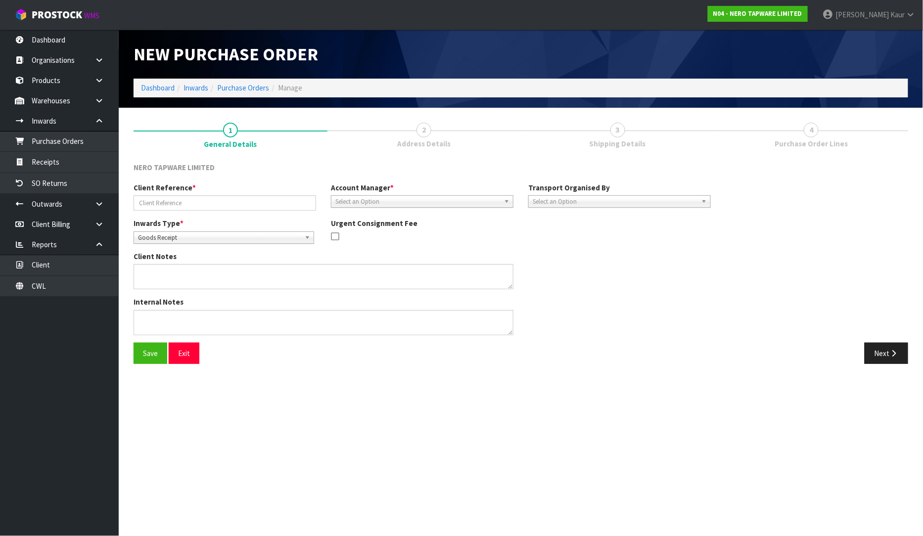
click at [226, 241] on span "Goods Receipt" at bounding box center [219, 238] width 163 height 12
click at [211, 273] on li "Goods Returned" at bounding box center [224, 278] width 176 height 12
click at [203, 210] on div "Client Reference * Account Manager * [PERSON_NAME] [PERSON_NAME] [PERSON_NAME] …" at bounding box center [422, 200] width 592 height 36
click at [204, 209] on input "text" at bounding box center [224, 202] width 182 height 15
type input "RMANZ0000246"
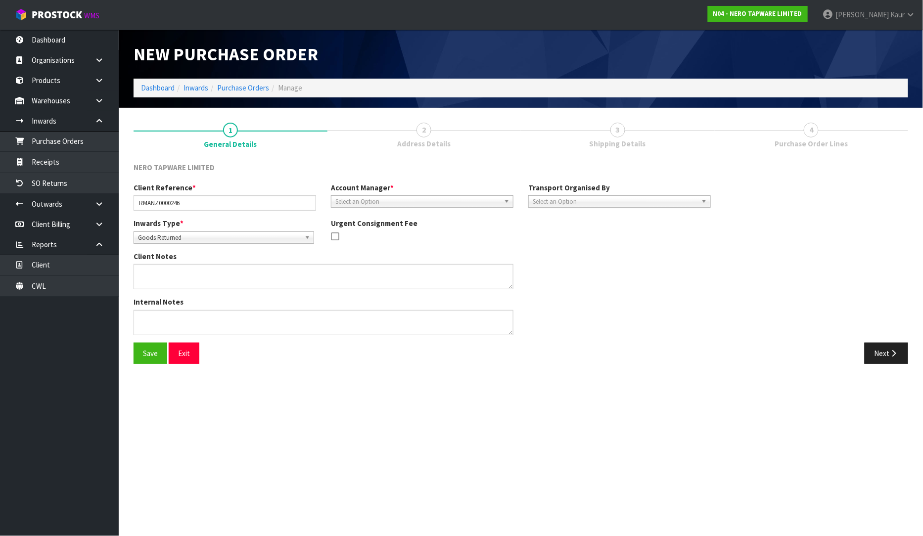
click at [354, 199] on span "Select an Option" at bounding box center [417, 202] width 165 height 12
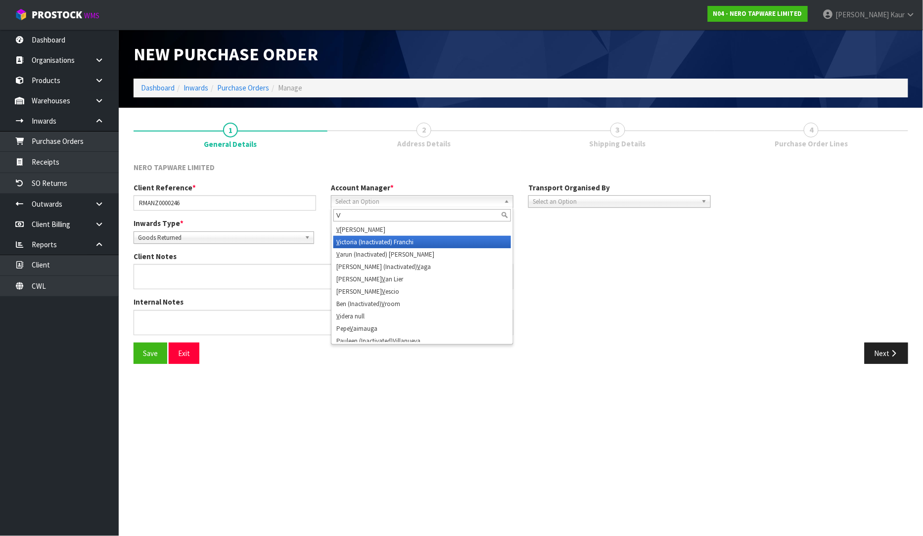
type input "V"
click at [366, 236] on li "V ictoria (Inactivated) Franchi" at bounding box center [421, 242] width 177 height 12
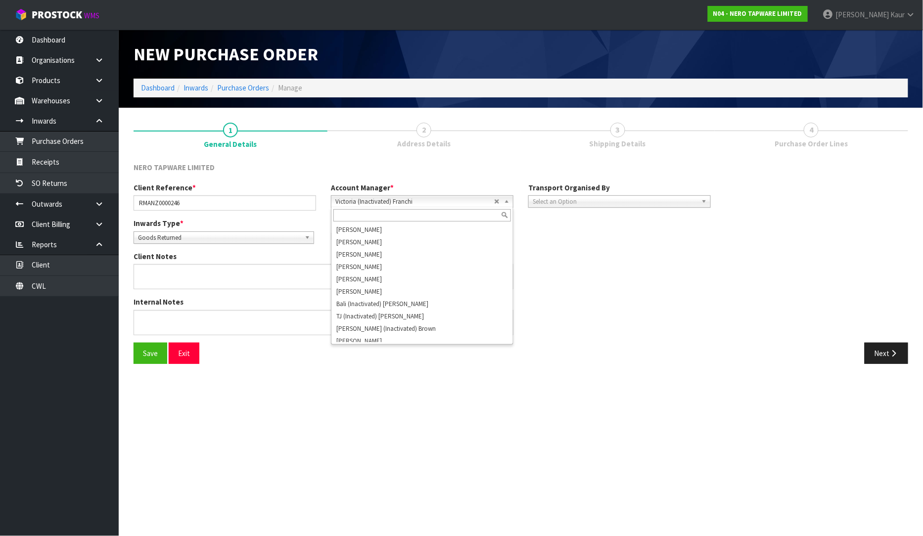
scroll to position [870, 0]
click at [383, 199] on span "Victoria (Inactivated) Franchi" at bounding box center [414, 202] width 159 height 12
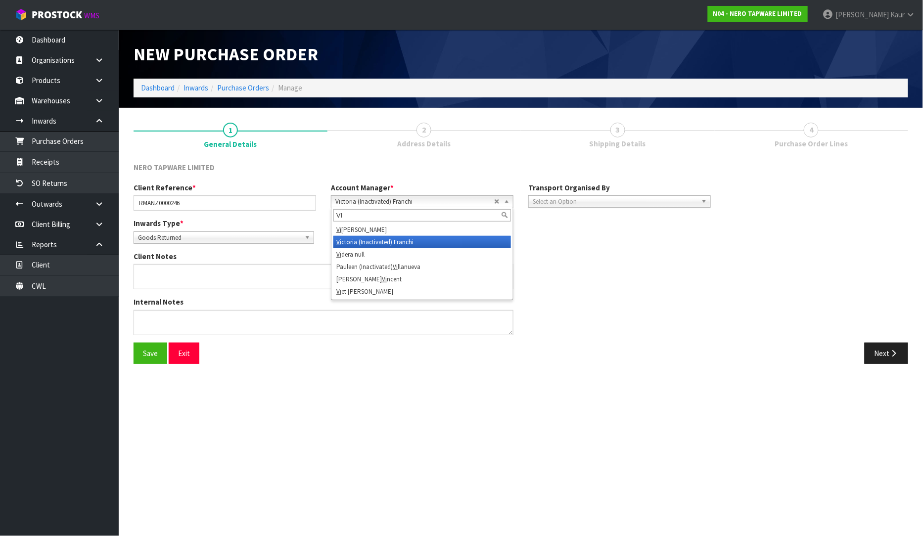
scroll to position [0, 0]
type input "VI"
click at [372, 225] on li "[PERSON_NAME]" at bounding box center [421, 229] width 177 height 12
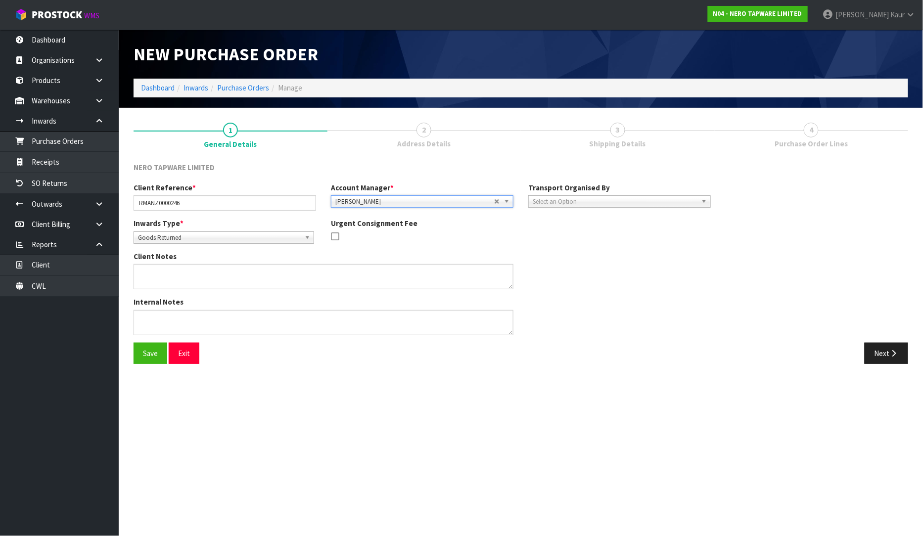
click at [584, 204] on span "Select an Option" at bounding box center [614, 202] width 165 height 12
click at [571, 252] on li "Client" at bounding box center [618, 254] width 177 height 12
click at [797, 225] on span "Select an Option" at bounding box center [798, 229] width 120 height 12
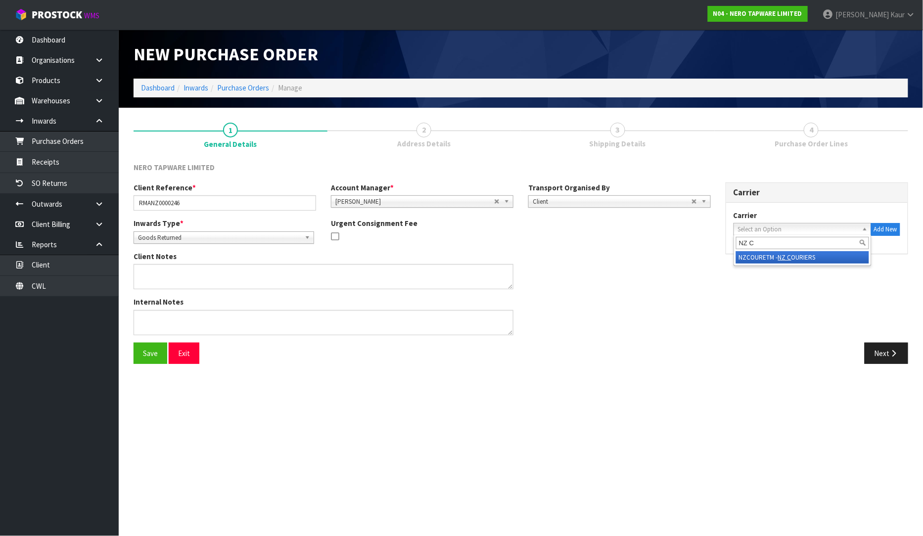
type input "NZ C"
click at [786, 259] on em "NZ C" at bounding box center [784, 257] width 13 height 8
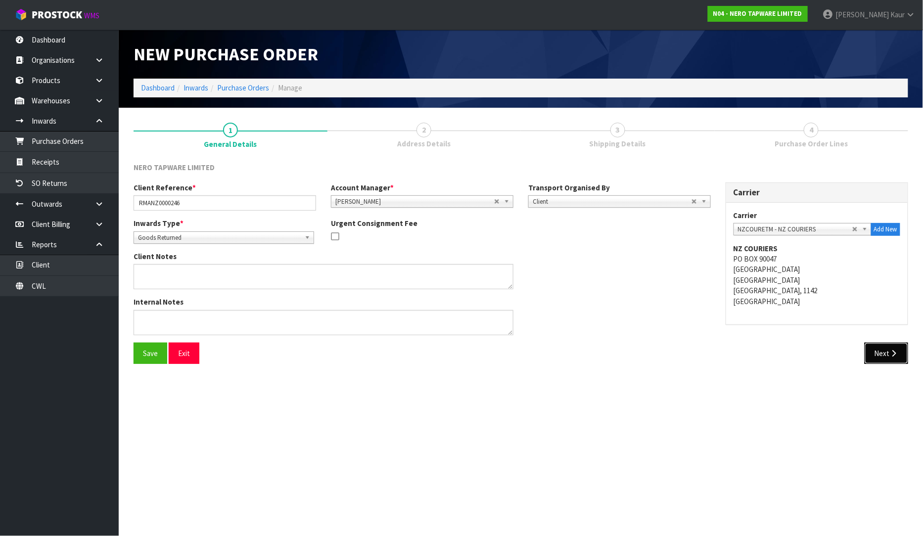
click at [883, 356] on button "Next" at bounding box center [886, 353] width 44 height 21
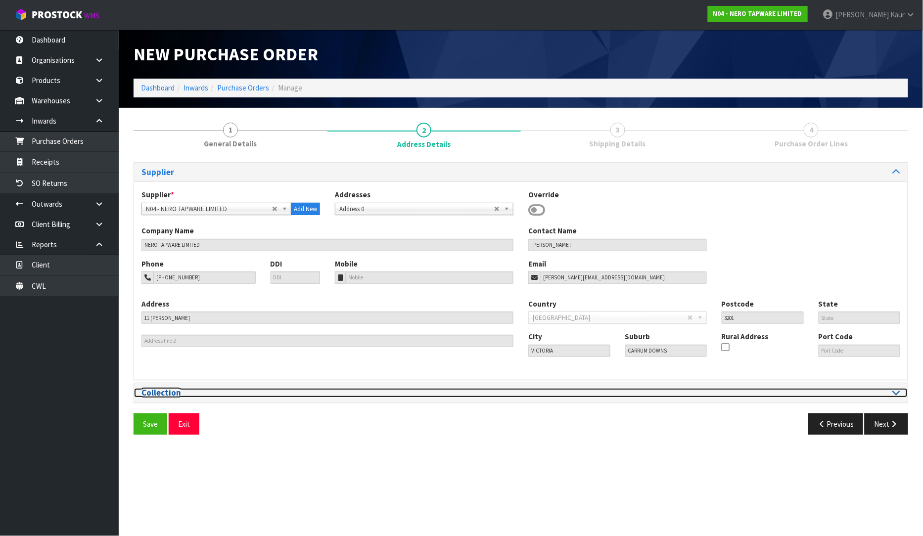
click at [891, 391] on div at bounding box center [714, 392] width 372 height 9
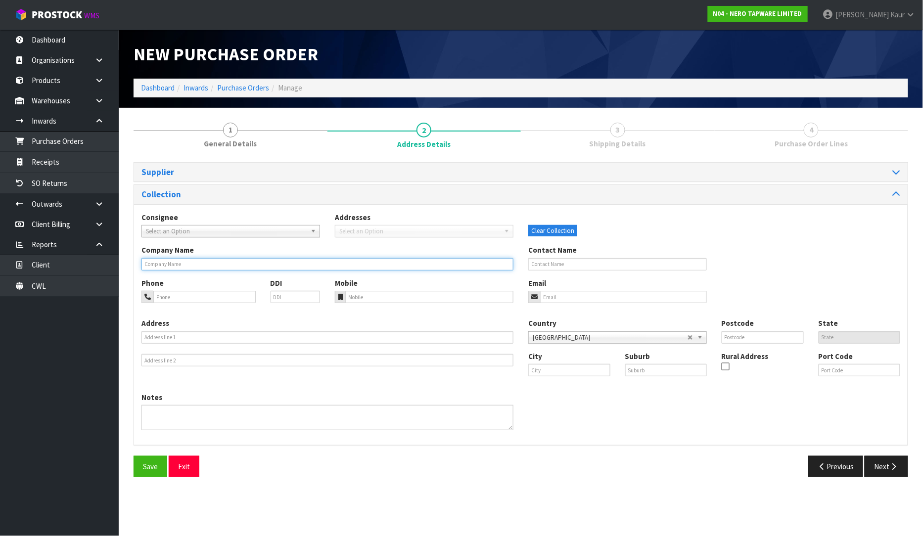
click at [194, 264] on input "text" at bounding box center [327, 264] width 372 height 12
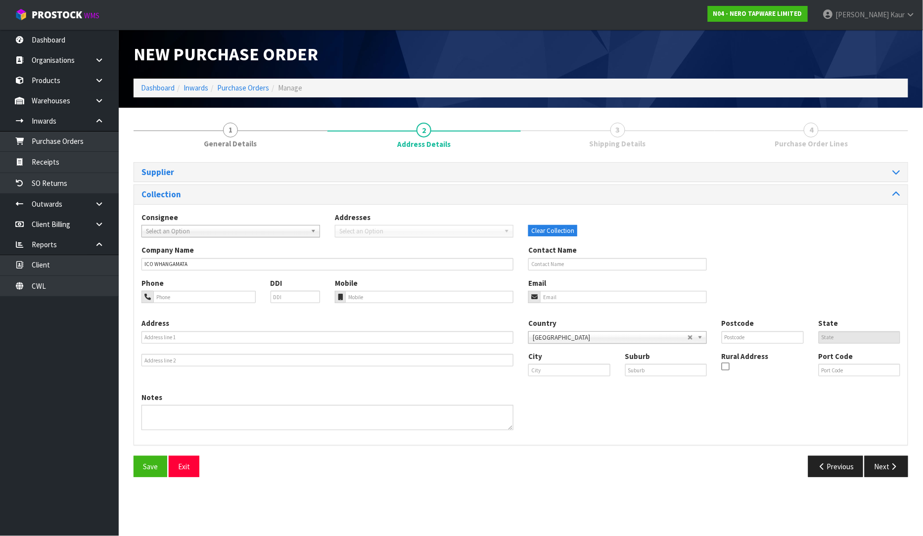
click at [140, 264] on div "Company Name ICO WHANGAMATA" at bounding box center [327, 257] width 387 height 25
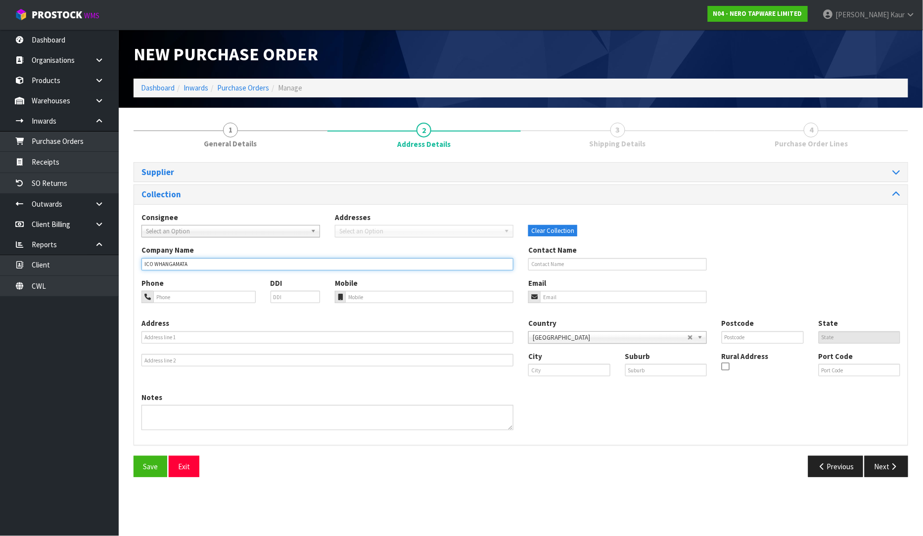
click at [144, 262] on input "ICO WHANGAMATA" at bounding box center [327, 264] width 372 height 12
type input "MICO WHANGAMATA"
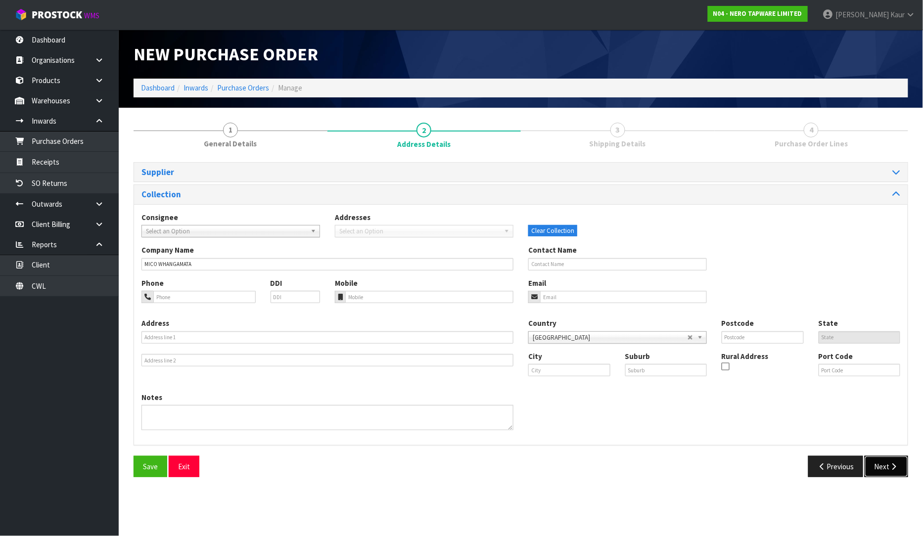
click at [887, 460] on button "Next" at bounding box center [886, 466] width 44 height 21
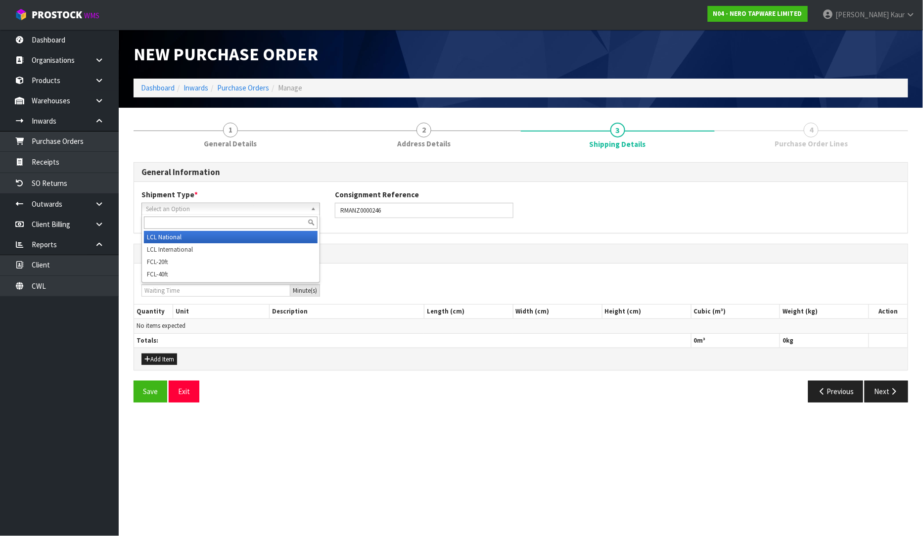
click at [166, 210] on span "Select an Option" at bounding box center [226, 209] width 161 height 12
click at [162, 239] on li "LCL National" at bounding box center [231, 237] width 174 height 12
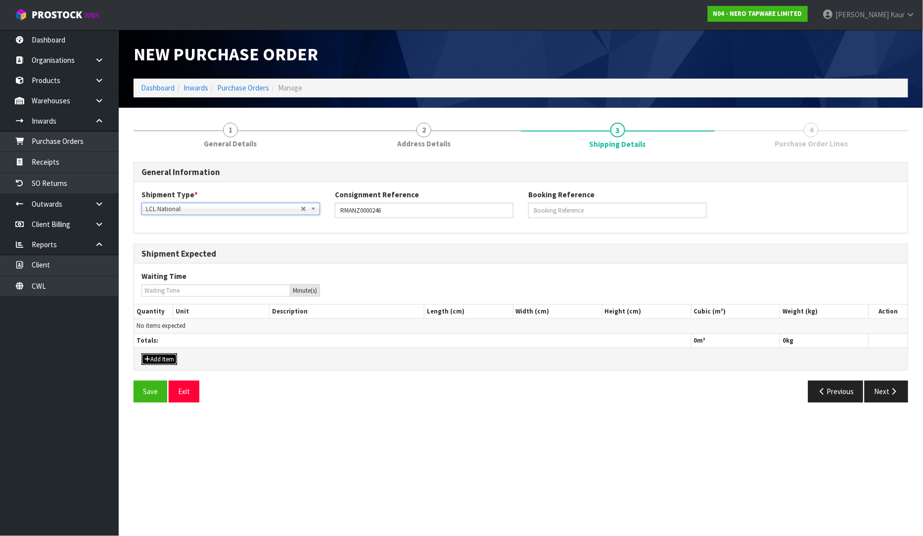
click at [162, 359] on button "Add Item" at bounding box center [159, 359] width 36 height 12
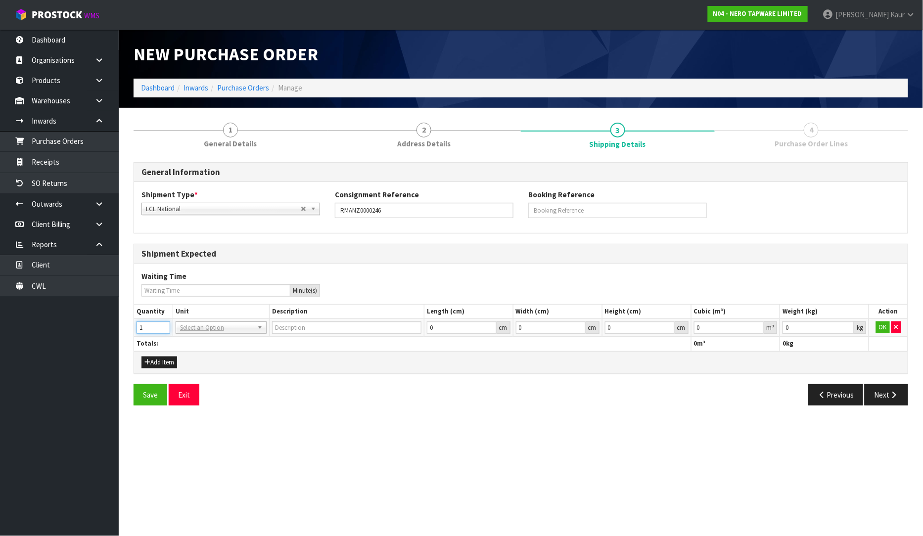
type input "1"
click at [164, 323] on input "1" at bounding box center [153, 327] width 34 height 12
click at [187, 340] on input "text" at bounding box center [221, 341] width 86 height 12
type input "CTN"
type input "CARTON"
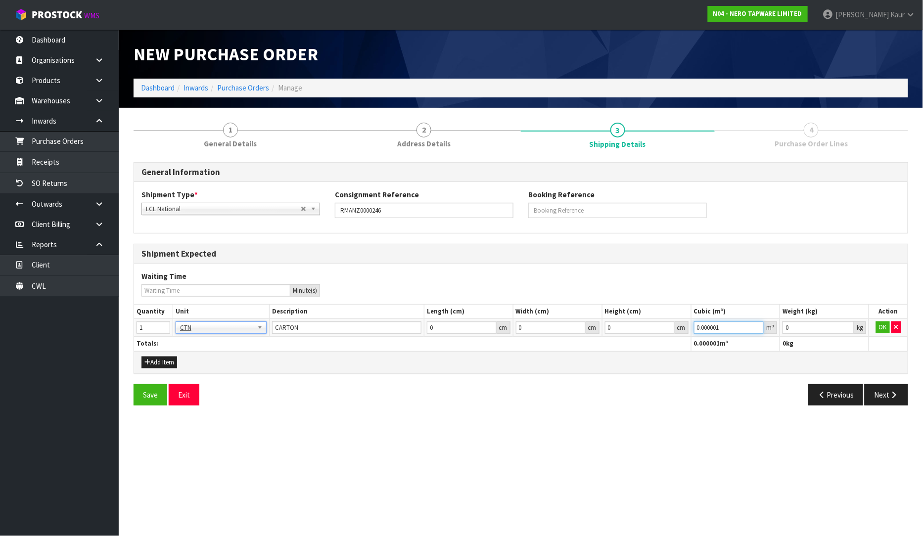
type input "0.000001"
click at [757, 327] on input "0.000001" at bounding box center [729, 327] width 70 height 12
type input "0.001"
click at [846, 324] on input "0.001" at bounding box center [818, 327] width 72 height 12
click at [879, 326] on button "OK" at bounding box center [883, 327] width 14 height 12
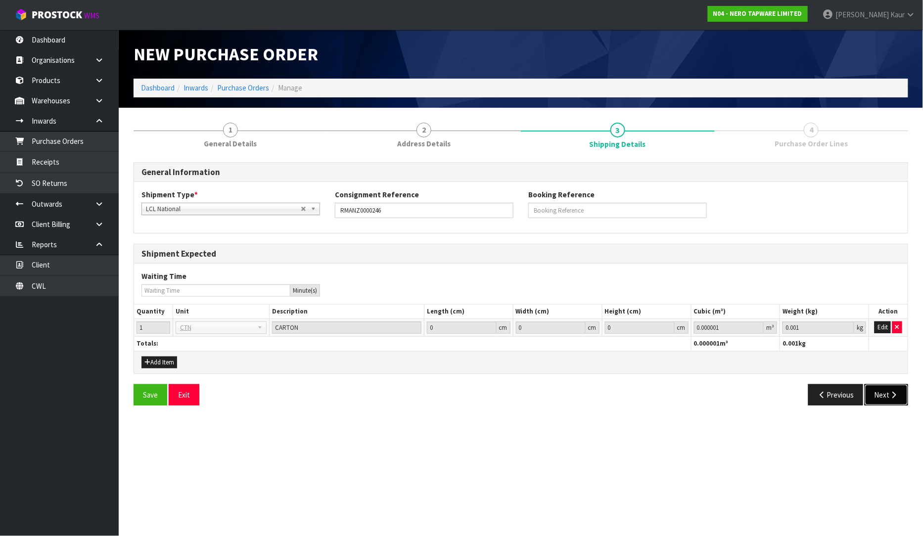
click at [881, 394] on button "Next" at bounding box center [886, 394] width 44 height 21
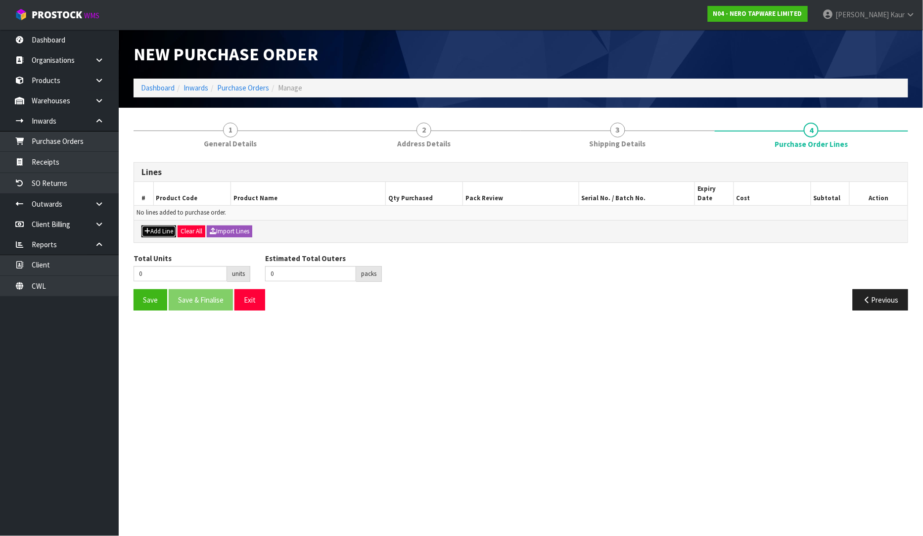
click at [162, 225] on button "Add Line" at bounding box center [158, 231] width 35 height 12
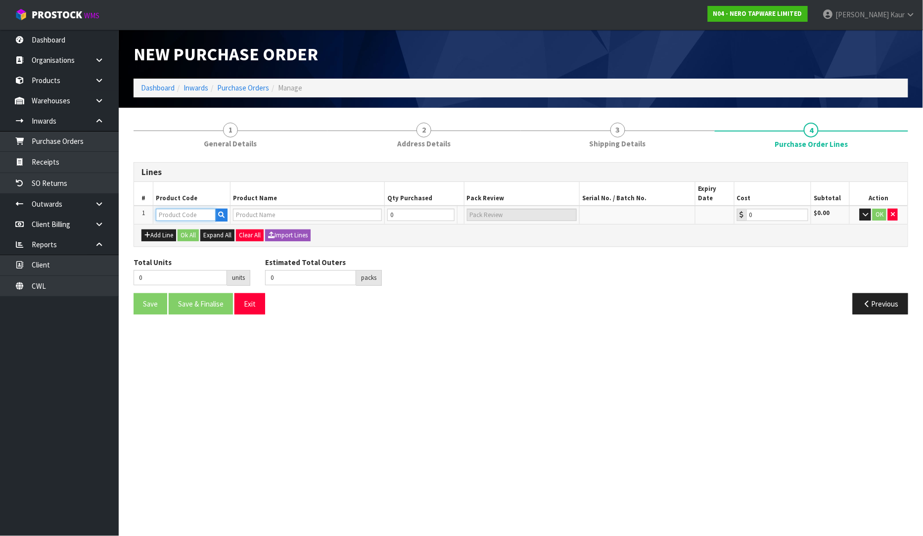
click at [180, 209] on input "text" at bounding box center [186, 215] width 60 height 12
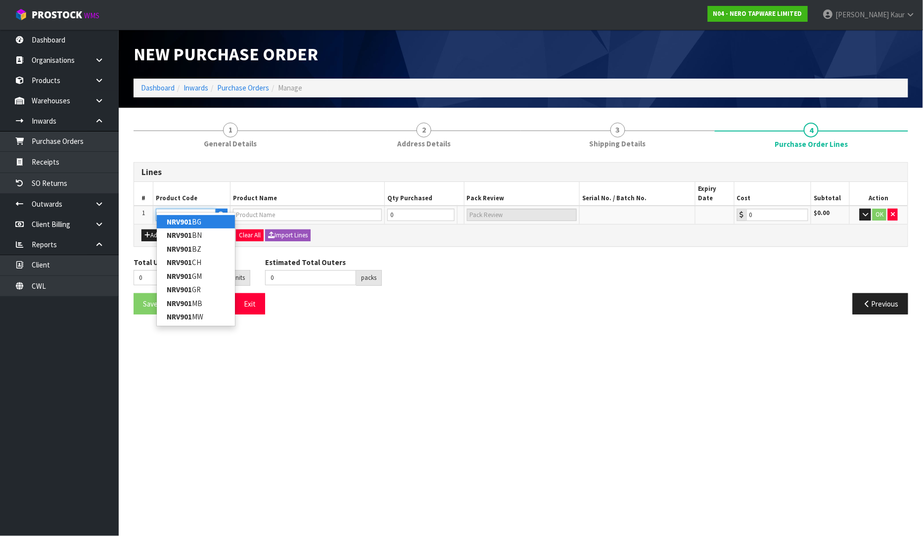
type input "NRV901BZ"
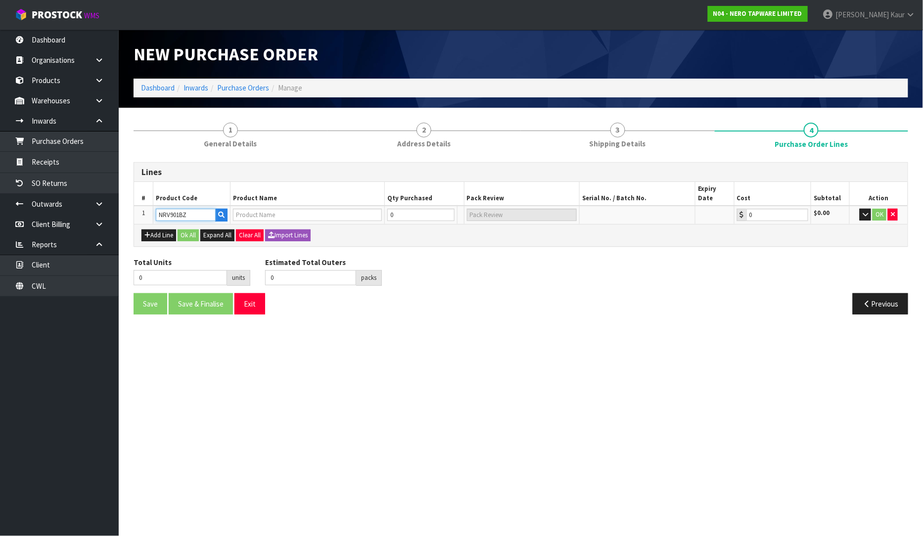
type input "NON-HEATED VERTICAL TOWEL RAIL 900MM BRUSHED BRONZE"
type input "0.00"
type input "NRV901BZ"
click at [150, 229] on div "Add Line Ok All Expand All Clear All Import Lines" at bounding box center [520, 235] width 773 height 22
click at [150, 229] on button "Add Line" at bounding box center [158, 235] width 35 height 12
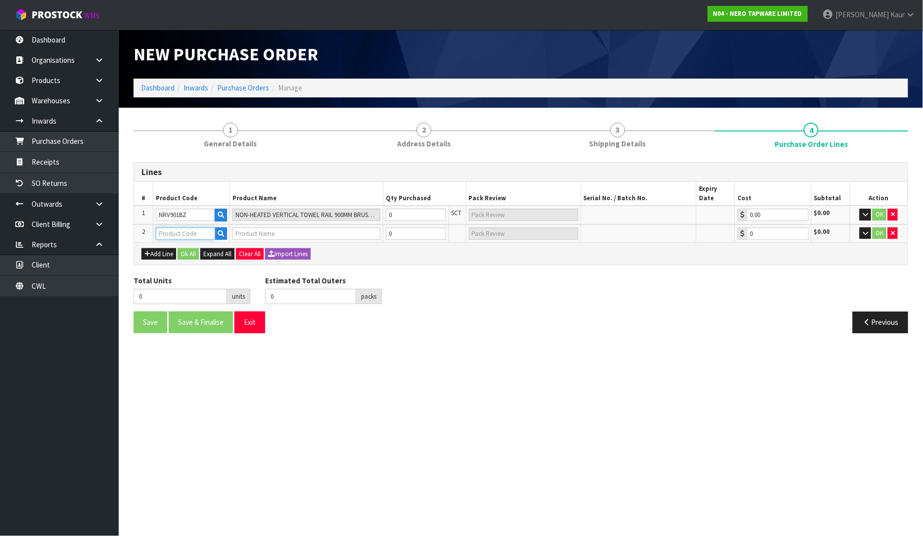
click at [169, 227] on input "text" at bounding box center [185, 233] width 59 height 12
type input "NR1988BZ"
type input "MECCA TOILET BRUSH HOLDER BRUSHED BRONZE"
type input "0.00"
type input "NR1988BZ"
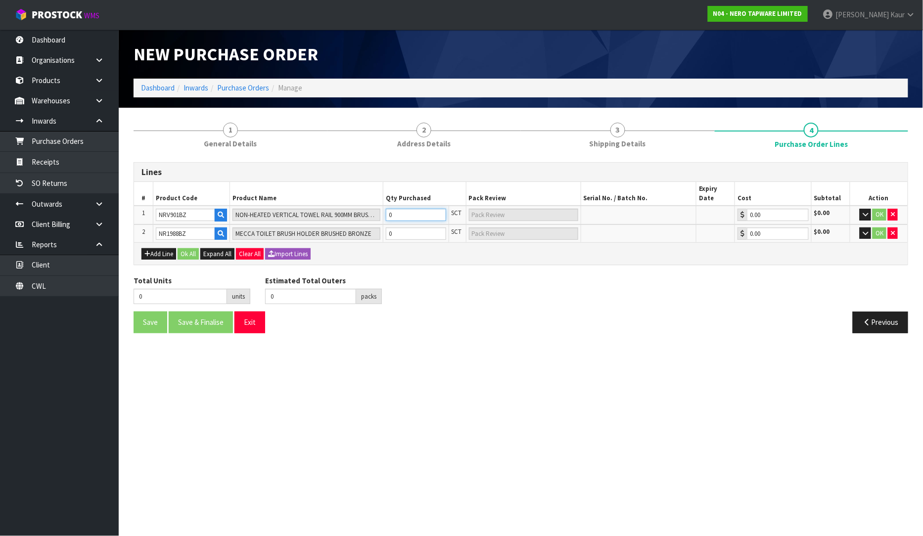
click at [400, 209] on input "0" at bounding box center [416, 215] width 60 height 12
type input "1"
type input "1 SCT"
type input "1"
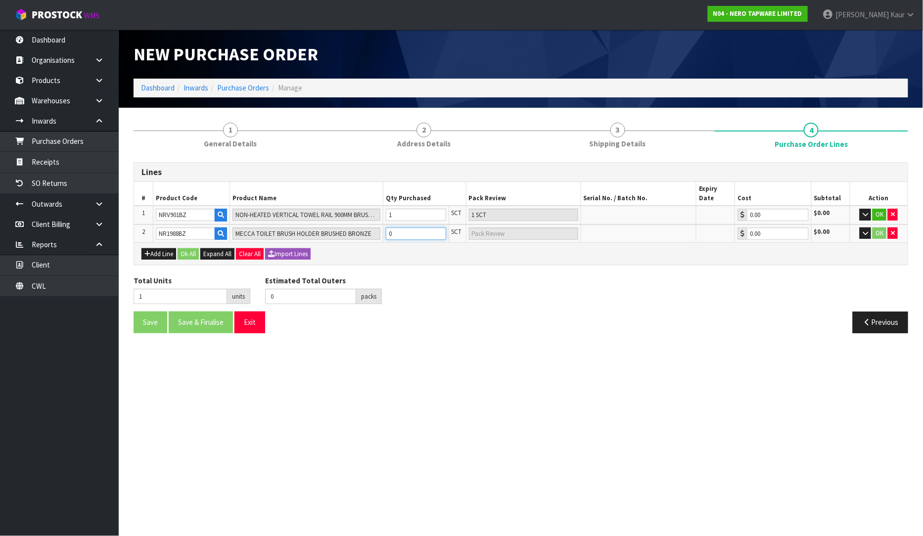
click at [404, 227] on input "0" at bounding box center [416, 233] width 60 height 12
type input "2"
type input "1"
type input "1 SCT"
type input "1"
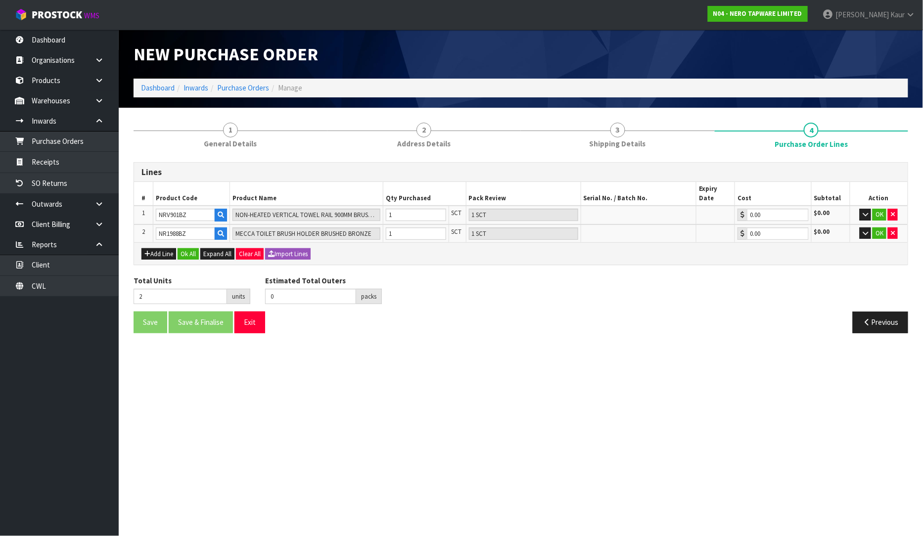
click at [415, 275] on div "Total Units 2 units Estimated Total Outers 0 packs Estimated Total Pallets pall…" at bounding box center [520, 293] width 789 height 36
click at [188, 248] on button "Ok All" at bounding box center [187, 254] width 21 height 12
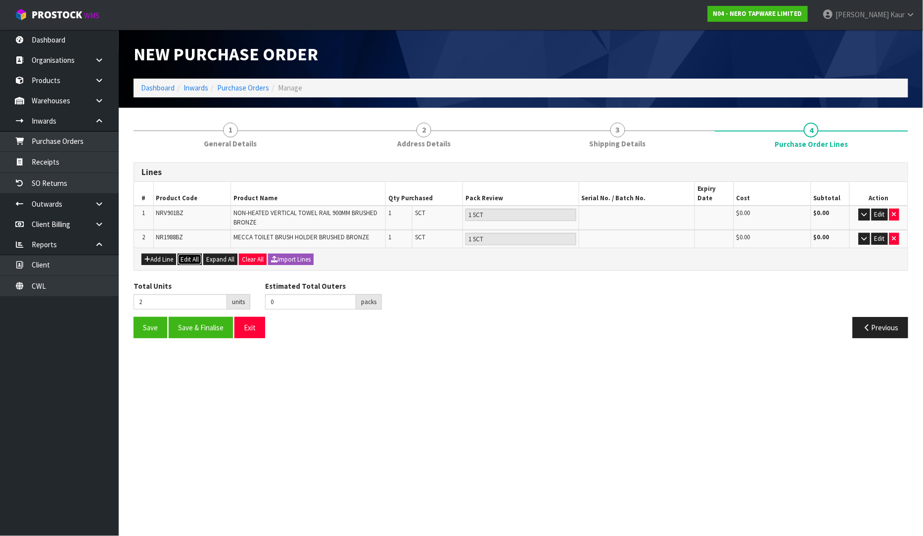
click at [188, 254] on button "Edit All" at bounding box center [189, 260] width 24 height 12
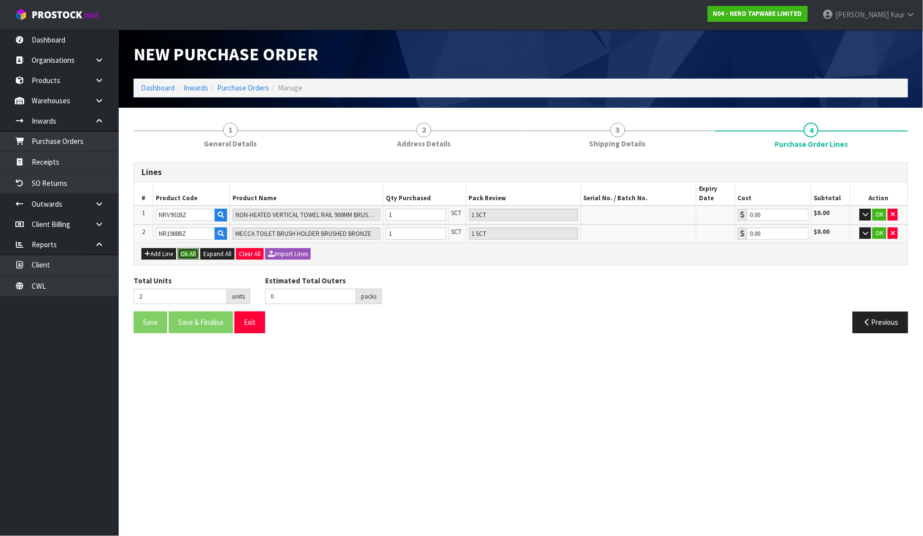
click at [188, 248] on button "Ok All" at bounding box center [187, 254] width 21 height 12
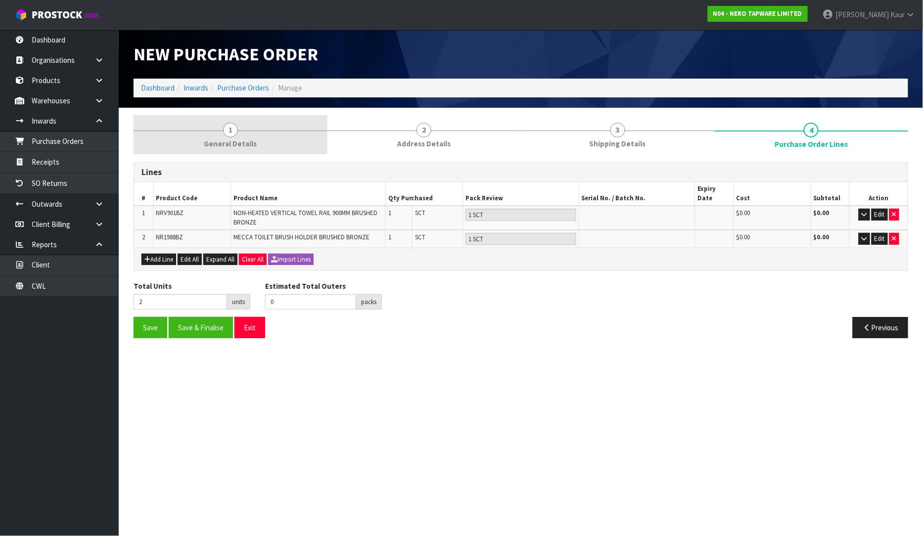
click at [224, 130] on span "1" at bounding box center [230, 130] width 15 height 15
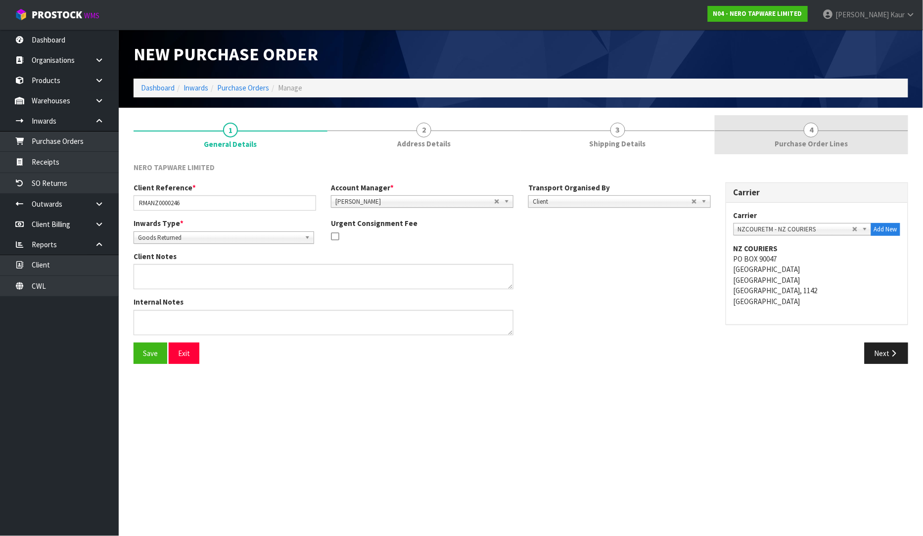
click at [831, 143] on span "Purchase Order Lines" at bounding box center [810, 143] width 73 height 10
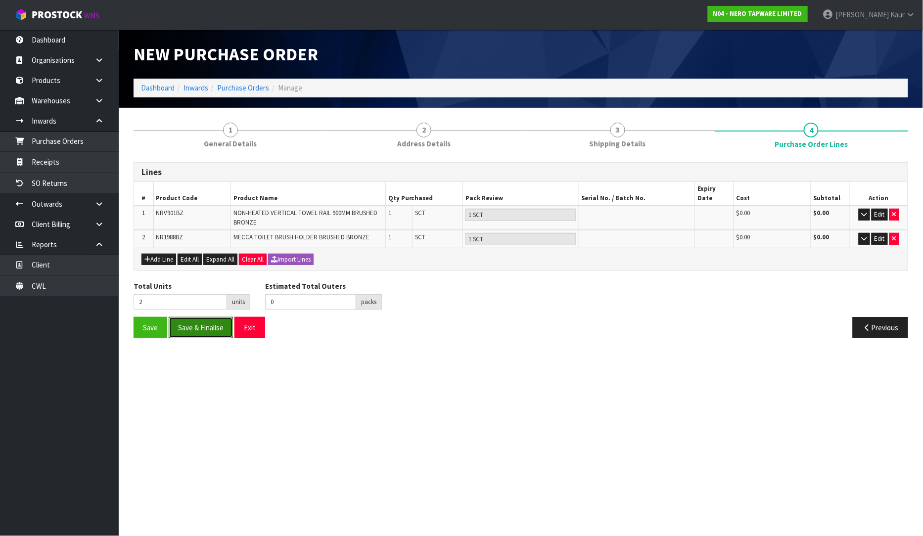
click at [211, 320] on button "Save & Finalise" at bounding box center [201, 327] width 64 height 21
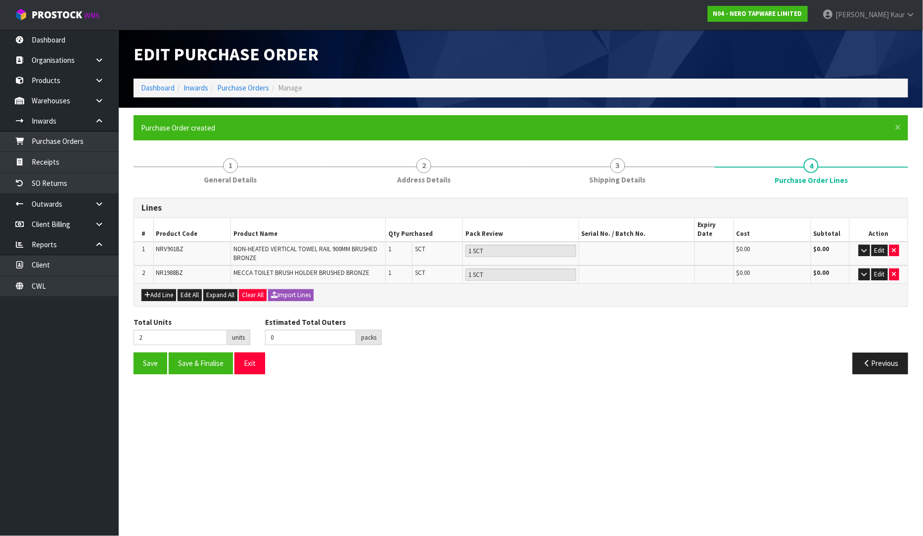
type input "0"
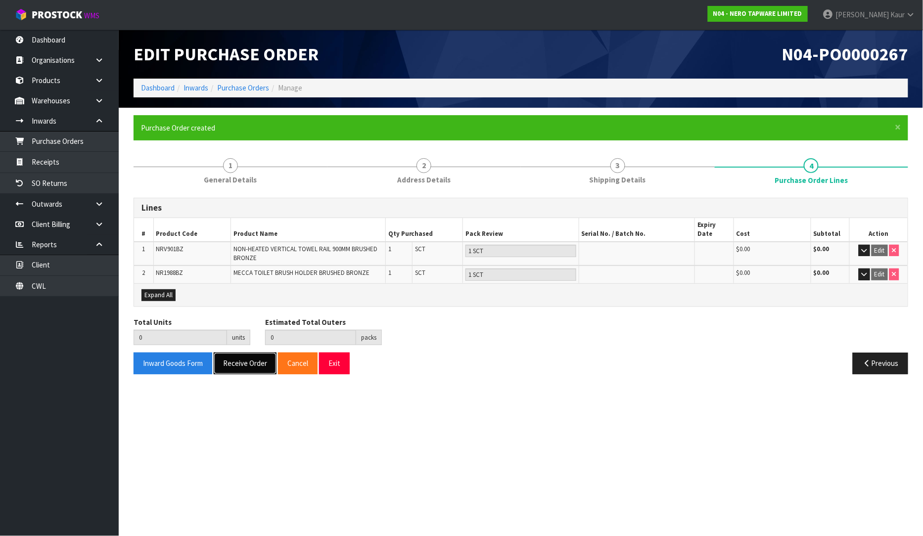
click at [245, 354] on button "Receive Order" at bounding box center [245, 362] width 63 height 21
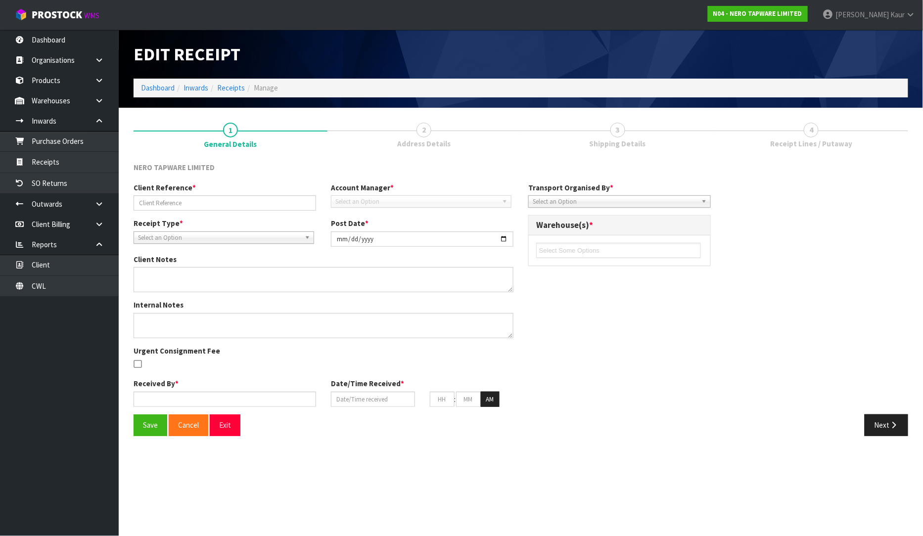
type input "RMANZ0000246"
type input "[DATE]"
type input "[PERSON_NAME]"
type input "[DATE]"
type input "10"
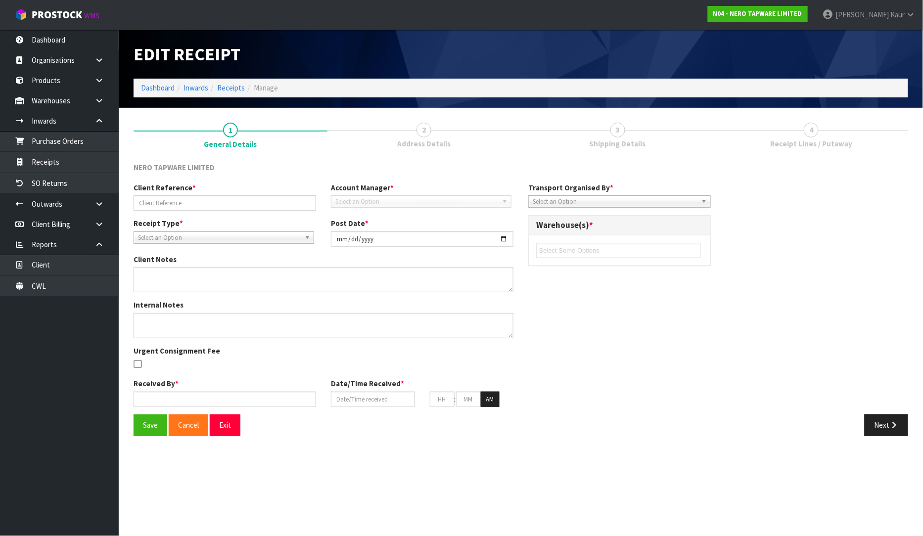
type input "42"
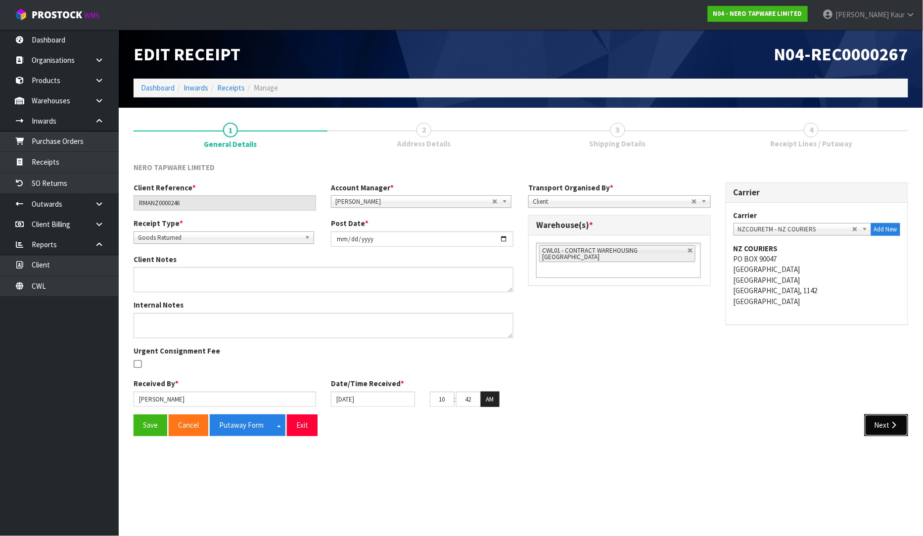
click at [883, 432] on button "Next" at bounding box center [886, 424] width 44 height 21
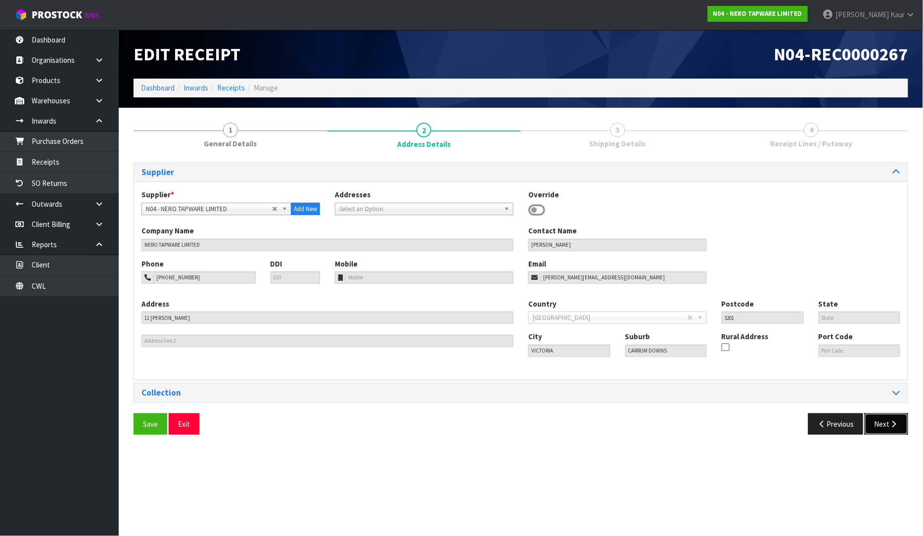
click at [883, 432] on button "Next" at bounding box center [886, 423] width 44 height 21
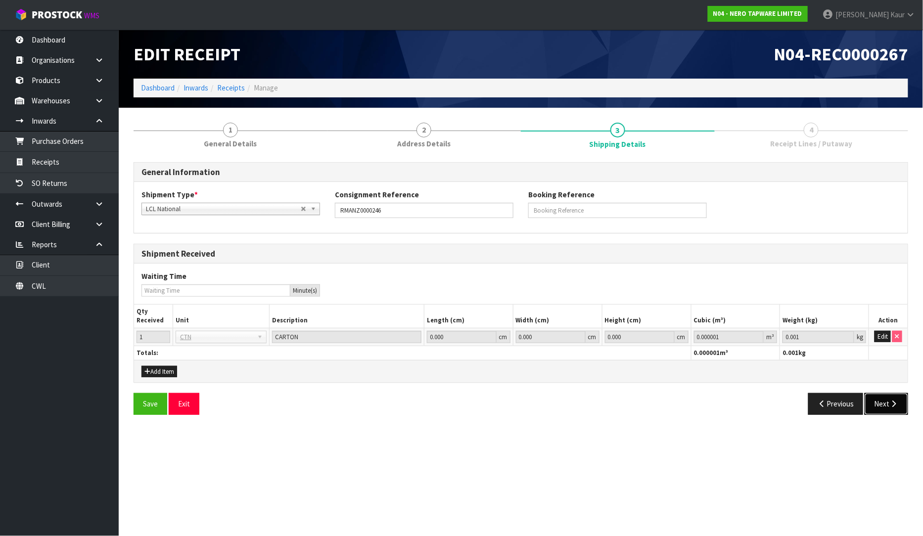
click at [891, 408] on button "Next" at bounding box center [886, 403] width 44 height 21
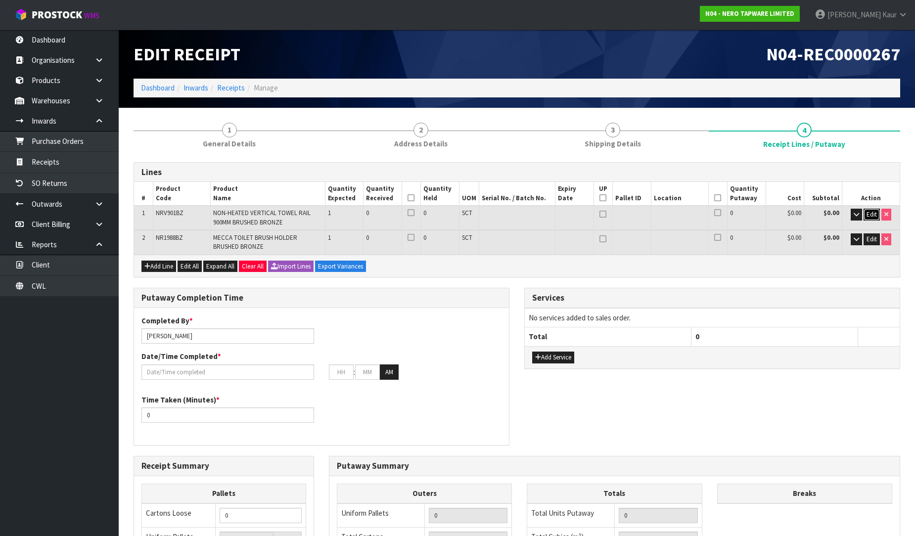
click at [874, 209] on button "Edit" at bounding box center [871, 215] width 16 height 12
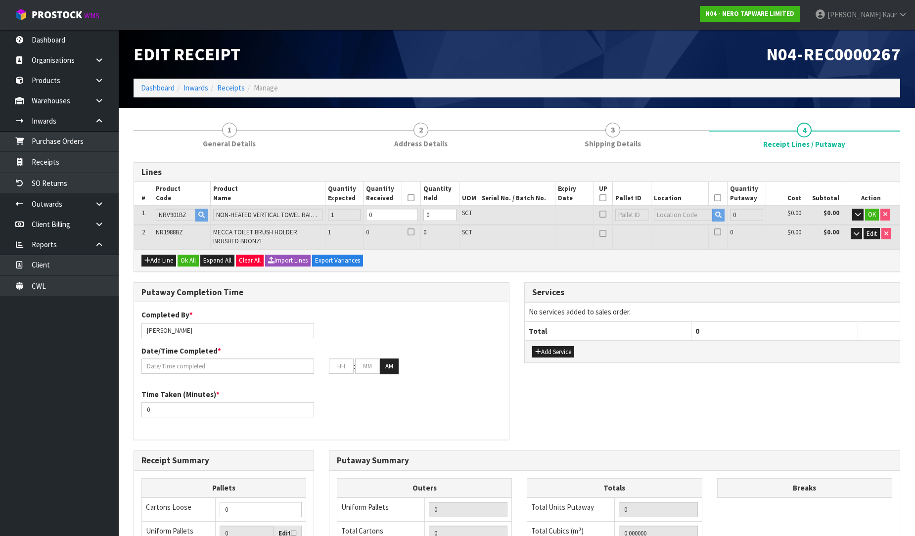
click at [874, 238] on td "Edit" at bounding box center [870, 237] width 57 height 24
click at [868, 237] on button "Edit" at bounding box center [871, 234] width 16 height 12
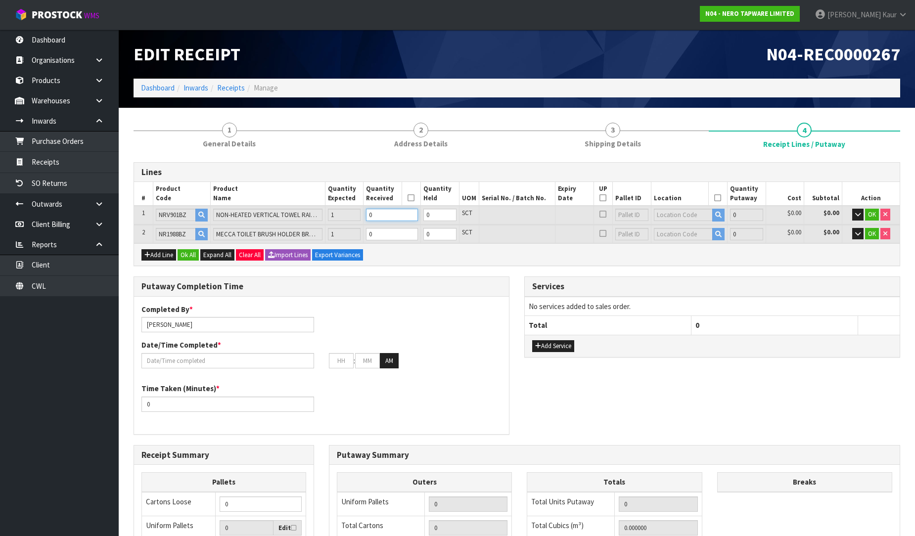
click at [397, 209] on input "0" at bounding box center [392, 215] width 52 height 12
type input "0.006359"
type input "1.7"
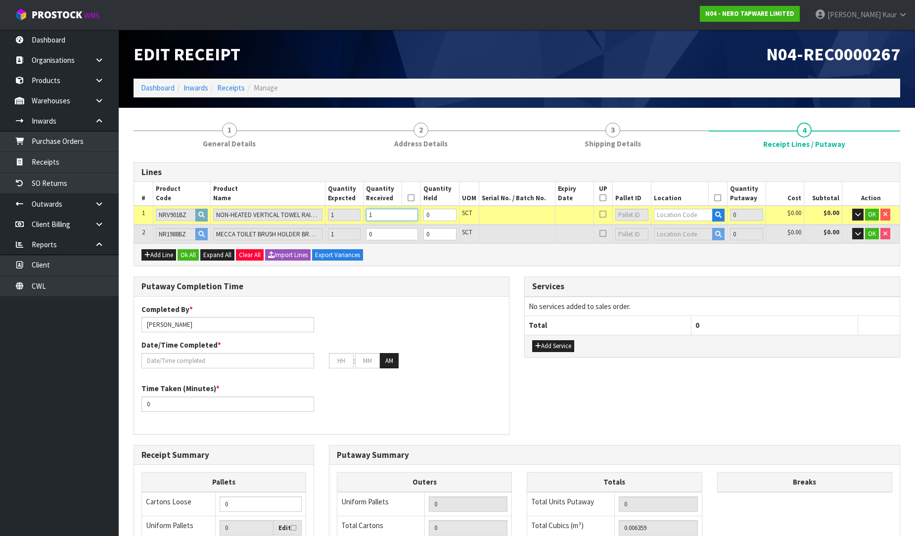
type input "1"
click at [383, 228] on input "0" at bounding box center [392, 234] width 52 height 12
type input "0.008879"
type input "2.8"
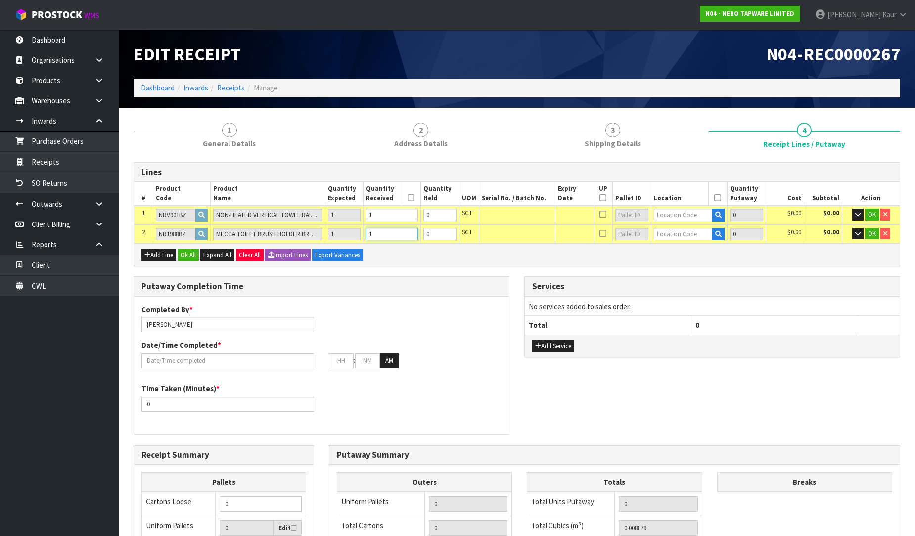
type input "1"
click at [669, 219] on input "text" at bounding box center [683, 215] width 59 height 12
type input "32-22-2"
click at [678, 227] on strong "32-22-2" at bounding box center [676, 230] width 26 height 9
type input "1"
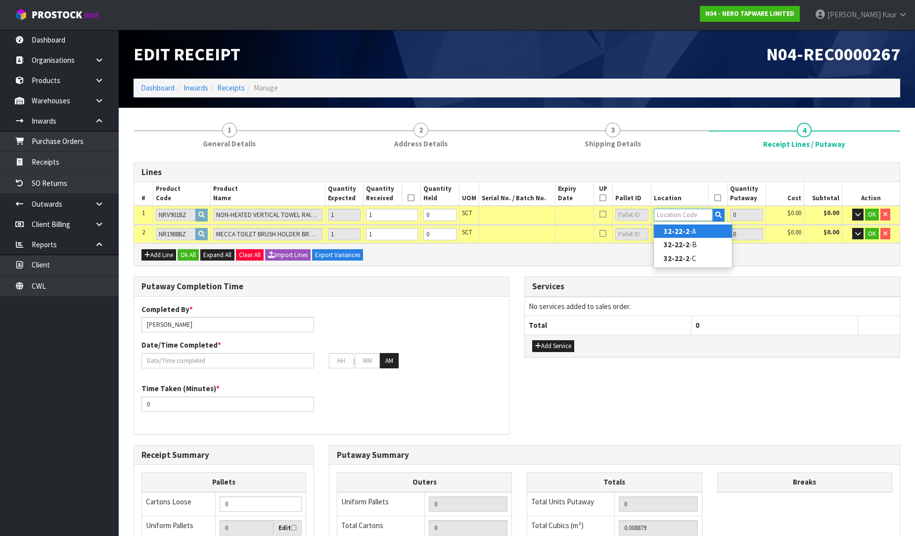
type input "32-22-2-A"
type input "1"
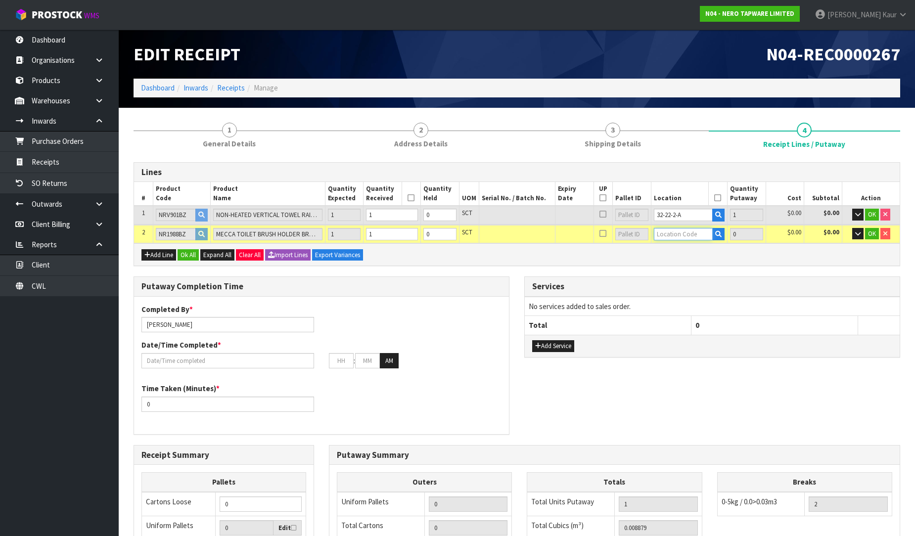
click at [676, 232] on input "text" at bounding box center [683, 234] width 59 height 12
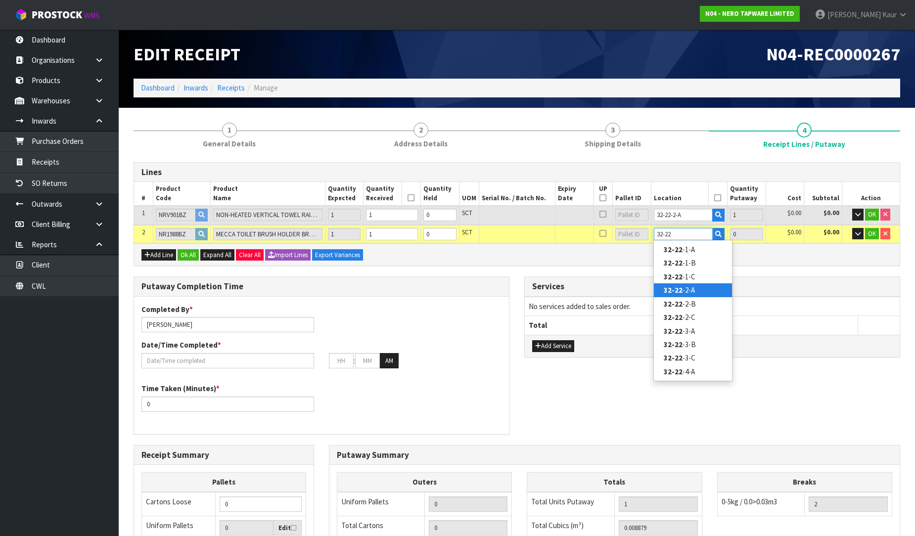
type input "32-22"
click at [675, 295] on link "32-22 -2-A" at bounding box center [693, 289] width 78 height 13
type input "2"
type input "32-22-2-A"
type input "1"
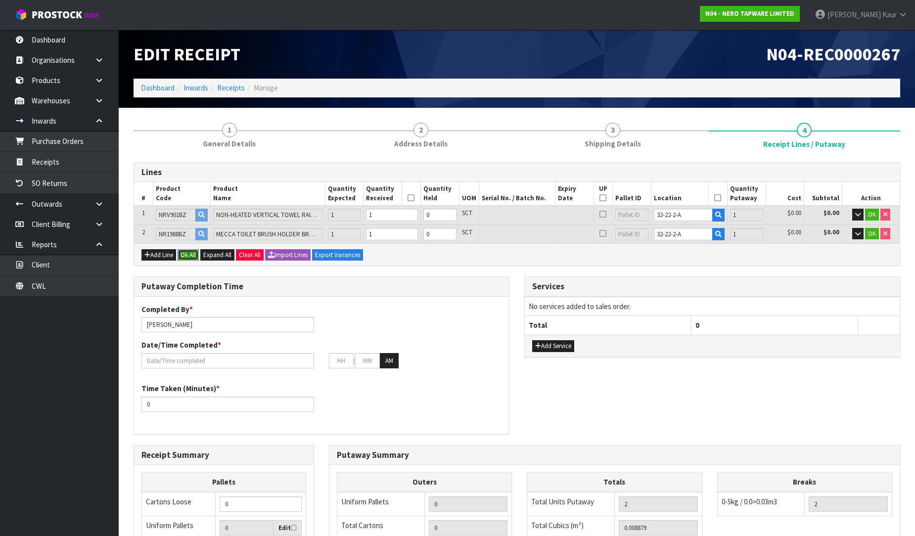
click at [187, 253] on button "Ok All" at bounding box center [187, 255] width 21 height 12
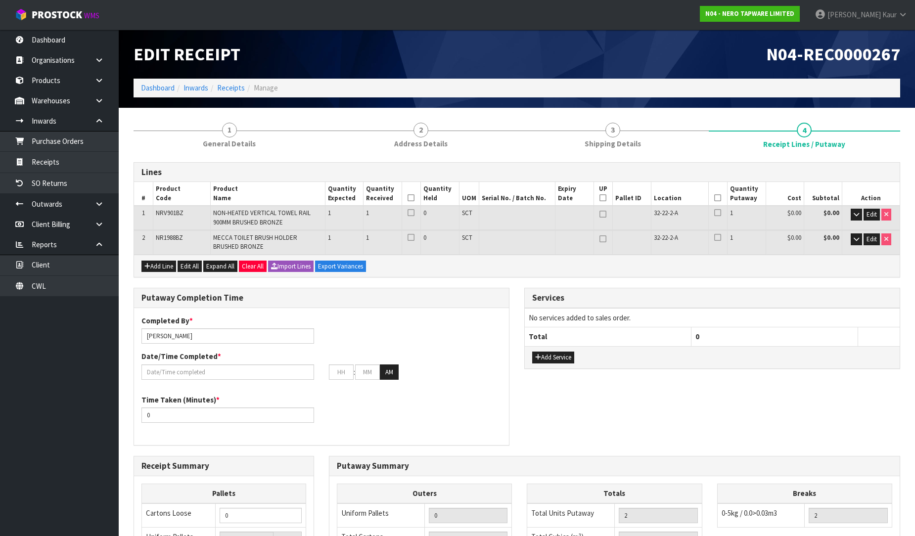
click at [411, 198] on icon at bounding box center [410, 198] width 7 height 0
click at [718, 198] on icon at bounding box center [717, 198] width 7 height 0
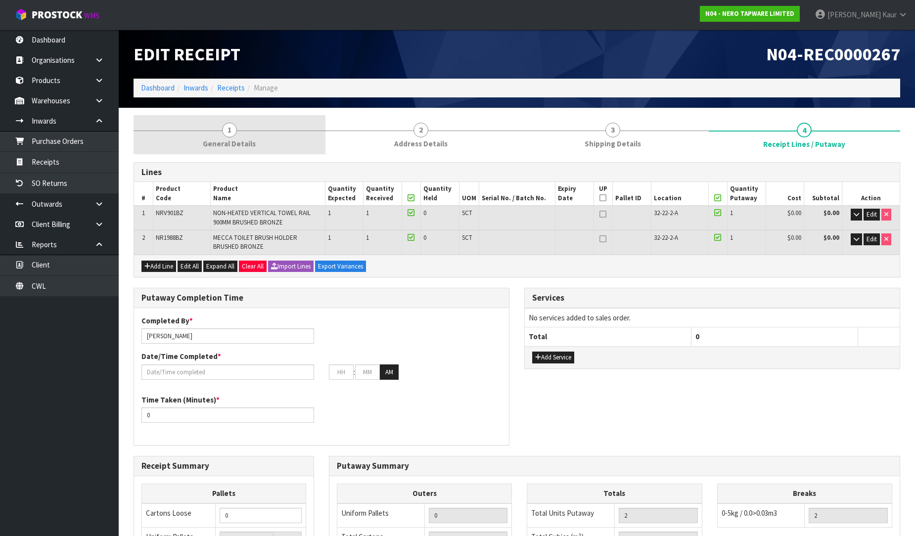
click at [210, 134] on link "1 General Details" at bounding box center [229, 134] width 192 height 39
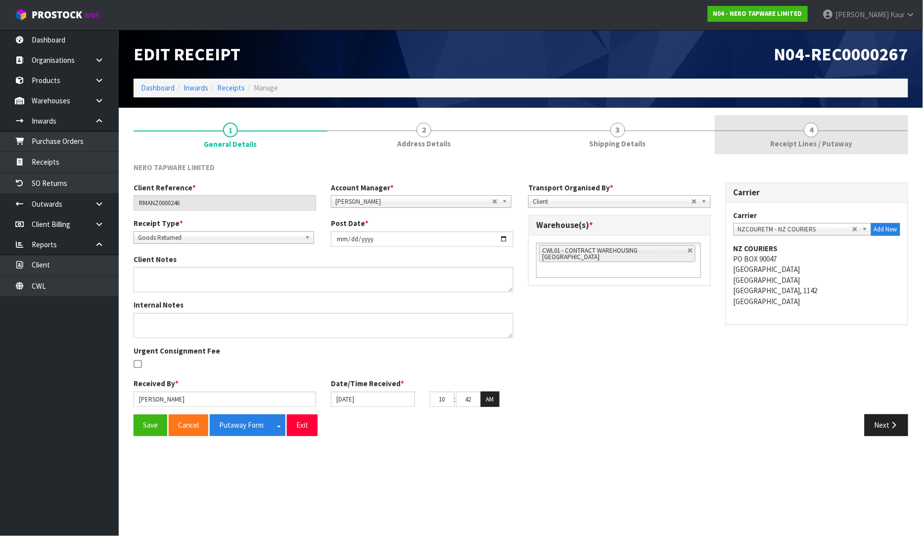
click at [821, 137] on link "4 Receipt Lines / Putaway" at bounding box center [811, 134] width 194 height 39
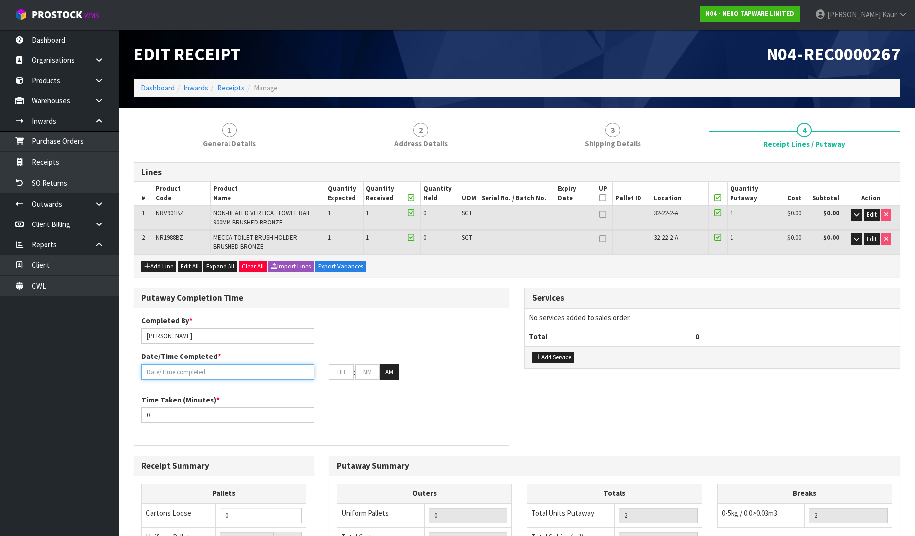
click at [160, 367] on input "text" at bounding box center [227, 371] width 173 height 15
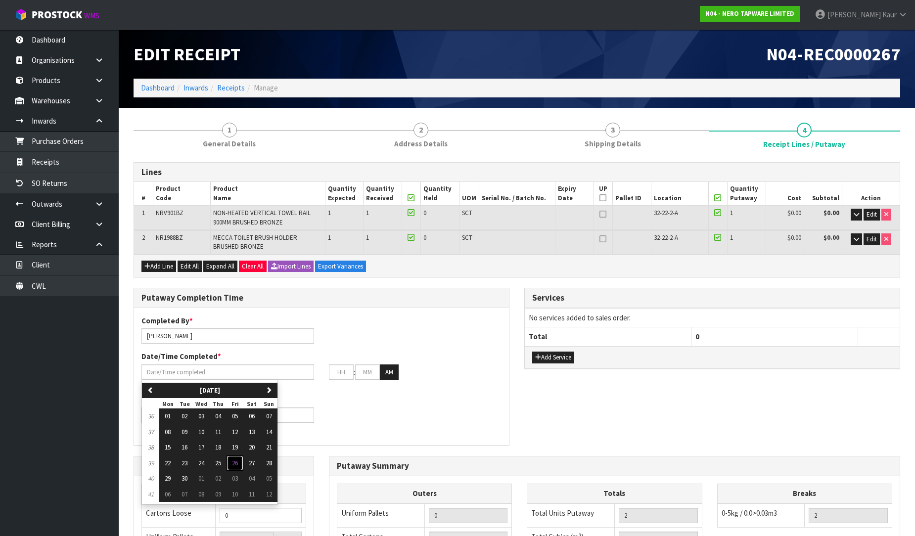
click at [235, 465] on span "26" at bounding box center [235, 463] width 6 height 8
type input "[DATE]"
type input "12"
type input "00"
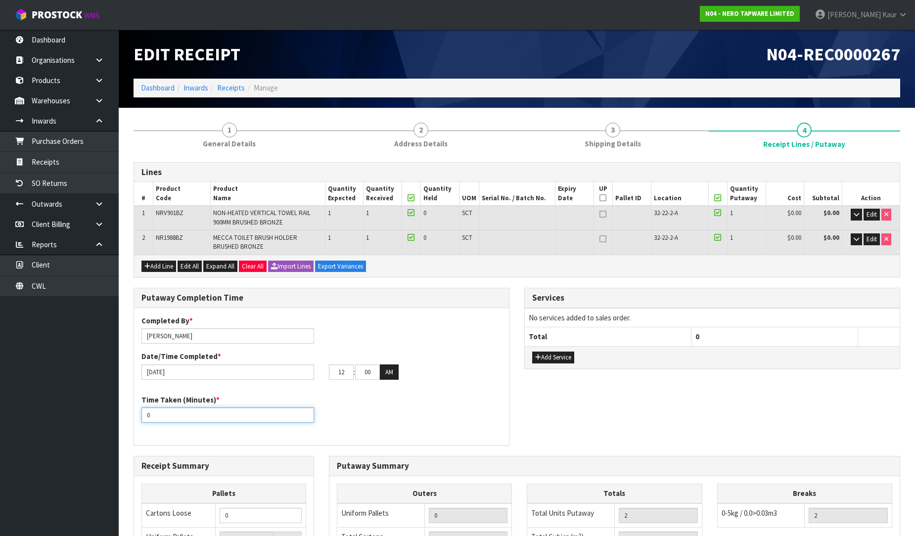
drag, startPoint x: 161, startPoint y: 414, endPoint x: 129, endPoint y: 415, distance: 32.2
click at [129, 415] on div "Putaway Completion Time Completed By * Prabhneet Kaur Date/Time Completed * 26/…" at bounding box center [321, 372] width 391 height 168
type input "15"
drag, startPoint x: 348, startPoint y: 373, endPoint x: 332, endPoint y: 373, distance: 15.3
click at [332, 373] on input "12" at bounding box center [341, 371] width 25 height 15
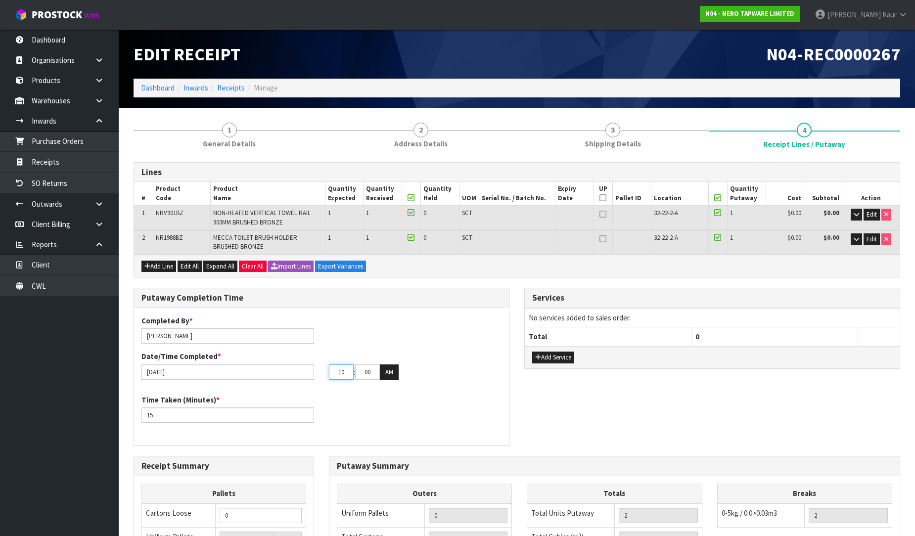
type input "10"
drag, startPoint x: 374, startPoint y: 373, endPoint x: 356, endPoint y: 368, distance: 18.1
click at [356, 368] on input "00" at bounding box center [367, 371] width 25 height 15
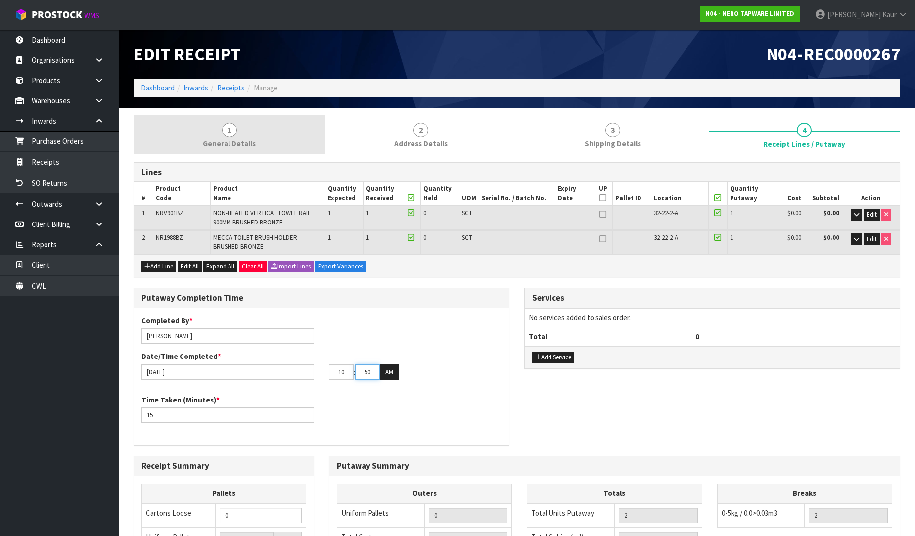
type input "50"
click at [243, 145] on span "General Details" at bounding box center [229, 143] width 53 height 10
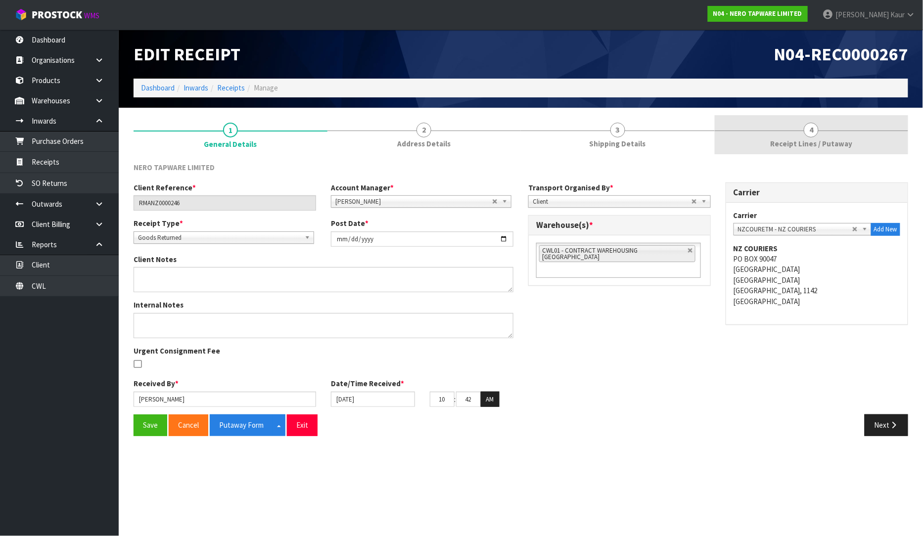
click at [801, 131] on link "4 Receipt Lines / Putaway" at bounding box center [811, 134] width 194 height 39
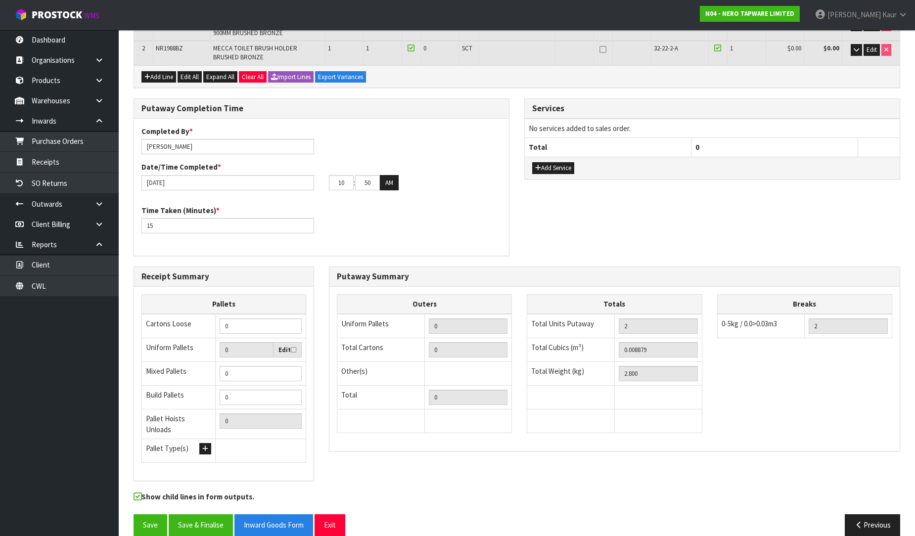
scroll to position [197, 0]
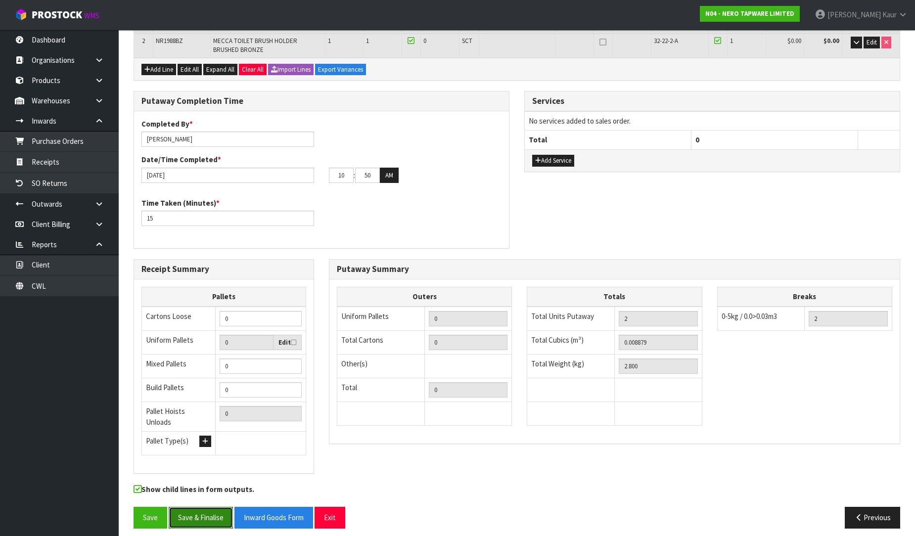
click at [208, 514] on button "Save & Finalise" at bounding box center [201, 517] width 64 height 21
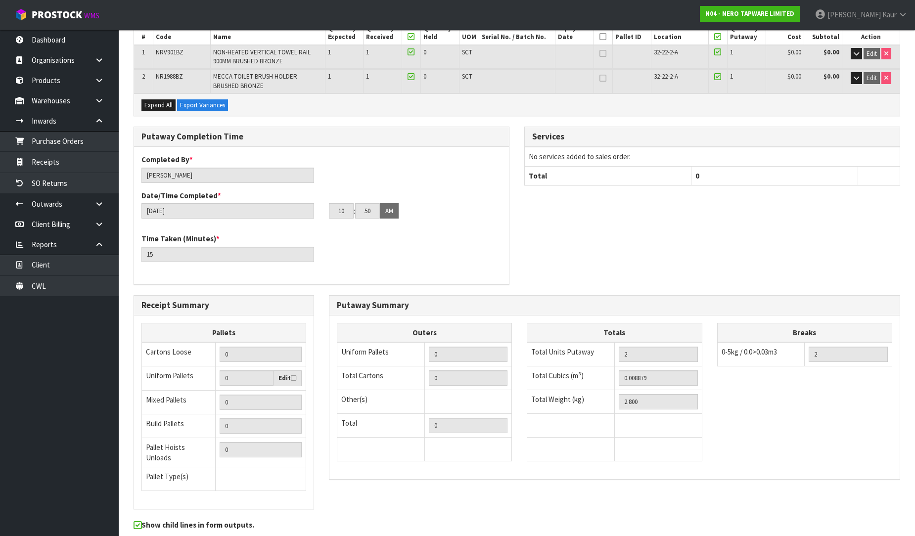
scroll to position [0, 0]
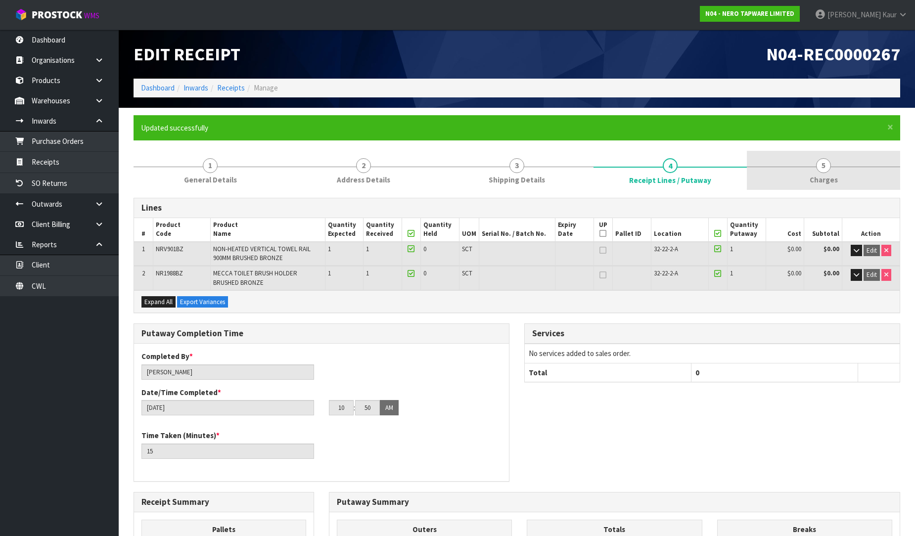
click at [824, 171] on span "5" at bounding box center [823, 165] width 15 height 15
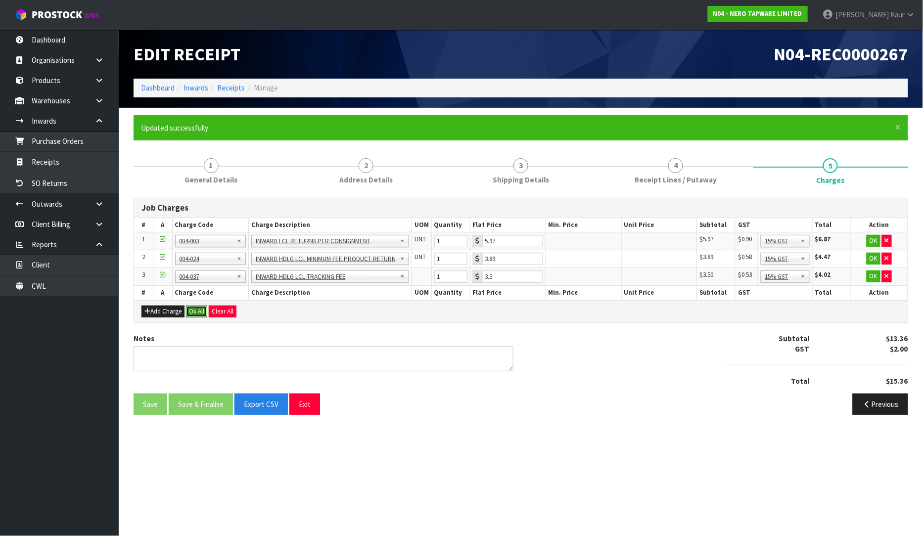
click at [193, 308] on button "Ok All" at bounding box center [196, 312] width 21 height 12
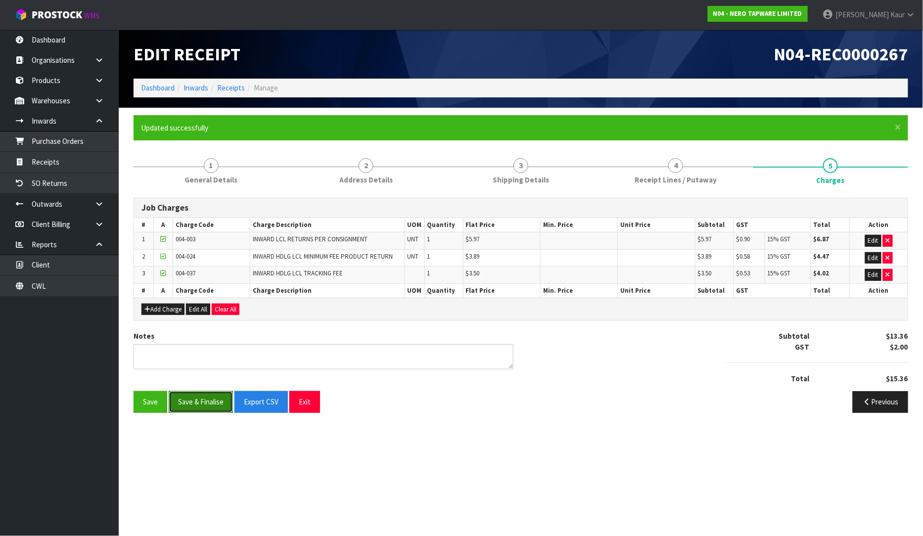
click at [201, 404] on button "Save & Finalise" at bounding box center [201, 401] width 64 height 21
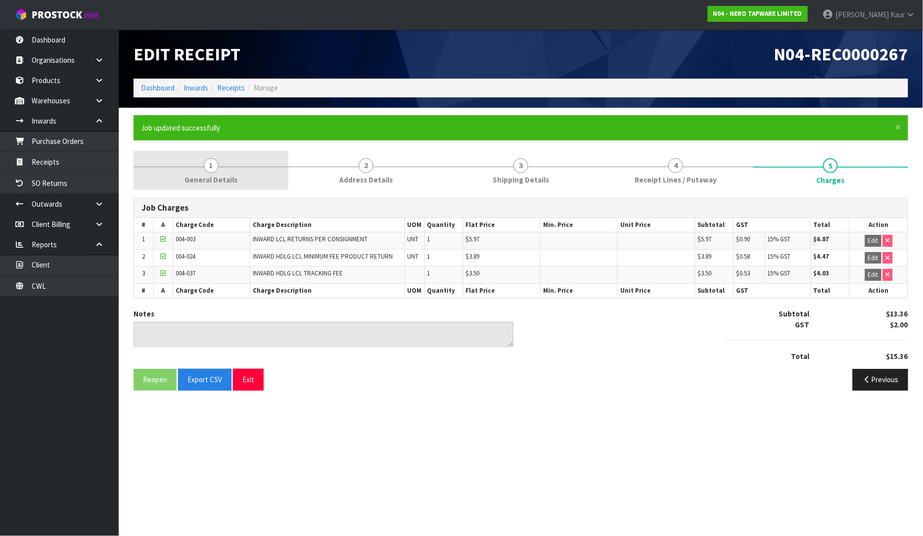
click at [217, 175] on span "General Details" at bounding box center [210, 180] width 53 height 10
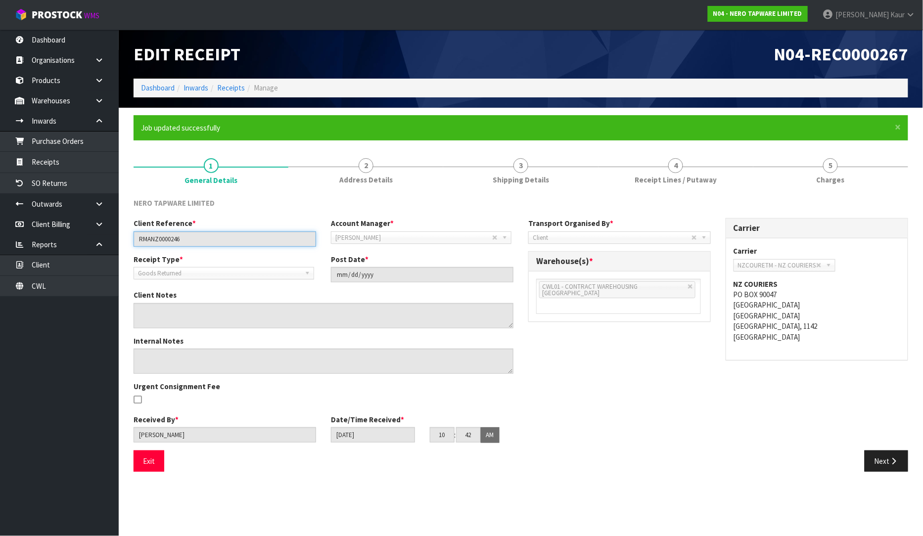
drag, startPoint x: 193, startPoint y: 235, endPoint x: 127, endPoint y: 243, distance: 67.2
click at [127, 243] on div "Client Reference * RMANZ0000246" at bounding box center [224, 232] width 197 height 28
click at [619, 180] on link "4 Receipt Lines / Putaway" at bounding box center [675, 170] width 155 height 39
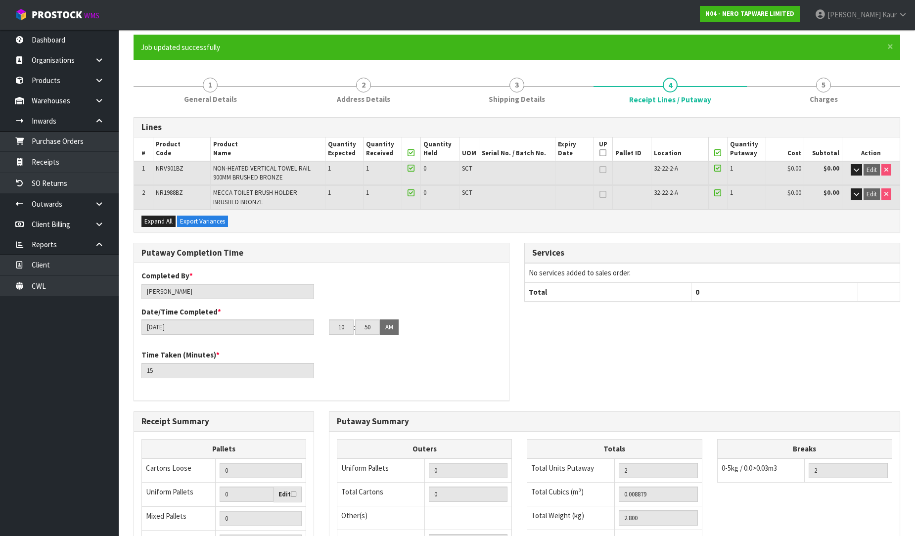
scroll to position [233, 0]
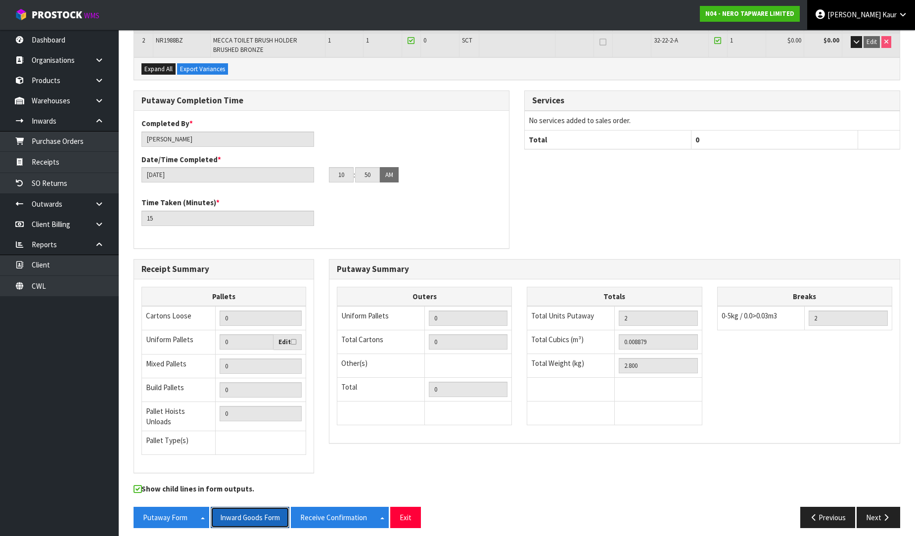
drag, startPoint x: 260, startPoint y: 507, endPoint x: 832, endPoint y: 8, distance: 759.3
click at [261, 507] on button "Inward Goods Form" at bounding box center [250, 517] width 79 height 21
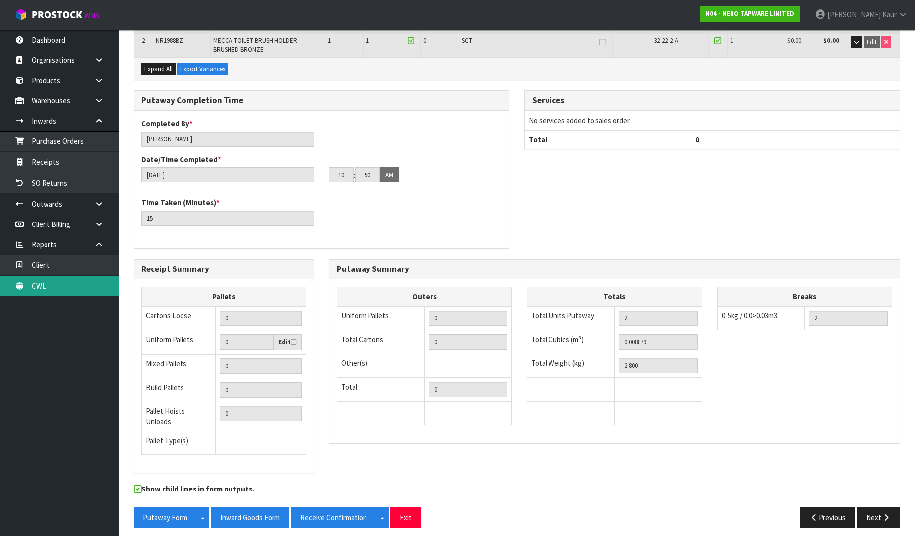
click at [51, 285] on link "CWL" at bounding box center [59, 286] width 119 height 20
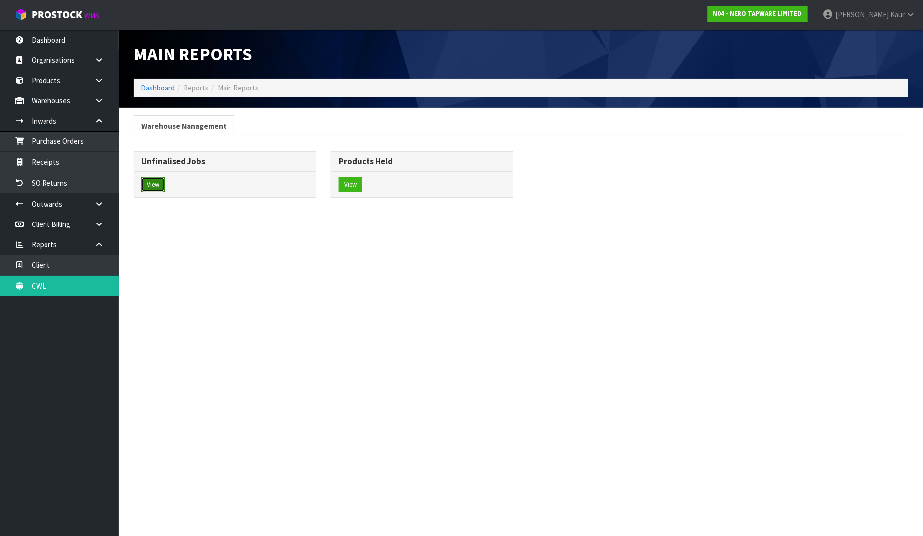
click at [155, 186] on button "View" at bounding box center [152, 185] width 23 height 16
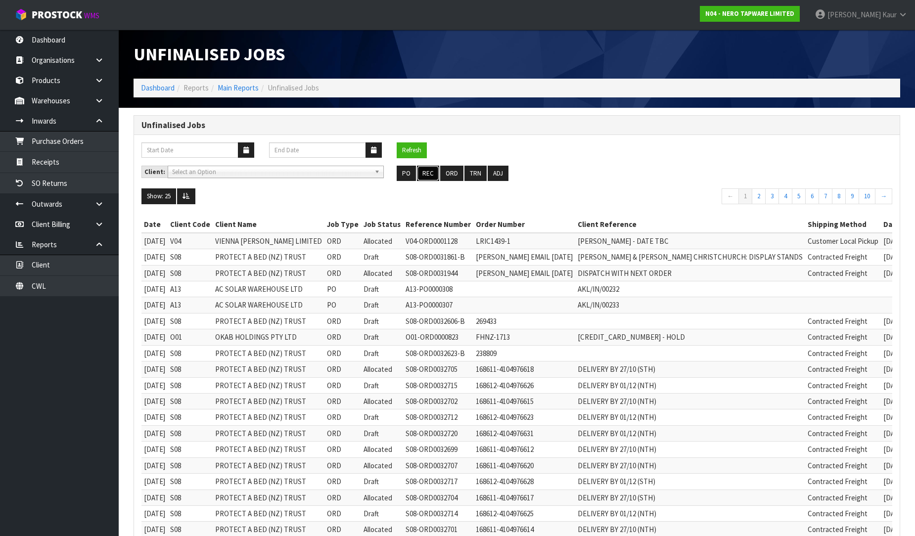
click at [426, 175] on button "REC" at bounding box center [428, 174] width 22 height 16
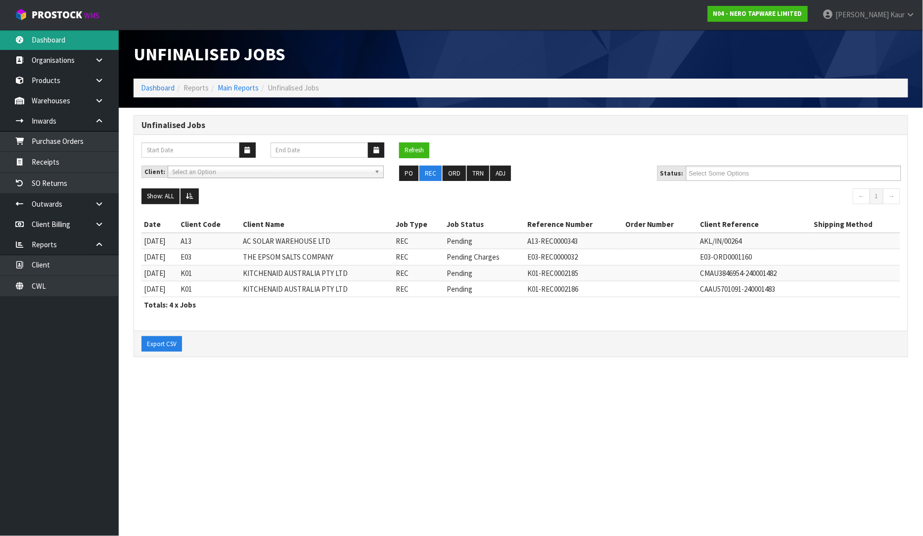
click at [55, 44] on link "Dashboard" at bounding box center [59, 40] width 119 height 20
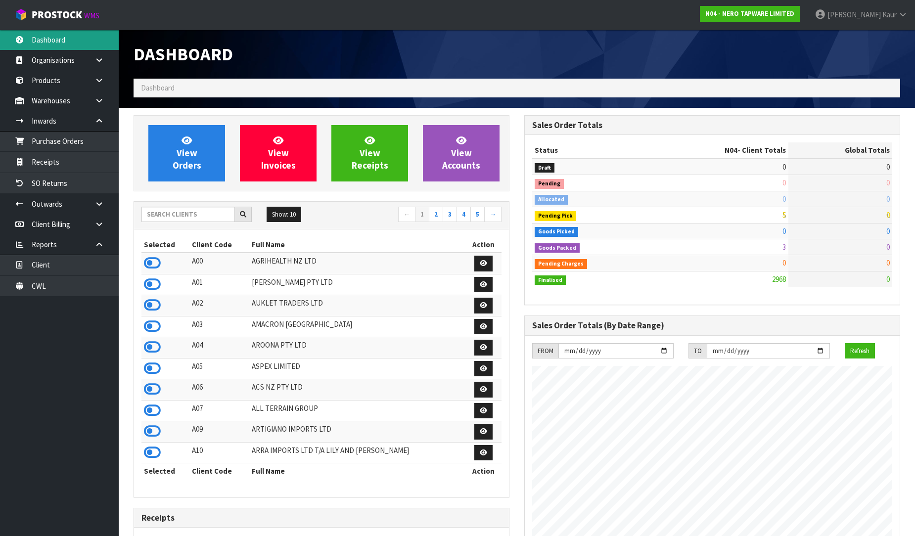
scroll to position [770, 391]
click at [149, 219] on input "text" at bounding box center [187, 214] width 93 height 15
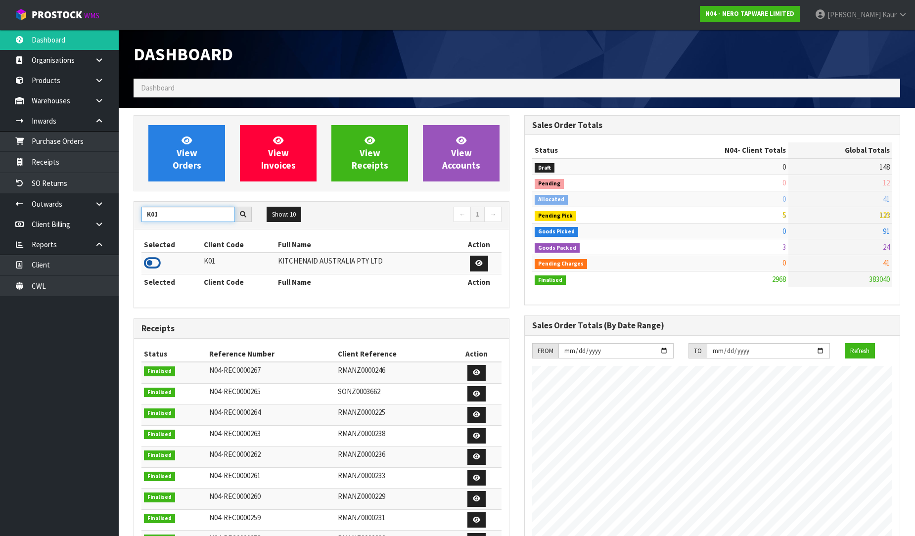
type input "K01"
click at [151, 263] on icon at bounding box center [152, 263] width 17 height 15
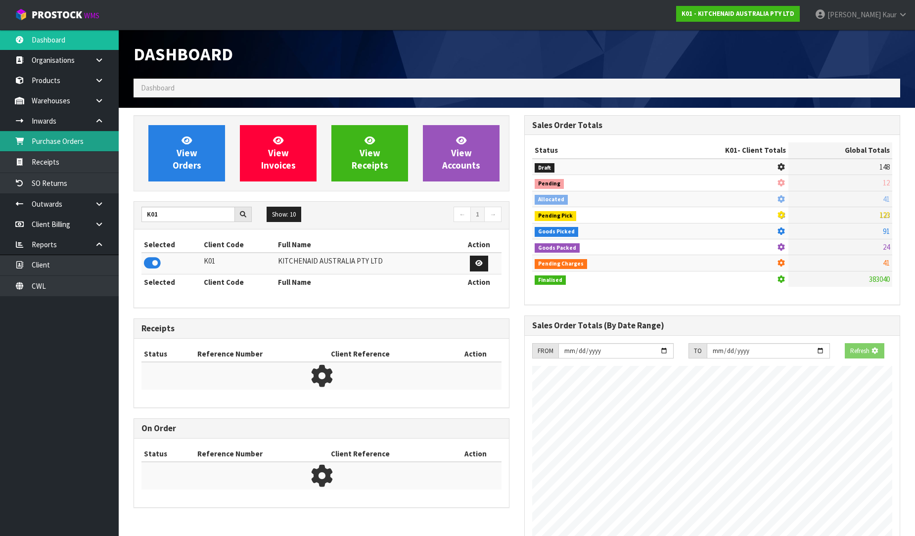
scroll to position [493770, 493996]
click at [97, 140] on link "Purchase Orders" at bounding box center [59, 141] width 119 height 20
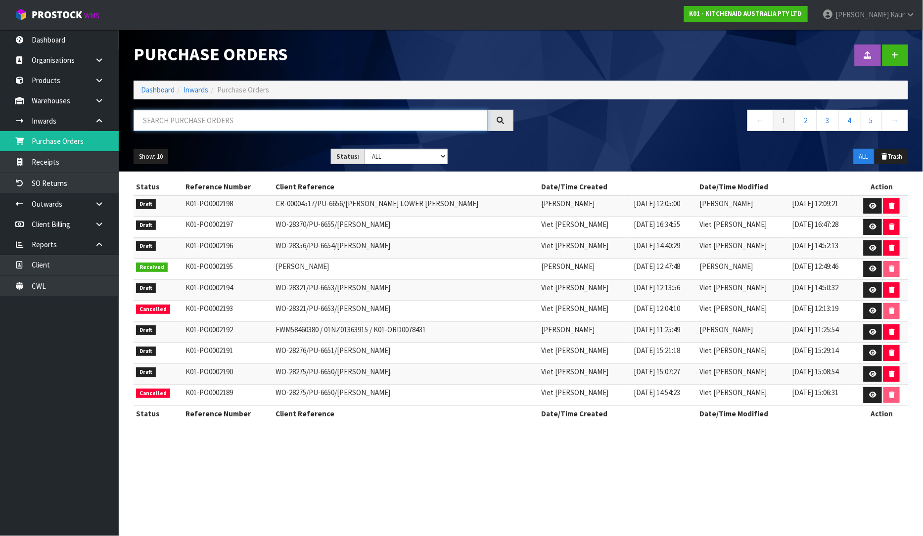
click at [349, 116] on input "text" at bounding box center [310, 120] width 354 height 21
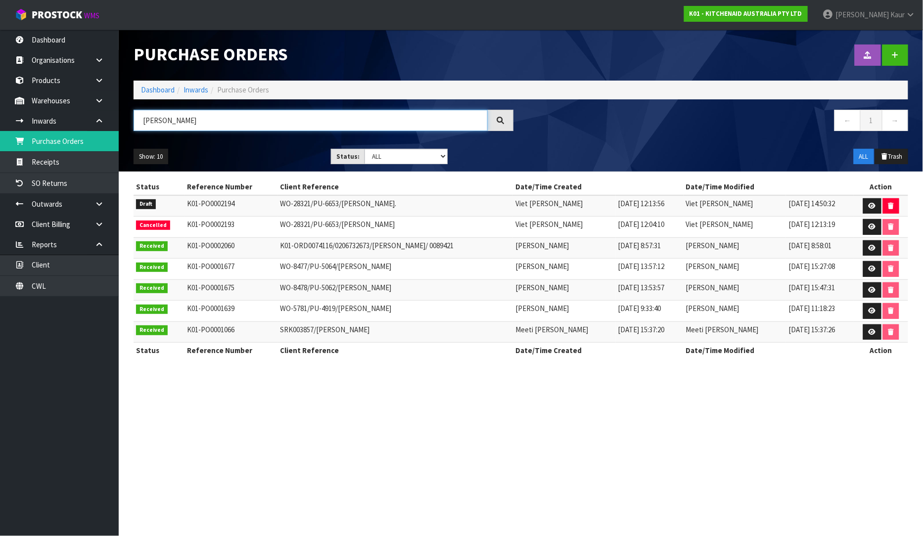
type input "JASON"
click at [872, 210] on link at bounding box center [872, 206] width 18 height 16
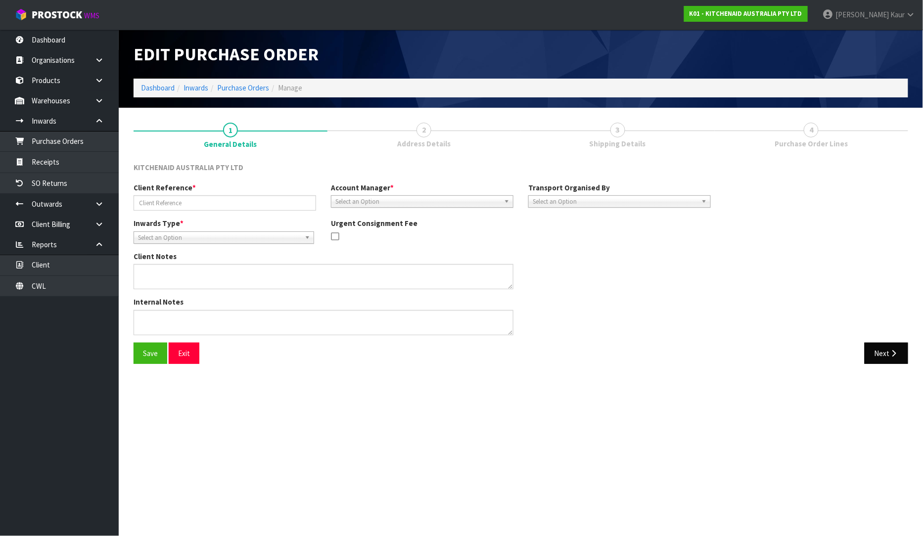
type input "WO-28321/PU-6653/[PERSON_NAME]."
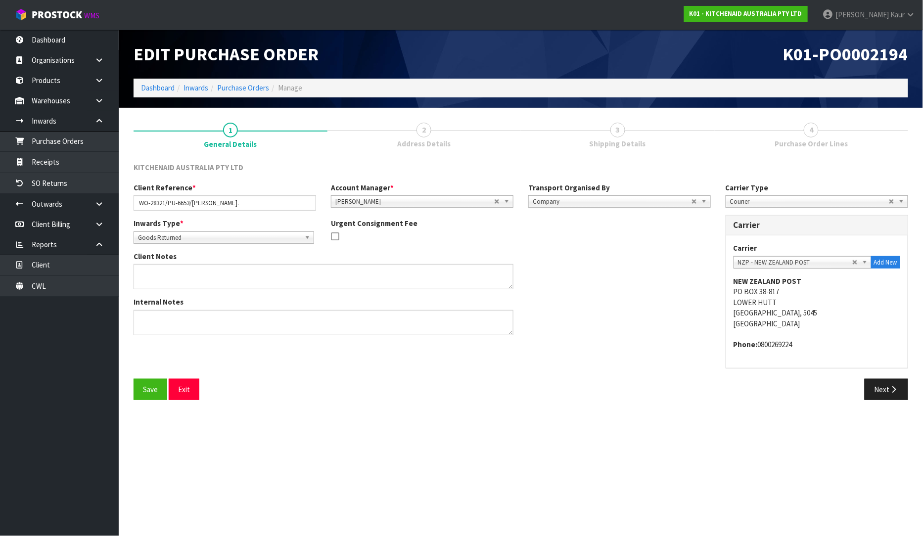
click at [886, 353] on div "Carrier DEAEXPAKL - DEADLINE EXPRESS COURIERS DHL COURIER - DHL COURIER FAS - A…" at bounding box center [816, 301] width 181 height 132
click at [891, 387] on icon "button" at bounding box center [893, 389] width 9 height 7
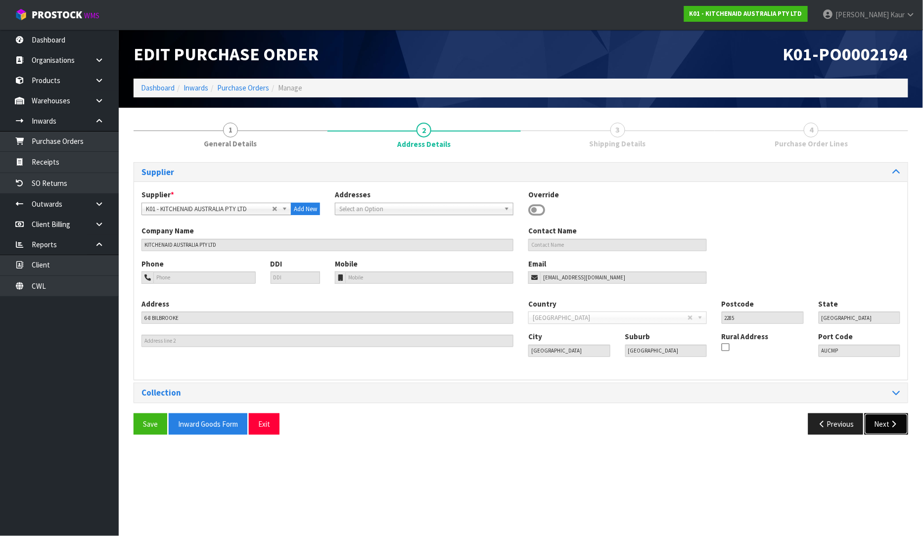
click at [874, 422] on button "Next" at bounding box center [886, 423] width 44 height 21
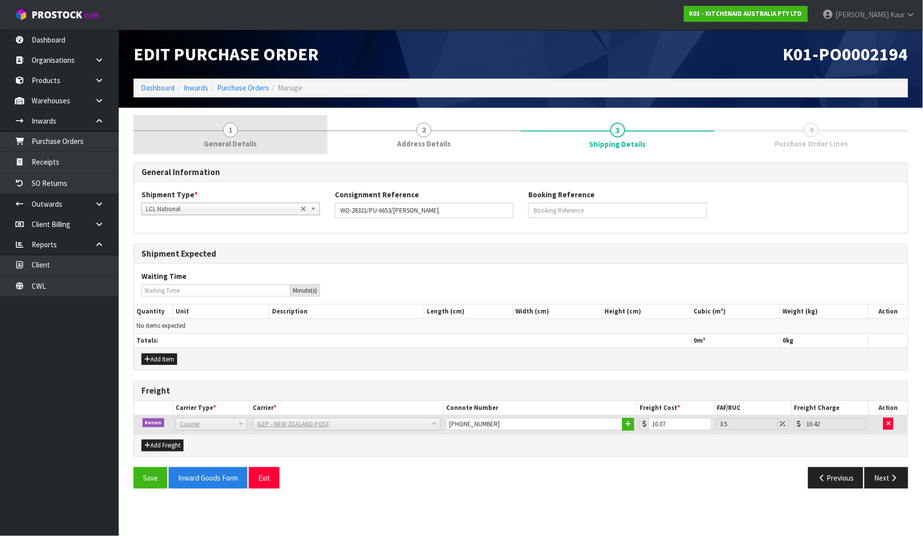
click at [234, 149] on link "1 General Details" at bounding box center [230, 134] width 194 height 39
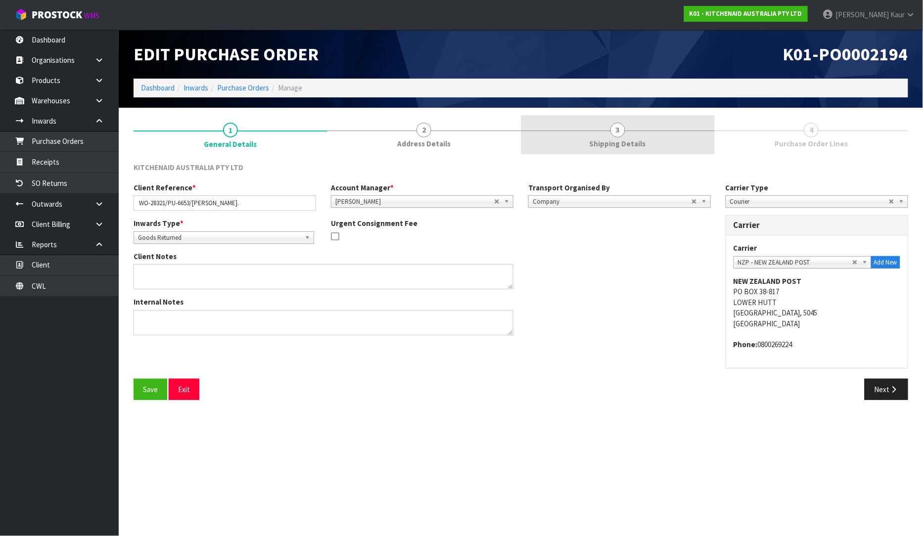
click at [579, 141] on link "3 Shipping Details" at bounding box center [618, 134] width 194 height 39
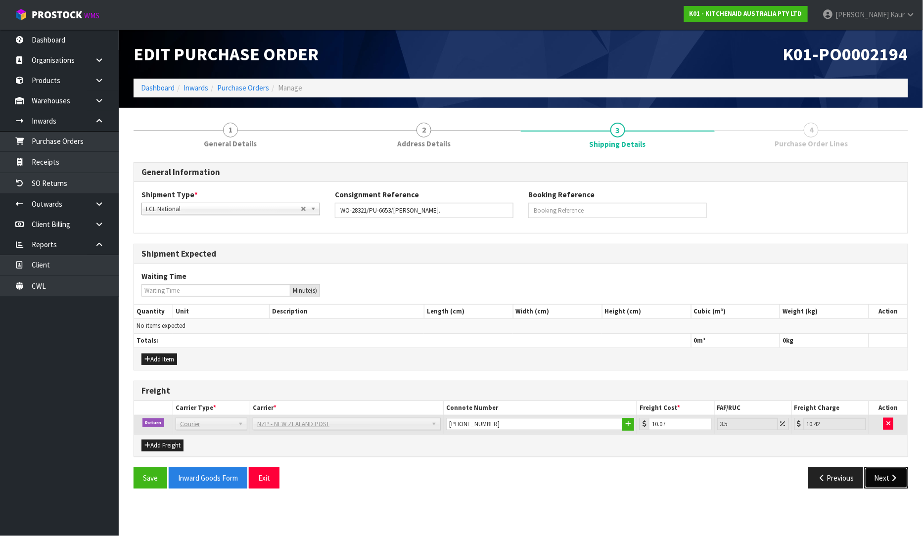
click at [887, 481] on button "Next" at bounding box center [886, 477] width 44 height 21
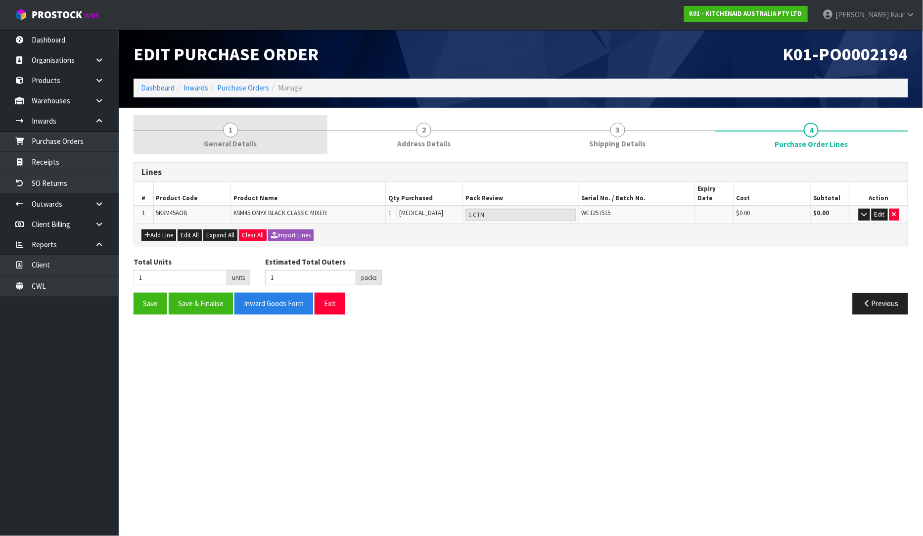
drag, startPoint x: 244, startPoint y: 121, endPoint x: 238, endPoint y: 129, distance: 9.6
click at [241, 121] on link "1 General Details" at bounding box center [230, 134] width 194 height 39
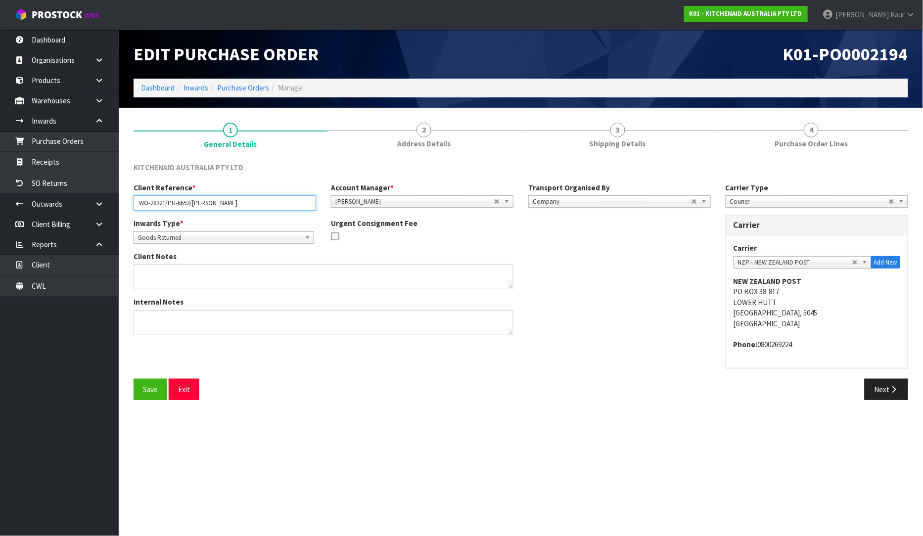
drag, startPoint x: 245, startPoint y: 210, endPoint x: 220, endPoint y: 210, distance: 25.2
click at [189, 210] on input "WO-28321/PU-6653/[PERSON_NAME]." at bounding box center [224, 202] width 182 height 15
click at [261, 207] on input "WO-28321/PU-6653/[PERSON_NAME]." at bounding box center [224, 202] width 182 height 15
drag, startPoint x: 235, startPoint y: 205, endPoint x: 126, endPoint y: 205, distance: 108.8
click at [126, 205] on div "Client Reference * WO-28321/PU-6653/JASON PHILIPS" at bounding box center [224, 196] width 197 height 28
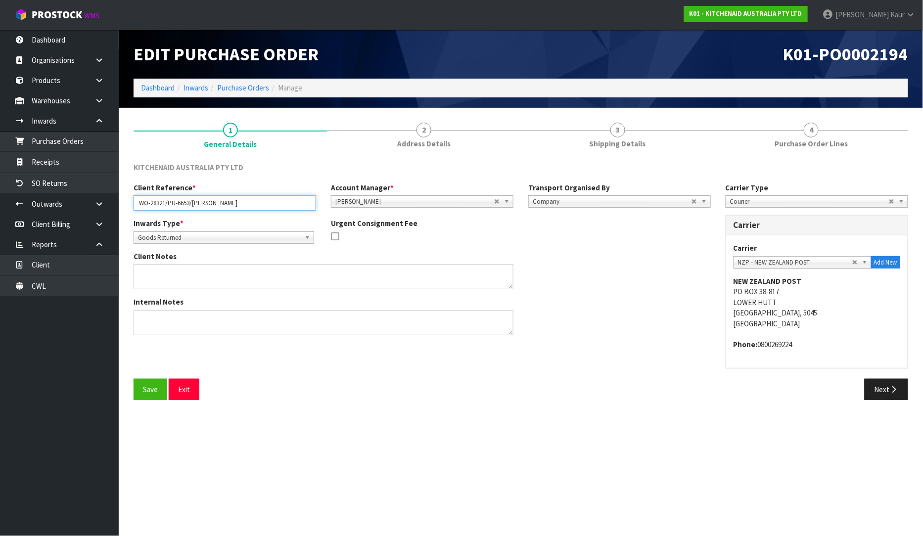
type input "WO-28321/PU-6653/[PERSON_NAME]"
click at [155, 206] on input "WO-28321/PU-6653/[PERSON_NAME]" at bounding box center [224, 202] width 182 height 15
drag, startPoint x: 166, startPoint y: 204, endPoint x: 129, endPoint y: 199, distance: 37.0
click at [129, 199] on div "Client Reference * WO-28321/PU-6653/JASON PHILIPS" at bounding box center [224, 196] width 197 height 28
click at [70, 297] on li "CWL" at bounding box center [59, 286] width 119 height 21
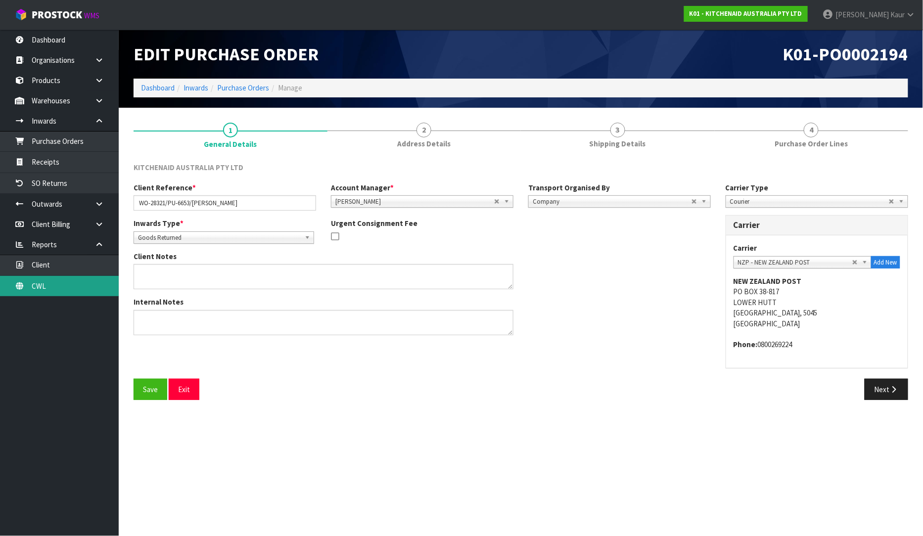
click at [62, 276] on link "CWL" at bounding box center [59, 286] width 119 height 20
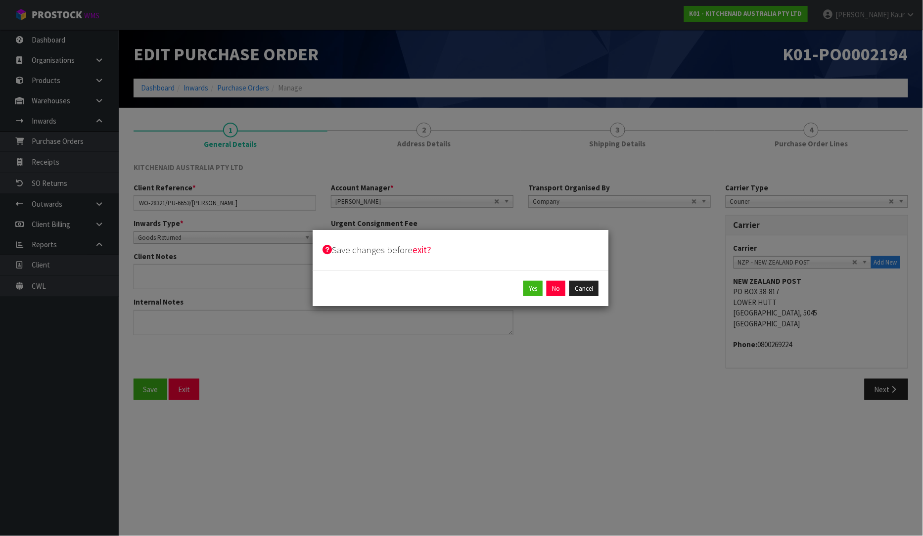
click at [556, 298] on div "Yes No Cancel" at bounding box center [460, 288] width 296 height 36
click at [556, 292] on button "No" at bounding box center [555, 289] width 19 height 16
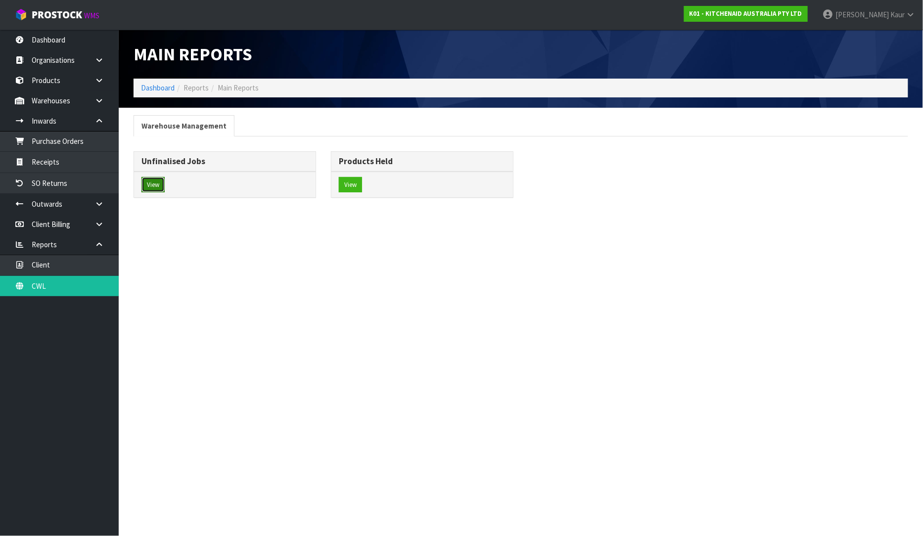
click at [159, 190] on button "View" at bounding box center [152, 185] width 23 height 16
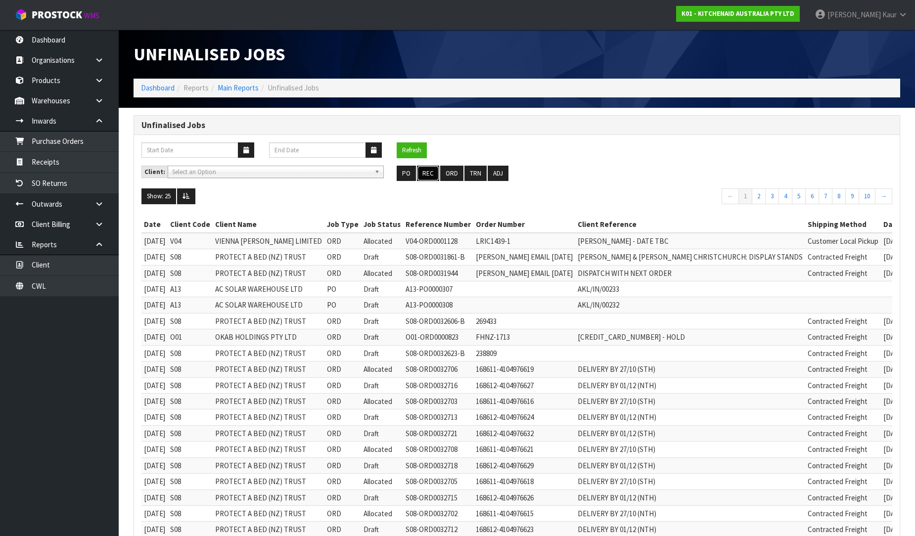
click at [433, 169] on button "REC" at bounding box center [428, 174] width 22 height 16
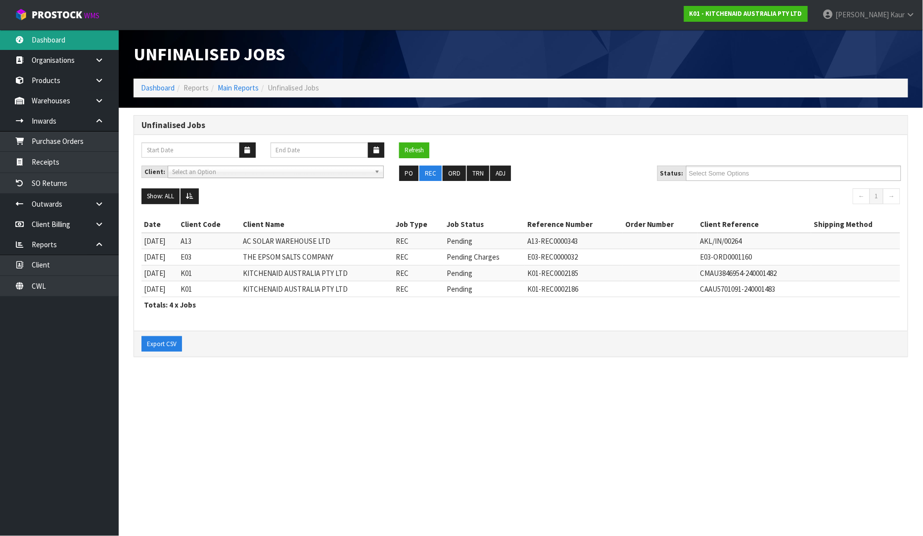
click at [91, 32] on link "Dashboard" at bounding box center [59, 40] width 119 height 20
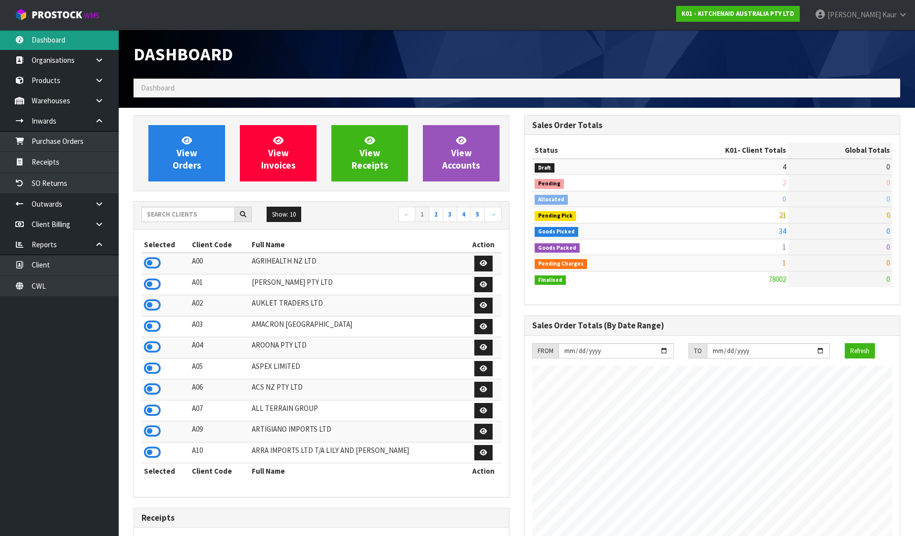
scroll to position [749, 391]
click at [170, 218] on input "text" at bounding box center [187, 214] width 93 height 15
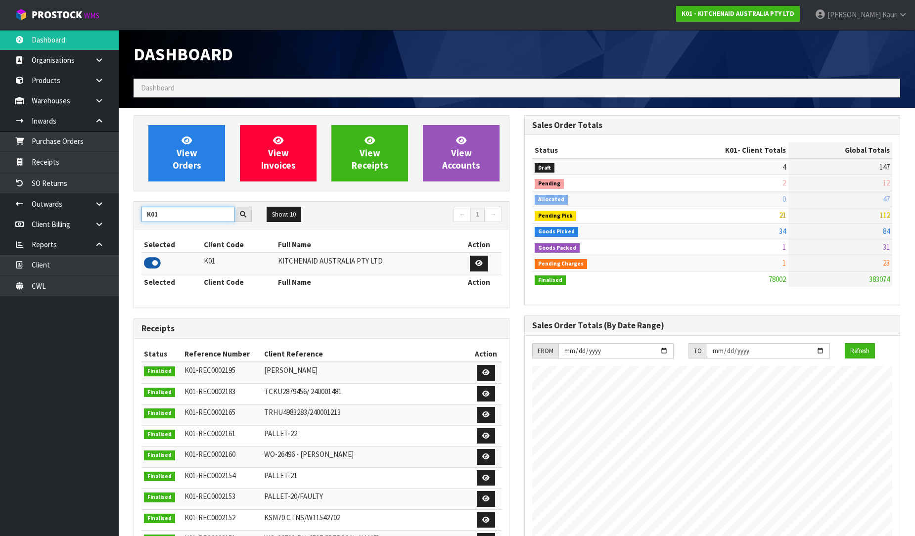
type input "K01"
click at [154, 259] on icon at bounding box center [152, 263] width 17 height 15
click at [101, 135] on link "Purchase Orders" at bounding box center [59, 141] width 119 height 20
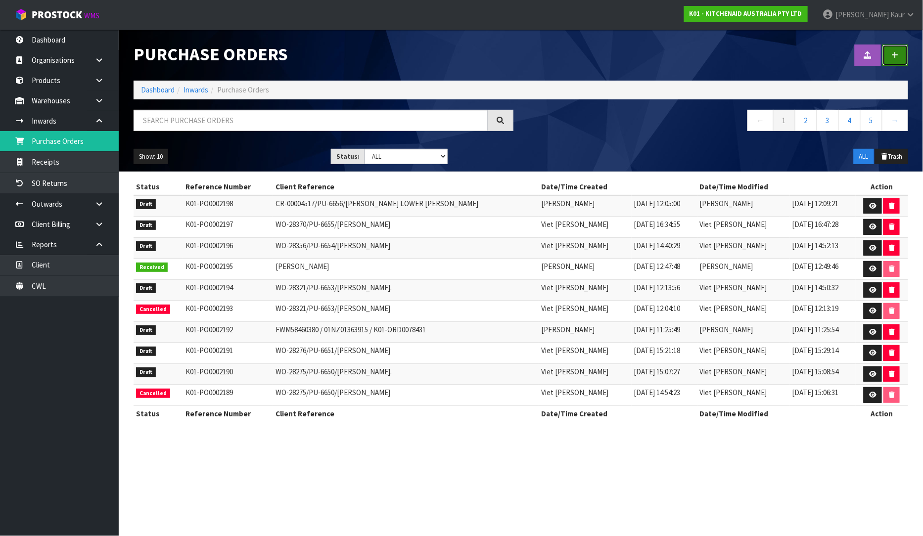
click at [905, 57] on link at bounding box center [895, 54] width 26 height 21
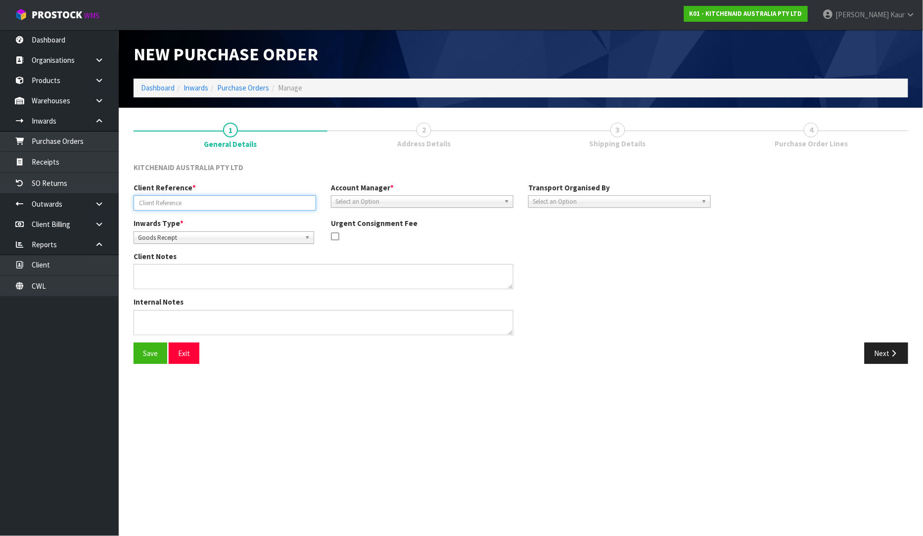
click at [162, 200] on input "text" at bounding box center [224, 202] width 182 height 15
click at [191, 200] on input "PENDING RETURNS AUG-SEP/25" at bounding box center [224, 202] width 182 height 15
type input "PENDING RETURNS/ AUG-SEP/25"
click at [198, 235] on span "Goods Receipt" at bounding box center [219, 238] width 163 height 12
click at [190, 280] on li "Goods Returned" at bounding box center [224, 278] width 176 height 12
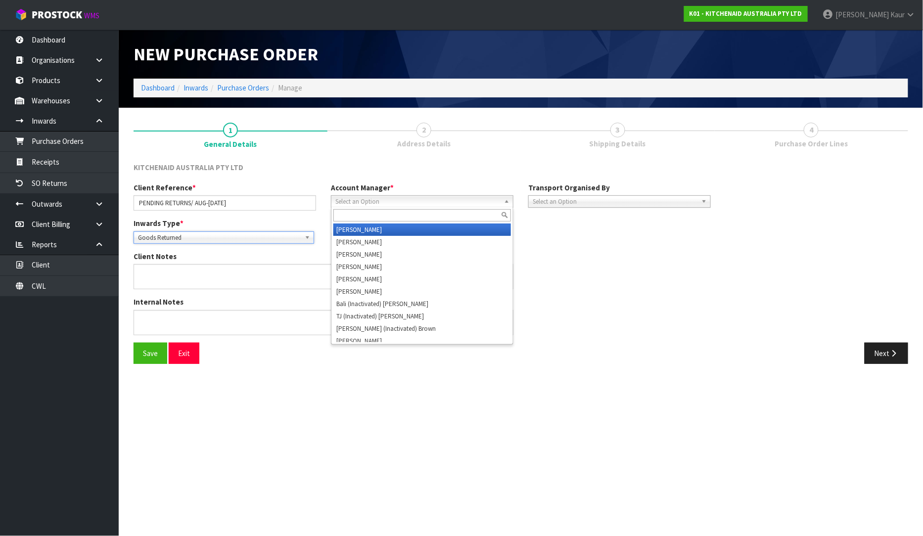
click at [387, 204] on span "Select an Option" at bounding box center [417, 202] width 165 height 12
type input "v"
click at [372, 231] on li "V ineeta Lingam" at bounding box center [421, 229] width 177 height 12
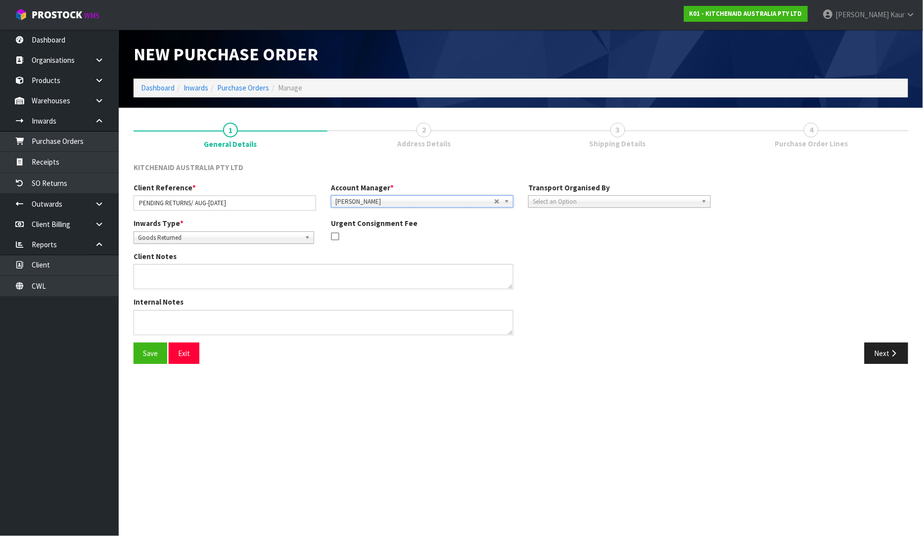
click at [552, 199] on span "Select an Option" at bounding box center [614, 202] width 165 height 12
click at [554, 251] on li "Client" at bounding box center [618, 254] width 177 height 12
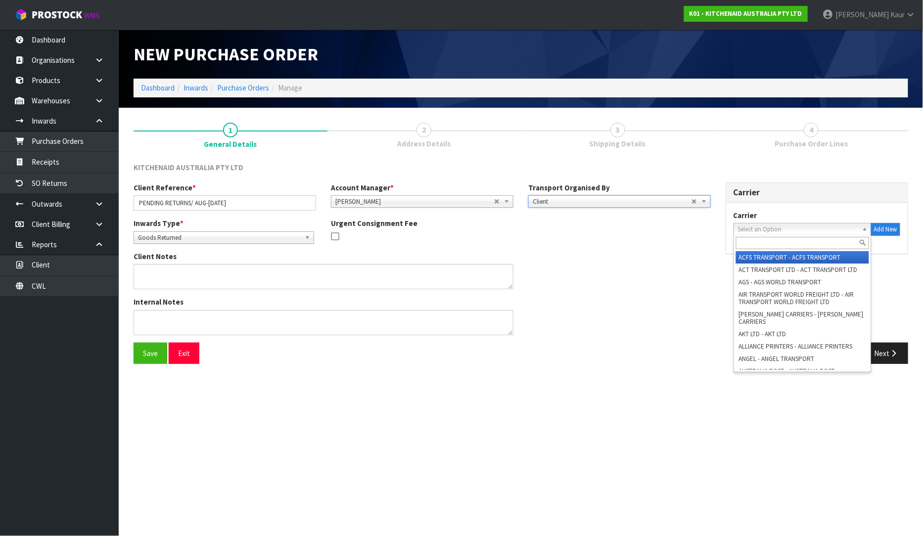
click at [834, 229] on span "Select an Option" at bounding box center [798, 229] width 120 height 12
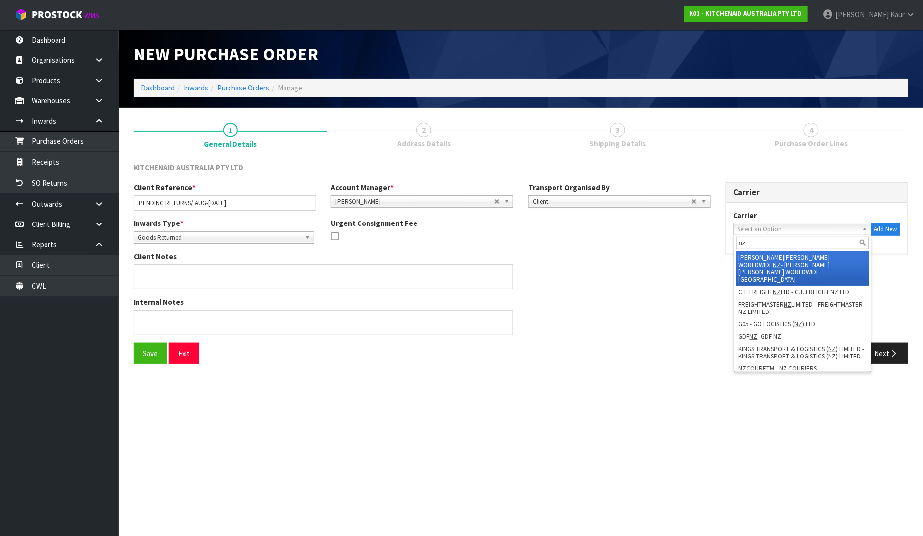
type input "n"
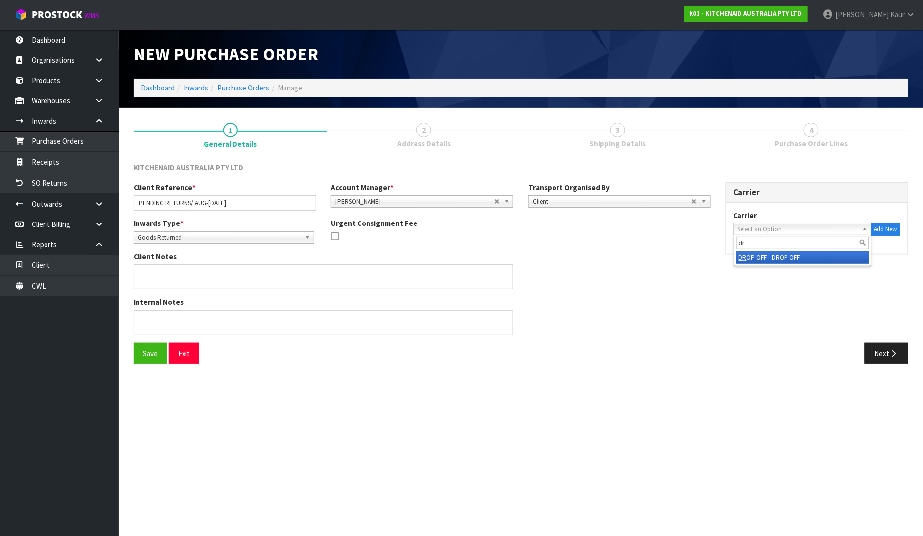
type input "d"
click at [673, 373] on section "1 General Details 2 Address Details 3 Shipping Details 4 Purchase Order Lines K…" at bounding box center [521, 243] width 804 height 271
click at [890, 344] on button "Next" at bounding box center [886, 353] width 44 height 21
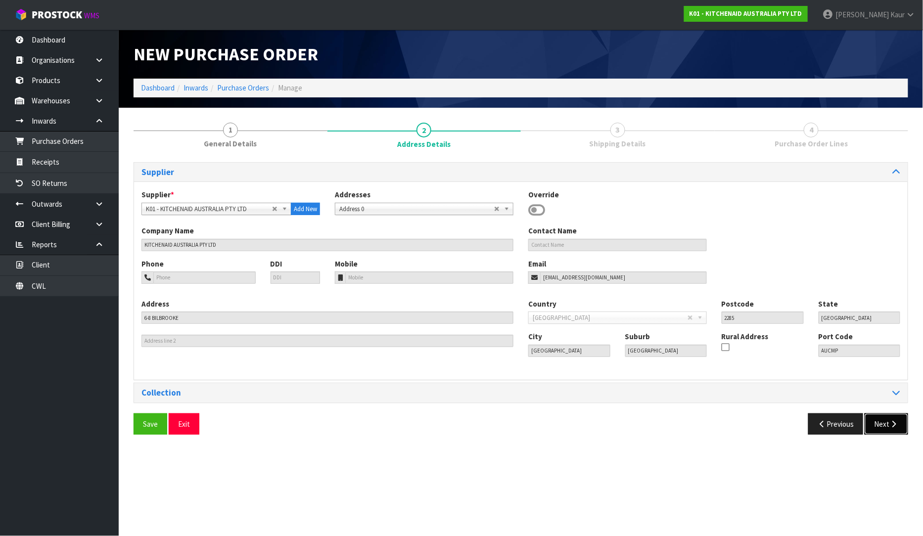
click at [887, 427] on button "Next" at bounding box center [886, 423] width 44 height 21
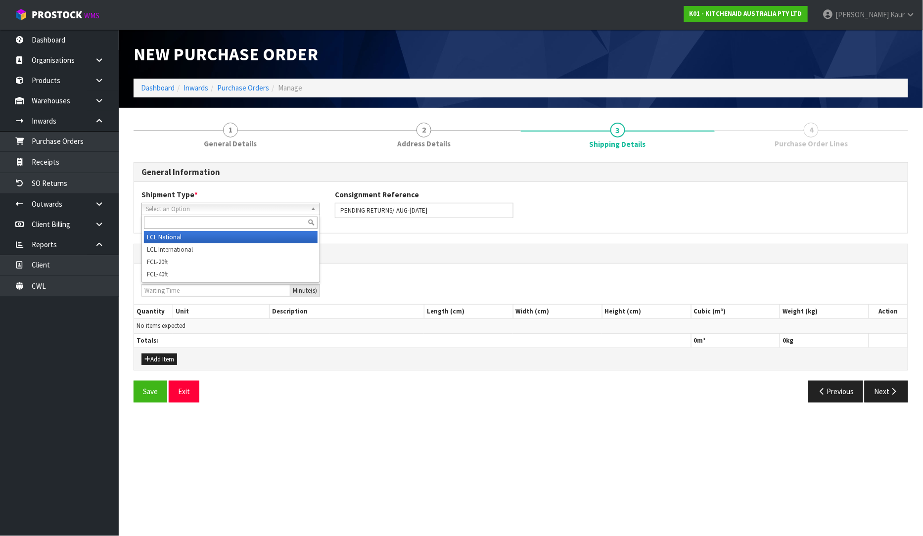
click at [189, 210] on span "Select an Option" at bounding box center [226, 209] width 161 height 12
click at [176, 237] on li "LCL National" at bounding box center [231, 237] width 174 height 12
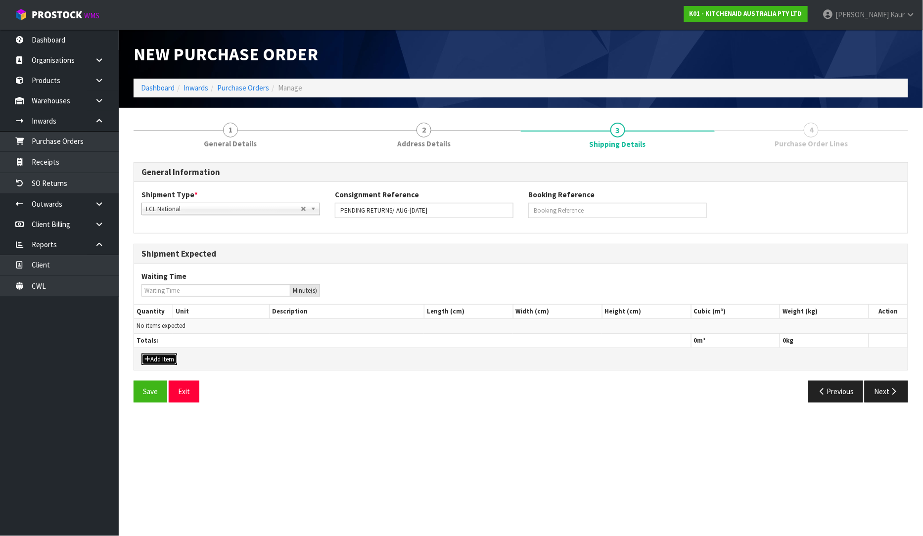
click at [172, 357] on button "Add Item" at bounding box center [159, 359] width 36 height 12
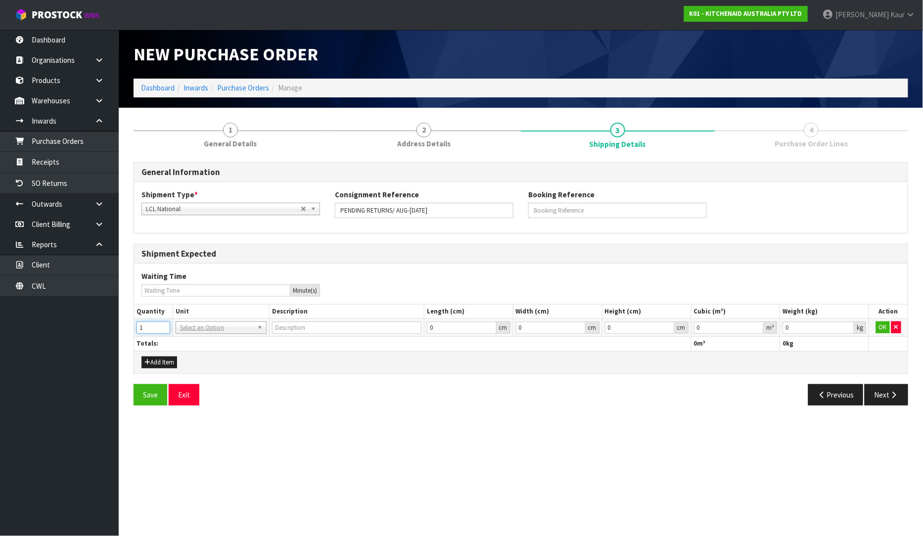
type input "1"
click at [162, 325] on input "1" at bounding box center [153, 327] width 34 height 12
click at [183, 339] on input "text" at bounding box center [221, 341] width 86 height 12
type input "plt"
type input "PALLET"
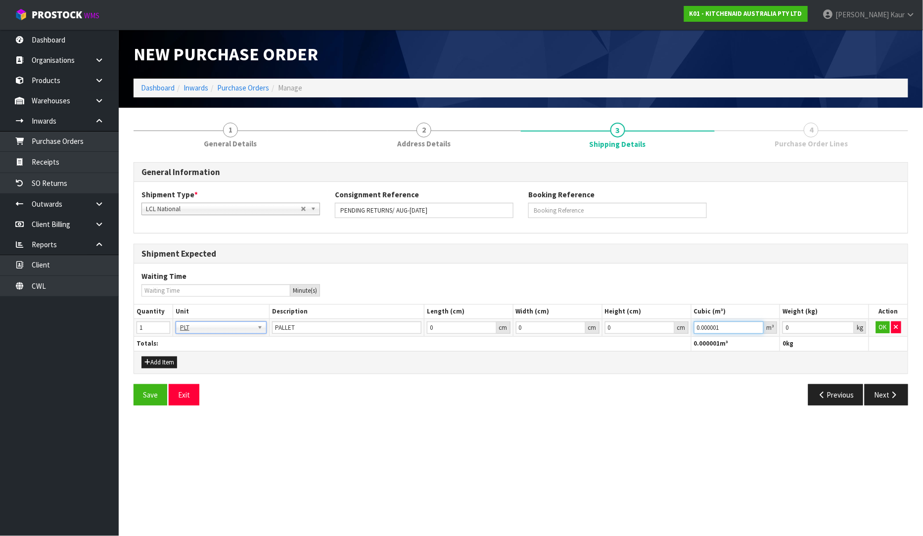
type input "0.000001"
click at [759, 323] on input "0.000001" at bounding box center [729, 327] width 70 height 12
type input "0.001"
click at [847, 324] on input "0.001" at bounding box center [818, 327] width 72 height 12
click at [886, 325] on button "OK" at bounding box center [883, 327] width 14 height 12
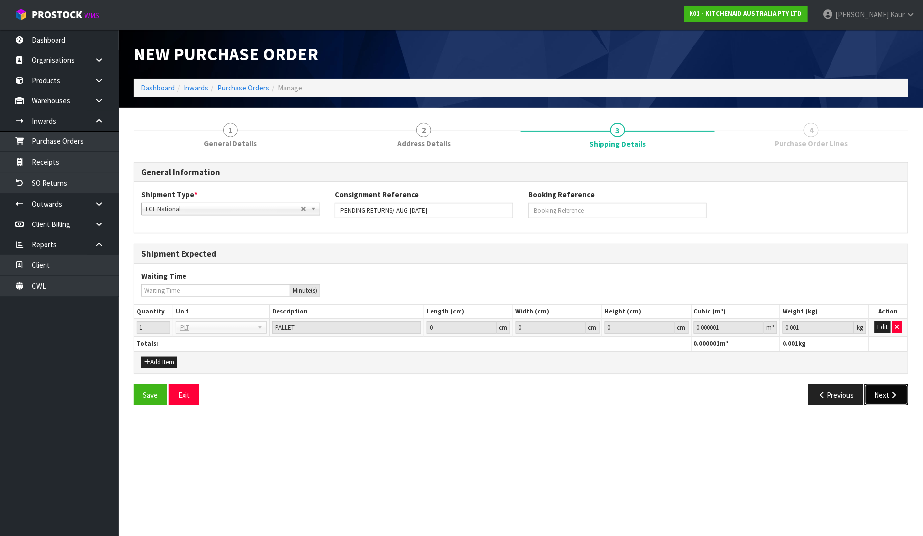
click at [879, 396] on button "Next" at bounding box center [886, 394] width 44 height 21
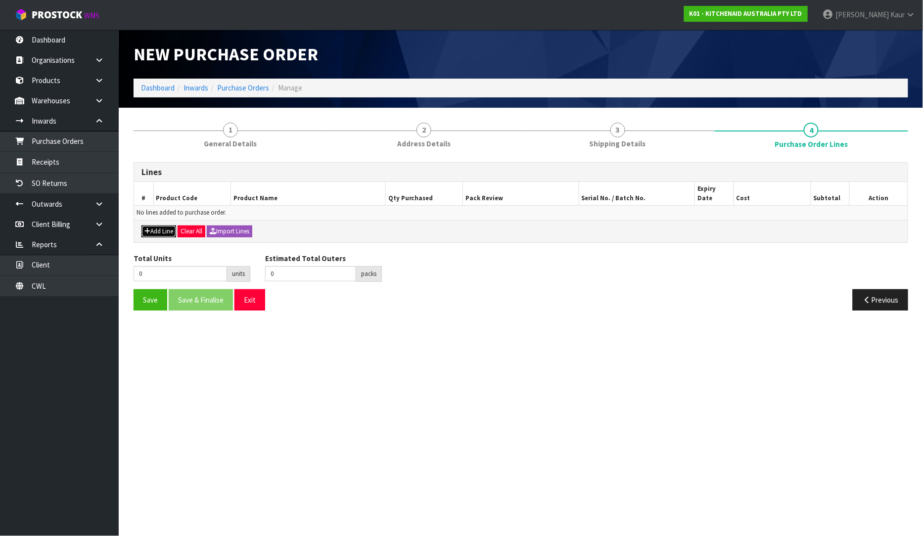
click at [159, 225] on button "Add Line" at bounding box center [158, 231] width 35 height 12
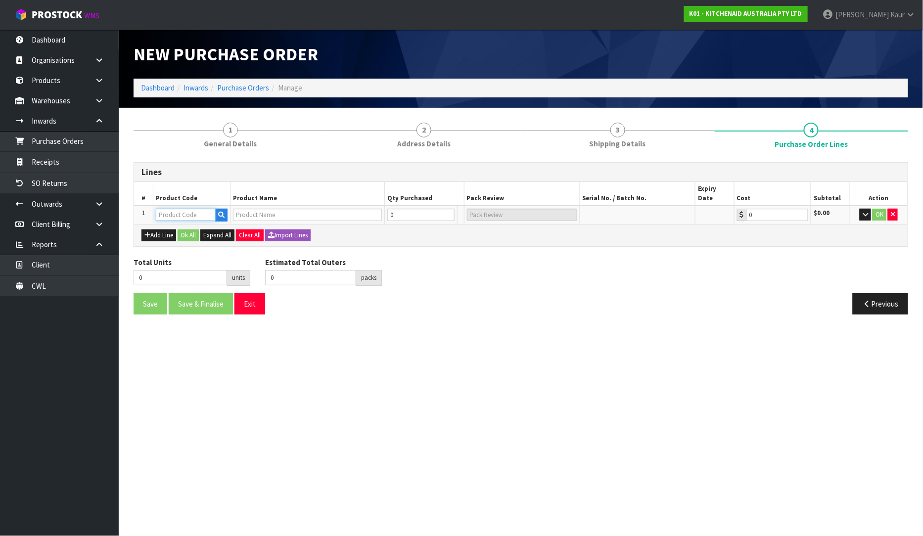
click at [171, 209] on input "text" at bounding box center [186, 215] width 60 height 12
type input "LCL"
click at [174, 218] on strong "LCL" at bounding box center [173, 221] width 12 height 9
type input "LCL"
type input "PALLET RECEIVED NOT CHECKED IN"
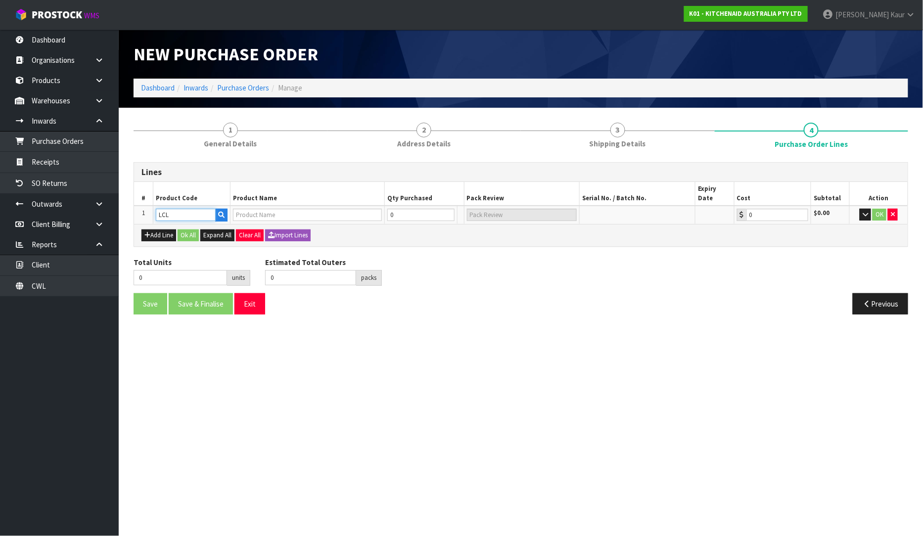
type input "0.00"
click at [399, 209] on input "0" at bounding box center [416, 215] width 61 height 12
type input "2"
type input "2 PLT"
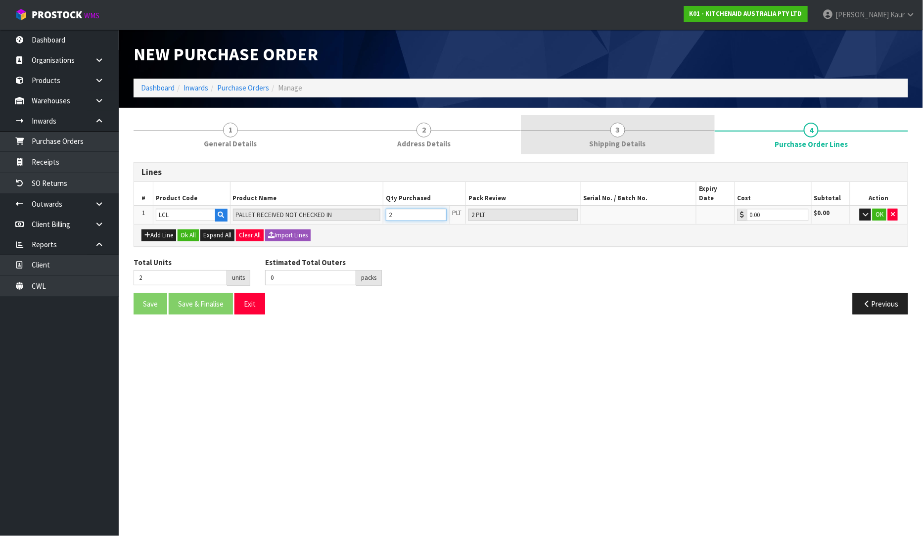
type input "2"
click at [614, 146] on span "Shipping Details" at bounding box center [617, 143] width 56 height 10
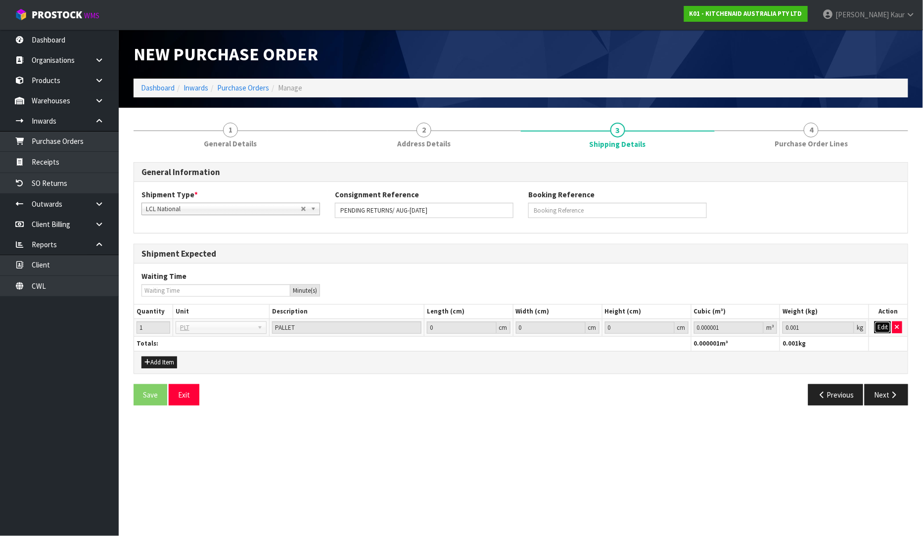
click at [881, 324] on button "Edit" at bounding box center [882, 327] width 16 height 12
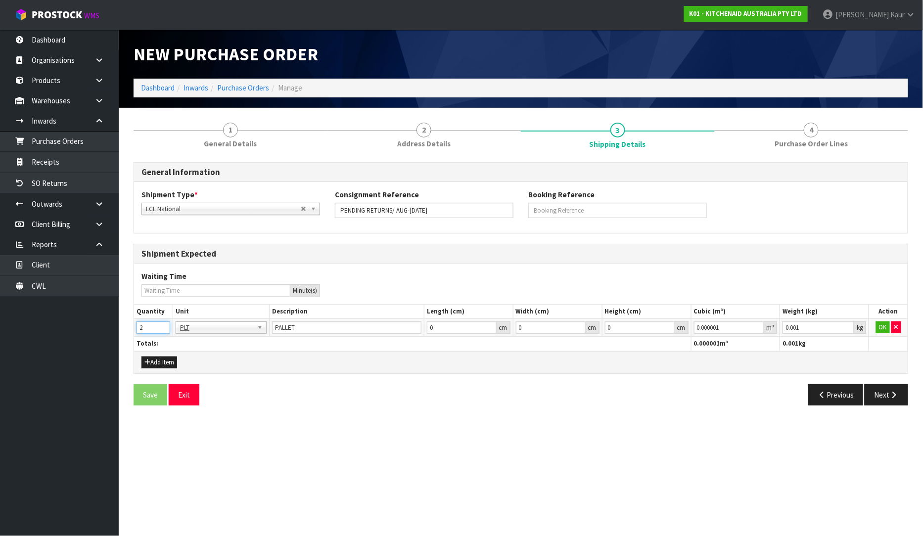
type input "2"
click at [165, 325] on input "2" at bounding box center [153, 327] width 34 height 12
click at [882, 329] on button "OK" at bounding box center [883, 327] width 14 height 12
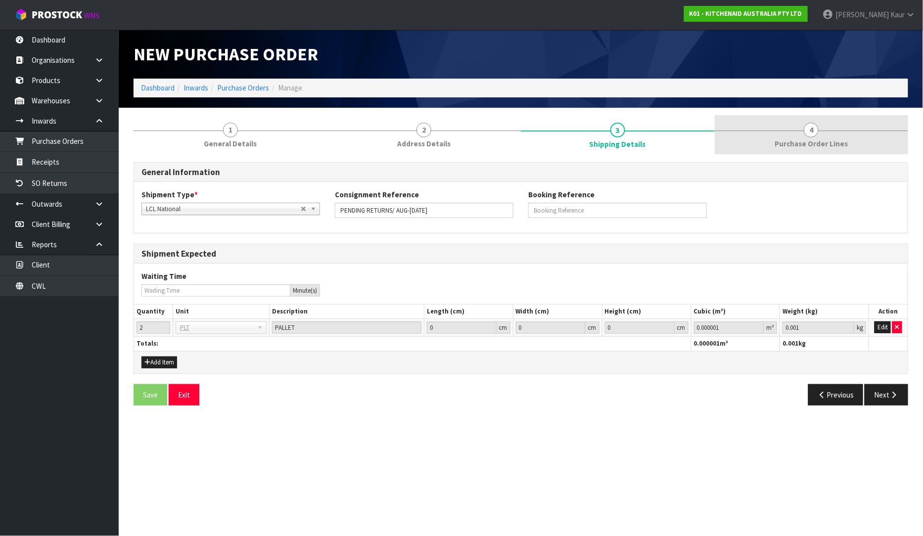
click at [845, 141] on span "Purchase Order Lines" at bounding box center [810, 143] width 73 height 10
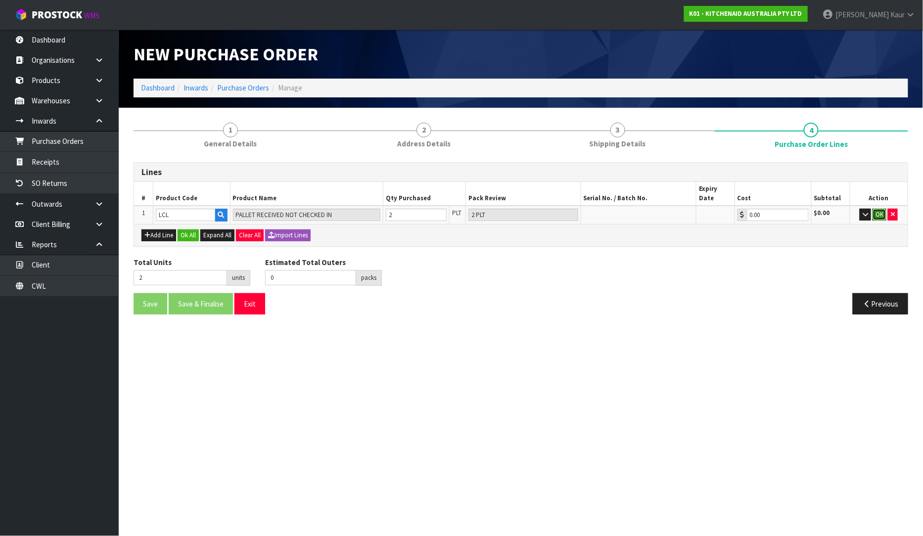
click at [875, 209] on button "OK" at bounding box center [879, 215] width 14 height 12
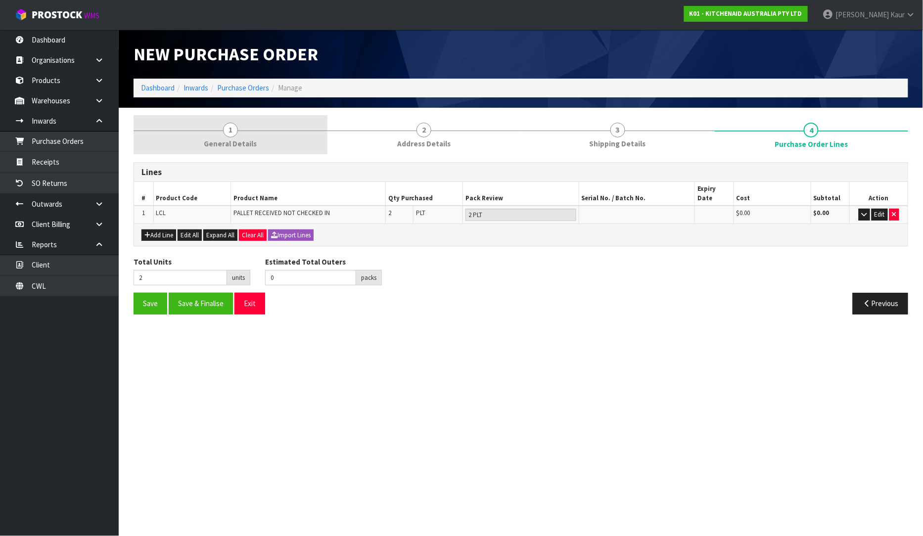
click at [232, 122] on link "1 General Details" at bounding box center [230, 134] width 194 height 39
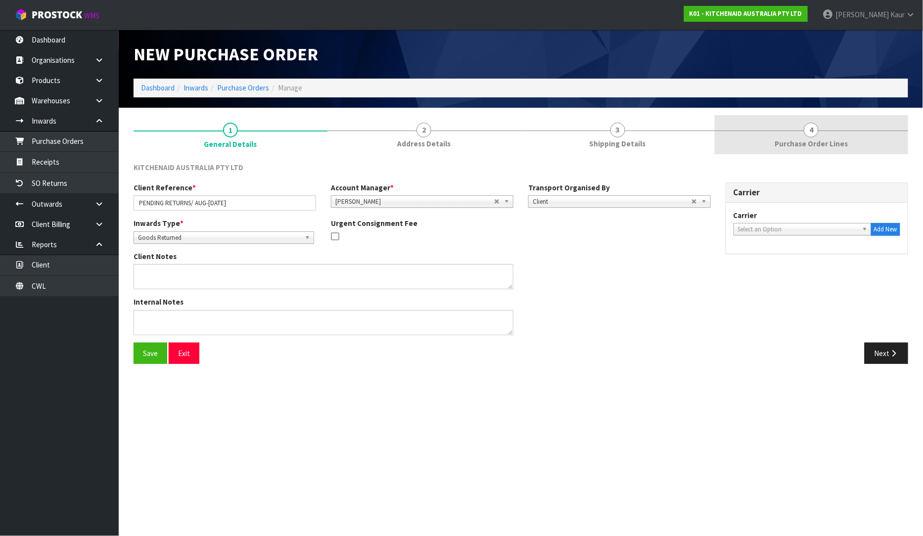
click at [843, 133] on link "4 Purchase Order Lines" at bounding box center [811, 134] width 194 height 39
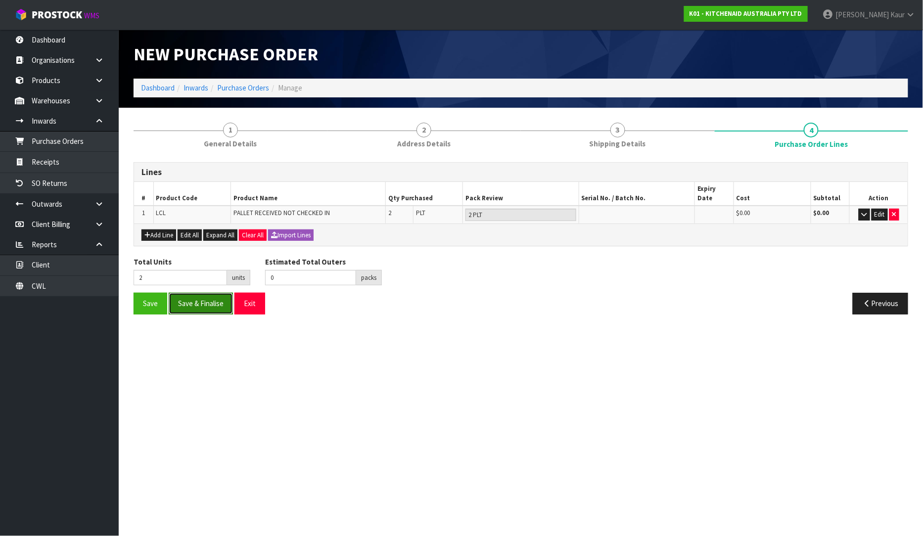
click at [200, 294] on button "Save & Finalise" at bounding box center [201, 303] width 64 height 21
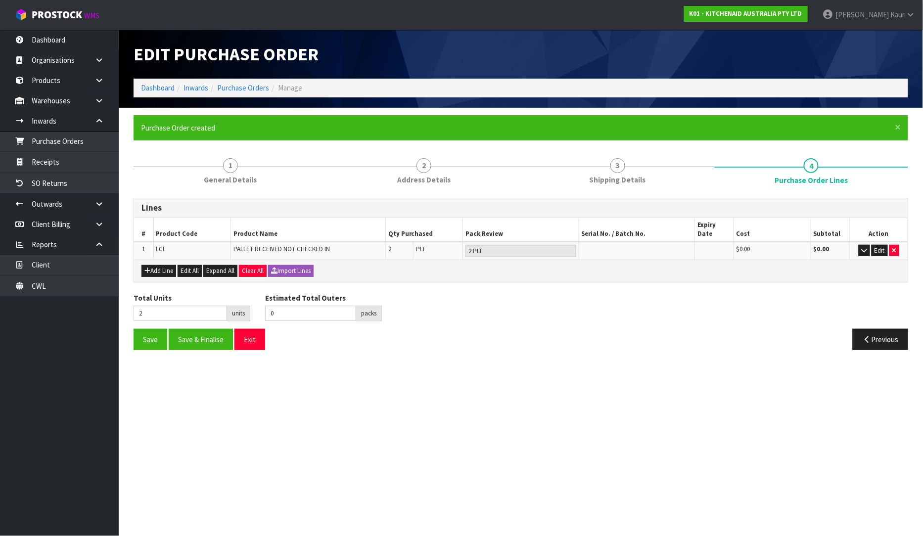
type input "0"
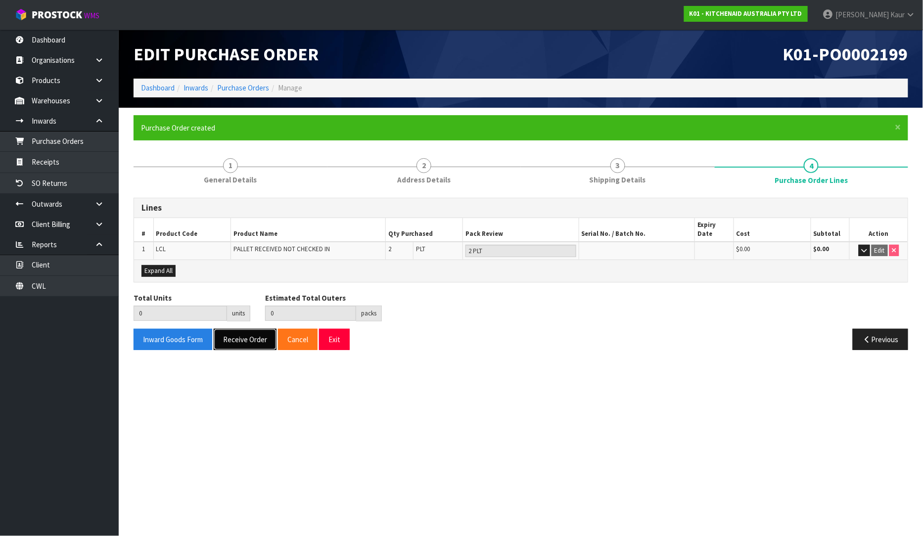
click at [244, 329] on button "Receive Order" at bounding box center [245, 339] width 63 height 21
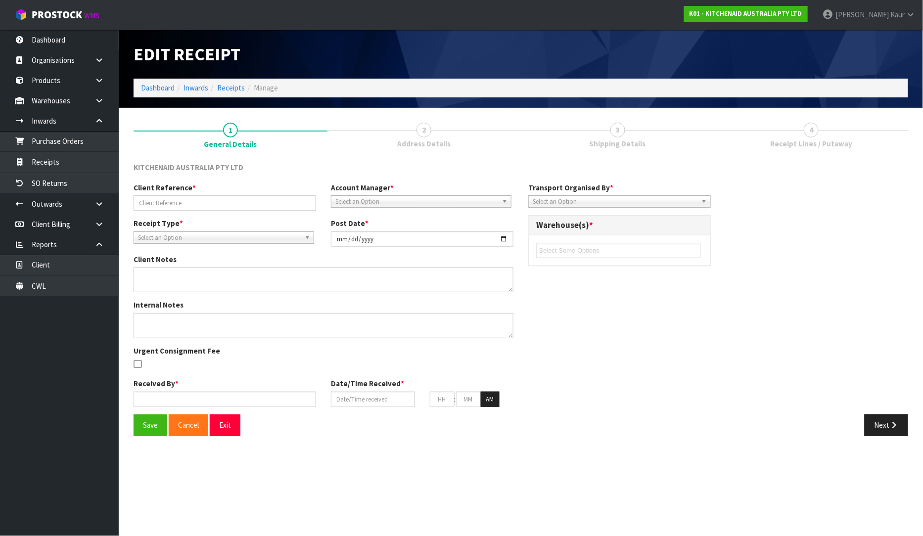
type input "PENDING RETURNS/ AUG-SEP/25"
type input "[DATE]"
type input "[PERSON_NAME]"
type input "[DATE]"
type input "11"
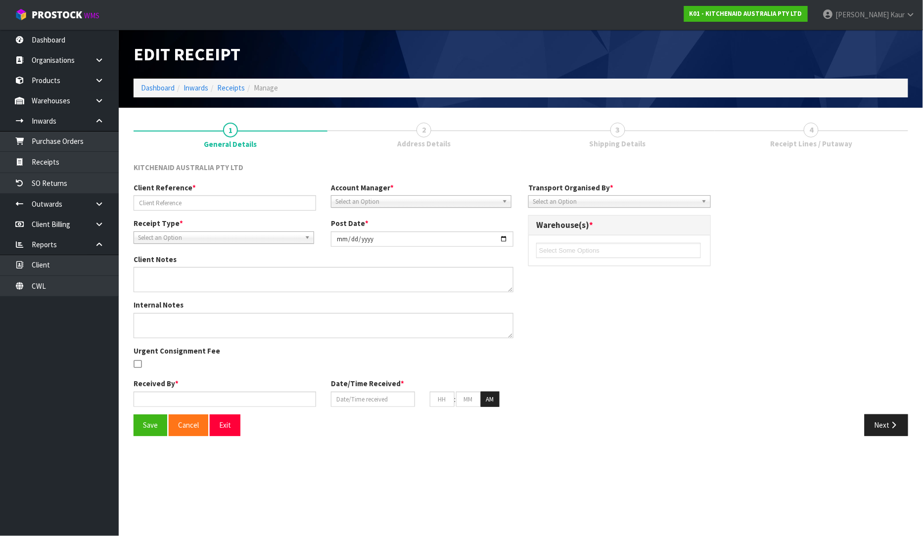
type input "32"
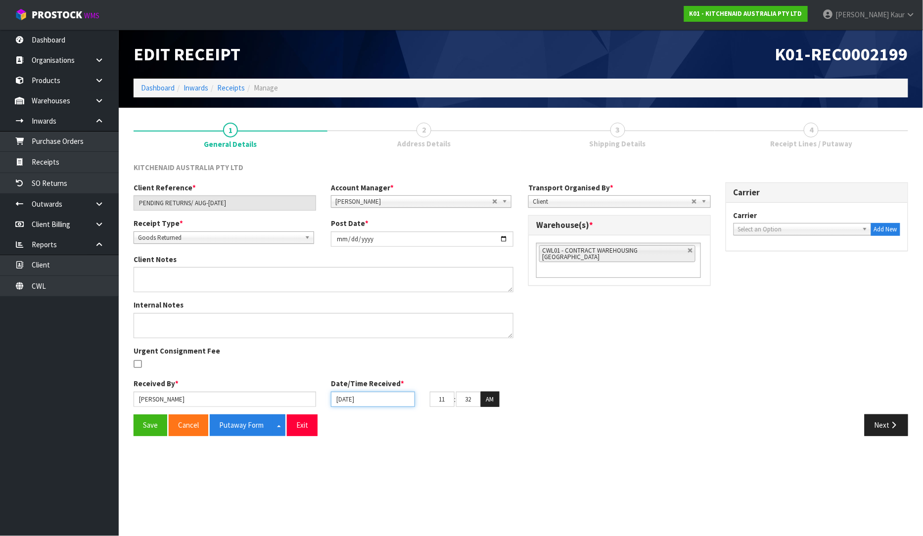
click at [341, 404] on input "[DATE]" at bounding box center [373, 399] width 84 height 15
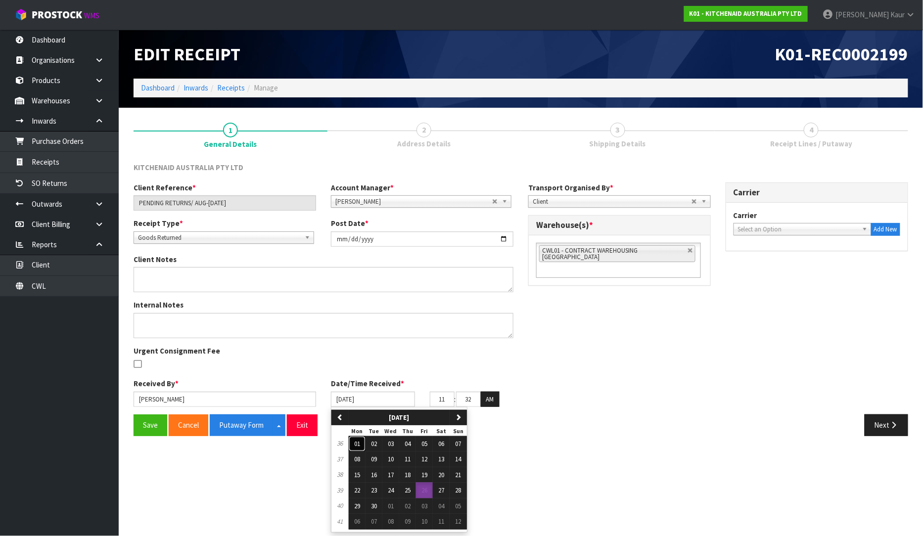
click at [358, 442] on span "01" at bounding box center [357, 444] width 6 height 8
type input "[DATE]"
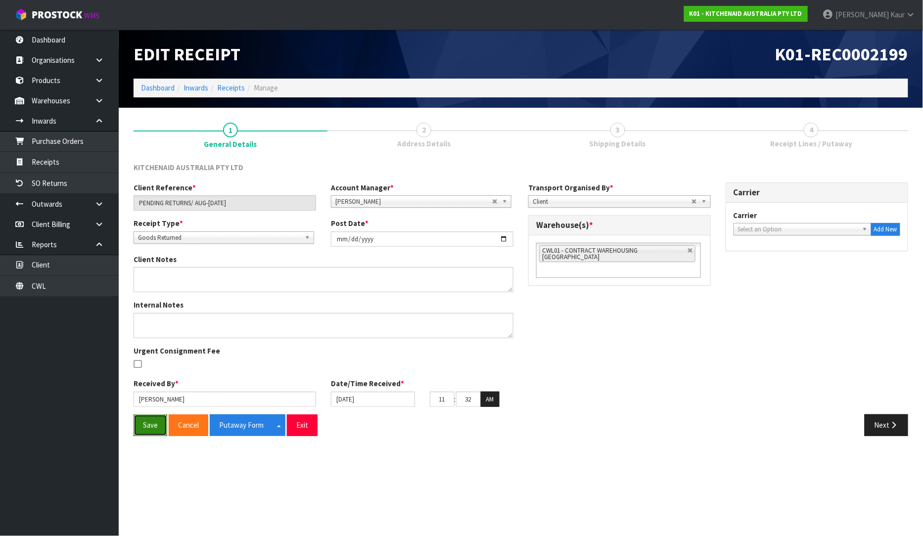
click at [146, 418] on button "Save" at bounding box center [150, 424] width 34 height 21
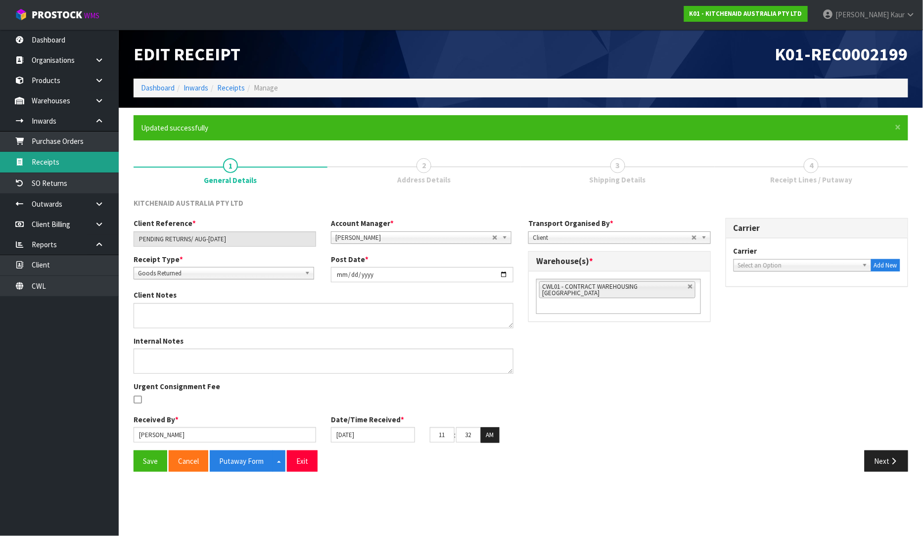
click at [65, 156] on link "Receipts" at bounding box center [59, 162] width 119 height 20
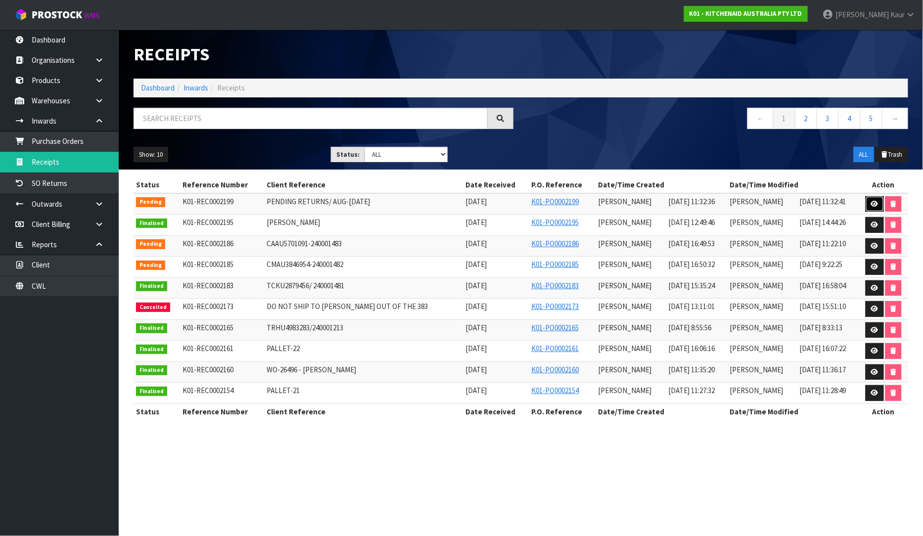
click at [872, 205] on icon at bounding box center [874, 204] width 7 height 6
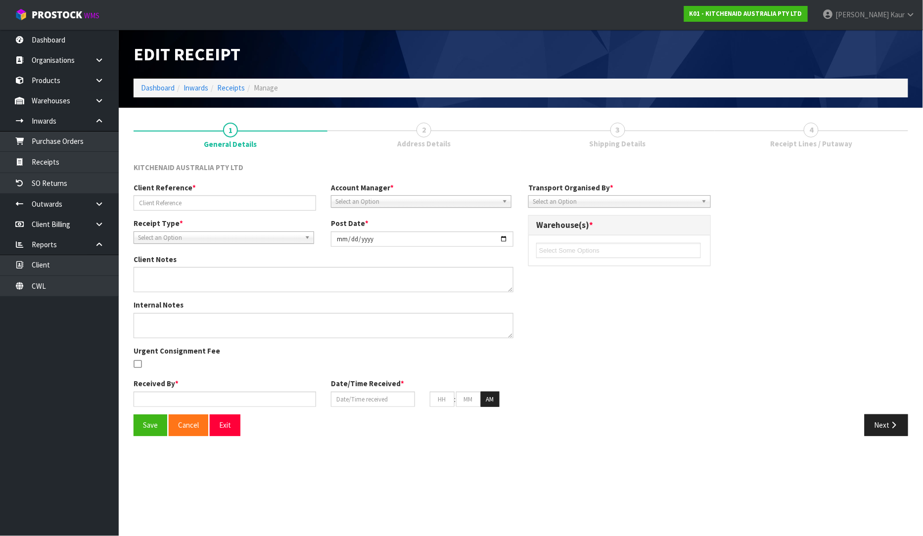
type input "PENDING RETURNS/ AUG-SEP/25"
type input "[DATE]"
type input "[PERSON_NAME]"
type input "[DATE]"
type input "11"
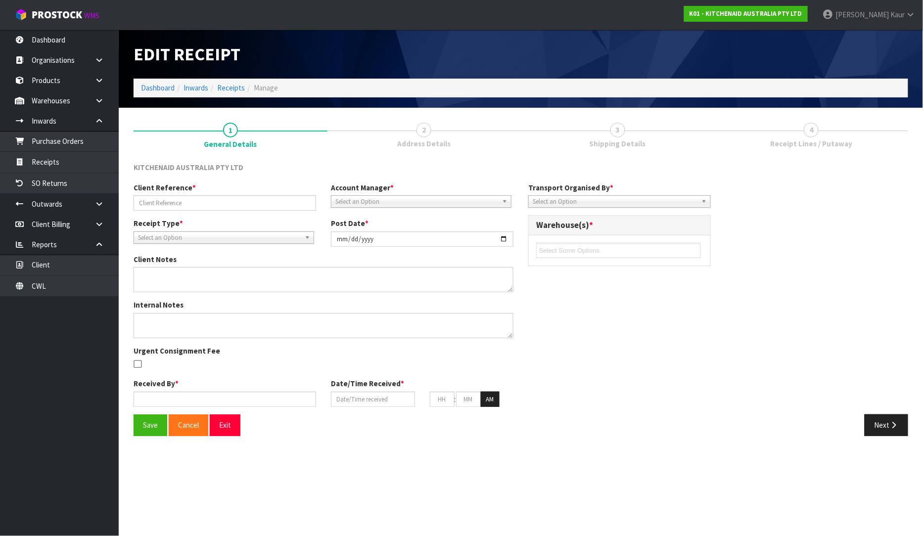
type input "32"
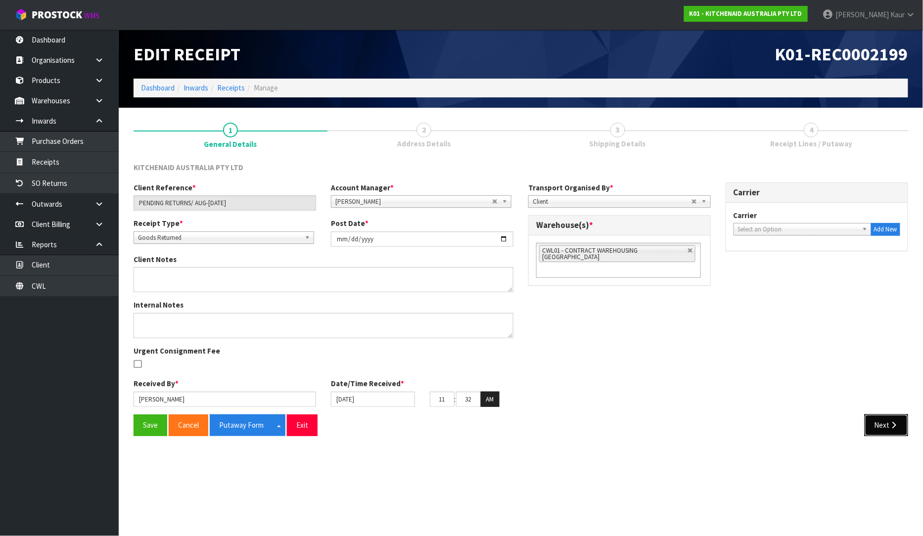
click at [878, 418] on button "Next" at bounding box center [886, 424] width 44 height 21
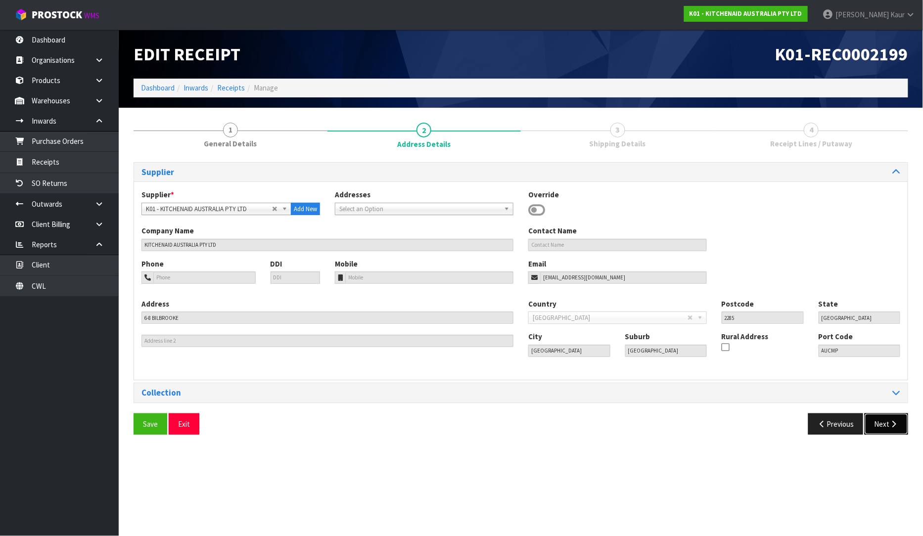
click at [878, 421] on button "Next" at bounding box center [886, 423] width 44 height 21
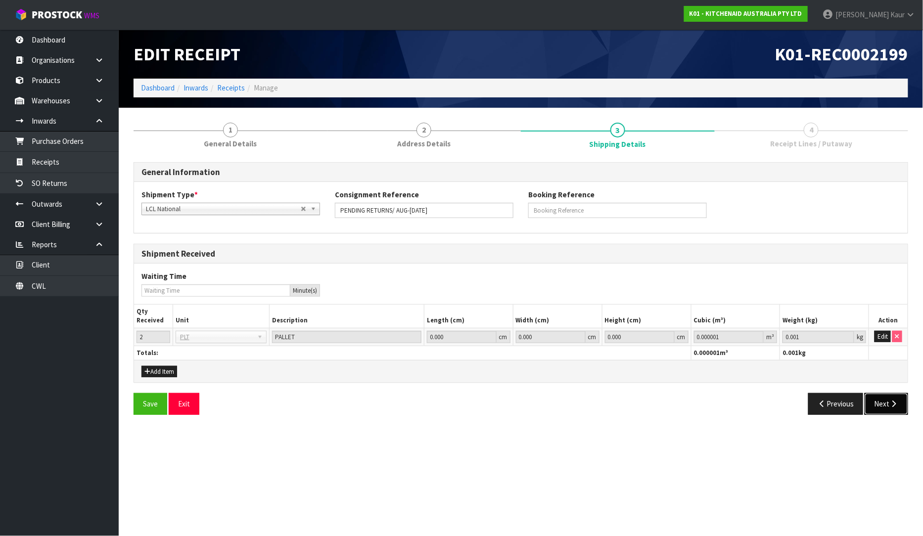
click at [885, 400] on button "Next" at bounding box center [886, 403] width 44 height 21
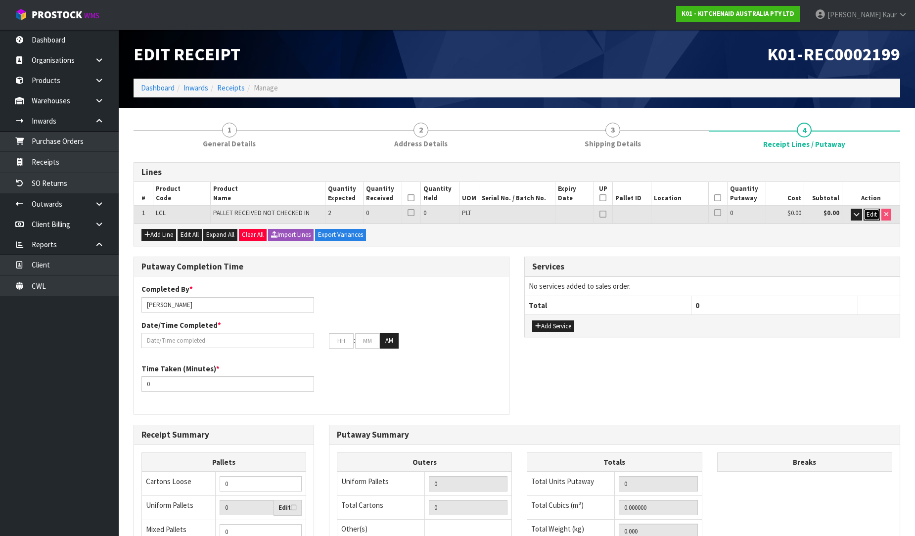
click at [866, 215] on span "Edit" at bounding box center [871, 214] width 10 height 8
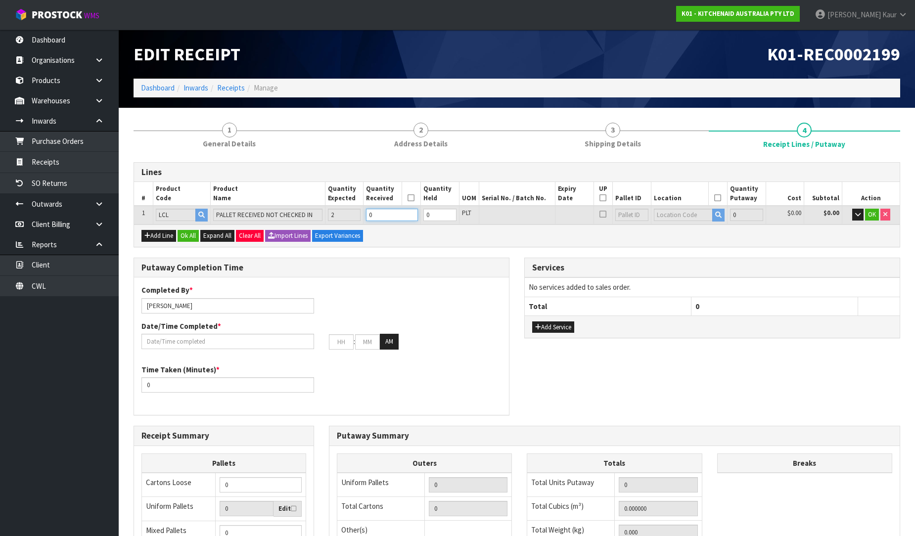
click at [396, 211] on input "0" at bounding box center [392, 215] width 52 height 12
type input "2"
type input "200"
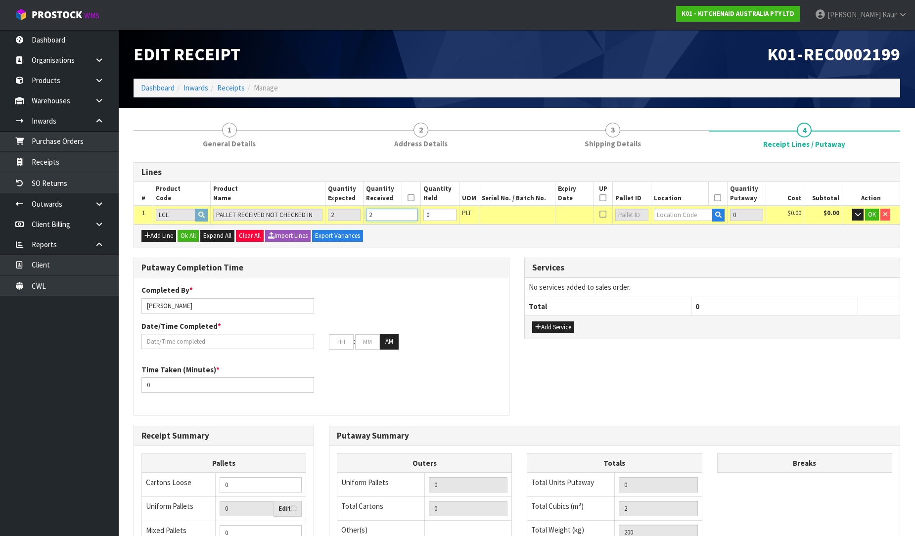
type input "2"
click at [665, 218] on input "text" at bounding box center [683, 215] width 59 height 12
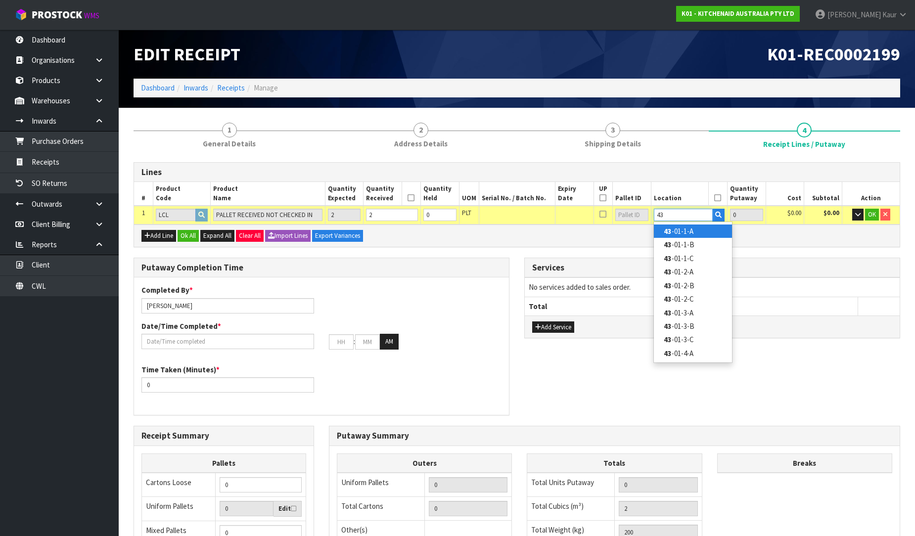
type input "43"
click at [671, 233] on link "43 -01-1-A" at bounding box center [693, 230] width 78 height 13
type input "2"
type input "43-01-1-A"
type input "2"
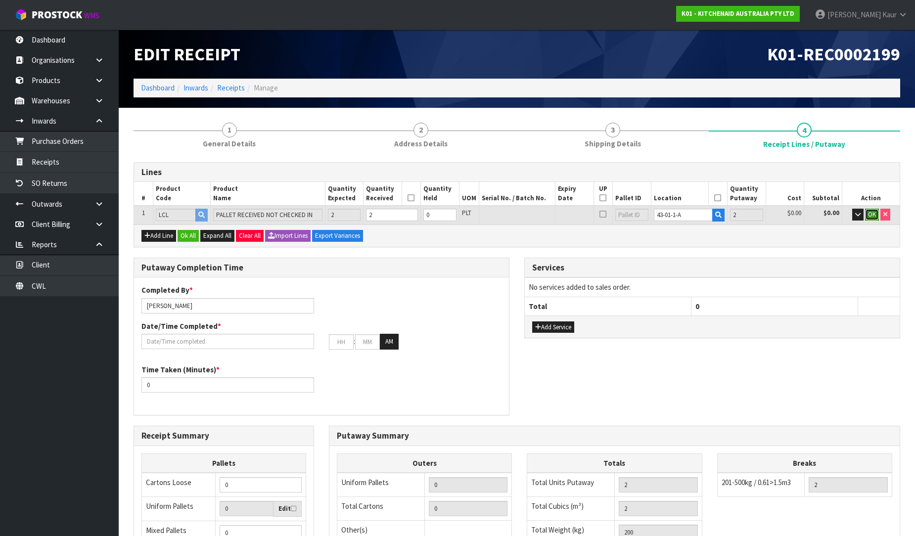
click at [866, 213] on button "OK" at bounding box center [872, 215] width 14 height 12
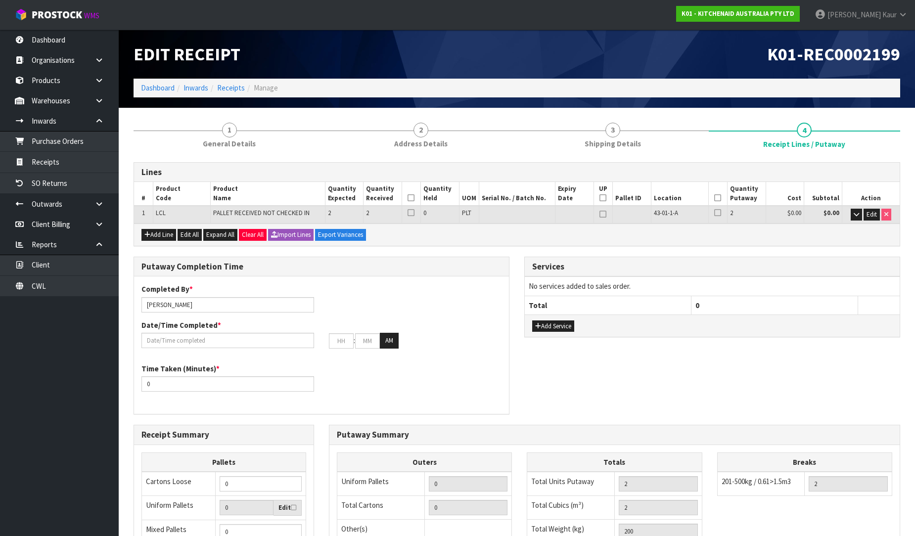
click at [413, 198] on icon at bounding box center [410, 198] width 7 height 0
click at [718, 198] on icon at bounding box center [717, 198] width 7 height 0
click at [208, 337] on input "text" at bounding box center [227, 340] width 173 height 15
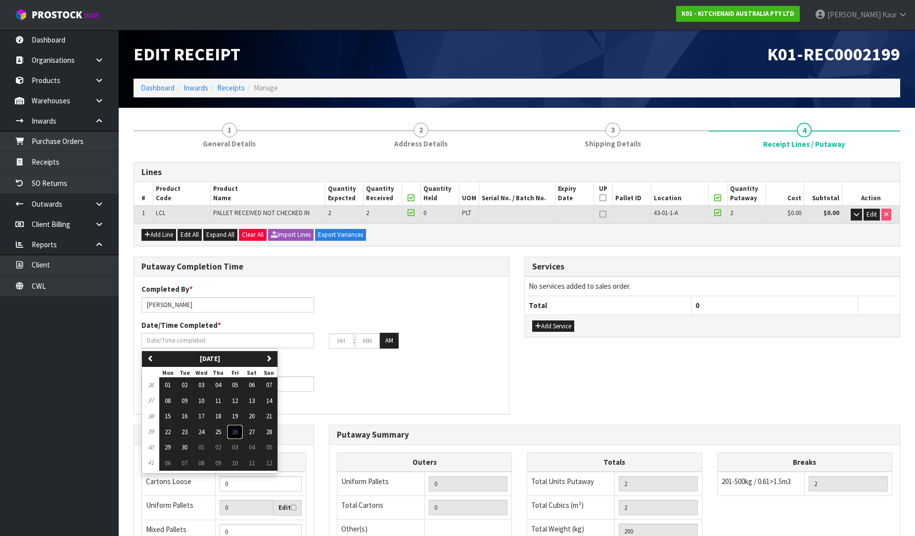
drag, startPoint x: 240, startPoint y: 432, endPoint x: 223, endPoint y: 415, distance: 23.8
click at [238, 431] on span "26" at bounding box center [235, 432] width 6 height 8
type input "[DATE]"
type input "12"
type input "00"
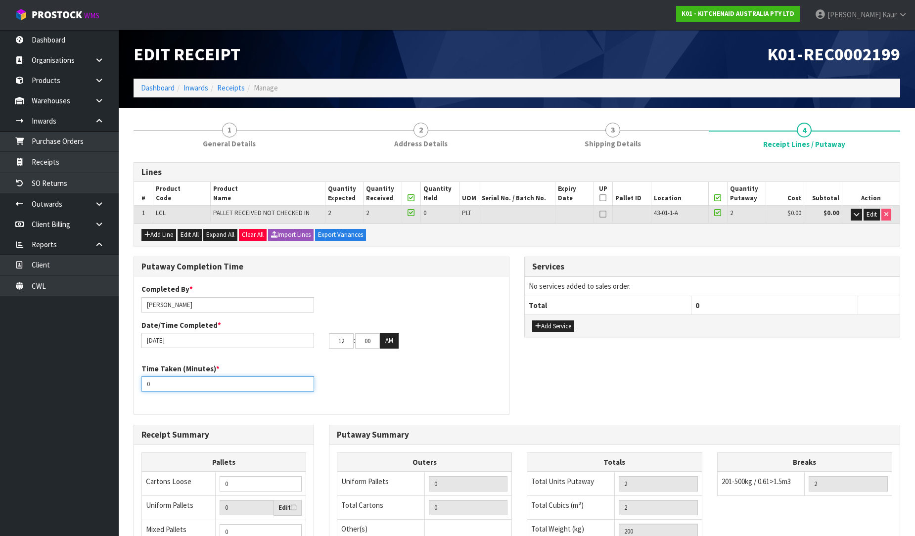
drag, startPoint x: 167, startPoint y: 384, endPoint x: 142, endPoint y: 379, distance: 25.3
click at [142, 379] on input "0" at bounding box center [227, 383] width 173 height 15
type input "10"
drag, startPoint x: 347, startPoint y: 342, endPoint x: 328, endPoint y: 338, distance: 19.2
click at [329, 338] on input "12" at bounding box center [341, 340] width 25 height 15
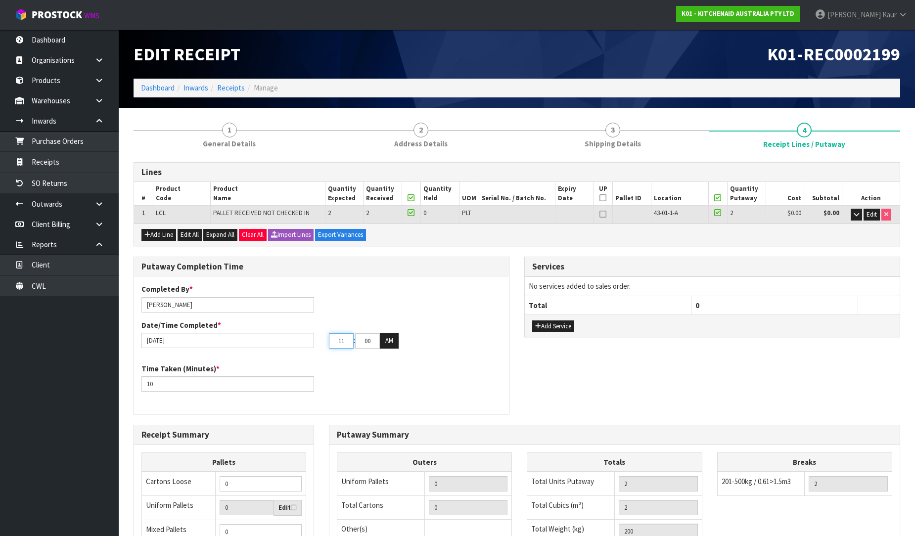
type input "11"
drag, startPoint x: 366, startPoint y: 339, endPoint x: 355, endPoint y: 338, distance: 11.4
click at [355, 338] on input "00" at bounding box center [367, 340] width 25 height 15
type input "33"
click at [391, 339] on button "AM" at bounding box center [389, 341] width 19 height 16
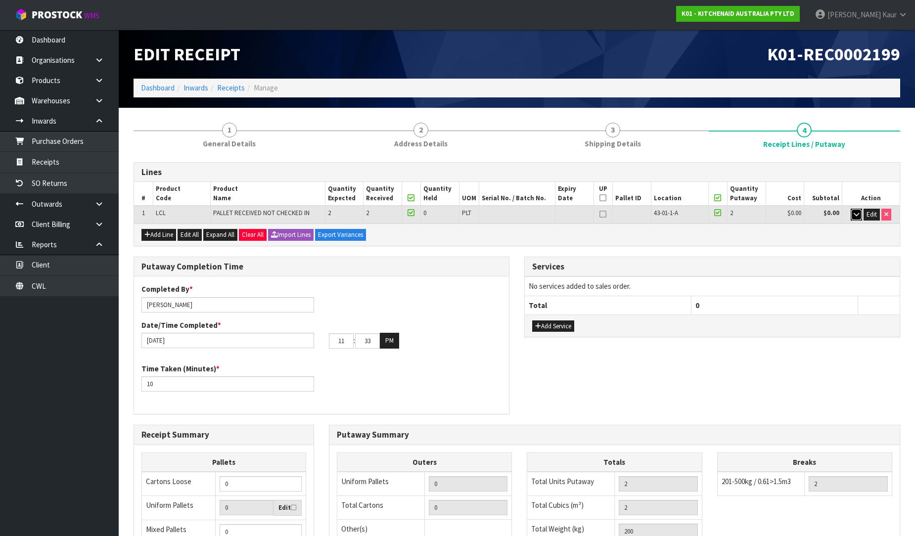
click at [857, 216] on icon "button" at bounding box center [855, 214] width 5 height 6
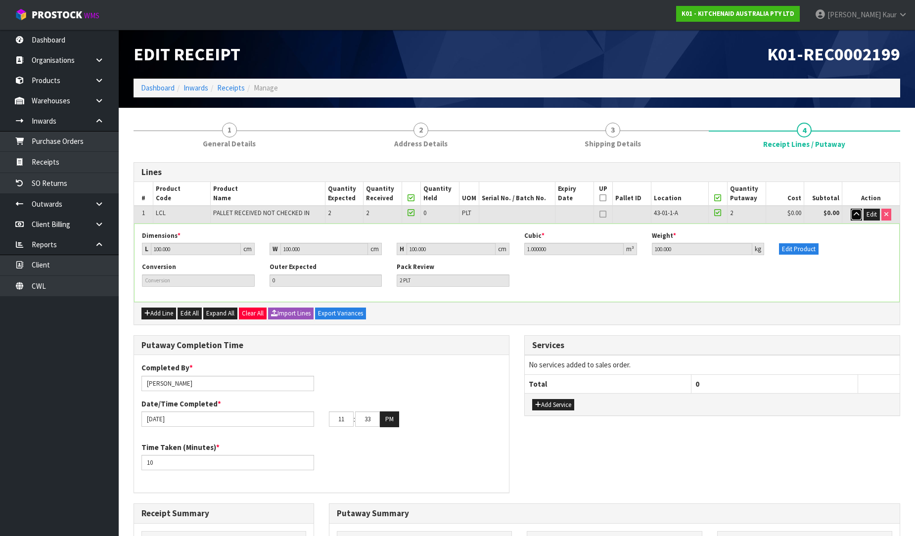
click at [857, 216] on icon "button" at bounding box center [855, 214] width 5 height 6
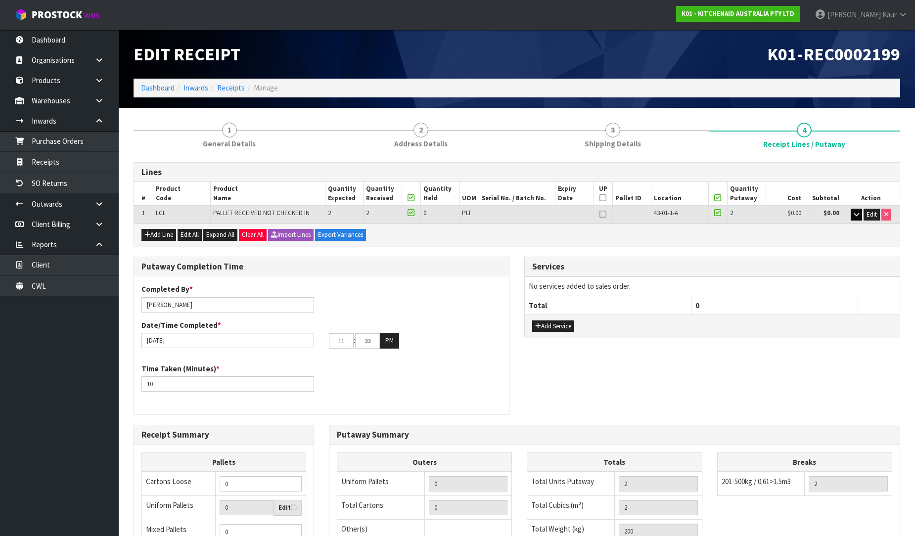
click at [602, 198] on icon at bounding box center [602, 198] width 7 height 0
type input "1"
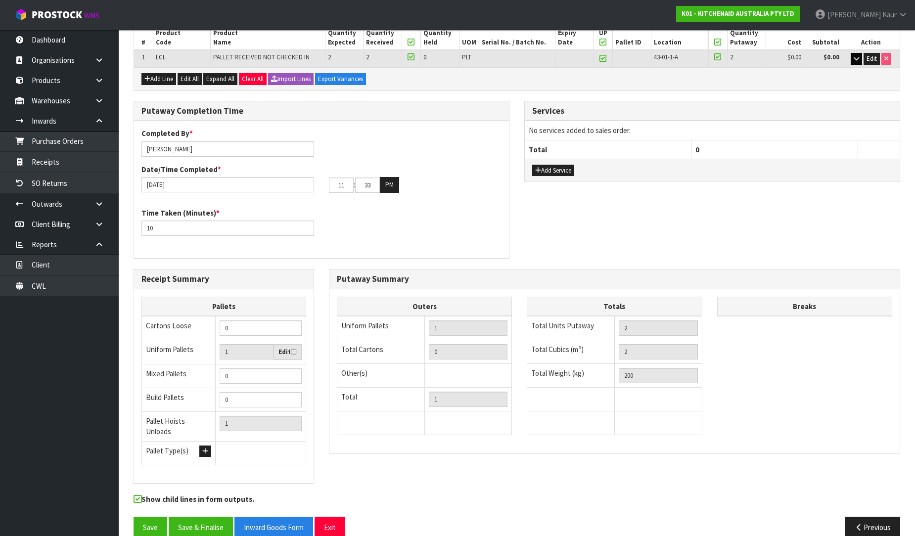
scroll to position [166, 0]
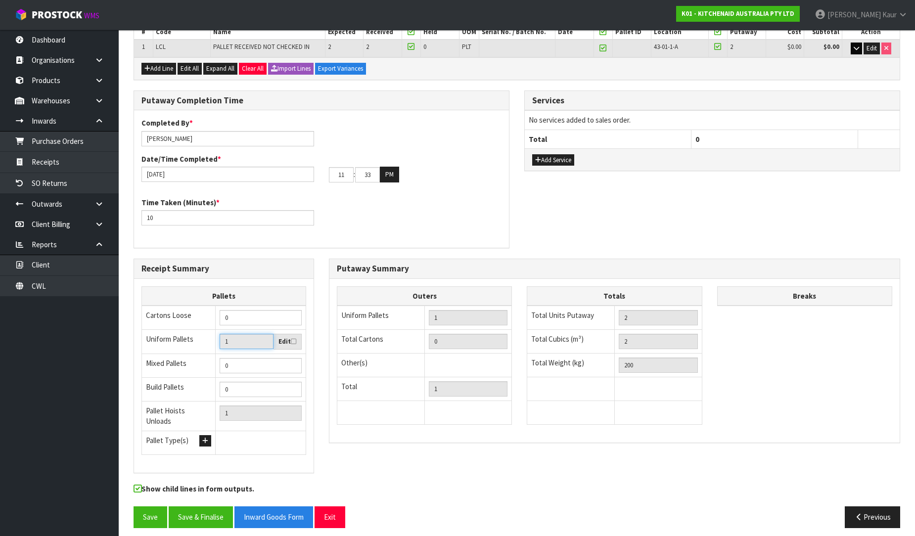
click at [264, 341] on input "1" at bounding box center [247, 341] width 54 height 15
click at [286, 340] on label "Edit" at bounding box center [287, 342] width 18 height 10
click at [0, 0] on input "checkbox" at bounding box center [0, 0] width 0 height 0
type input "2"
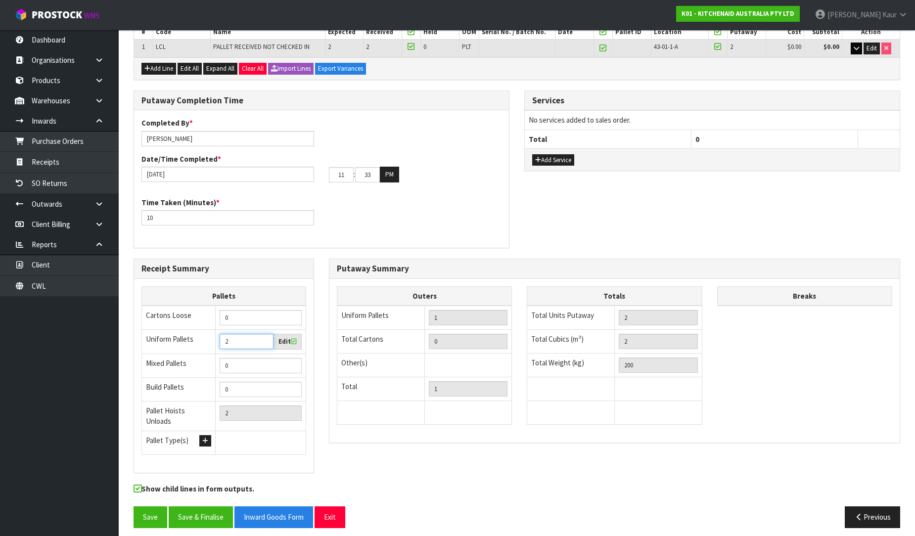
type input "2"
click at [263, 337] on input "2" at bounding box center [247, 341] width 54 height 15
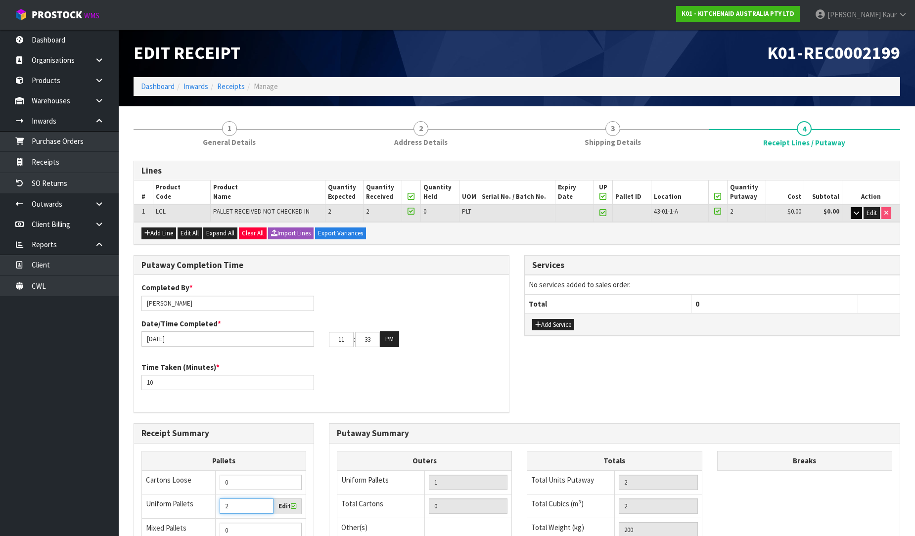
scroll to position [0, 0]
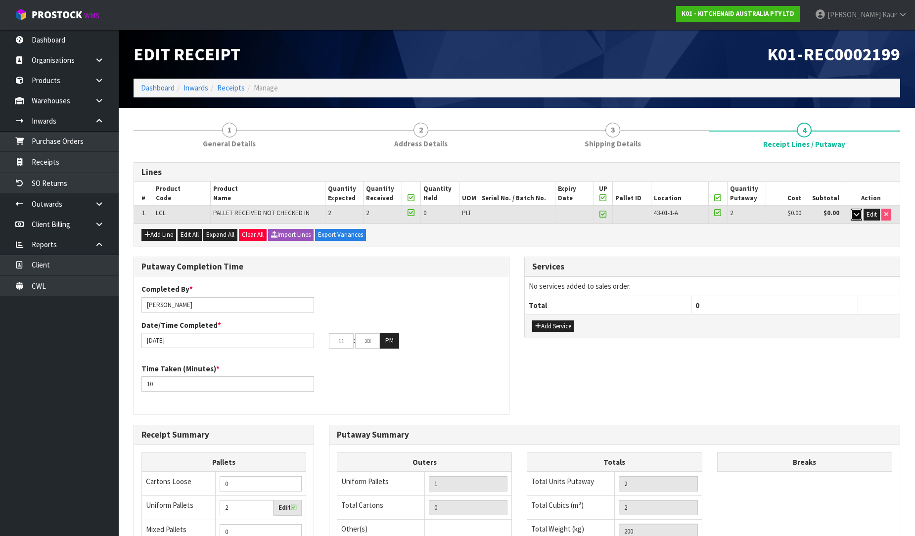
click at [858, 216] on icon "button" at bounding box center [855, 214] width 5 height 6
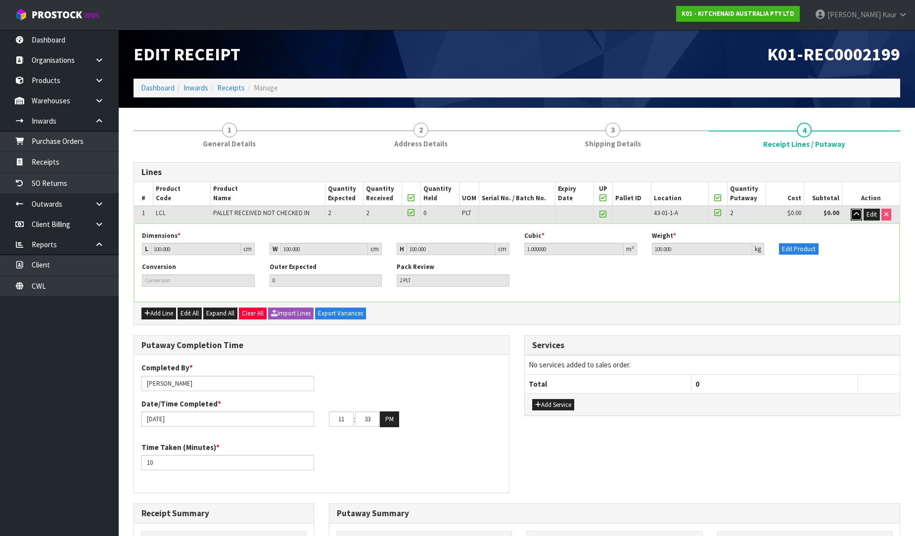
click at [858, 215] on icon "button" at bounding box center [855, 214] width 5 height 6
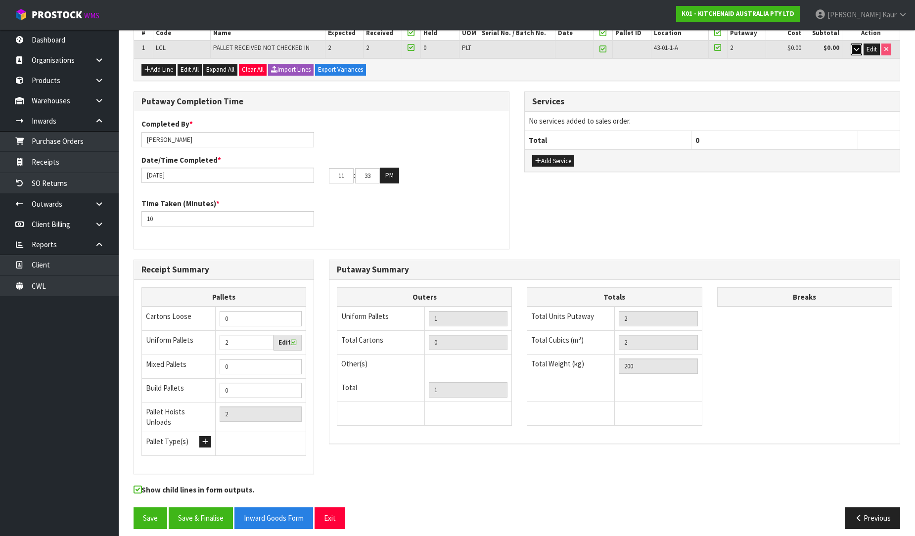
scroll to position [166, 0]
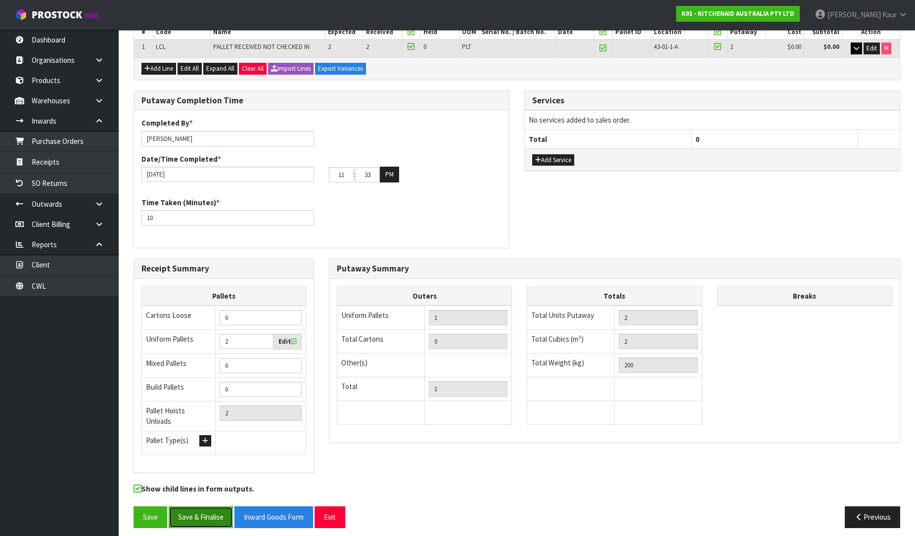
drag, startPoint x: 218, startPoint y: 508, endPoint x: 224, endPoint y: 502, distance: 8.7
click at [218, 508] on button "Save & Finalise" at bounding box center [201, 516] width 64 height 21
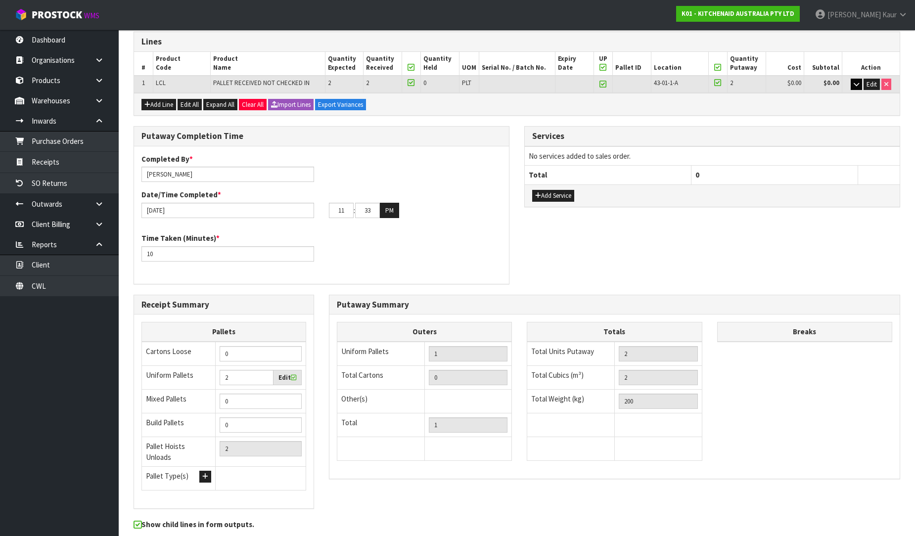
scroll to position [0, 0]
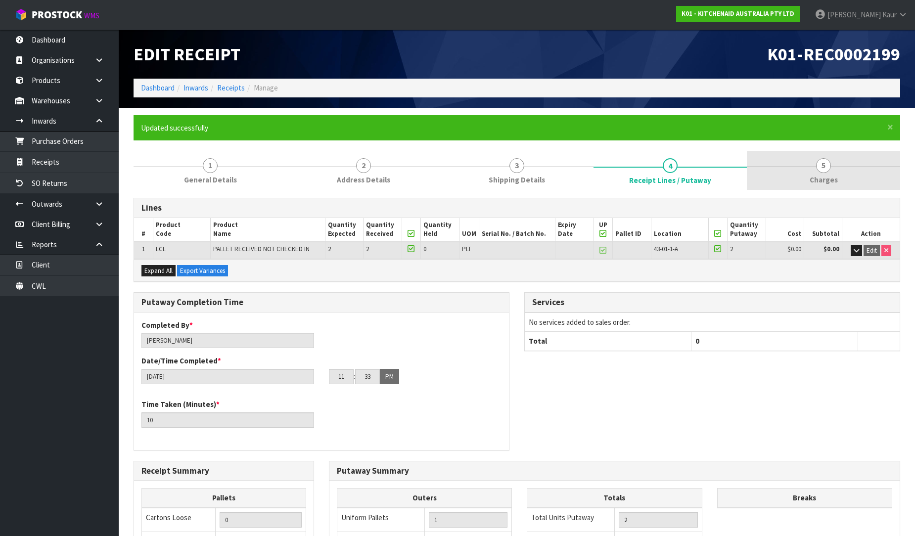
click at [817, 175] on span "Charges" at bounding box center [823, 180] width 28 height 10
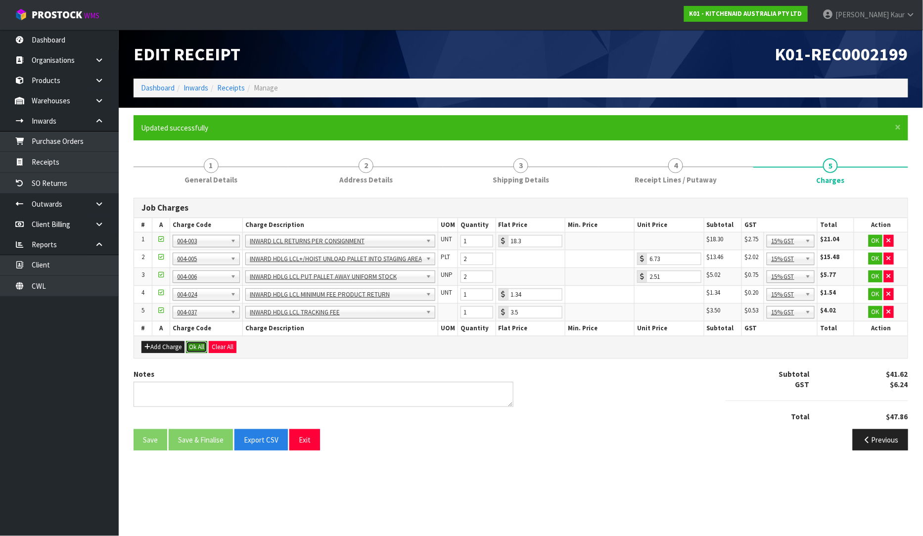
click at [197, 343] on button "Ok All" at bounding box center [196, 347] width 21 height 12
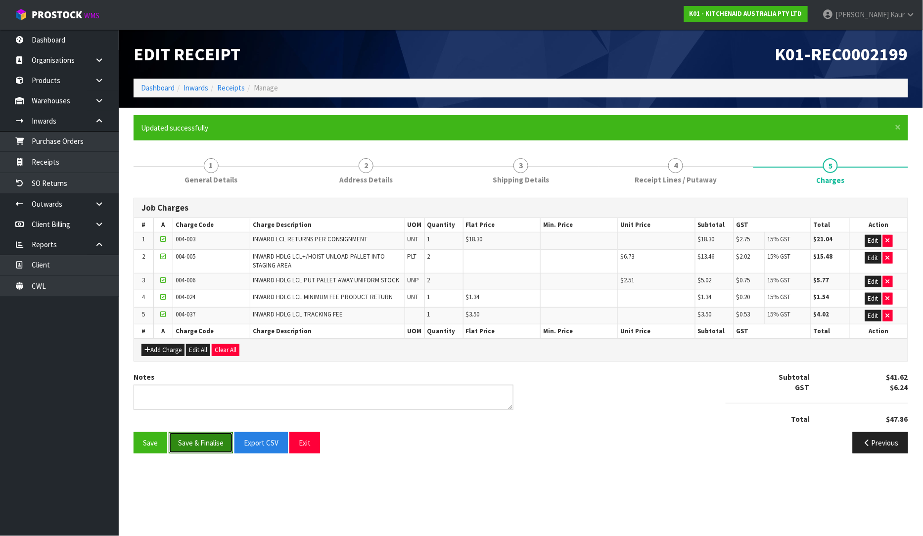
click at [205, 450] on button "Save & Finalise" at bounding box center [201, 442] width 64 height 21
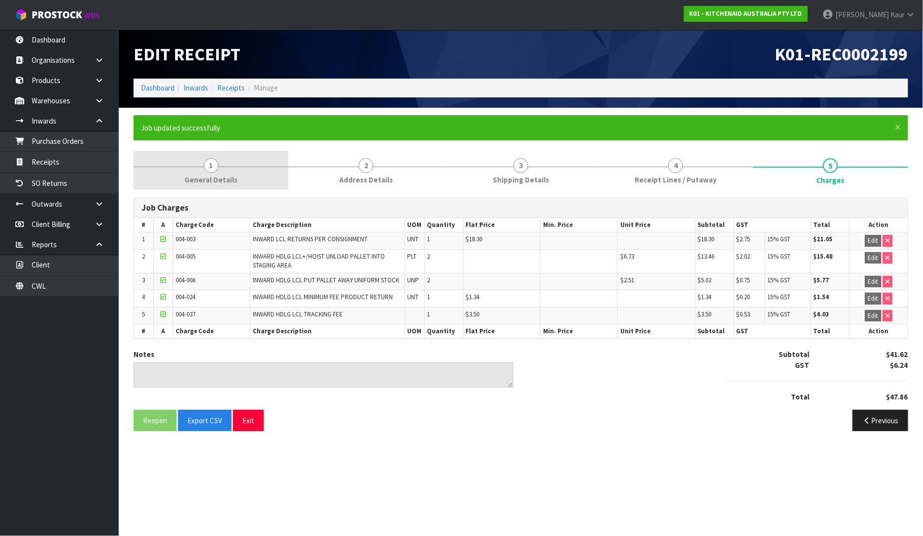
click at [210, 166] on span "1" at bounding box center [211, 165] width 15 height 15
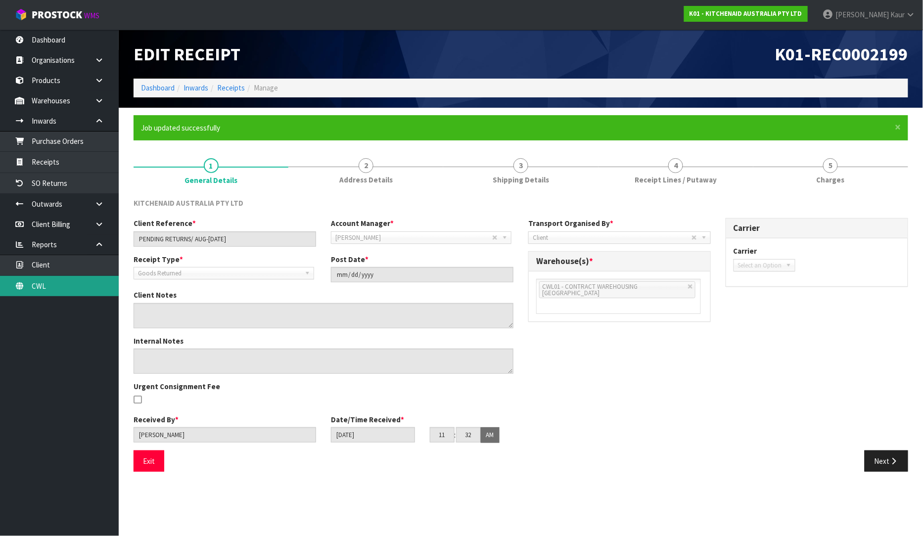
click at [51, 286] on link "CWL" at bounding box center [59, 286] width 119 height 20
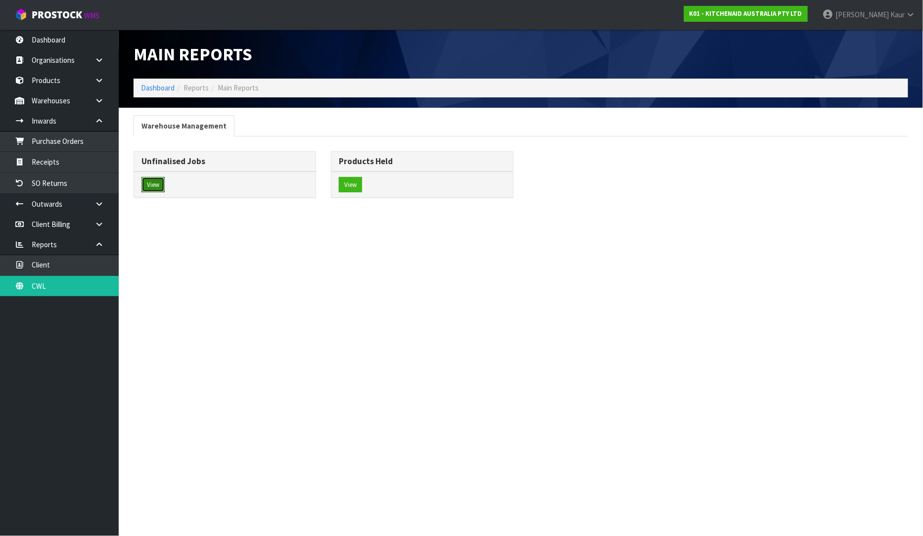
click at [146, 181] on button "View" at bounding box center [152, 185] width 23 height 16
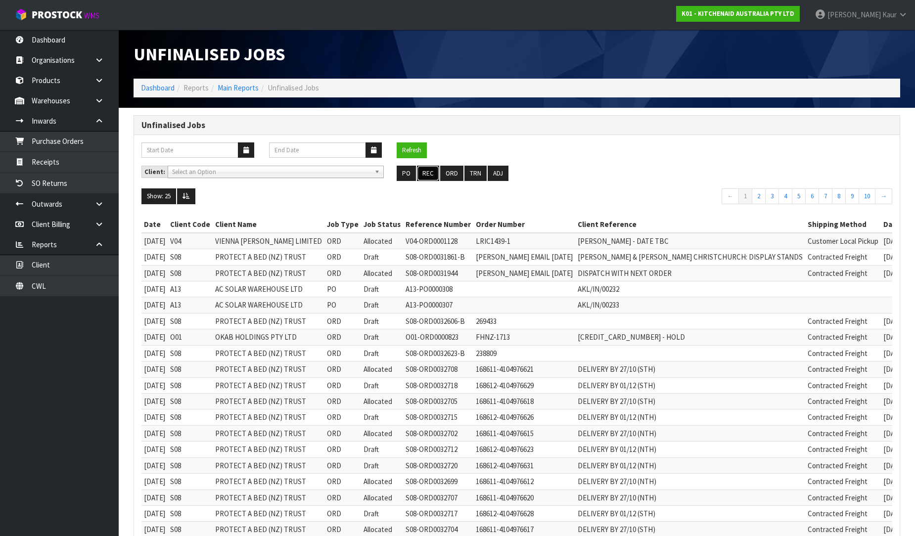
click at [426, 175] on button "REC" at bounding box center [428, 174] width 22 height 16
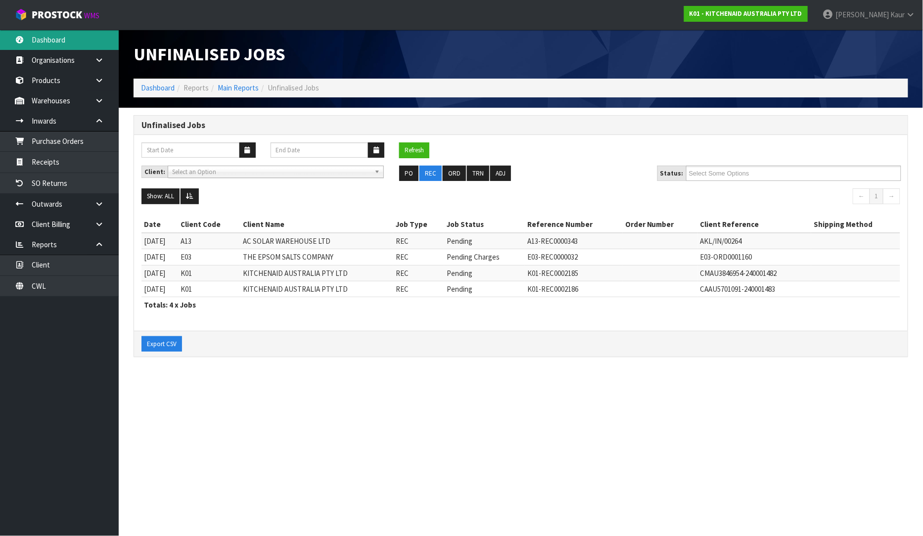
click at [67, 42] on link "Dashboard" at bounding box center [59, 40] width 119 height 20
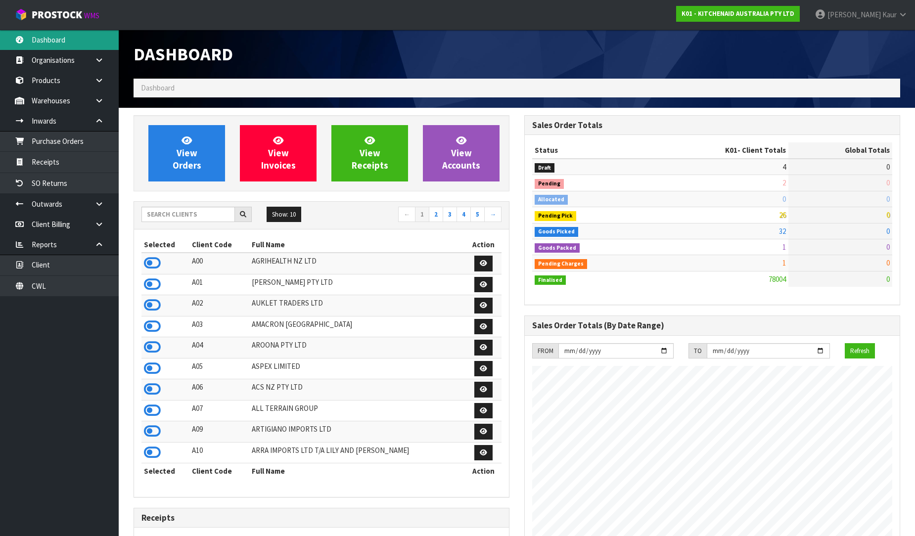
scroll to position [749, 391]
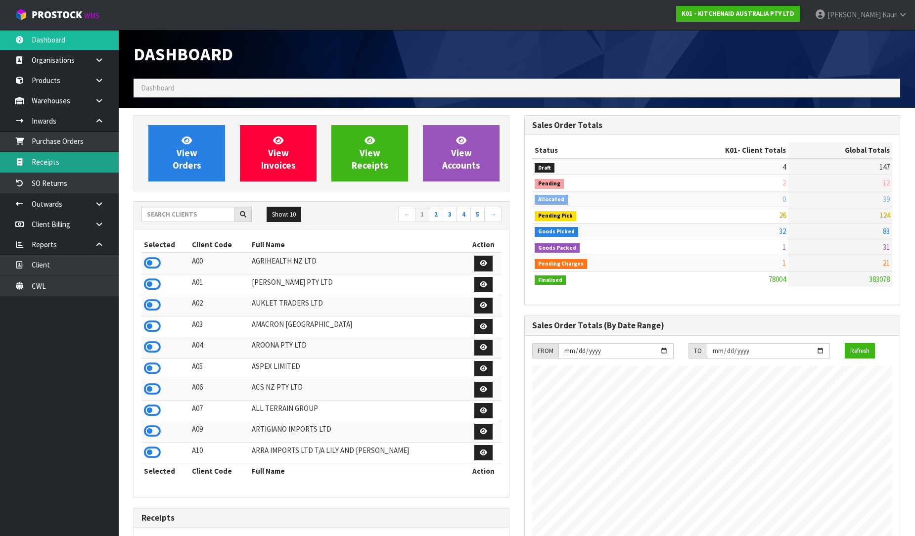
click at [41, 161] on link "Receipts" at bounding box center [59, 162] width 119 height 20
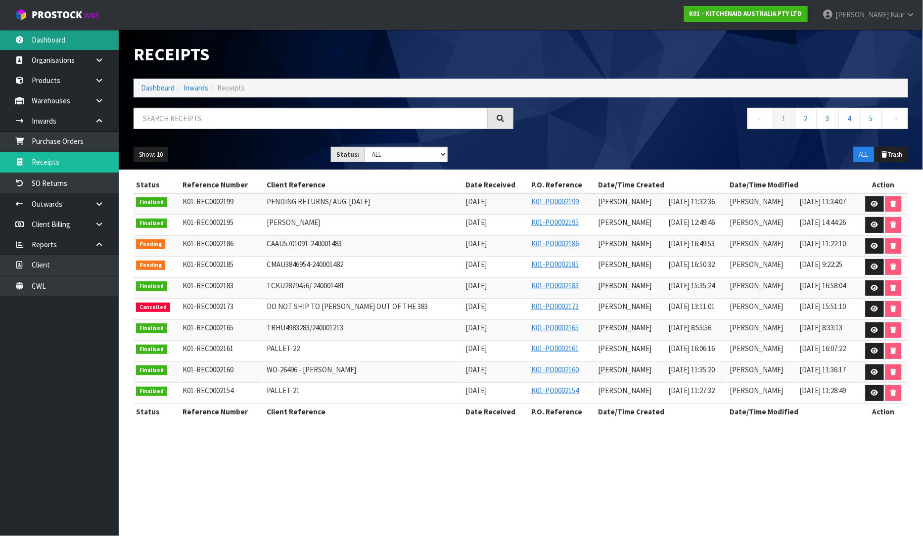
click at [71, 46] on link "Dashboard" at bounding box center [59, 40] width 119 height 20
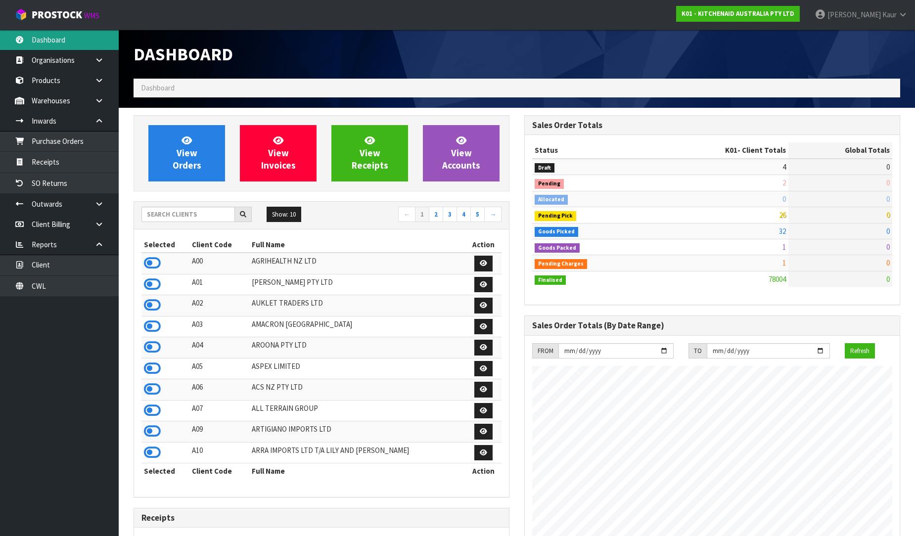
scroll to position [749, 391]
click at [188, 209] on input "text" at bounding box center [187, 214] width 93 height 15
click at [106, 208] on link at bounding box center [103, 204] width 32 height 20
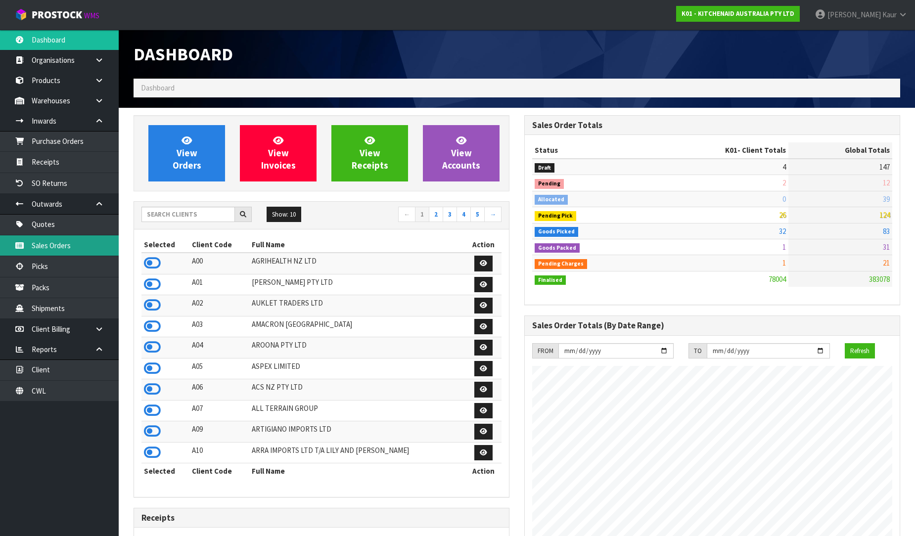
click at [82, 248] on link "Sales Orders" at bounding box center [59, 245] width 119 height 20
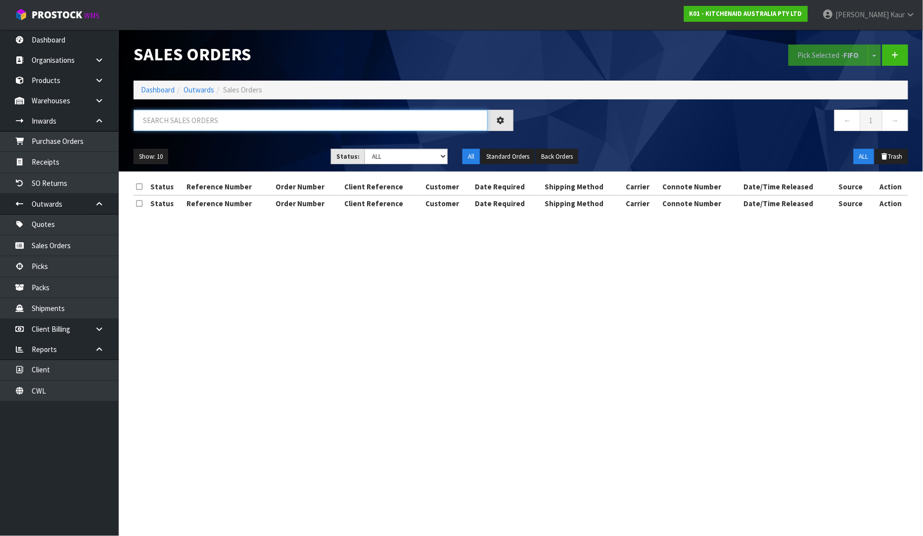
click at [179, 130] on input "text" at bounding box center [310, 120] width 354 height 21
type input "4517"
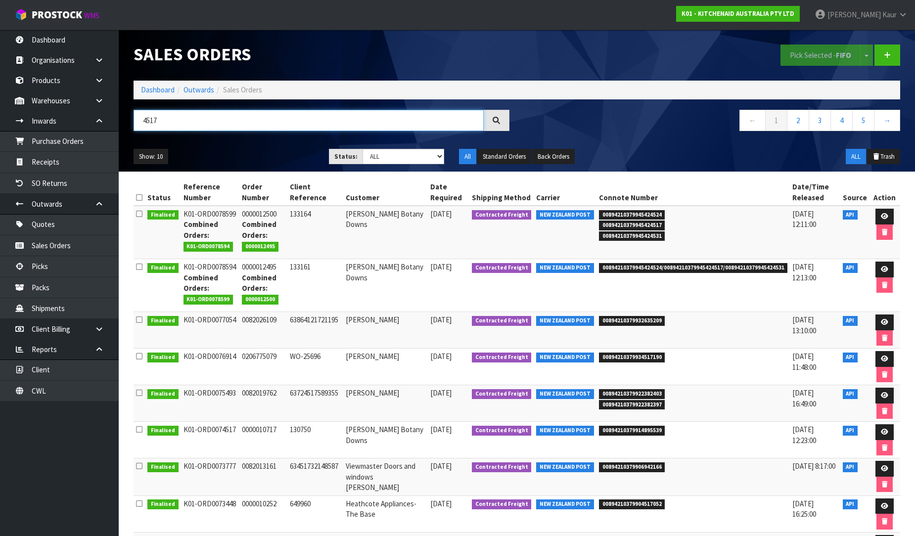
drag, startPoint x: 185, startPoint y: 128, endPoint x: 125, endPoint y: 123, distance: 60.5
click at [125, 123] on header "Sales Orders Pick Selected - FIFO Split button! FIFO - First In First Out FEFO …" at bounding box center [517, 101] width 796 height 142
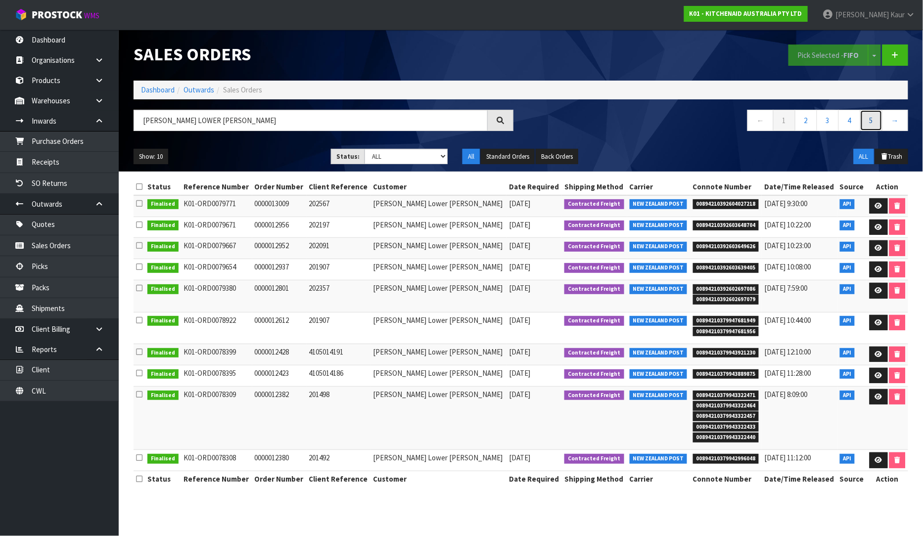
click at [870, 130] on link "5" at bounding box center [871, 120] width 22 height 21
click at [823, 125] on link "5" at bounding box center [827, 120] width 22 height 21
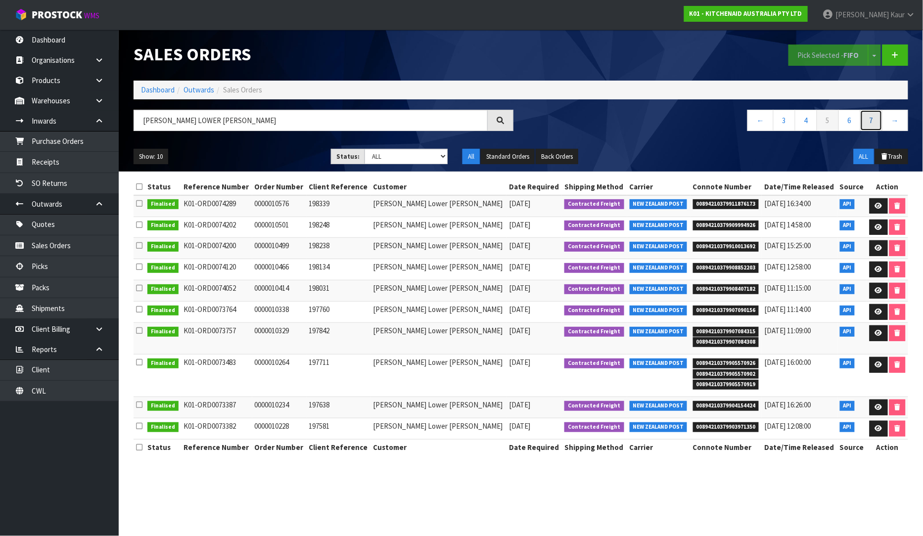
click at [867, 117] on link "7" at bounding box center [871, 120] width 22 height 21
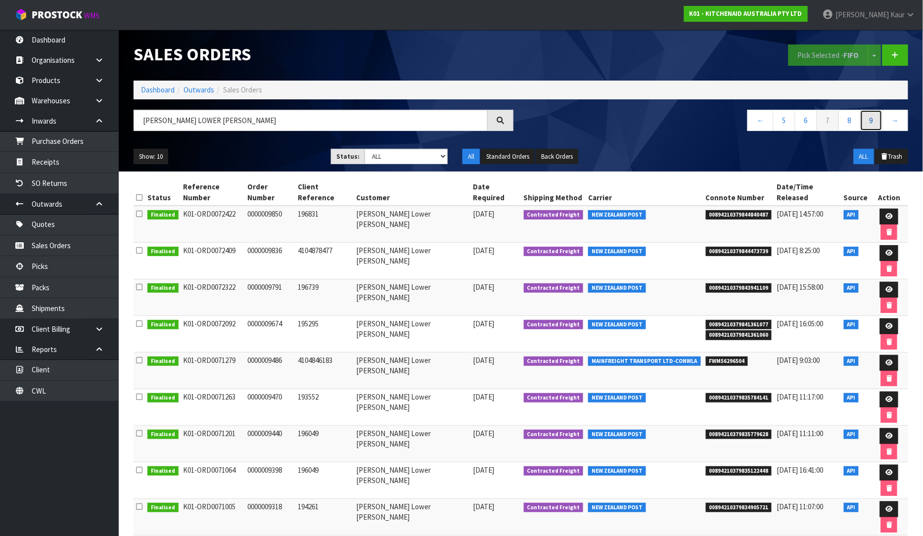
click at [866, 126] on link "9" at bounding box center [871, 120] width 22 height 21
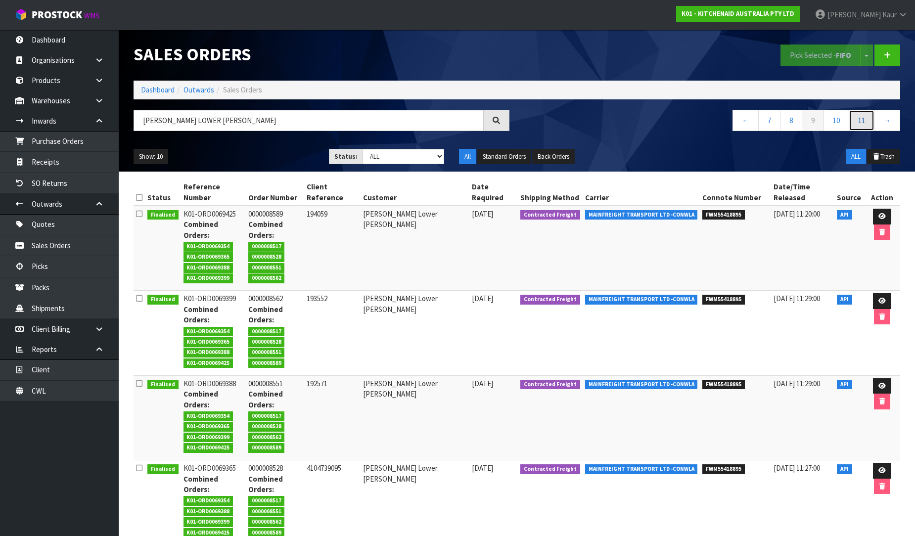
click at [868, 125] on link "11" at bounding box center [861, 120] width 26 height 21
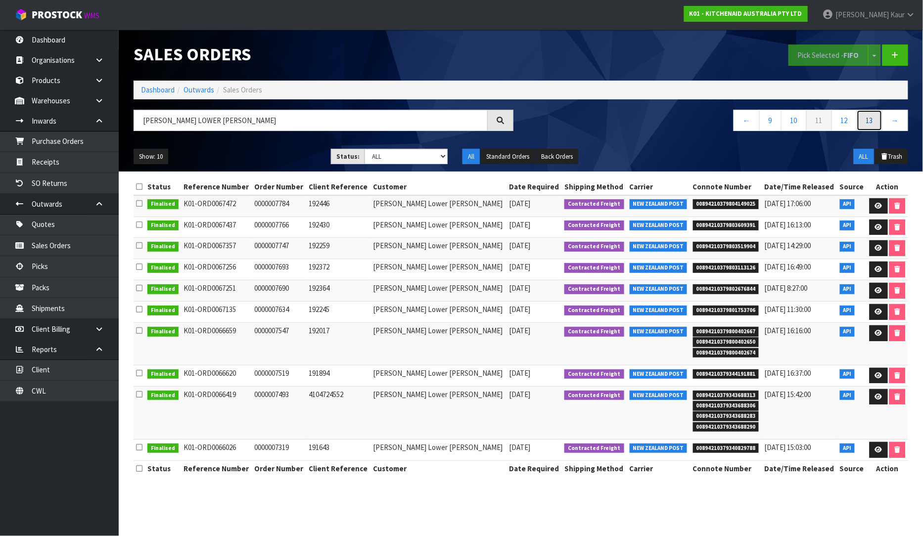
click at [868, 125] on link "13" at bounding box center [869, 120] width 26 height 21
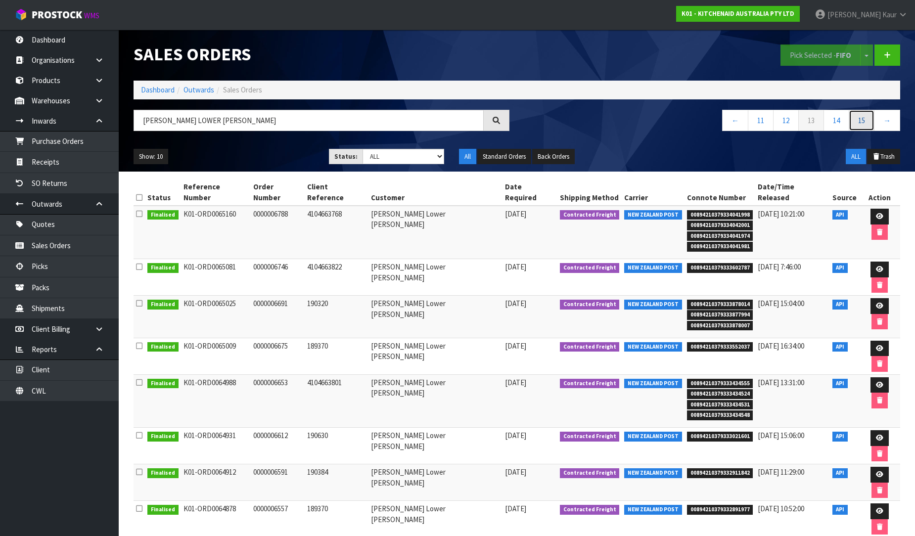
click at [856, 123] on link "15" at bounding box center [861, 120] width 26 height 21
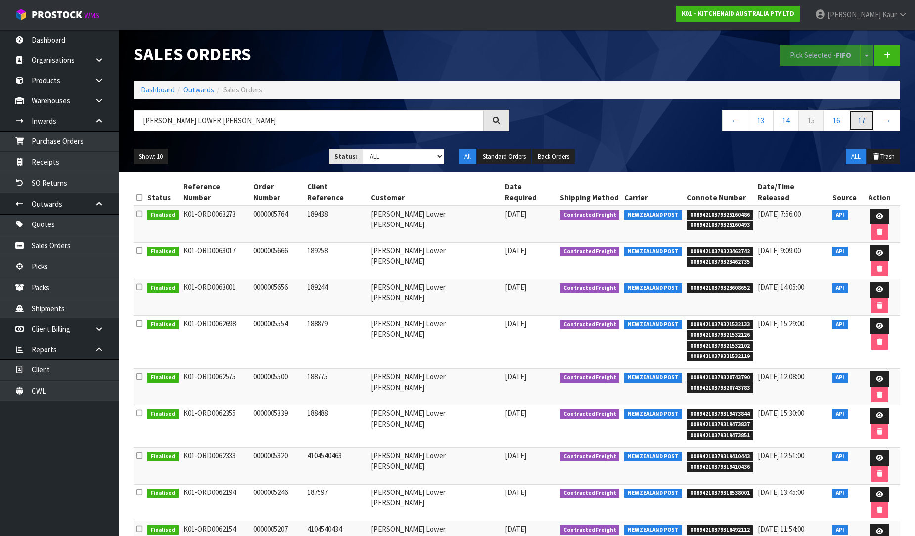
click at [865, 121] on link "17" at bounding box center [861, 120] width 26 height 21
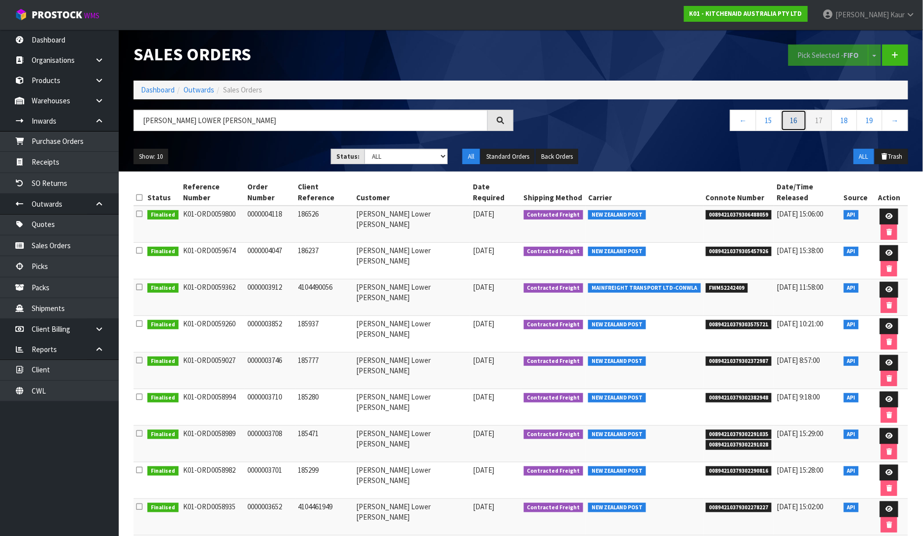
click at [797, 123] on link "16" at bounding box center [794, 120] width 26 height 21
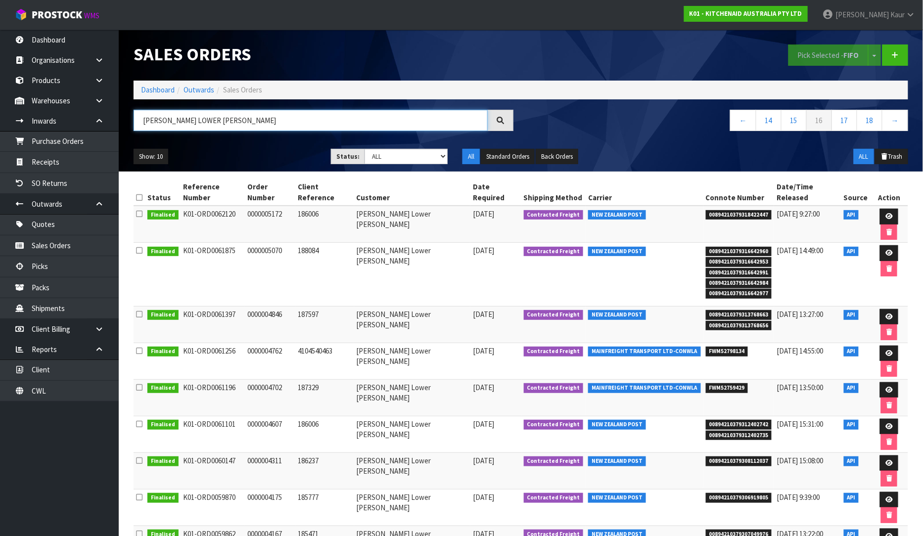
click at [248, 121] on input "HARVEY NORMAN LOWER HUTT" at bounding box center [310, 120] width 354 height 21
type input "H"
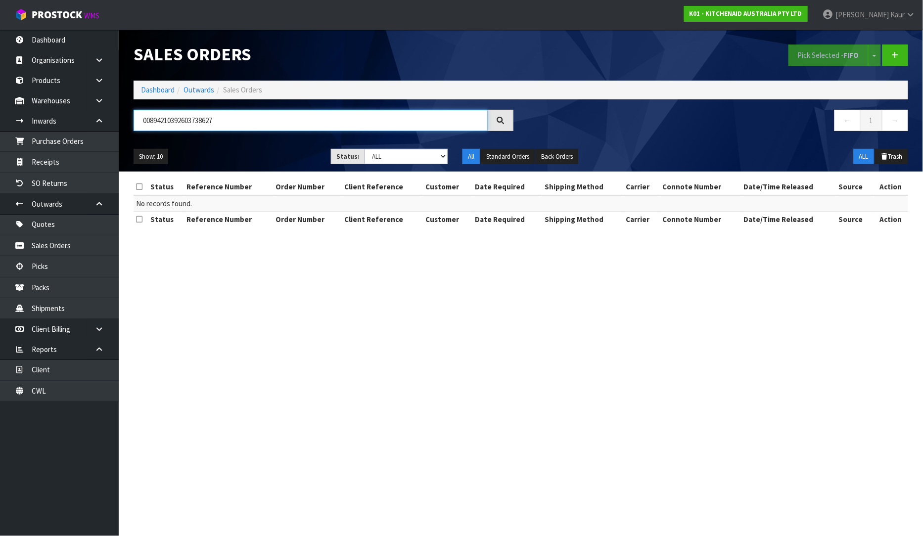
type input "00894210392603738627"
click at [506, 119] on div at bounding box center [500, 120] width 26 height 21
click at [95, 332] on icon at bounding box center [98, 328] width 9 height 7
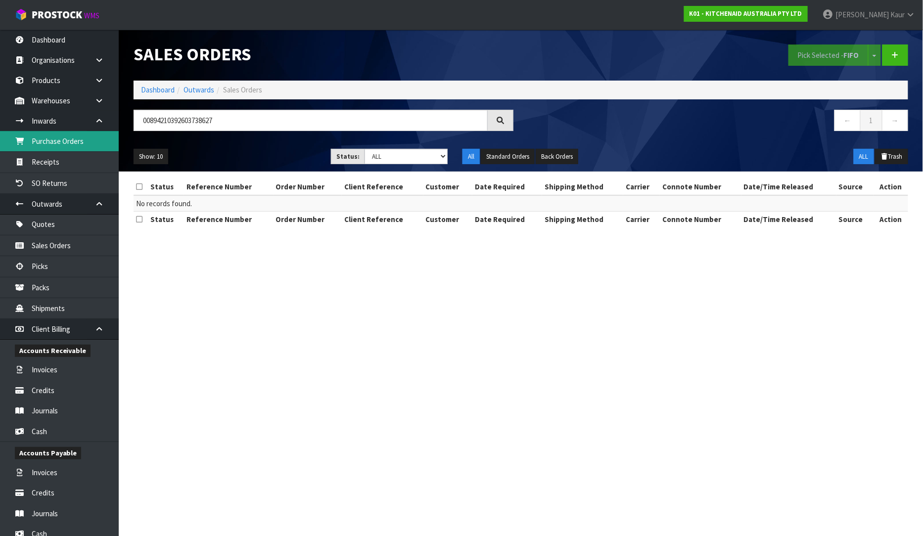
click at [79, 135] on link "Purchase Orders" at bounding box center [59, 141] width 119 height 20
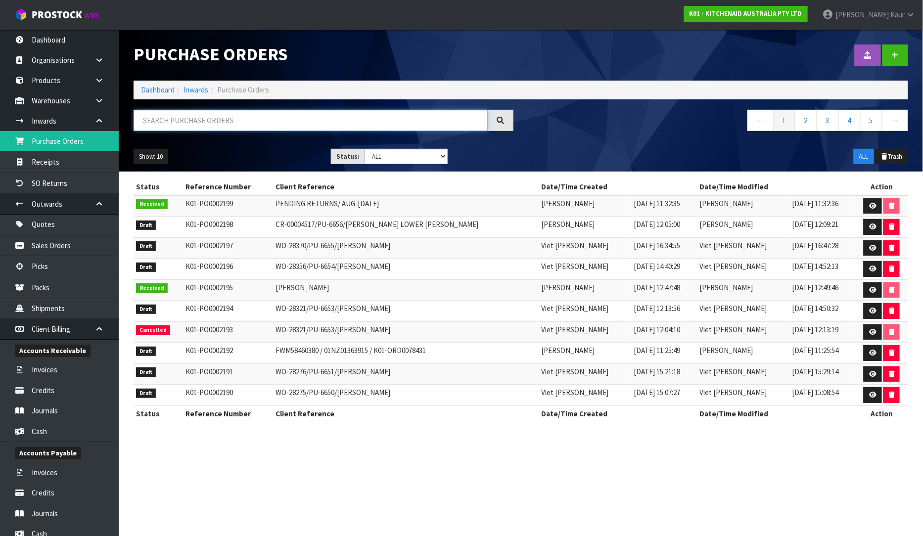
click at [180, 118] on input "text" at bounding box center [310, 120] width 354 height 21
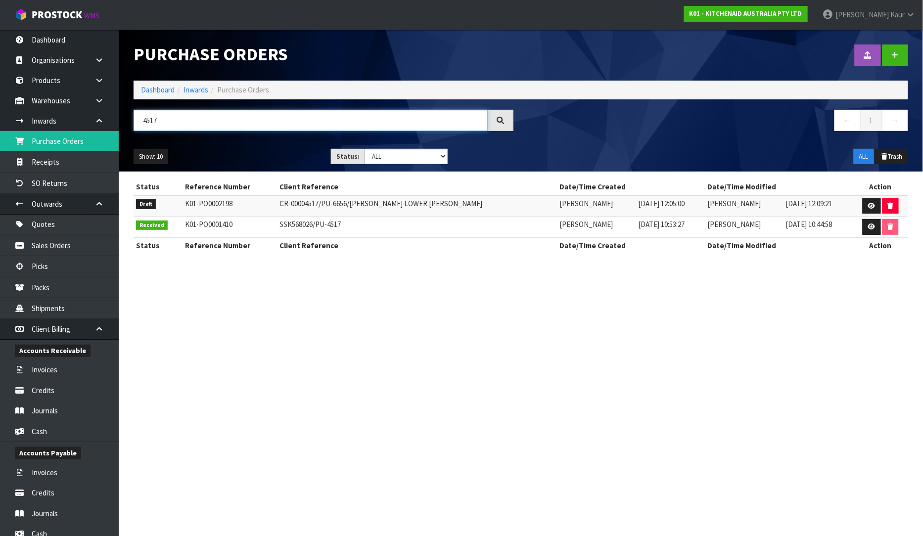
type input "4517"
drag, startPoint x: 452, startPoint y: 205, endPoint x: 274, endPoint y: 205, distance: 177.5
click at [277, 205] on td "CR-00004517/PU-6656/[PERSON_NAME] LOWER [PERSON_NAME]" at bounding box center [417, 205] width 280 height 21
copy td "CR-00004517/PU-6656/[PERSON_NAME] LOWER [PERSON_NAME]"
click at [873, 203] on icon at bounding box center [871, 206] width 7 height 6
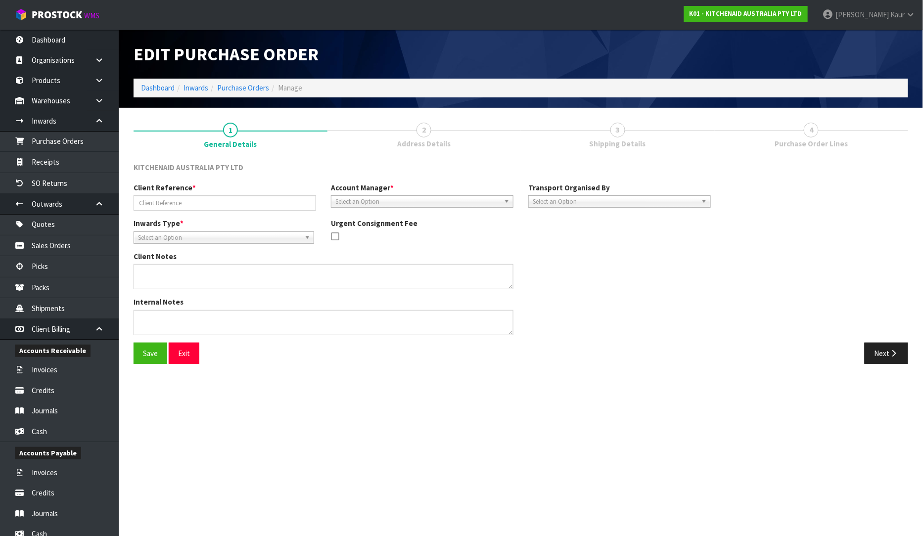
type input "CR-00004517/PU-6656/[PERSON_NAME] LOWER [PERSON_NAME]"
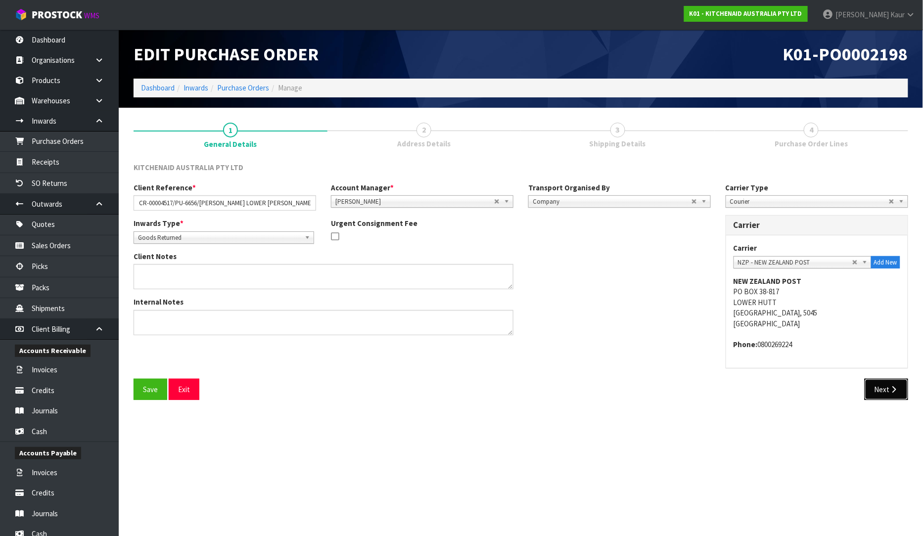
click at [889, 388] on icon "button" at bounding box center [893, 389] width 9 height 7
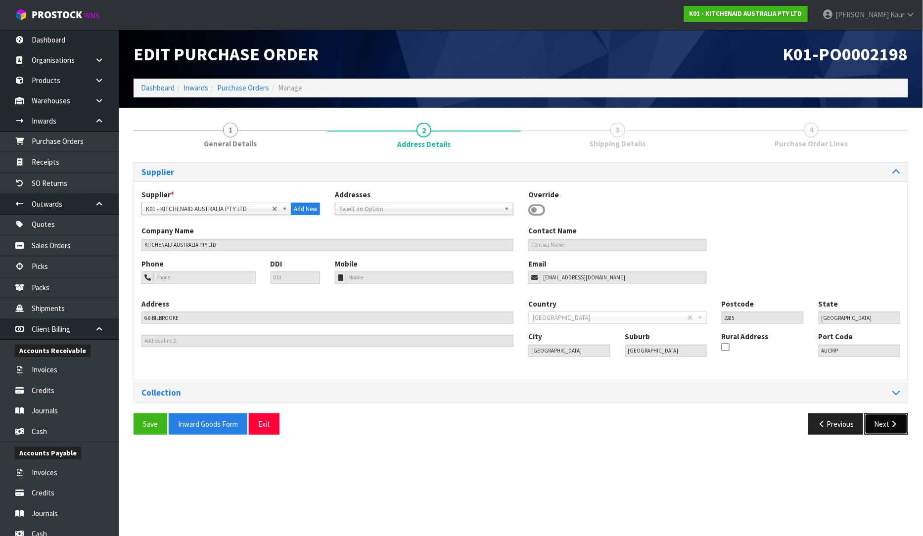
click at [887, 422] on button "Next" at bounding box center [886, 423] width 44 height 21
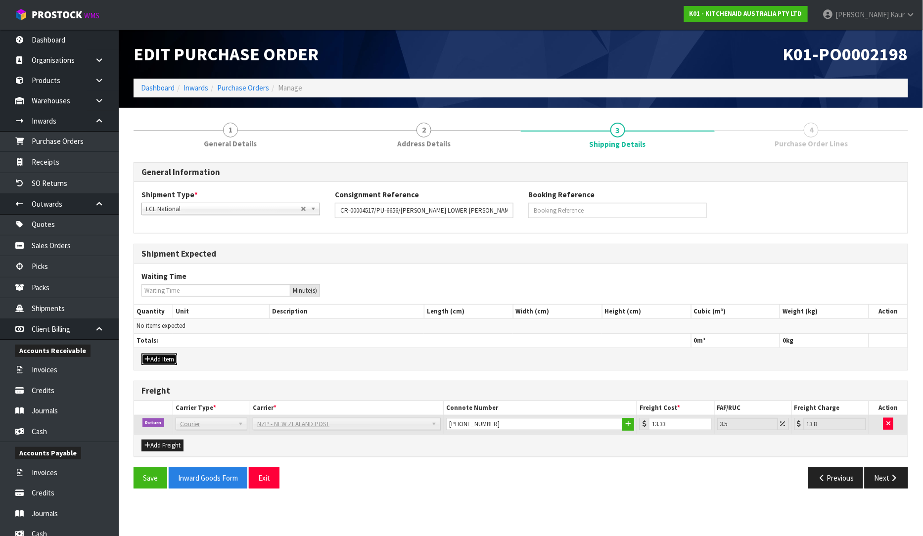
click at [164, 353] on button "Add Item" at bounding box center [159, 359] width 36 height 12
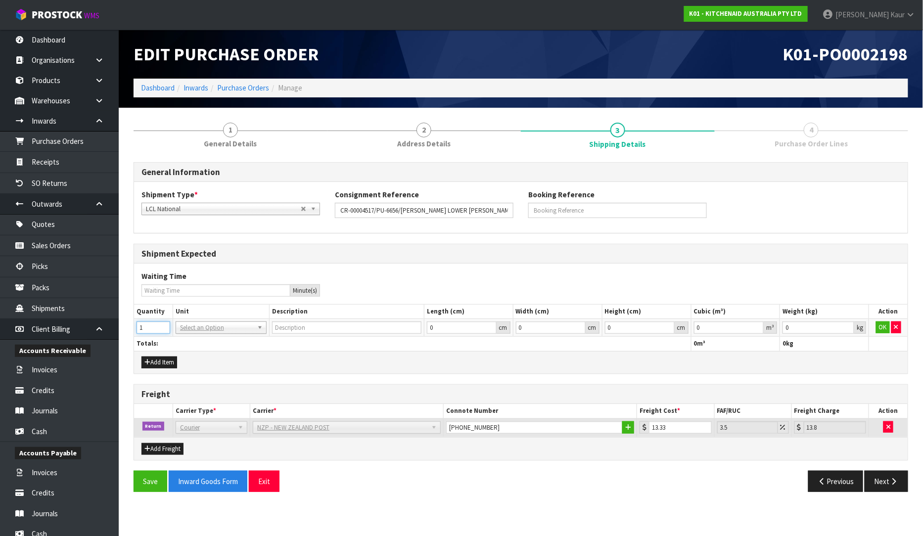
type input "1"
click at [165, 324] on input "1" at bounding box center [153, 327] width 34 height 12
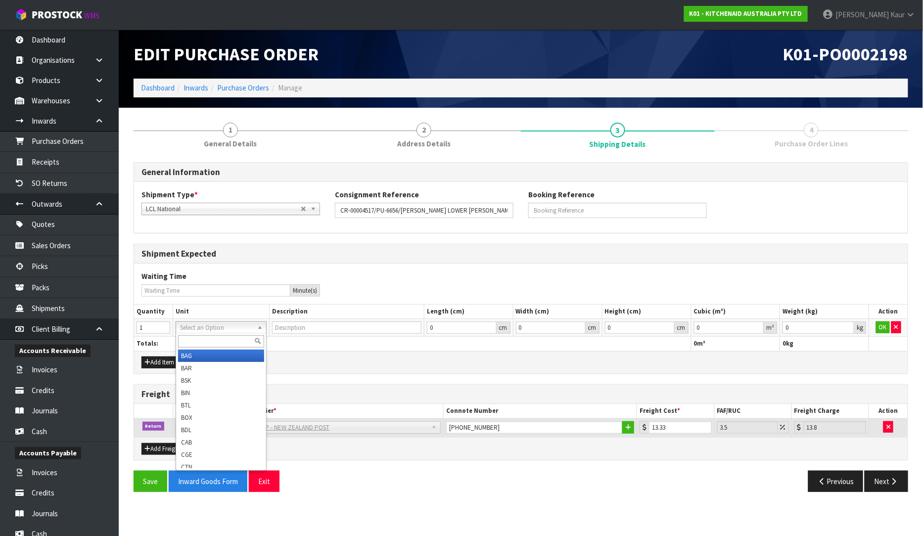
click at [194, 338] on input "text" at bounding box center [221, 341] width 86 height 12
type input "CTN"
type input "CARTON"
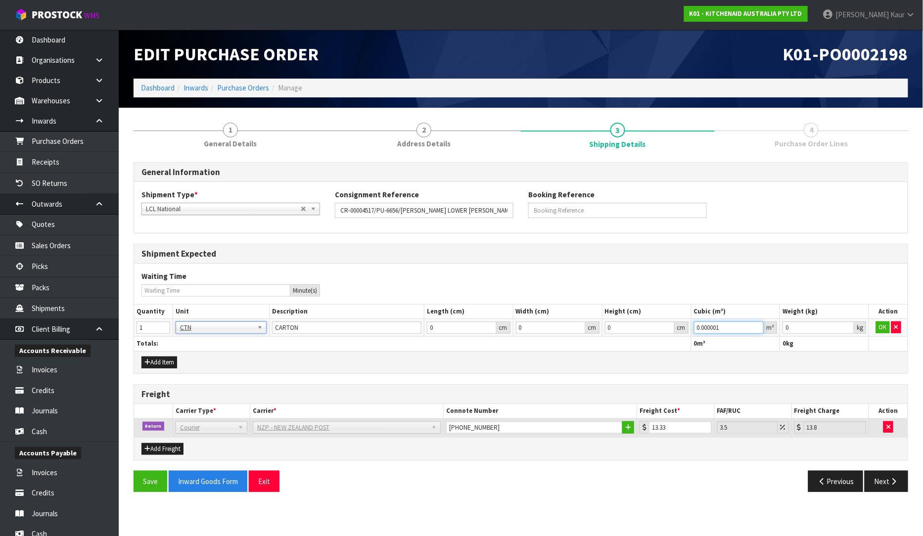
type input "0.000001"
click at [757, 326] on input "0.000001" at bounding box center [729, 327] width 70 height 12
type input "0.001"
click at [847, 324] on input "0.001" at bounding box center [818, 327] width 72 height 12
click at [879, 328] on button "OK" at bounding box center [883, 327] width 14 height 12
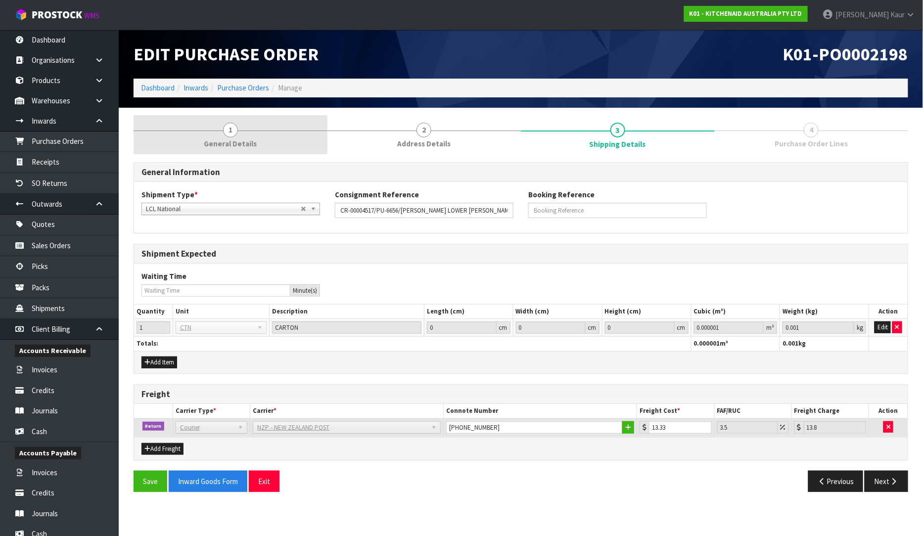
click at [220, 139] on span "General Details" at bounding box center [230, 143] width 53 height 10
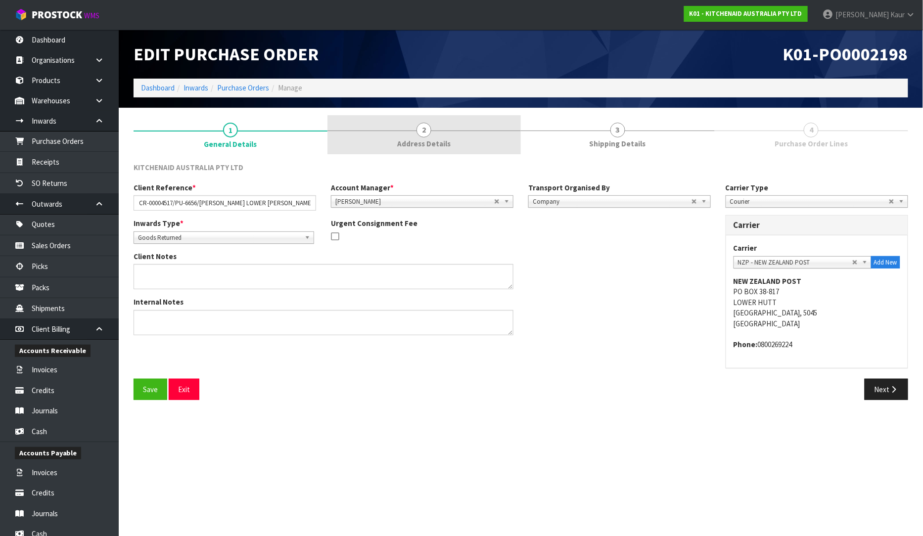
click at [417, 139] on span "Address Details" at bounding box center [423, 143] width 53 height 10
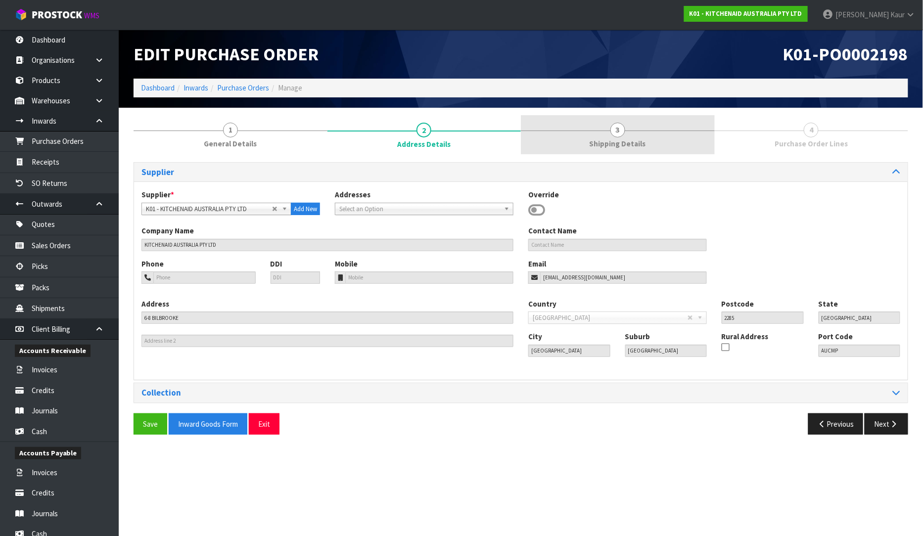
click at [612, 129] on span "3" at bounding box center [617, 130] width 15 height 15
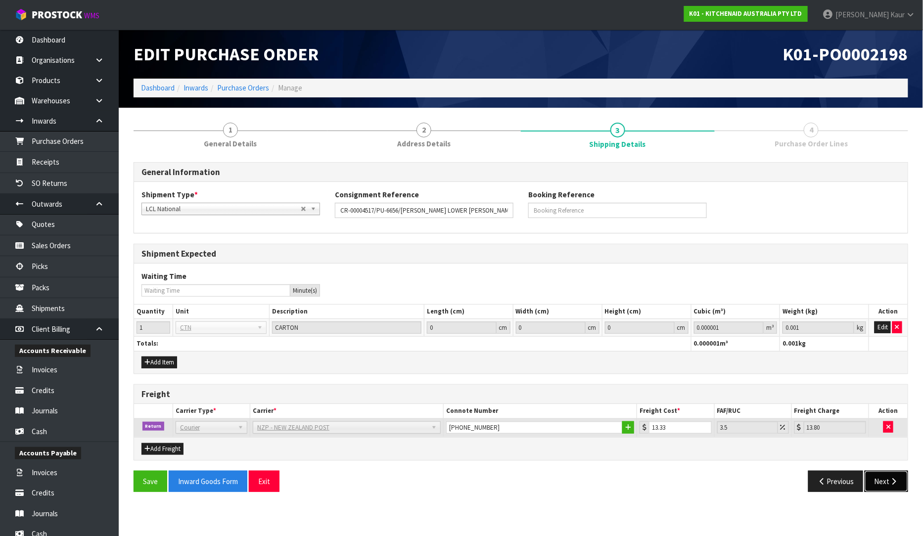
click at [885, 480] on button "Next" at bounding box center [886, 481] width 44 height 21
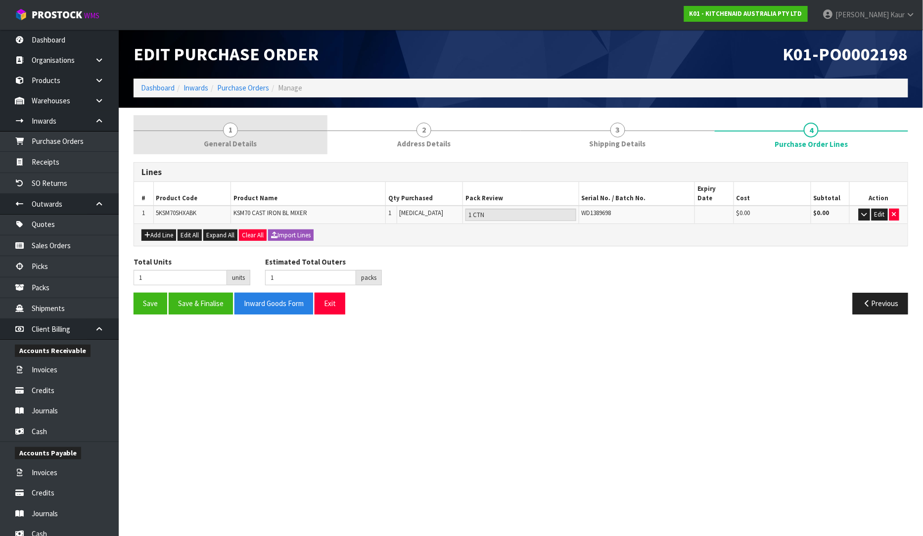
click at [216, 137] on link "1 General Details" at bounding box center [230, 134] width 194 height 39
